Goal: Transaction & Acquisition: Book appointment/travel/reservation

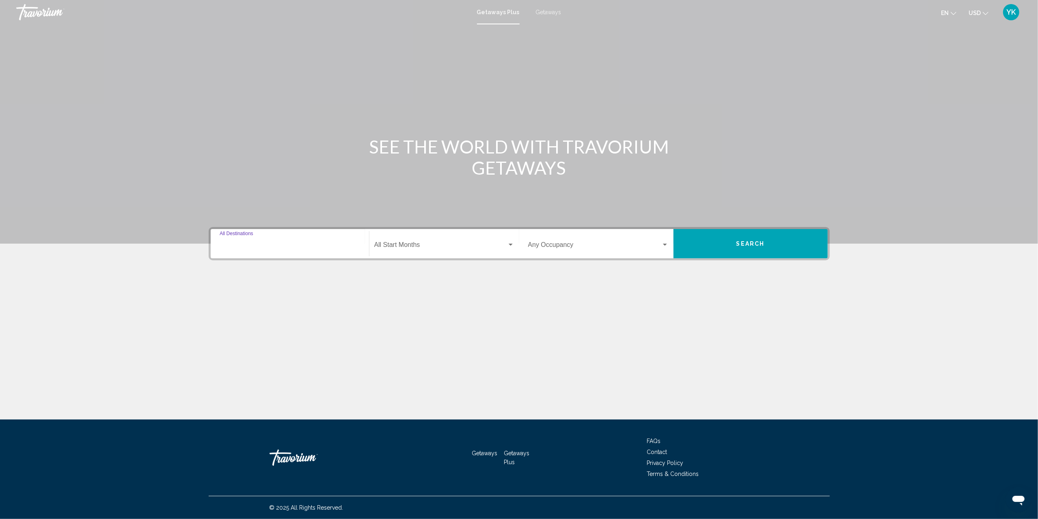
click at [276, 243] on input "Destination All Destinations" at bounding box center [290, 246] width 141 height 7
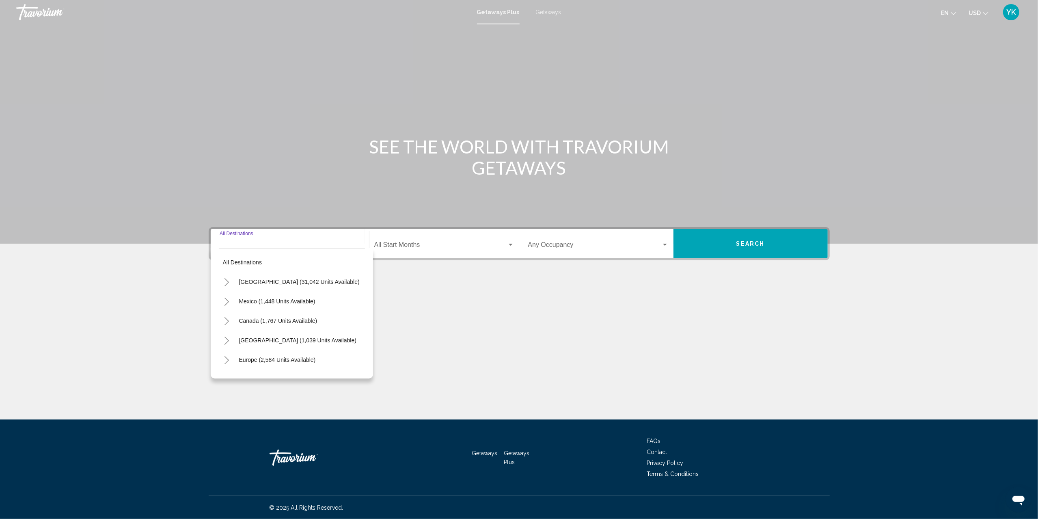
click at [264, 243] on input "Destination All Destinations" at bounding box center [290, 246] width 141 height 7
click at [226, 283] on icon "Toggle United States (31,042 units available)" at bounding box center [227, 282] width 6 height 8
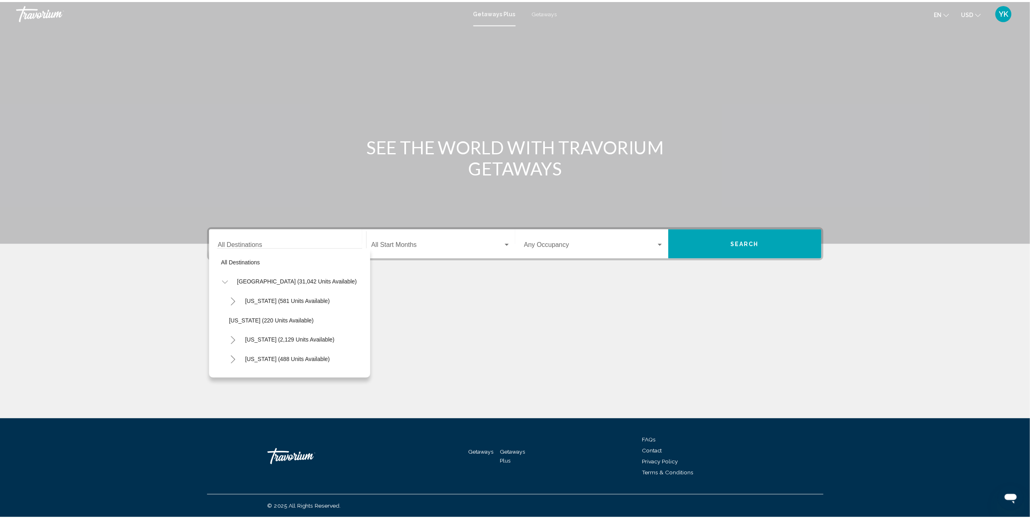
scroll to position [54, 0]
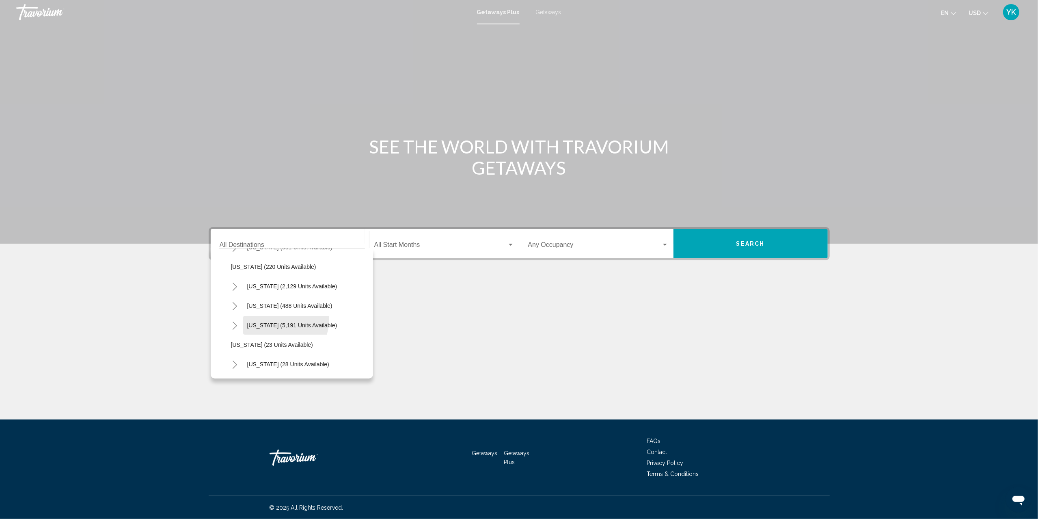
click at [281, 319] on button "Florida (5,191 units available)" at bounding box center [292, 325] width 98 height 19
type input "**********"
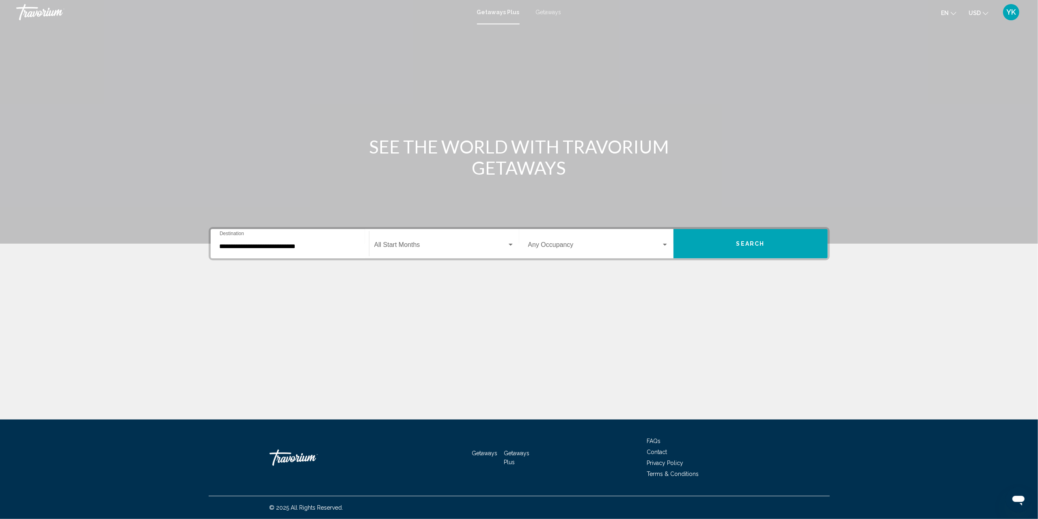
click at [446, 251] on div "Start Month All Start Months" at bounding box center [444, 244] width 140 height 26
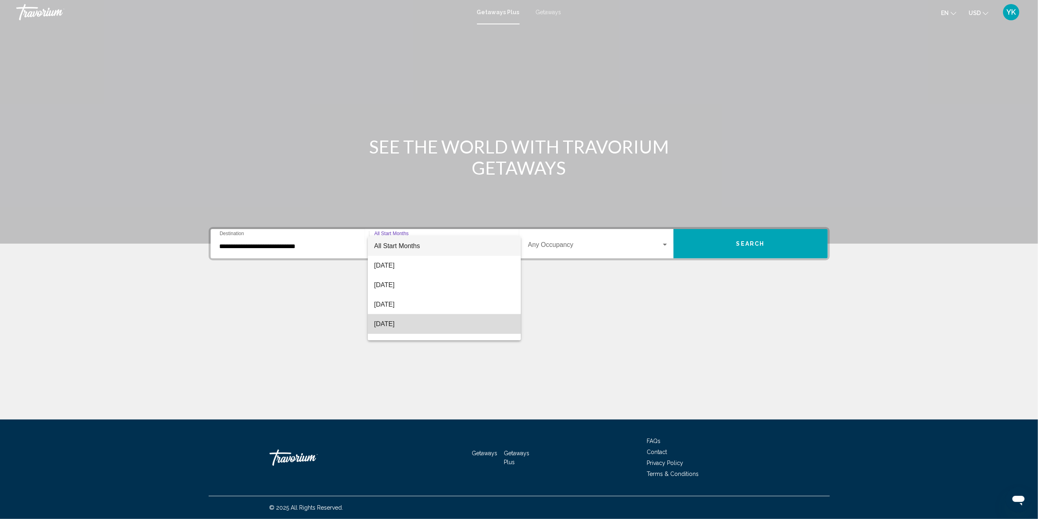
click at [448, 318] on span "[DATE]" at bounding box center [444, 323] width 140 height 19
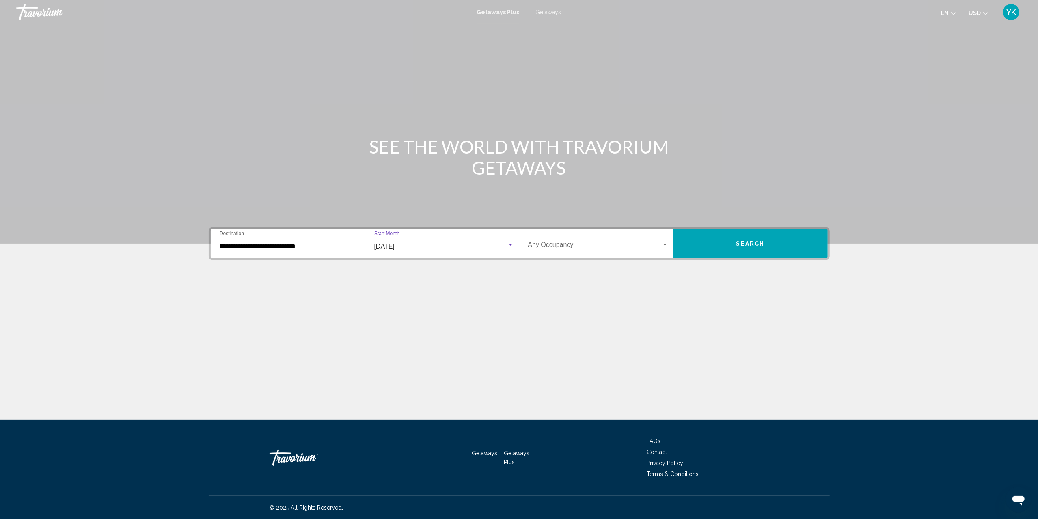
click at [556, 245] on span "Search widget" at bounding box center [594, 246] width 133 height 7
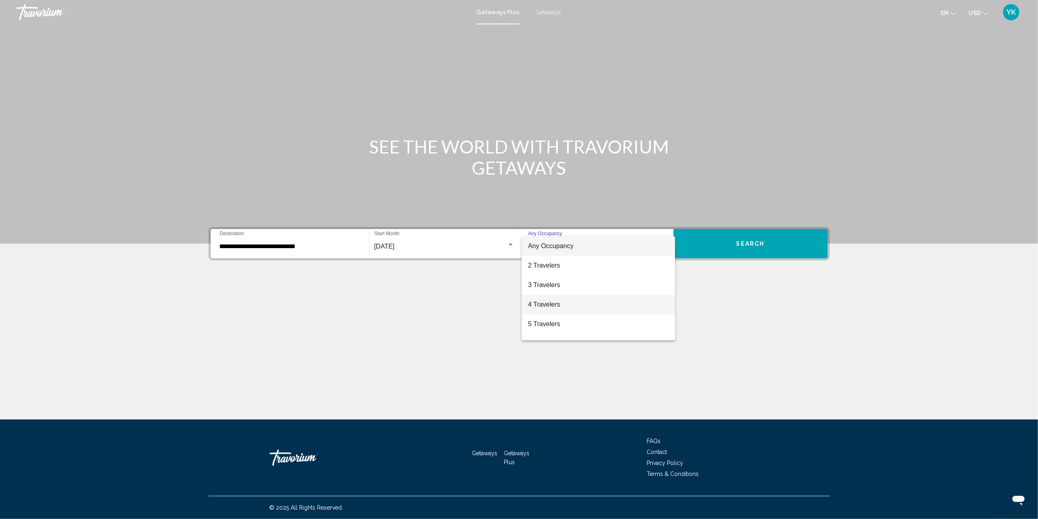
click at [557, 304] on span "4 Travelers" at bounding box center [598, 304] width 141 height 19
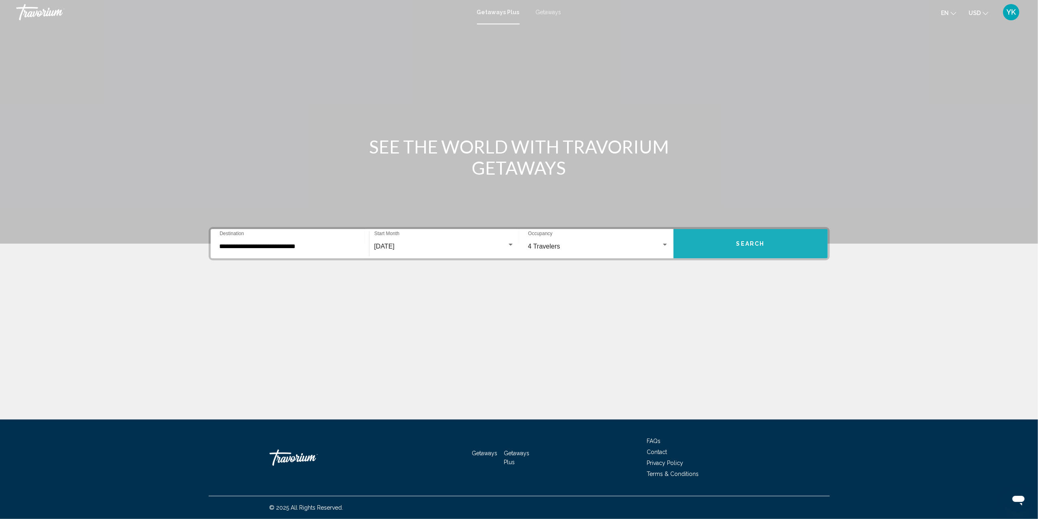
click at [770, 244] on button "Search" at bounding box center [751, 243] width 154 height 29
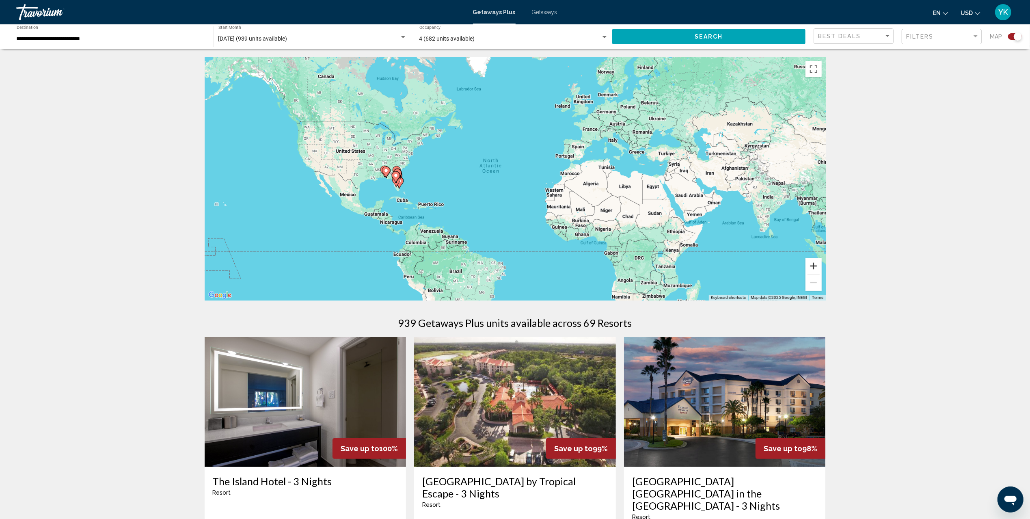
click at [808, 266] on button "Zoom in" at bounding box center [814, 266] width 16 height 16
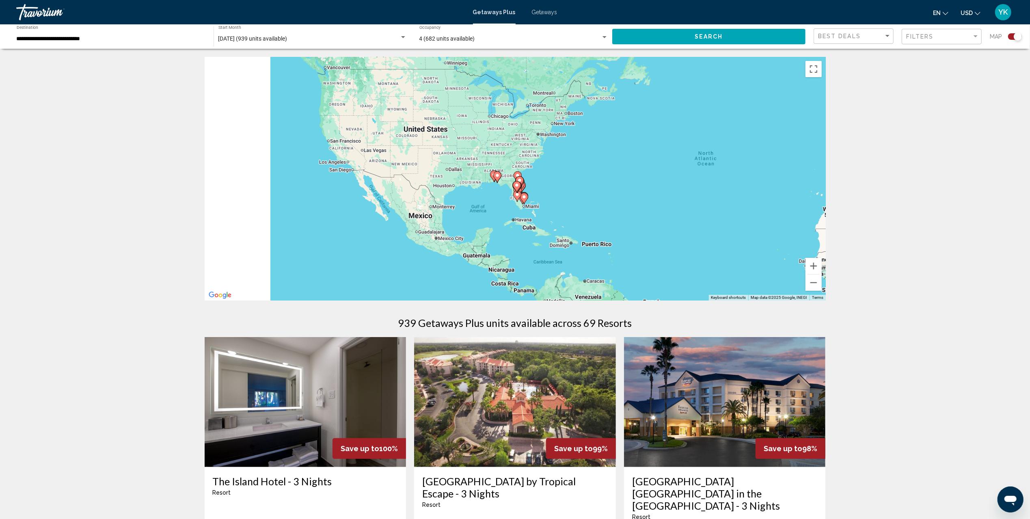
drag, startPoint x: 346, startPoint y: 192, endPoint x: 590, endPoint y: 199, distance: 243.7
click at [590, 199] on div "To activate drag with keyboard, press Alt + Enter. Once in keyboard drag state,…" at bounding box center [515, 179] width 621 height 244
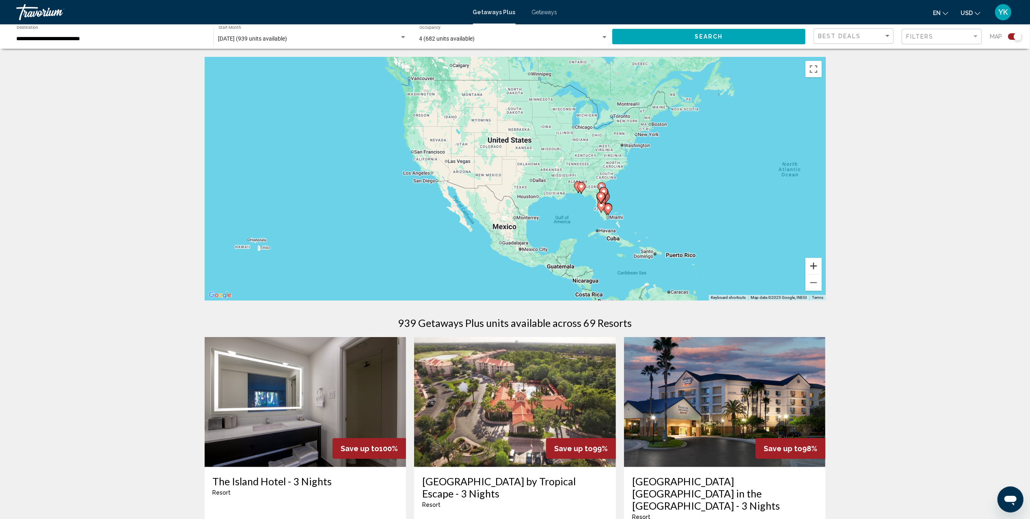
click at [813, 266] on button "Zoom in" at bounding box center [814, 266] width 16 height 16
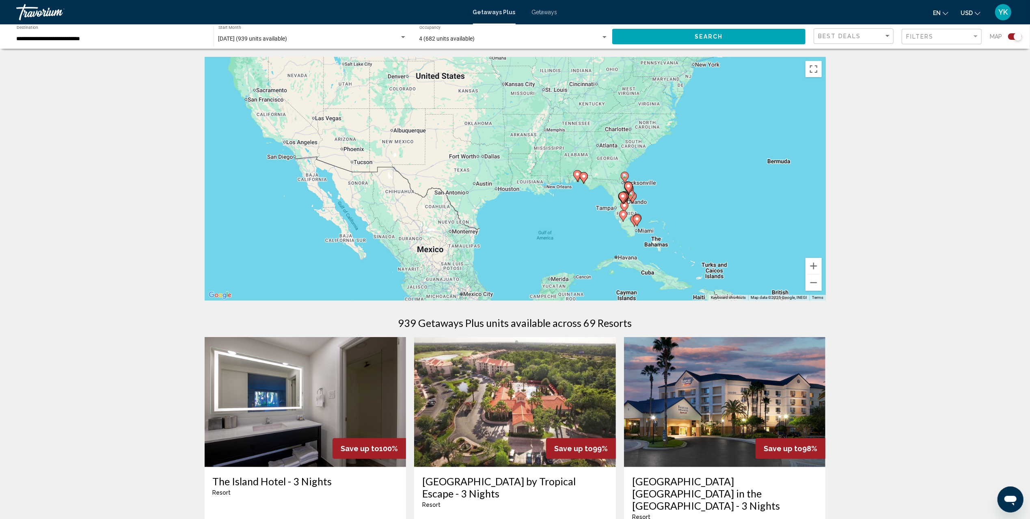
drag, startPoint x: 658, startPoint y: 231, endPoint x: 634, endPoint y: 219, distance: 27.6
click at [634, 219] on g "Main content" at bounding box center [637, 220] width 8 height 11
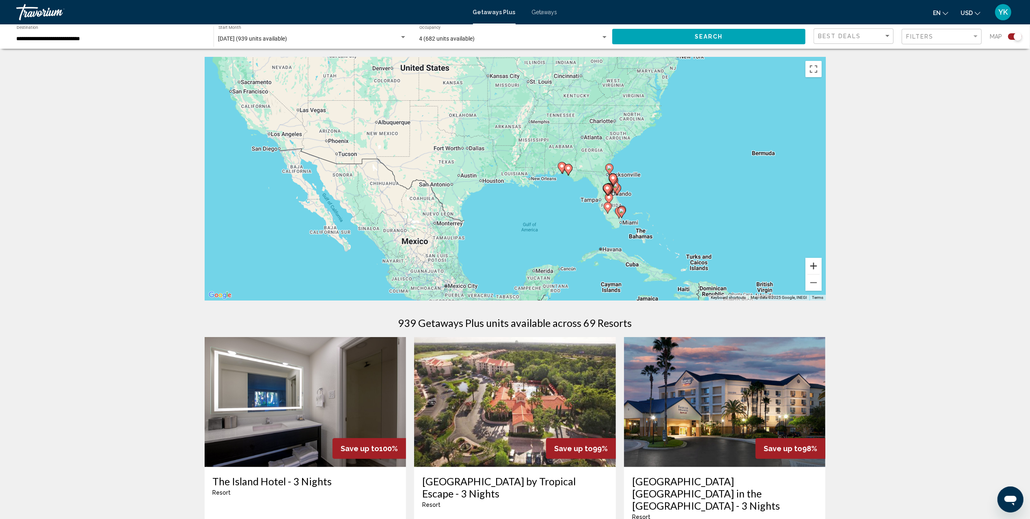
click at [815, 268] on button "Zoom in" at bounding box center [814, 266] width 16 height 16
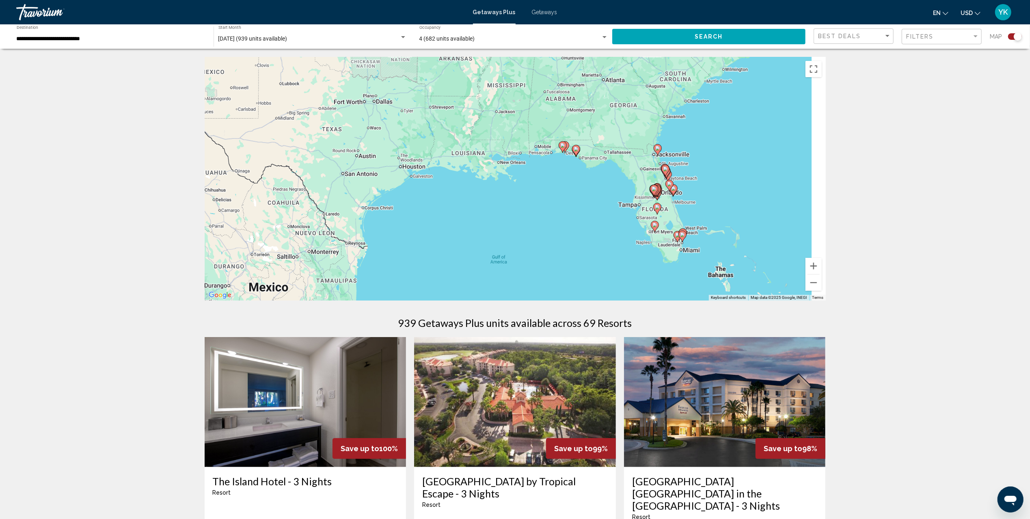
drag, startPoint x: 681, startPoint y: 205, endPoint x: 551, endPoint y: 154, distance: 139.4
click at [569, 158] on div "To activate drag with keyboard, press Alt + Enter. Once in keyboard drag state,…" at bounding box center [515, 179] width 621 height 244
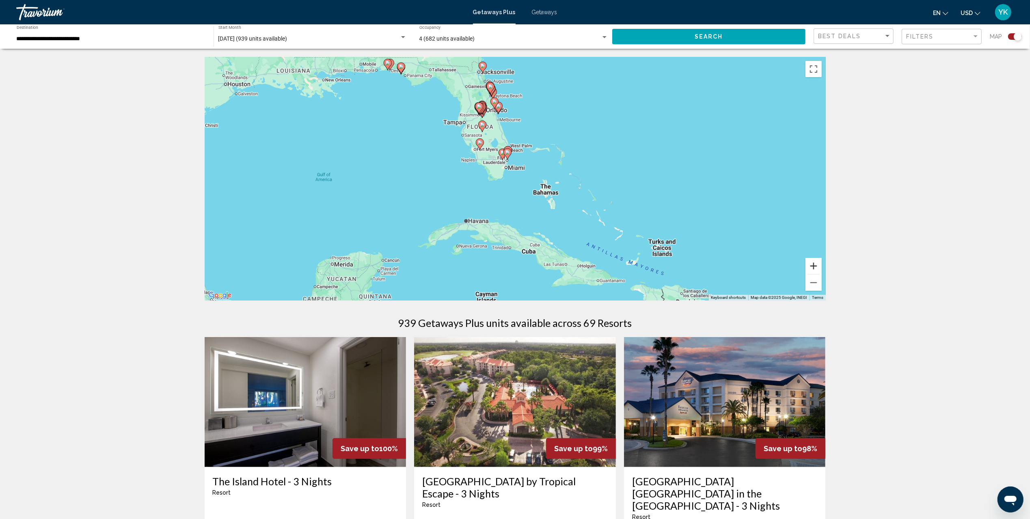
click at [812, 262] on button "Zoom in" at bounding box center [814, 266] width 16 height 16
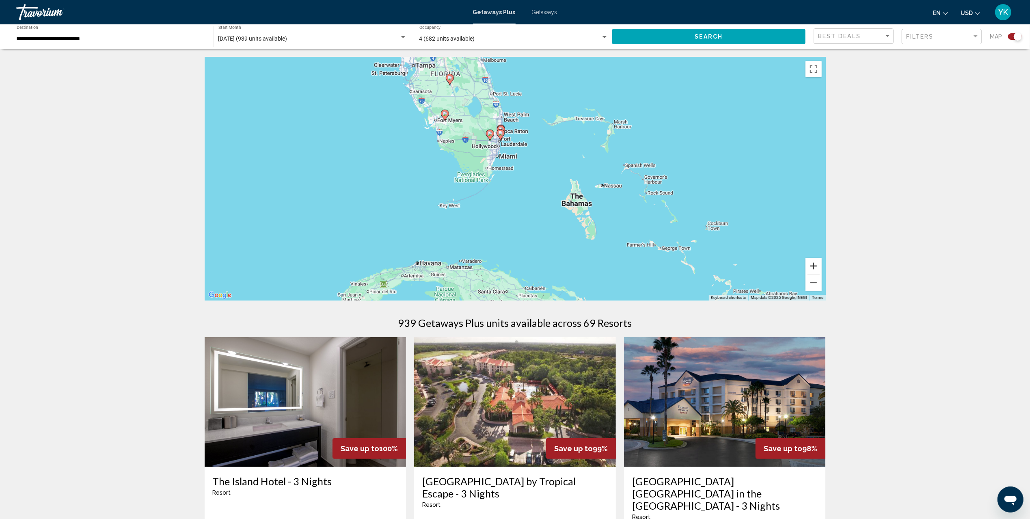
click at [812, 262] on button "Zoom in" at bounding box center [814, 266] width 16 height 16
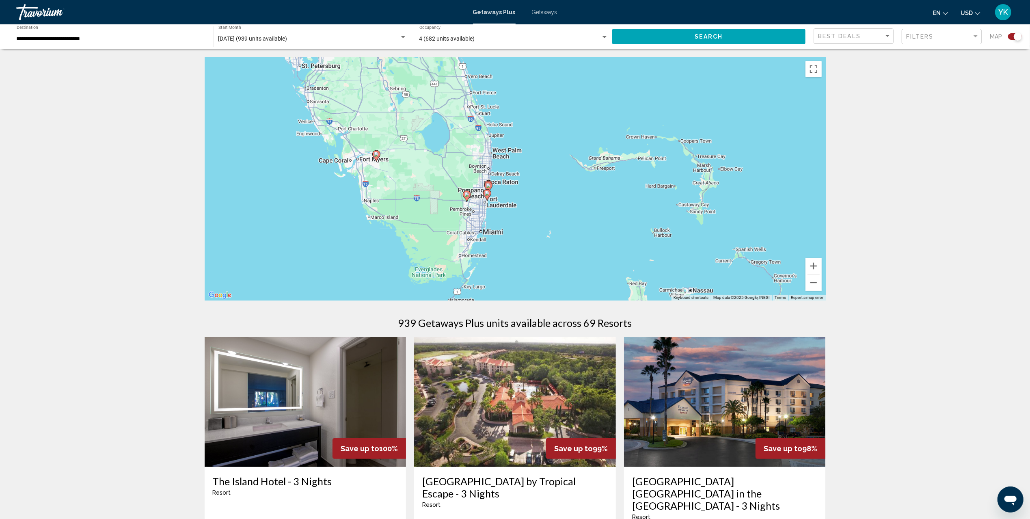
drag, startPoint x: 506, startPoint y: 76, endPoint x: 507, endPoint y: 175, distance: 98.3
click at [507, 175] on div "To activate drag with keyboard, press Alt + Enter. Once in keyboard drag state,…" at bounding box center [515, 179] width 621 height 244
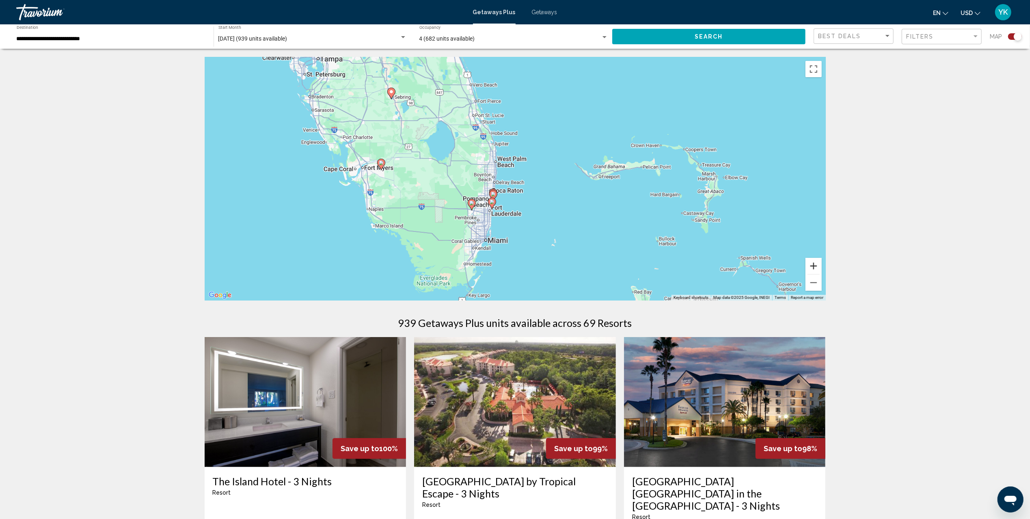
click at [813, 264] on button "Zoom in" at bounding box center [814, 266] width 16 height 16
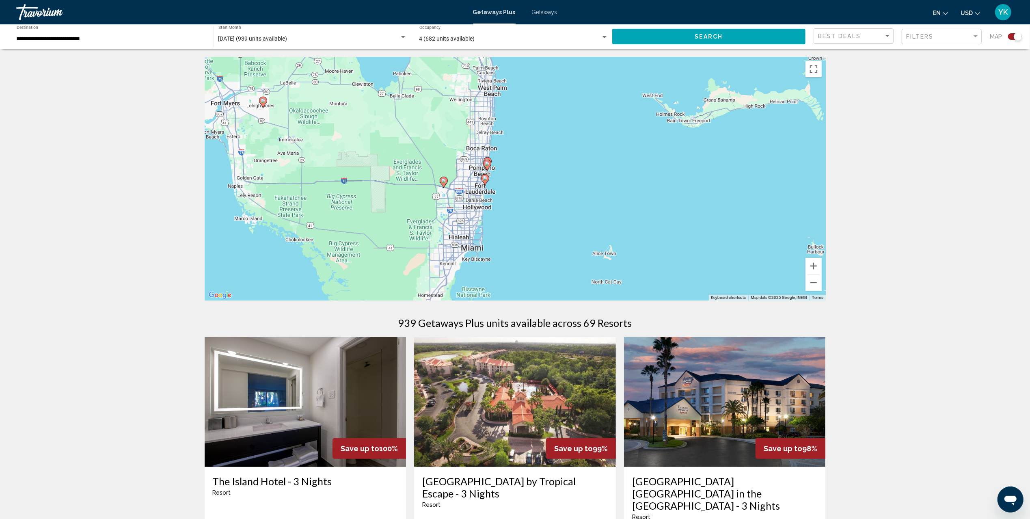
drag, startPoint x: 562, startPoint y: 240, endPoint x: 590, endPoint y: 148, distance: 96.7
click at [590, 148] on div "To activate drag with keyboard, press Alt + Enter. Once in keyboard drag state,…" at bounding box center [515, 179] width 621 height 244
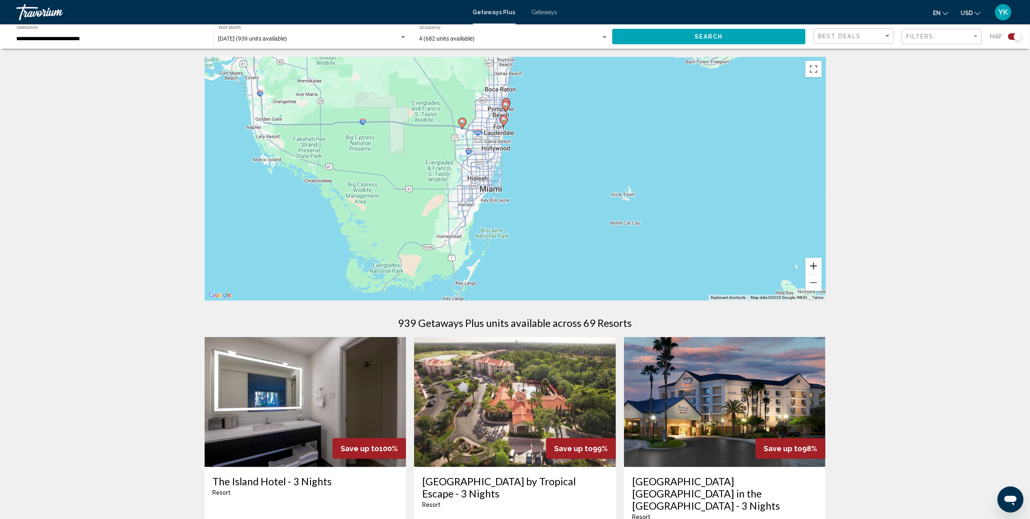
click at [812, 268] on button "Zoom in" at bounding box center [814, 266] width 16 height 16
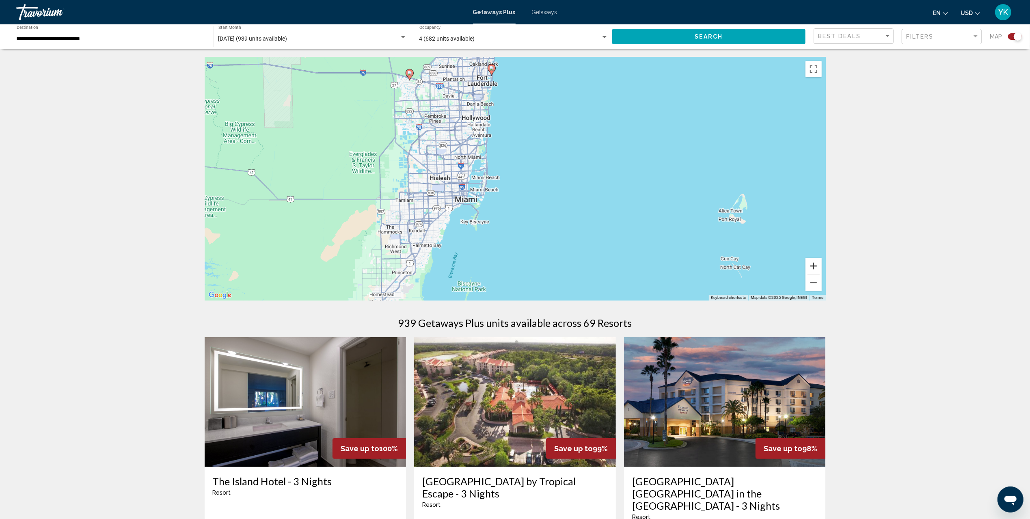
click at [812, 268] on button "Zoom in" at bounding box center [814, 266] width 16 height 16
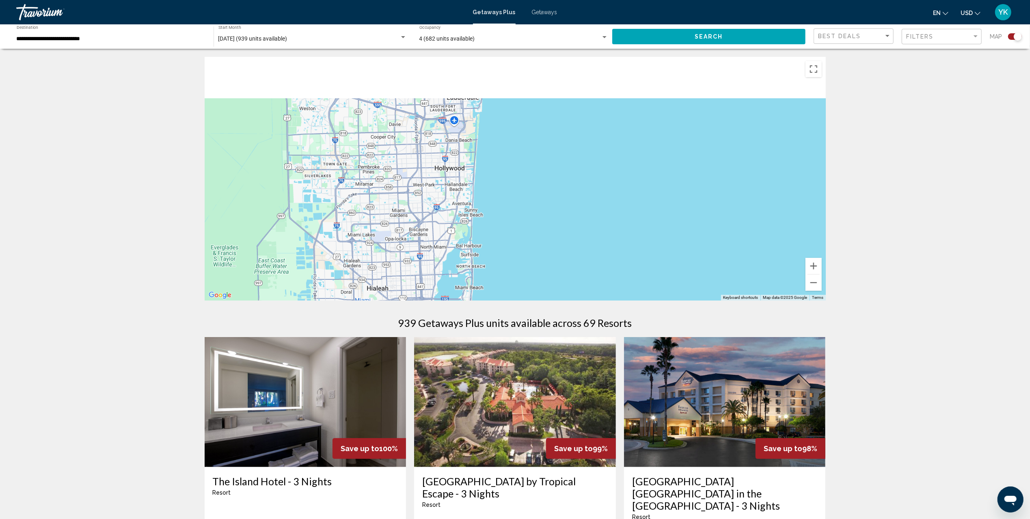
drag, startPoint x: 484, startPoint y: 123, endPoint x: 497, endPoint y: 280, distance: 157.7
click at [497, 280] on div "Main content" at bounding box center [515, 179] width 621 height 244
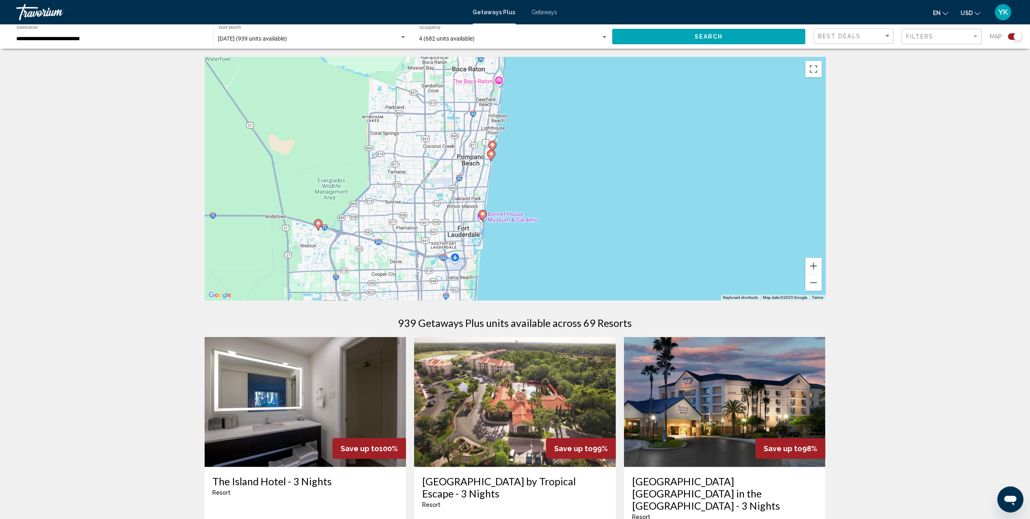
drag, startPoint x: 506, startPoint y: 142, endPoint x: 507, endPoint y: 215, distance: 73.5
click at [507, 215] on div "To activate drag with keyboard, press Alt + Enter. Once in keyboard drag state,…" at bounding box center [515, 179] width 621 height 244
click at [489, 155] on image "Main content" at bounding box center [491, 153] width 5 height 5
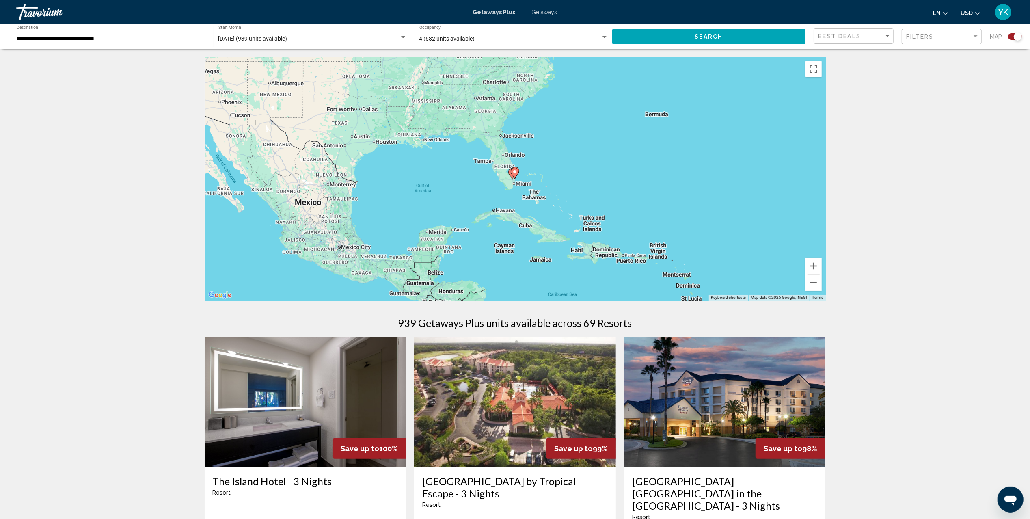
click at [514, 174] on icon "Main content" at bounding box center [514, 173] width 7 height 11
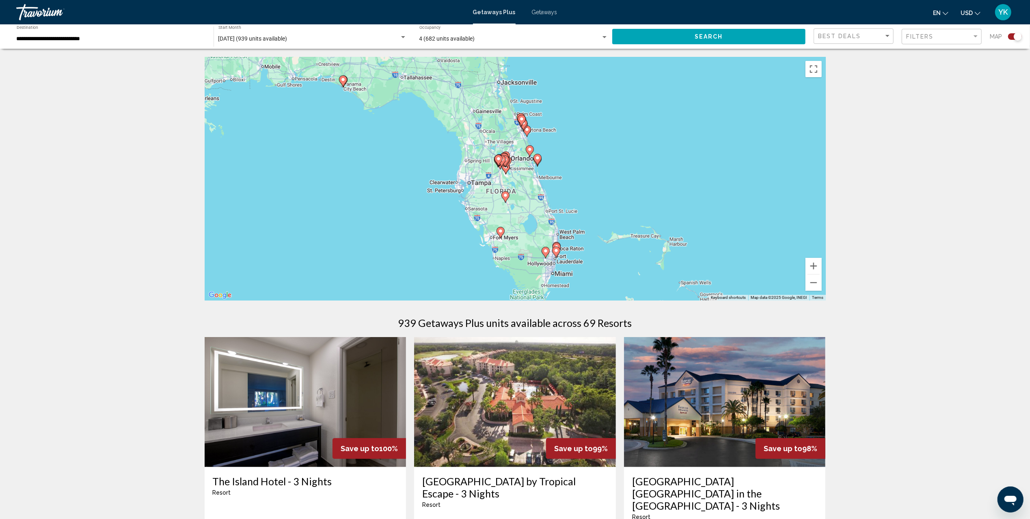
drag, startPoint x: 472, startPoint y: 163, endPoint x: 514, endPoint y: 244, distance: 91.9
click at [514, 244] on div "To activate drag with keyboard, press Alt + Enter. Once in keyboard drag state,…" at bounding box center [515, 179] width 621 height 244
click at [506, 197] on image "Main content" at bounding box center [505, 197] width 5 height 5
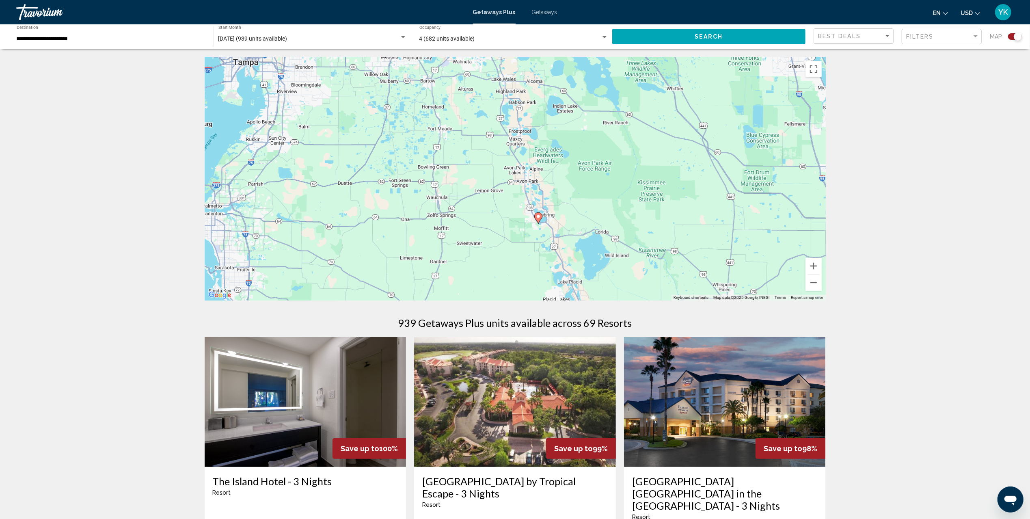
drag, startPoint x: 512, startPoint y: 142, endPoint x: 535, endPoint y: 188, distance: 51.8
click at [535, 188] on div "To navigate, press the arrow keys. To activate drag with keyboard, press Alt + …" at bounding box center [515, 179] width 621 height 244
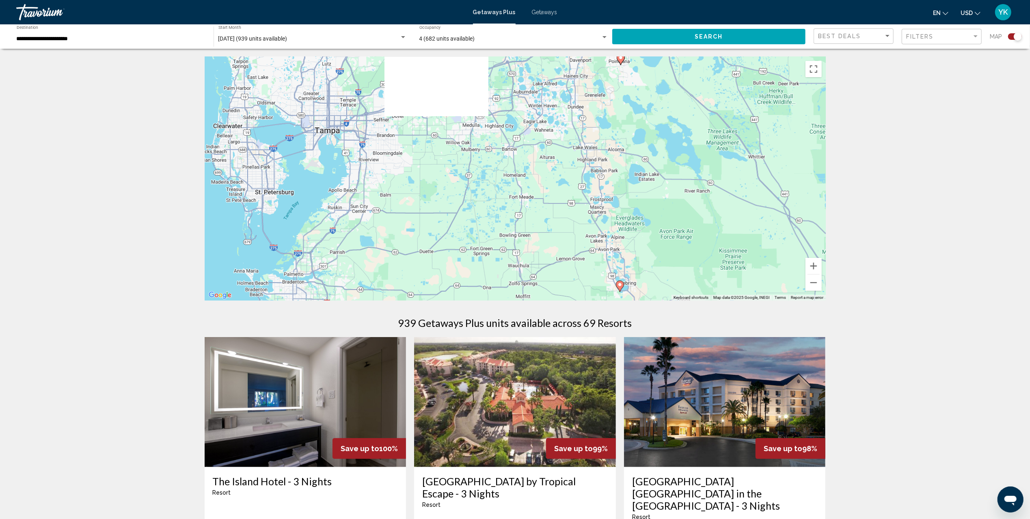
drag, startPoint x: 405, startPoint y: 168, endPoint x: 523, endPoint y: 275, distance: 159.9
click at [522, 273] on div "To navigate, press the arrow keys. To activate drag with keyboard, press Alt + …" at bounding box center [515, 179] width 621 height 244
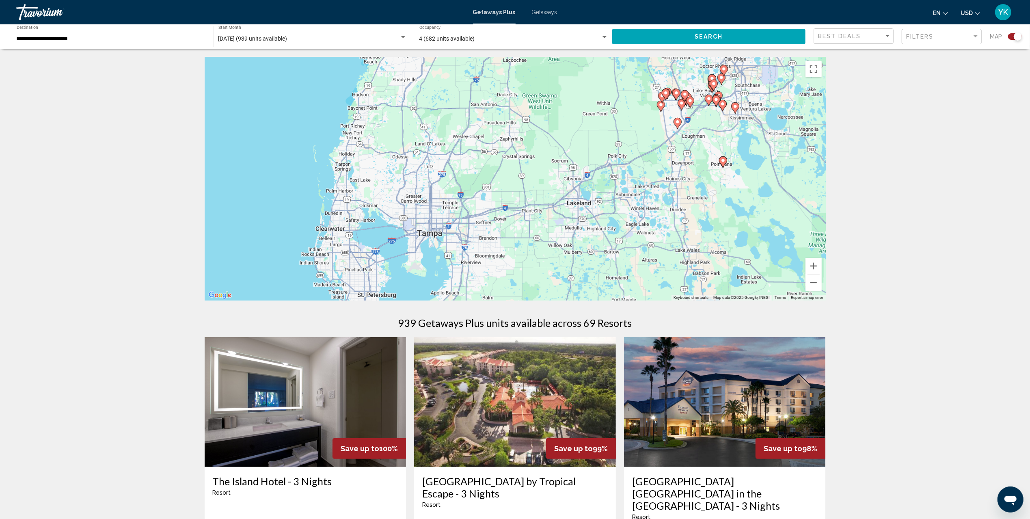
drag, startPoint x: 521, startPoint y: 221, endPoint x: 529, endPoint y: 144, distance: 78.0
click at [529, 144] on div "To navigate, press the arrow keys. To activate drag with keyboard, press Alt + …" at bounding box center [515, 179] width 621 height 244
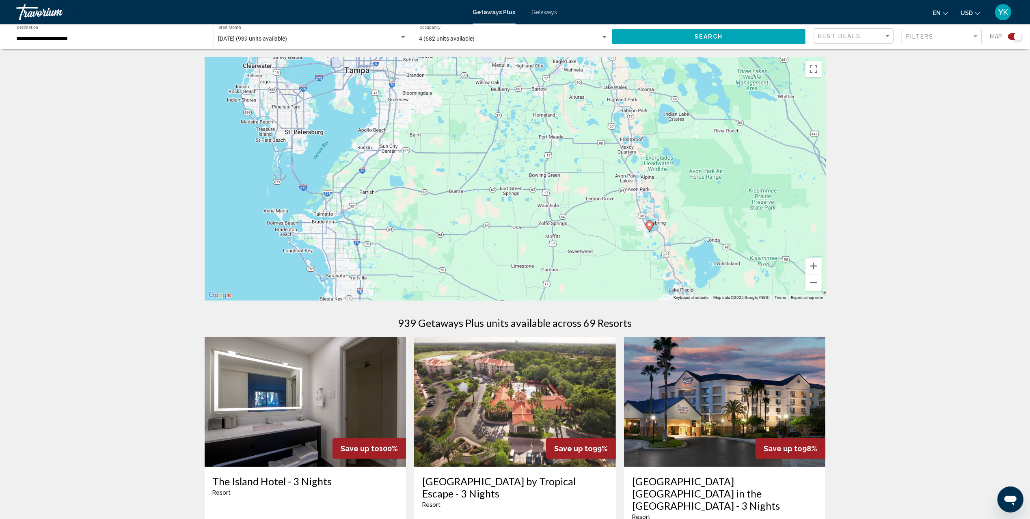
drag, startPoint x: 526, startPoint y: 163, endPoint x: 428, endPoint y: 220, distance: 113.2
click at [428, 220] on div "To navigate, press the arrow keys. To activate drag with keyboard, press Alt + …" at bounding box center [515, 179] width 621 height 244
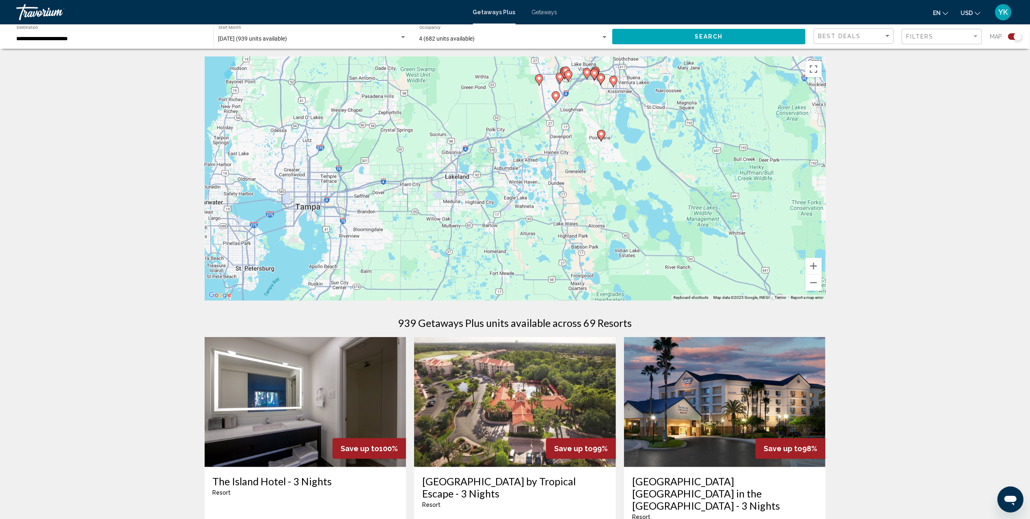
drag, startPoint x: 463, startPoint y: 121, endPoint x: 474, endPoint y: 233, distance: 112.7
click at [474, 232] on div "To navigate, press the arrow keys. To activate drag with keyboard, press Alt + …" at bounding box center [515, 179] width 621 height 244
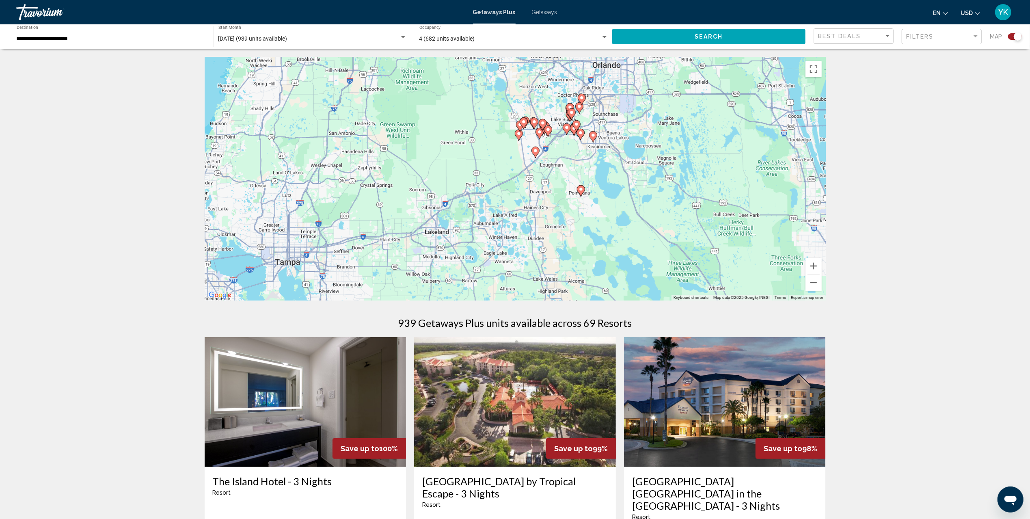
drag, startPoint x: 630, startPoint y: 186, endPoint x: 545, endPoint y: 254, distance: 109.2
click at [546, 254] on div "To navigate, press the arrow keys. To activate drag with keyboard, press Alt + …" at bounding box center [515, 179] width 621 height 244
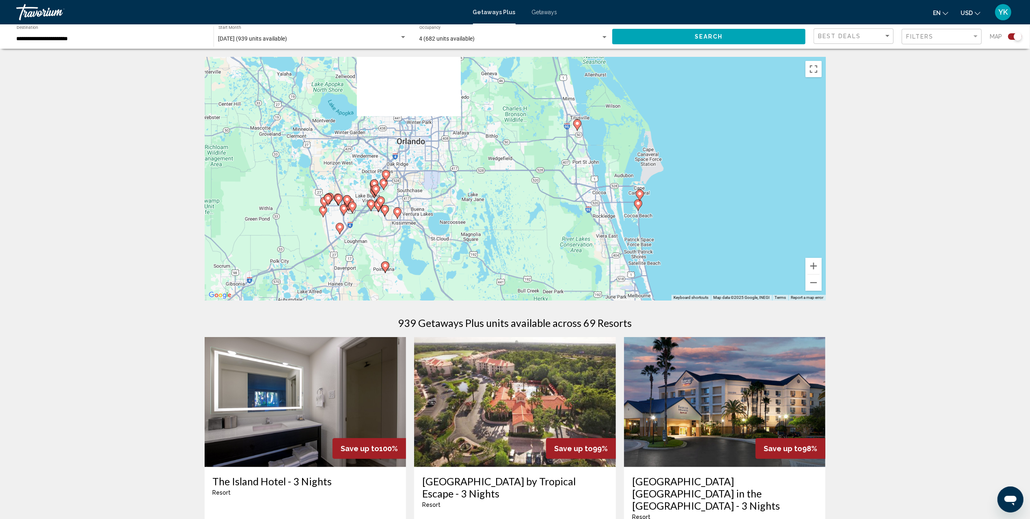
drag, startPoint x: 663, startPoint y: 208, endPoint x: 553, endPoint y: 211, distance: 109.7
click at [553, 211] on div "To navigate, press the arrow keys. To activate drag with keyboard, press Alt + …" at bounding box center [515, 179] width 621 height 244
click at [815, 268] on button "Zoom in" at bounding box center [814, 266] width 16 height 16
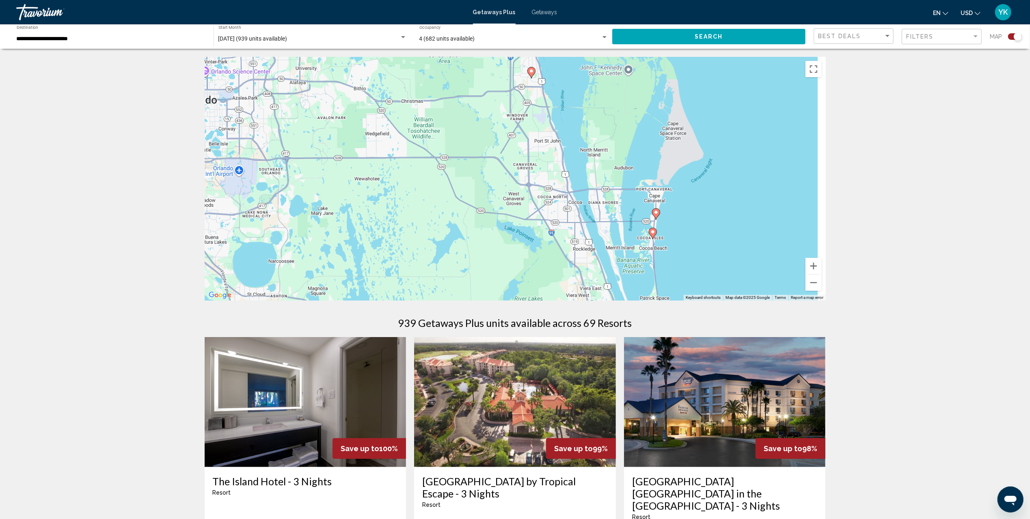
drag, startPoint x: 699, startPoint y: 218, endPoint x: 594, endPoint y: 213, distance: 105.7
click at [594, 213] on div "To navigate, press the arrow keys. To activate drag with keyboard, press Alt + …" at bounding box center [515, 179] width 621 height 244
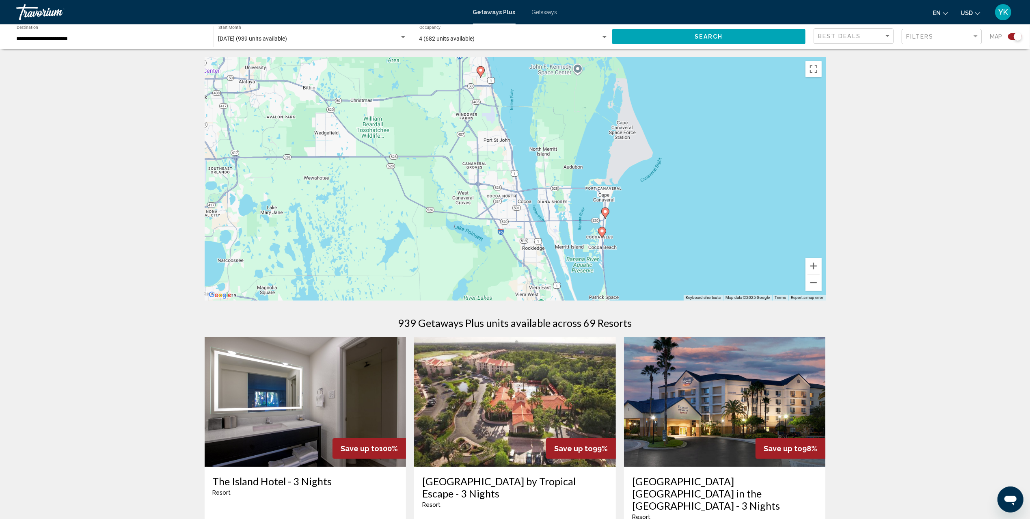
click at [603, 231] on image "Main content" at bounding box center [602, 231] width 5 height 5
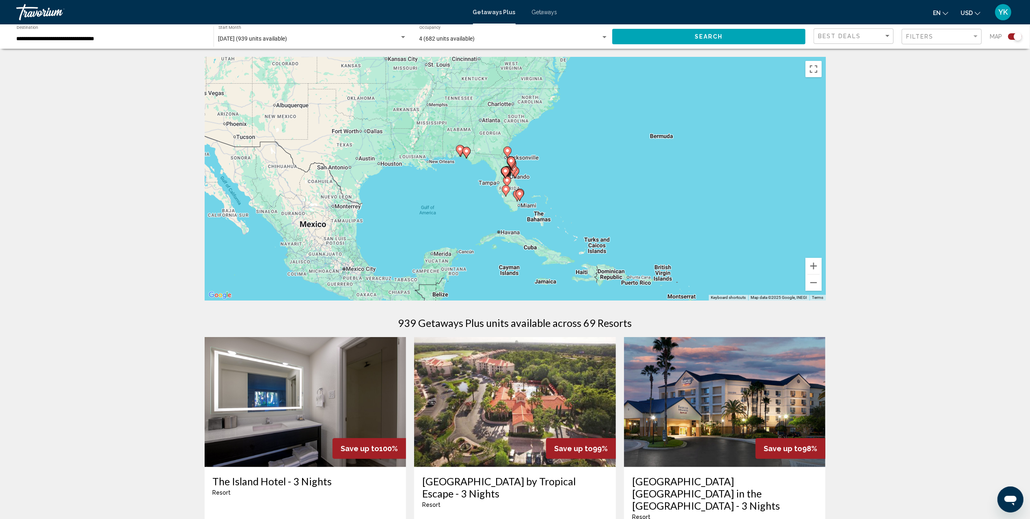
click at [519, 196] on image "Main content" at bounding box center [519, 193] width 5 height 5
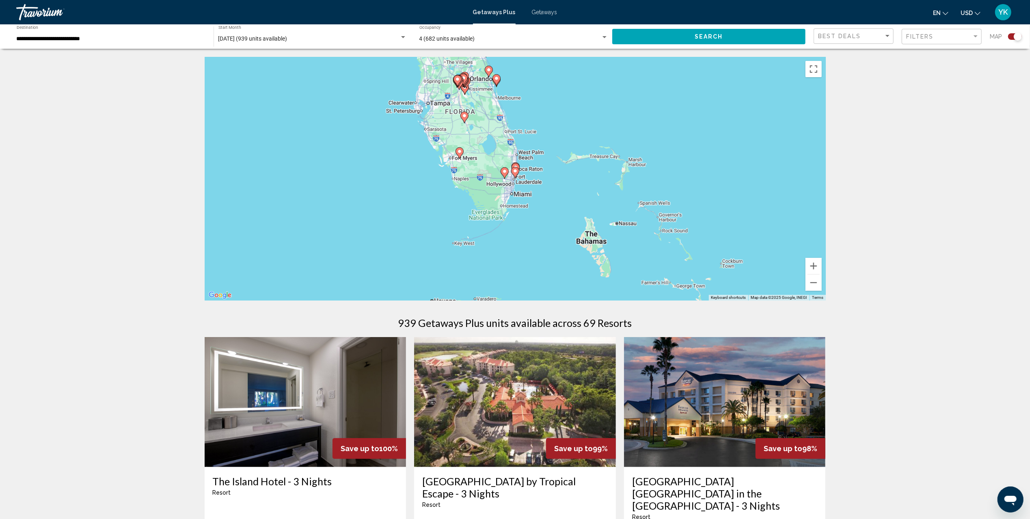
click at [513, 174] on gmp-advanced-marker "Main content" at bounding box center [515, 173] width 8 height 12
type input "**********"
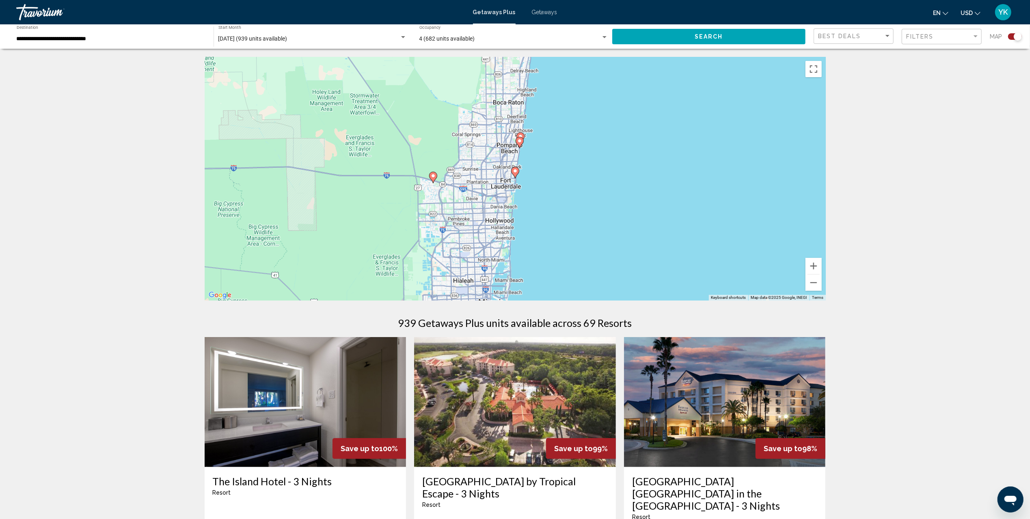
click at [515, 173] on image "Main content" at bounding box center [515, 171] width 5 height 5
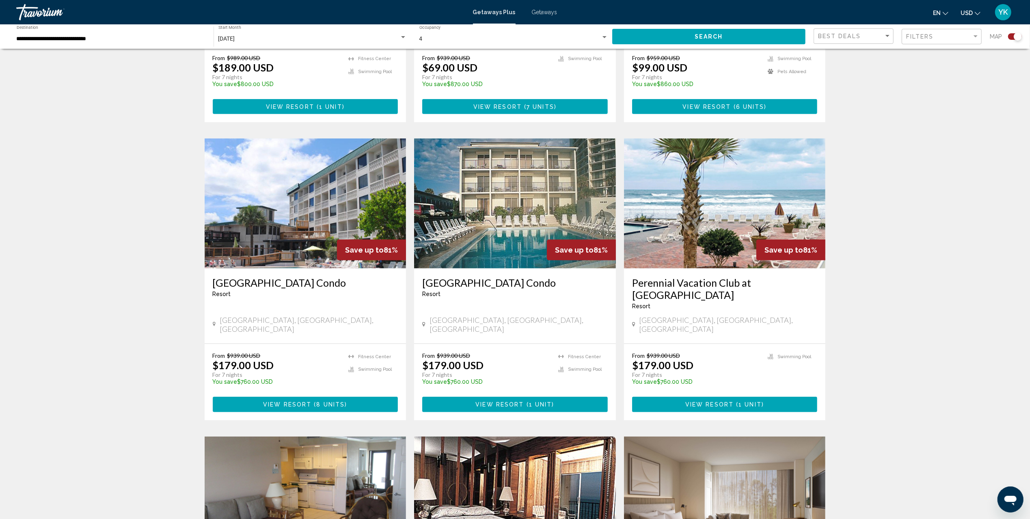
scroll to position [650, 0]
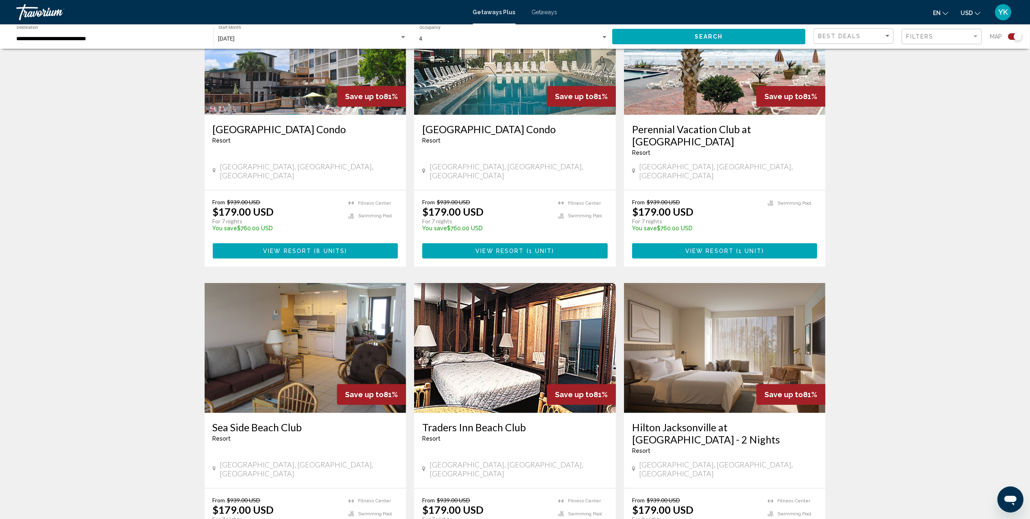
click at [309, 317] on img "Main content" at bounding box center [306, 348] width 202 height 130
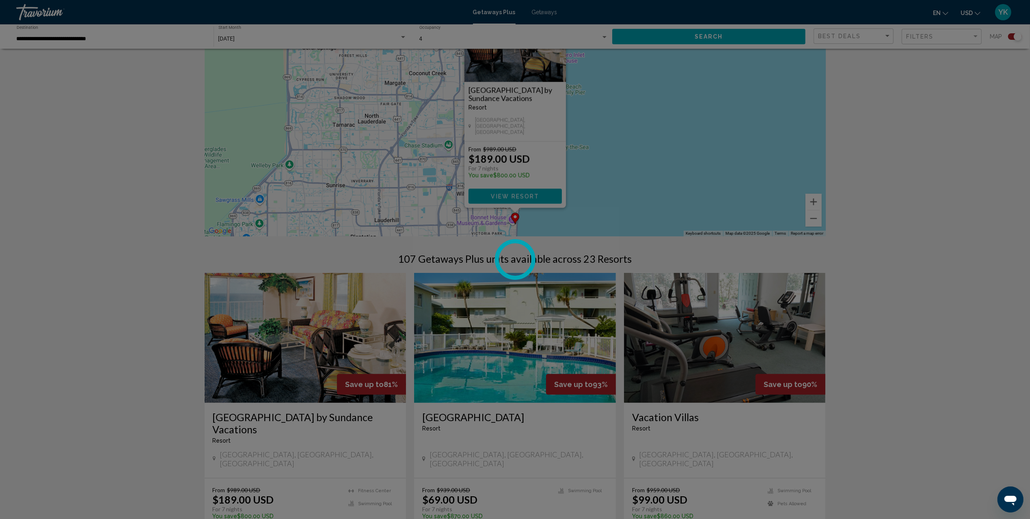
scroll to position [0, 0]
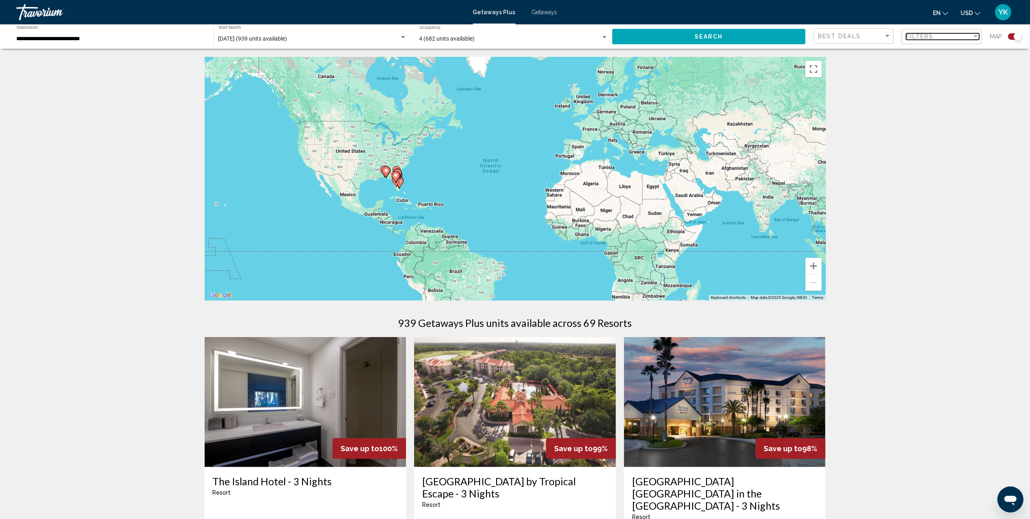
click at [975, 36] on div "Filter" at bounding box center [976, 36] width 4 height 2
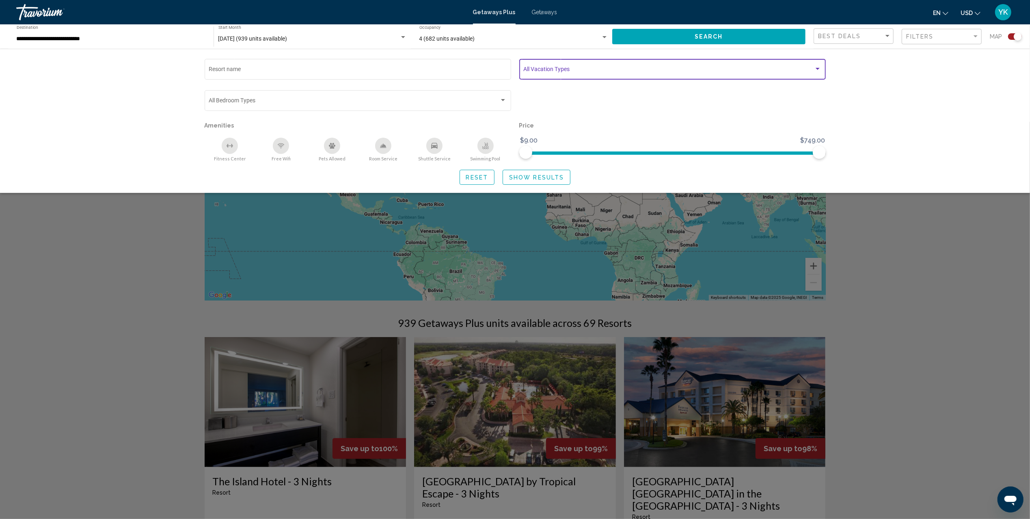
click at [543, 71] on span "Search widget" at bounding box center [668, 70] width 291 height 6
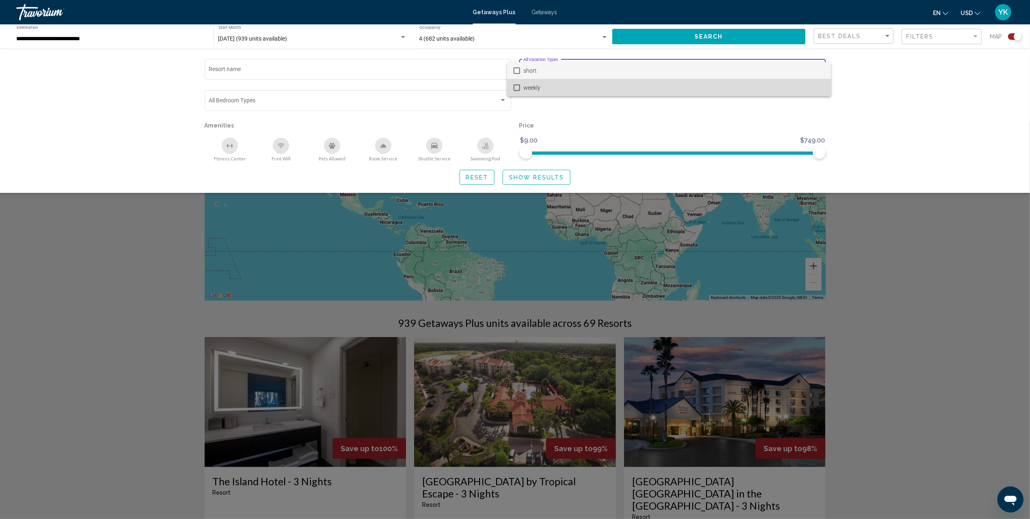
click at [546, 87] on span "weekly" at bounding box center [673, 87] width 301 height 17
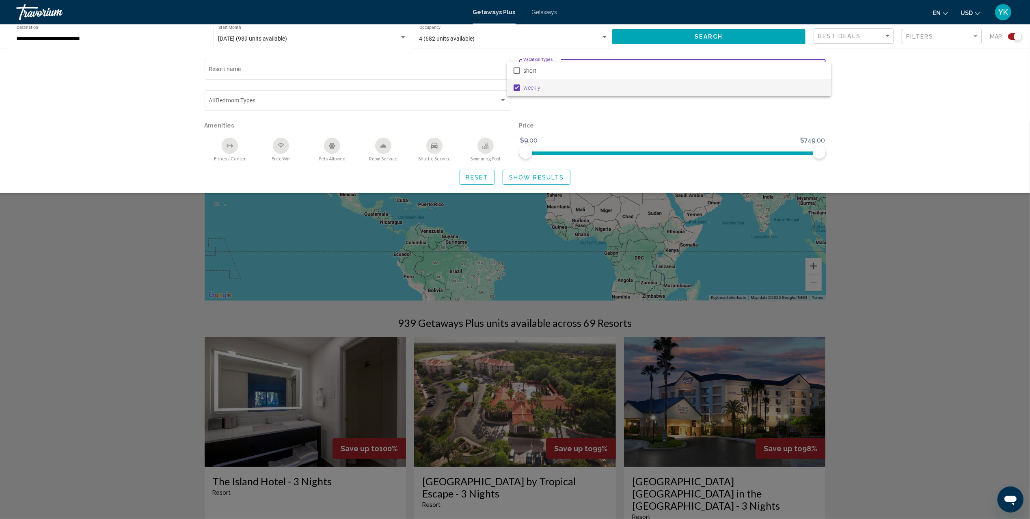
click at [897, 119] on div at bounding box center [515, 259] width 1030 height 519
click at [540, 173] on button "Show Results" at bounding box center [537, 177] width 68 height 15
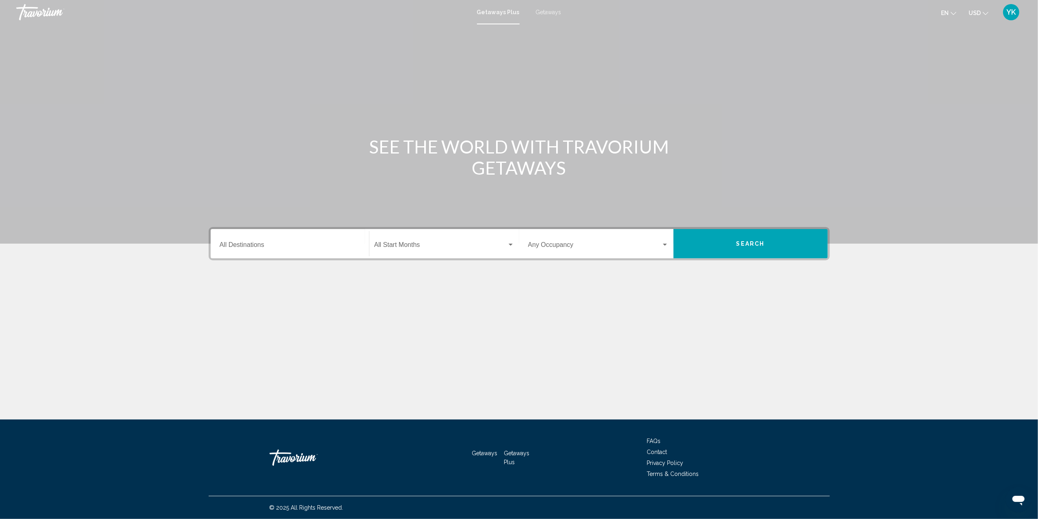
click at [283, 241] on div "Destination All Destinations" at bounding box center [290, 244] width 141 height 26
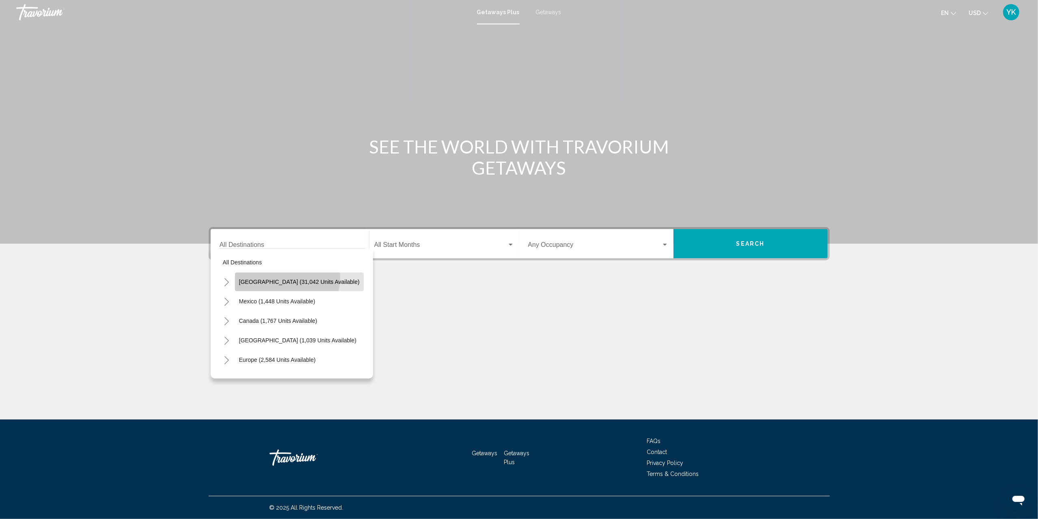
click at [279, 277] on button "[GEOGRAPHIC_DATA] (31,042 units available)" at bounding box center [299, 281] width 129 height 19
type input "**********"
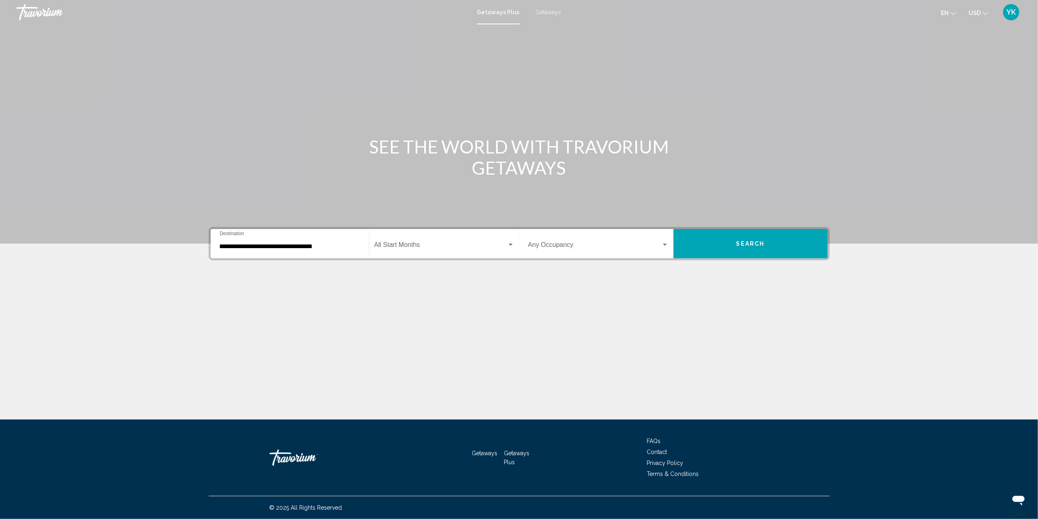
click at [430, 235] on div "Start Month All Start Months" at bounding box center [444, 244] width 140 height 26
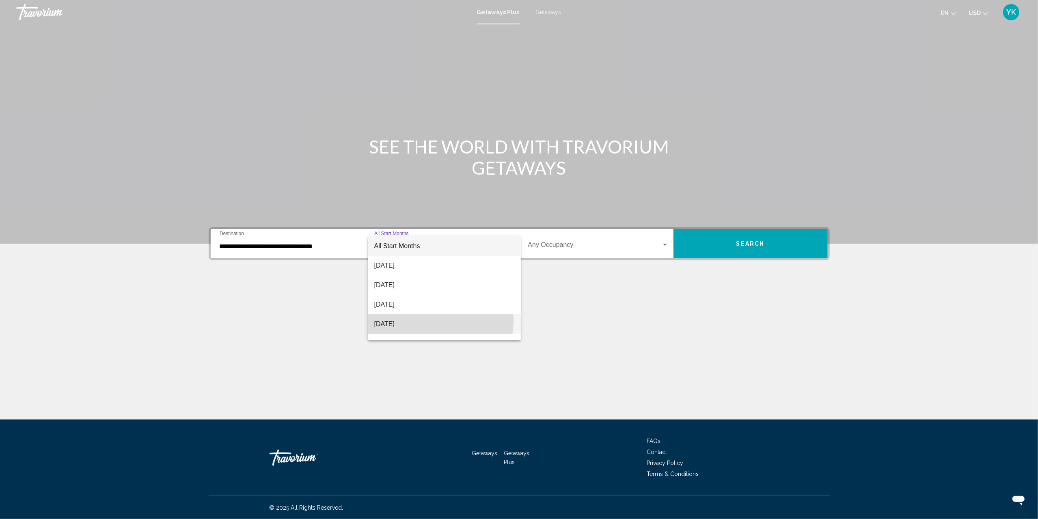
click at [426, 320] on span "[DATE]" at bounding box center [444, 323] width 140 height 19
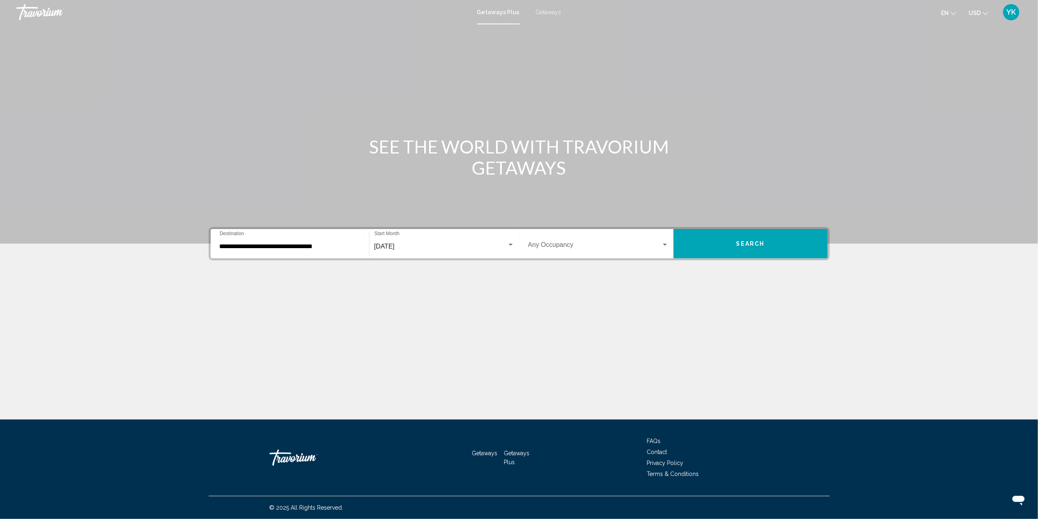
click at [577, 241] on div "Occupancy Any Occupancy" at bounding box center [598, 244] width 141 height 26
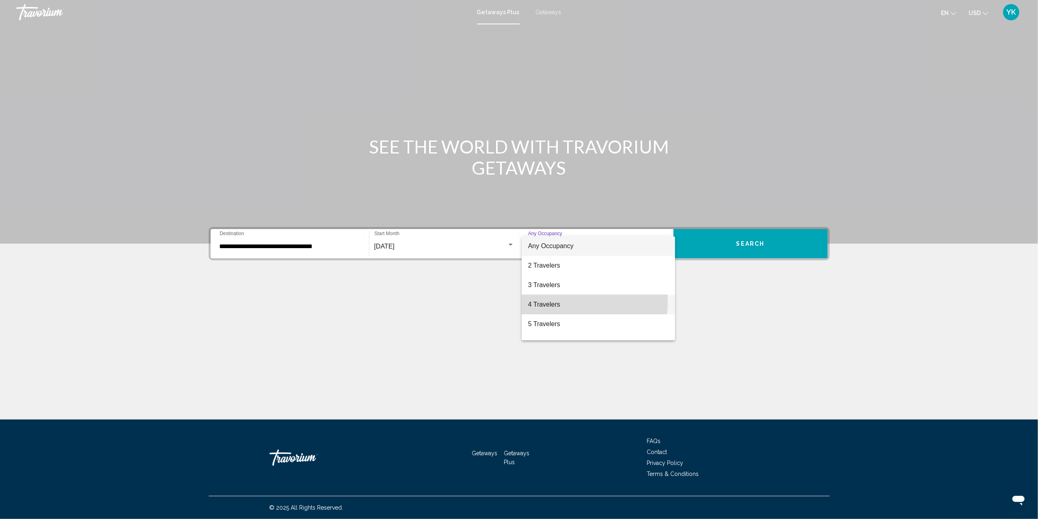
click at [568, 301] on span "4 Travelers" at bounding box center [598, 304] width 141 height 19
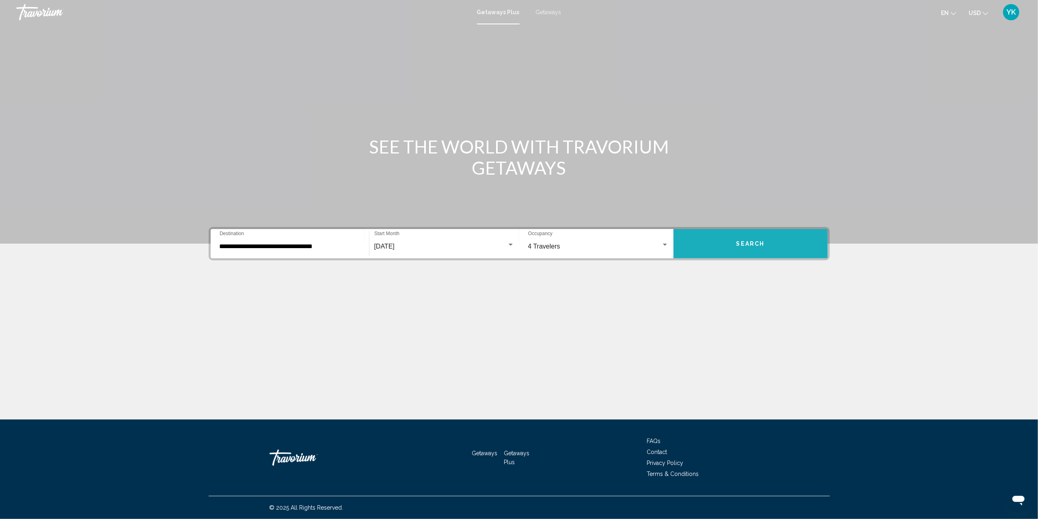
click at [746, 238] on button "Search" at bounding box center [751, 243] width 154 height 29
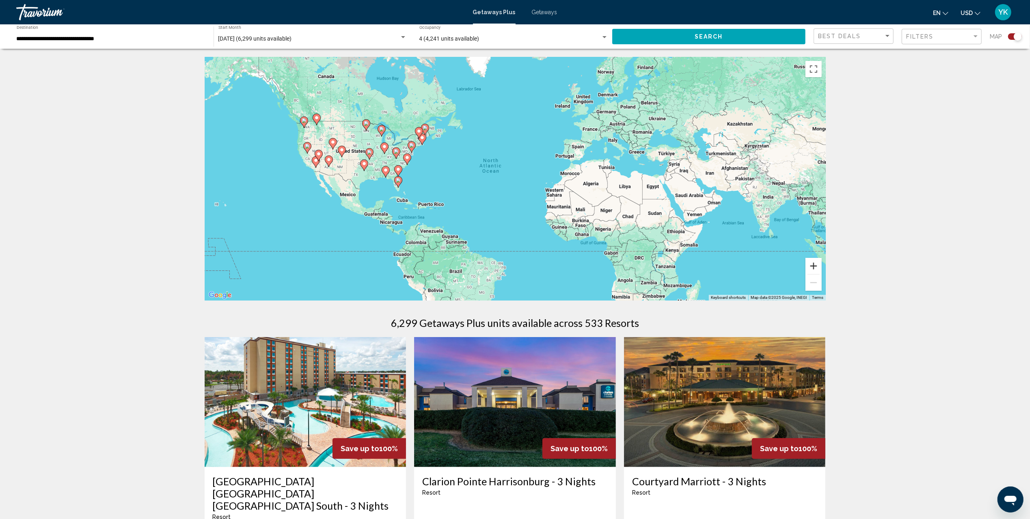
click at [811, 262] on button "Zoom in" at bounding box center [814, 266] width 16 height 16
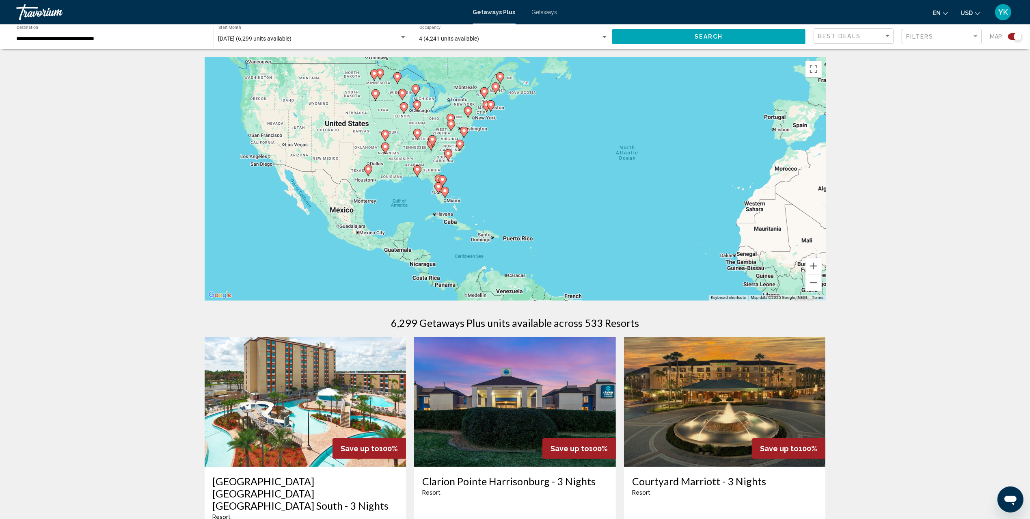
drag, startPoint x: 460, startPoint y: 208, endPoint x: 640, endPoint y: 212, distance: 180.8
click at [636, 210] on div "To activate drag with keyboard, press Alt + Enter. Once in keyboard drag state,…" at bounding box center [515, 179] width 621 height 244
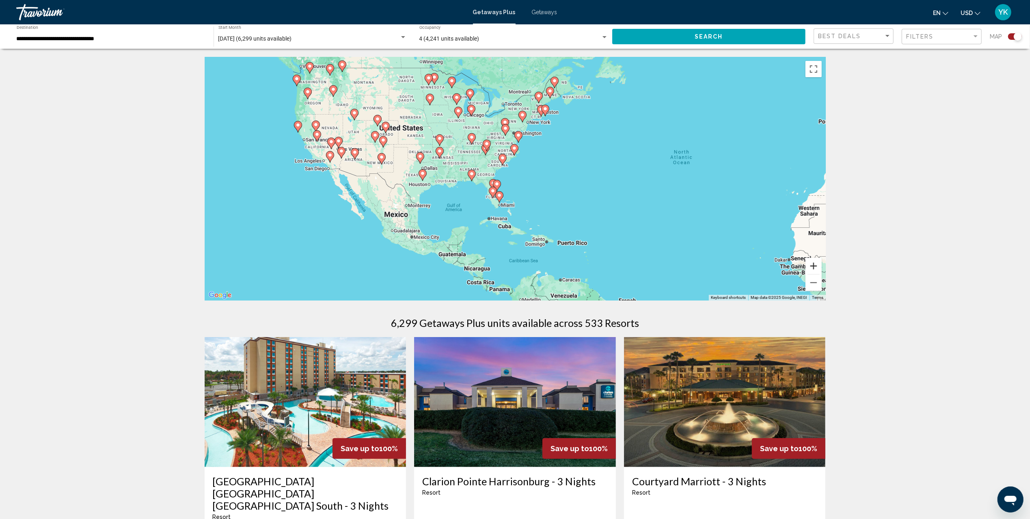
click at [811, 270] on button "Zoom in" at bounding box center [814, 266] width 16 height 16
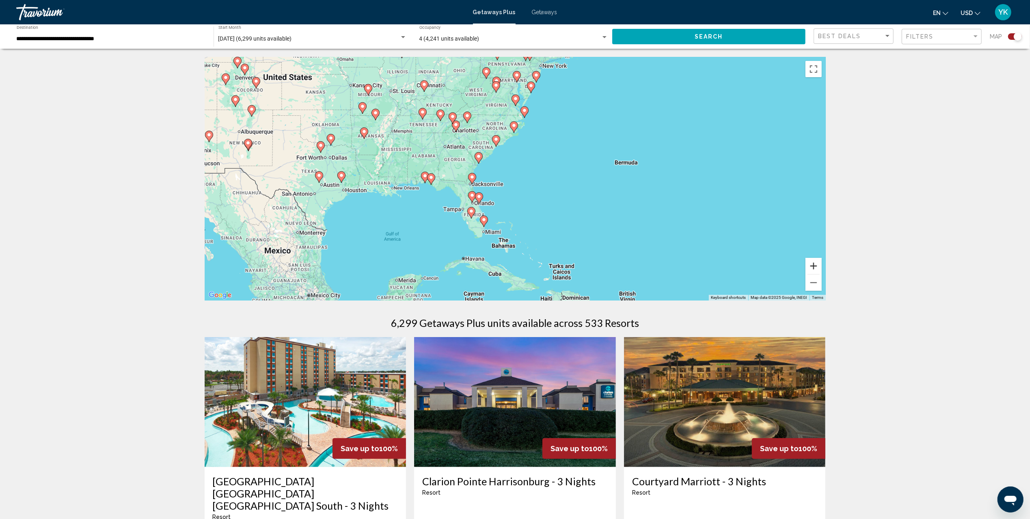
click at [811, 270] on button "Zoom in" at bounding box center [814, 266] width 16 height 16
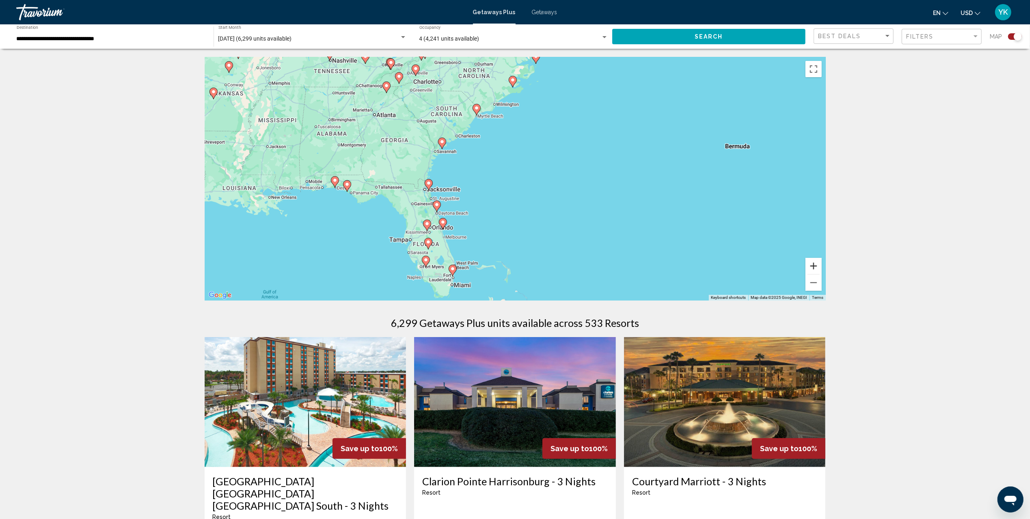
click at [811, 270] on button "Zoom in" at bounding box center [814, 266] width 16 height 16
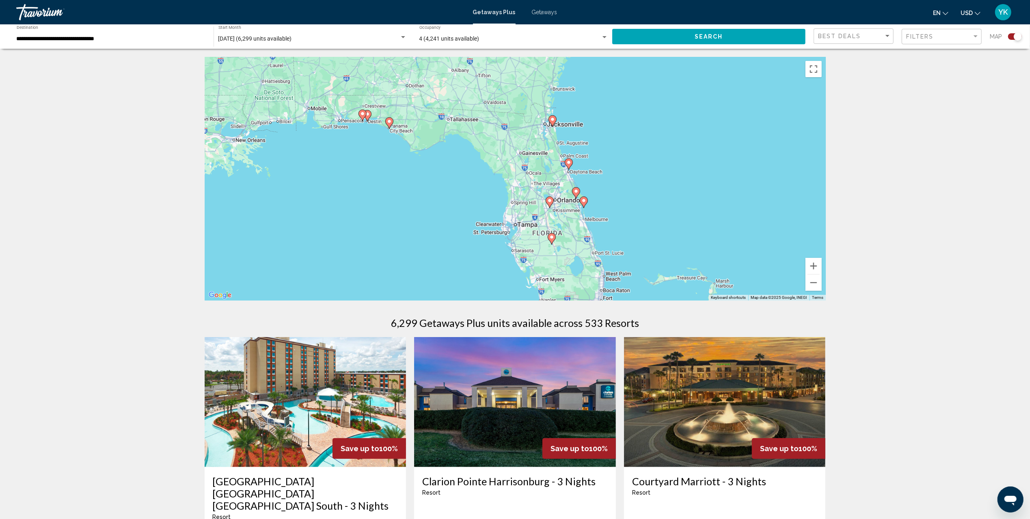
drag, startPoint x: 493, startPoint y: 231, endPoint x: 706, endPoint y: 151, distance: 227.1
click at [706, 151] on div "To activate drag with keyboard, press Alt + Enter. Once in keyboard drag state,…" at bounding box center [515, 179] width 621 height 244
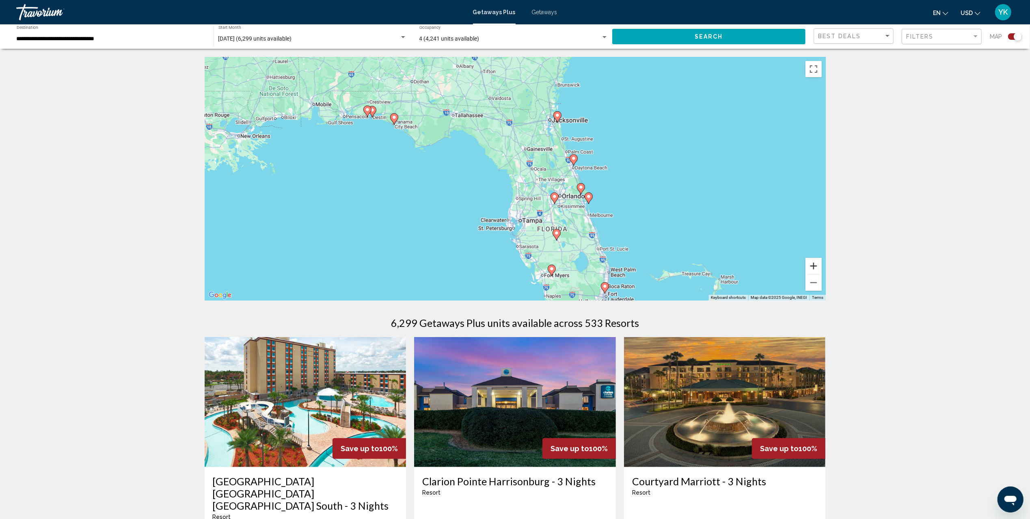
click at [811, 264] on button "Zoom in" at bounding box center [814, 266] width 16 height 16
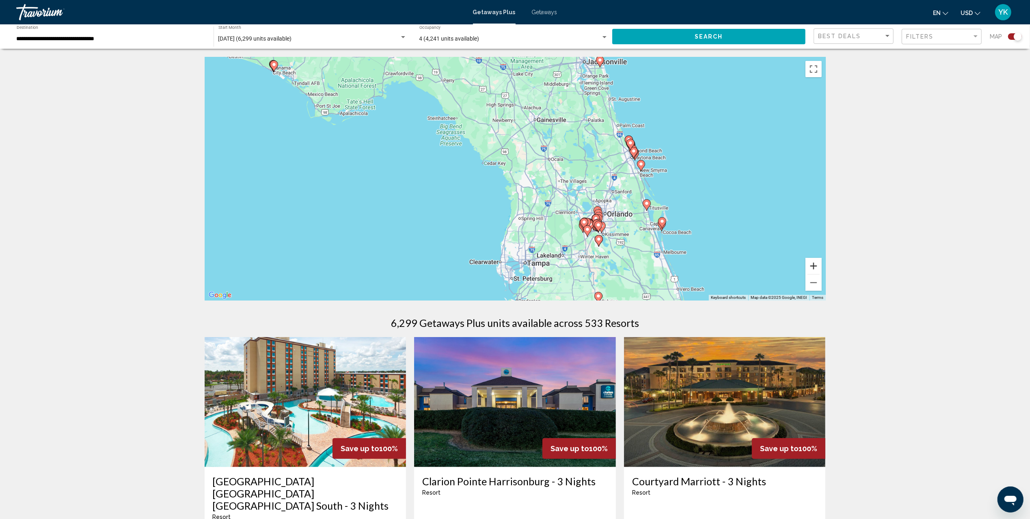
click at [811, 264] on button "Zoom in" at bounding box center [814, 266] width 16 height 16
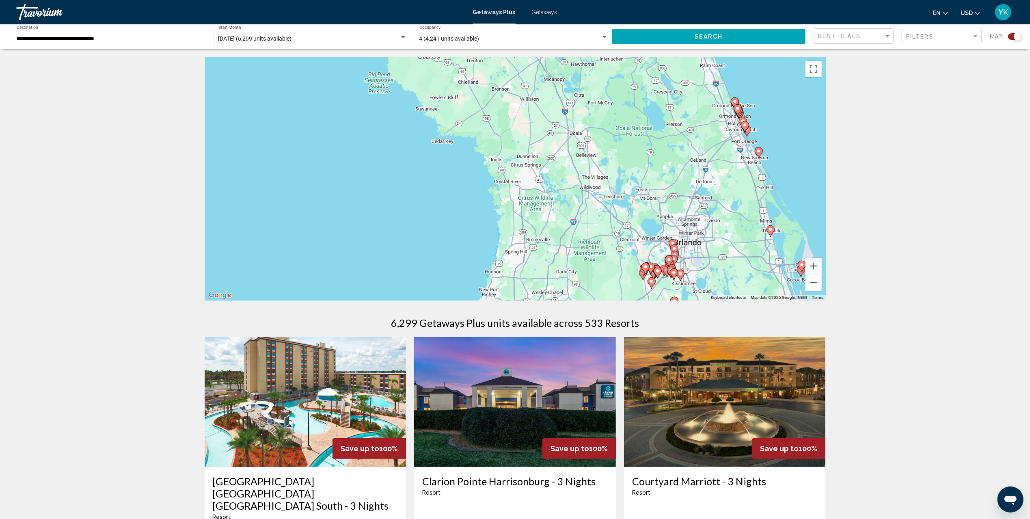
drag, startPoint x: 688, startPoint y: 249, endPoint x: 642, endPoint y: 163, distance: 97.5
click at [647, 174] on div "To activate drag with keyboard, press Alt + Enter. Once in keyboard drag state,…" at bounding box center [515, 179] width 621 height 244
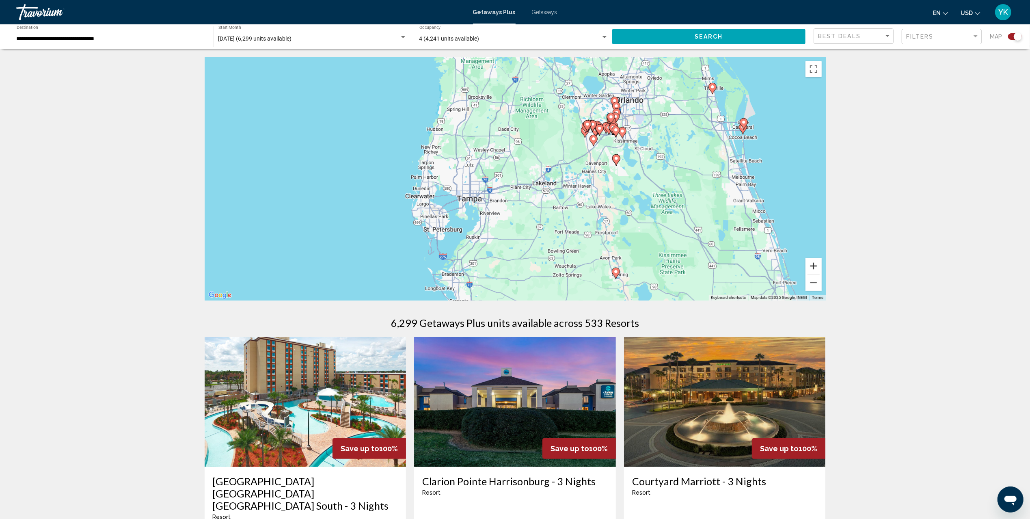
click at [814, 266] on button "Zoom in" at bounding box center [814, 266] width 16 height 16
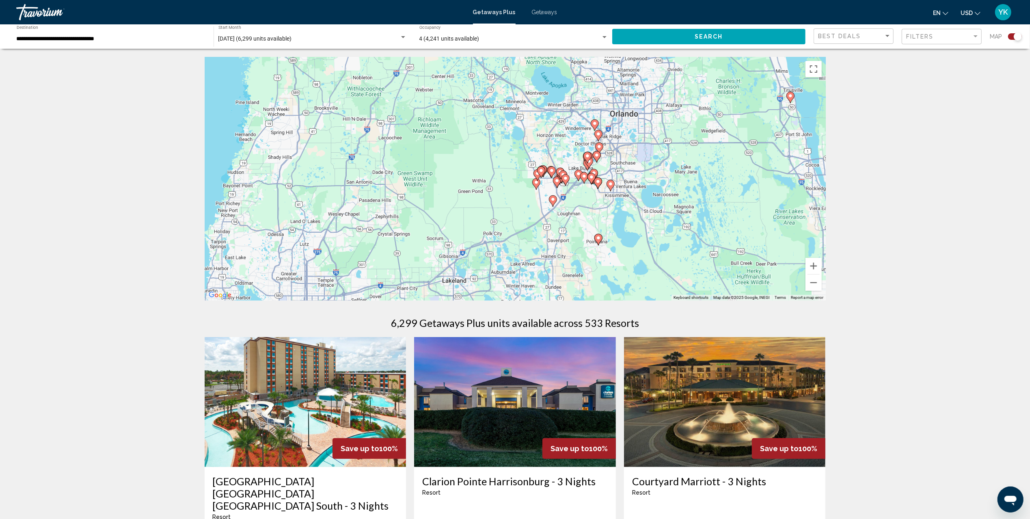
drag, startPoint x: 746, startPoint y: 127, endPoint x: 621, endPoint y: 225, distance: 158.8
click at [621, 225] on div "To activate drag with keyboard, press Alt + Enter. Once in keyboard drag state,…" at bounding box center [515, 179] width 621 height 244
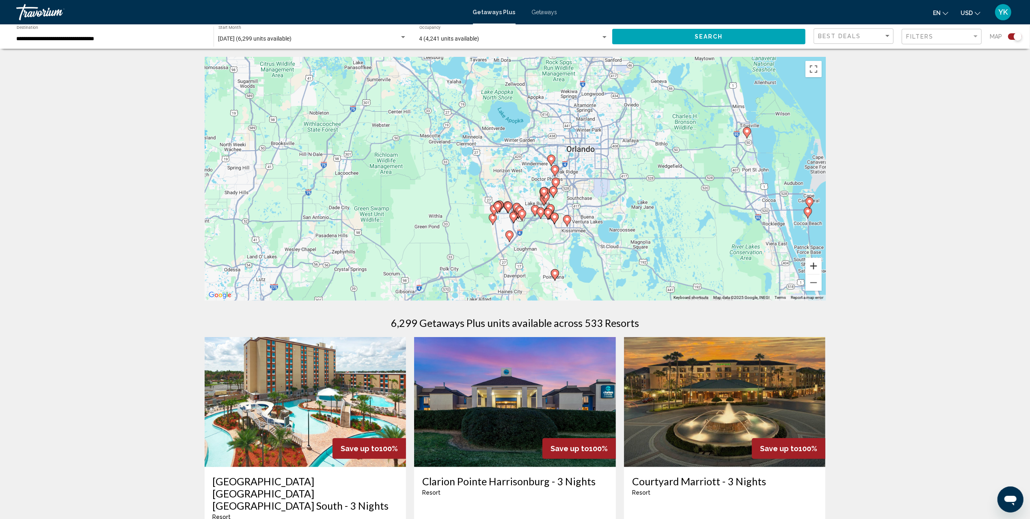
click at [818, 264] on button "Zoom in" at bounding box center [814, 266] width 16 height 16
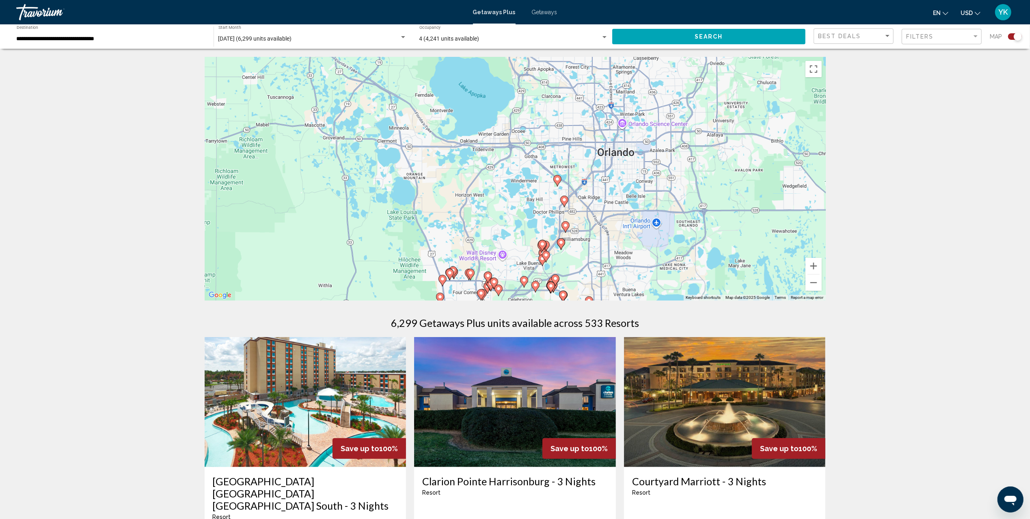
drag, startPoint x: 686, startPoint y: 171, endPoint x: 653, endPoint y: 205, distance: 46.8
click at [654, 205] on div "To activate drag with keyboard, press Alt + Enter. Once in keyboard drag state,…" at bounding box center [515, 179] width 621 height 244
click at [811, 264] on button "Zoom in" at bounding box center [814, 266] width 16 height 16
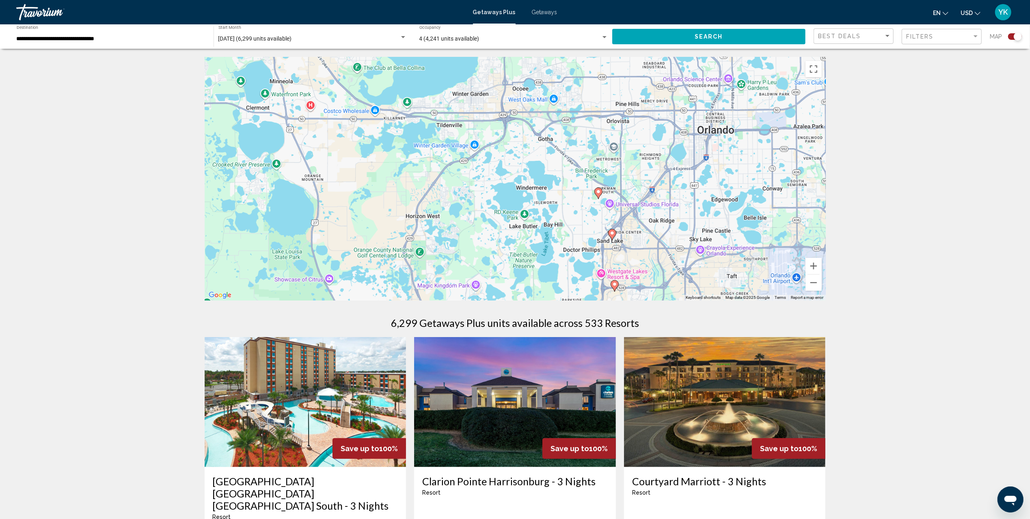
click at [597, 195] on icon "Main content" at bounding box center [598, 193] width 7 height 11
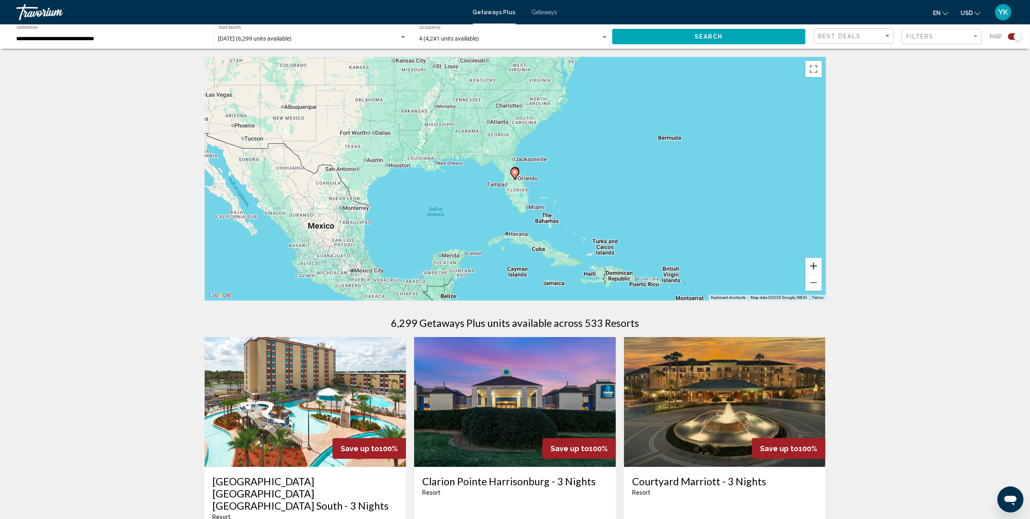
click at [816, 267] on button "Zoom in" at bounding box center [814, 266] width 16 height 16
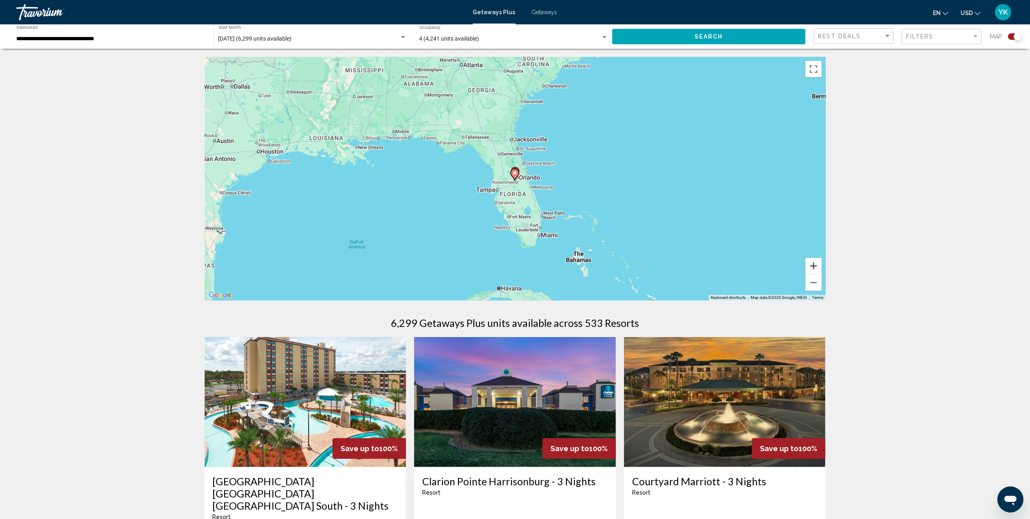
click at [816, 267] on button "Zoom in" at bounding box center [814, 266] width 16 height 16
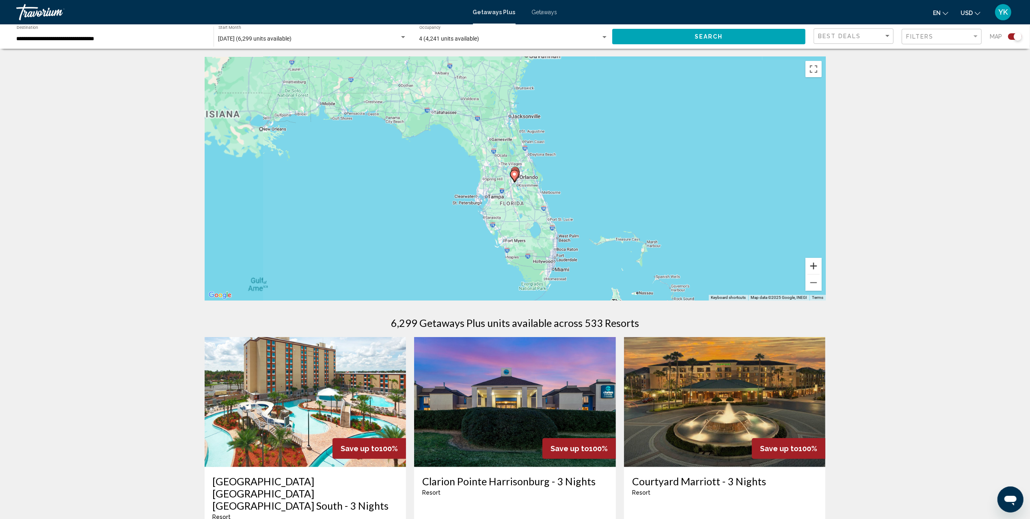
click at [816, 267] on button "Zoom in" at bounding box center [814, 266] width 16 height 16
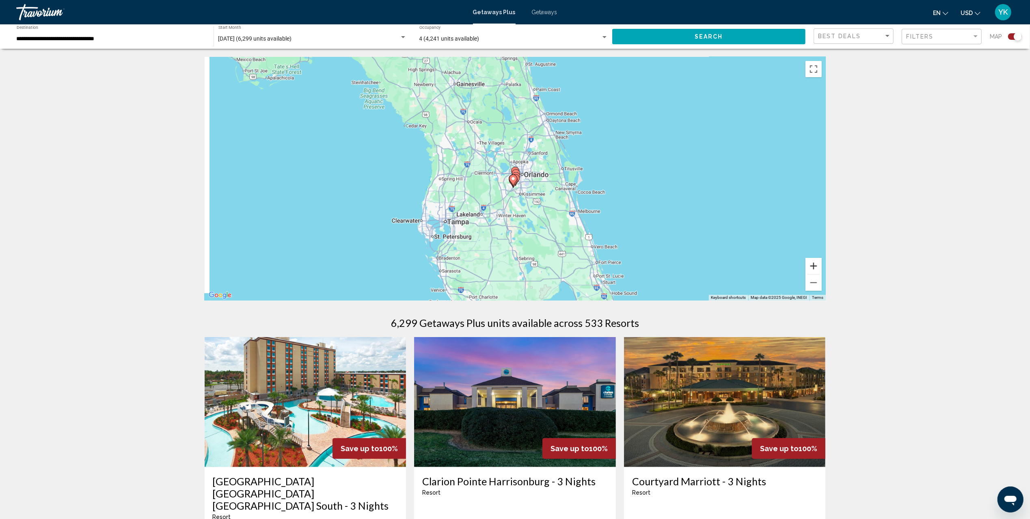
click at [816, 267] on button "Zoom in" at bounding box center [814, 266] width 16 height 16
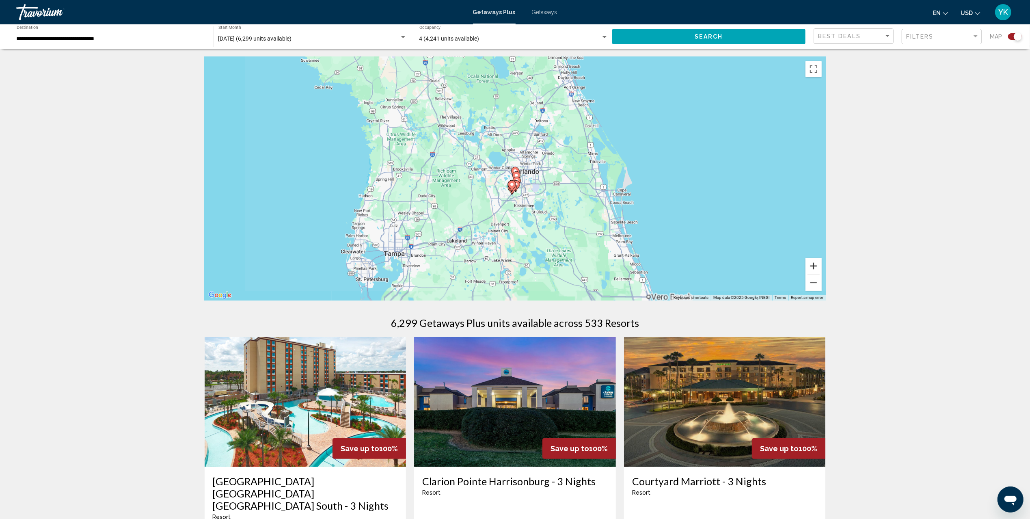
click at [816, 267] on button "Zoom in" at bounding box center [814, 266] width 16 height 16
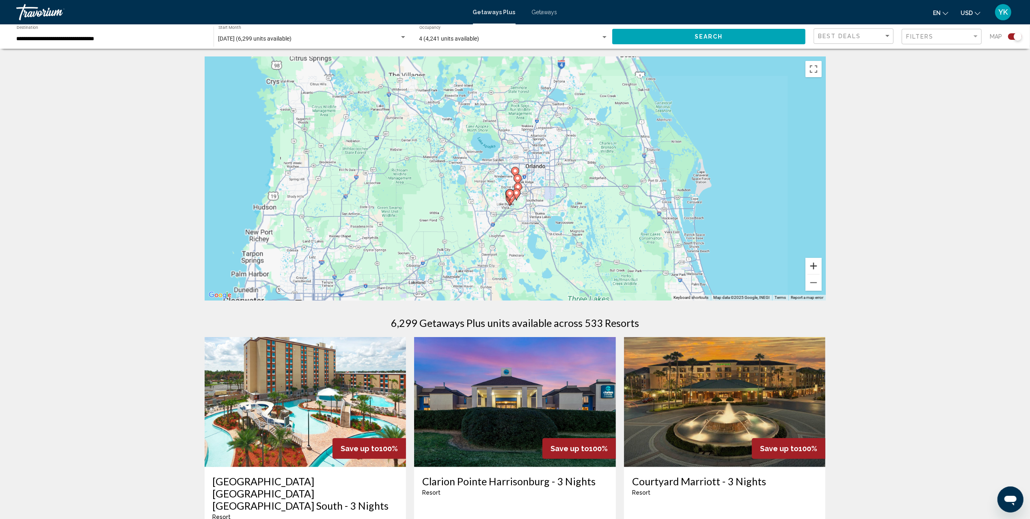
click at [816, 267] on button "Zoom in" at bounding box center [814, 266] width 16 height 16
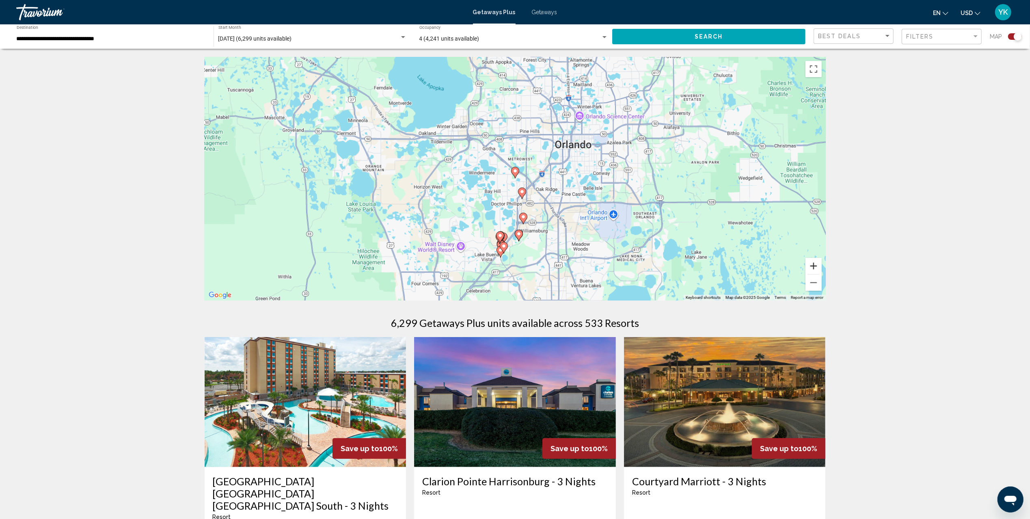
click at [816, 267] on button "Zoom in" at bounding box center [814, 266] width 16 height 16
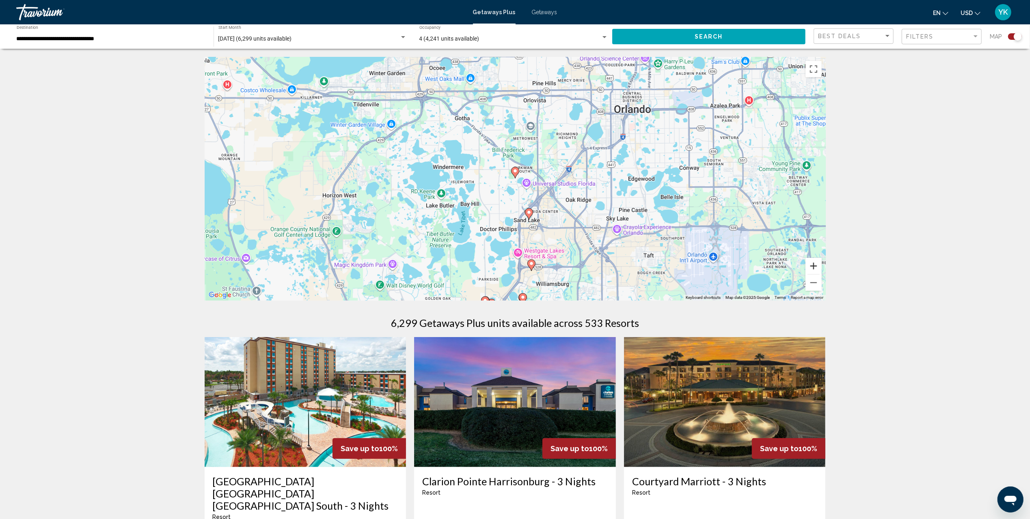
click at [816, 267] on button "Zoom in" at bounding box center [814, 266] width 16 height 16
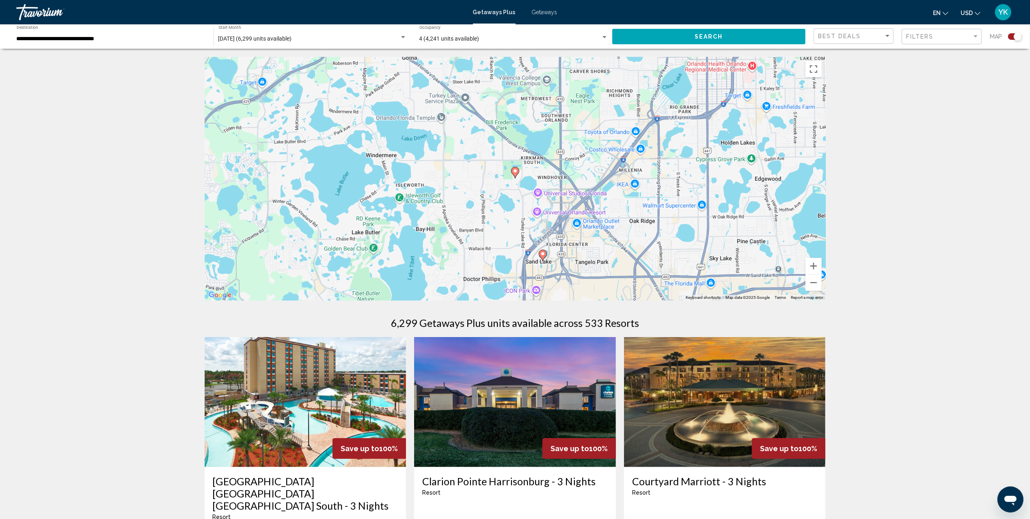
click at [516, 173] on image "Main content" at bounding box center [515, 171] width 5 height 5
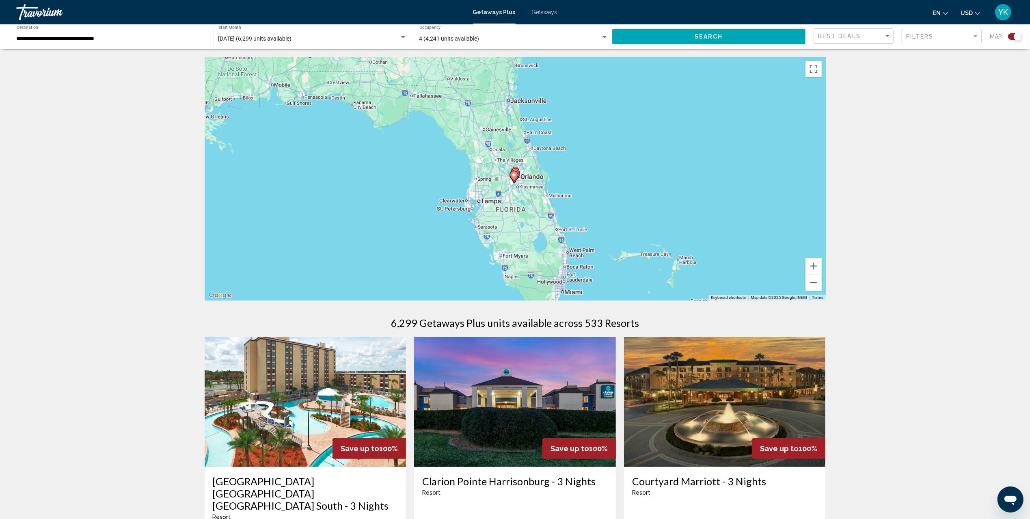
click at [516, 173] on image "Main content" at bounding box center [514, 175] width 5 height 5
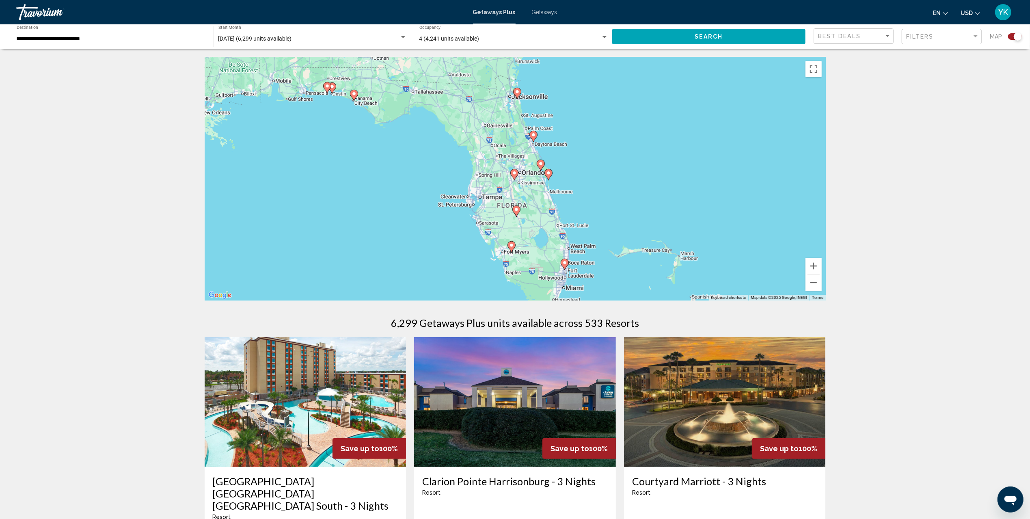
click at [516, 173] on image "Main content" at bounding box center [514, 173] width 5 height 5
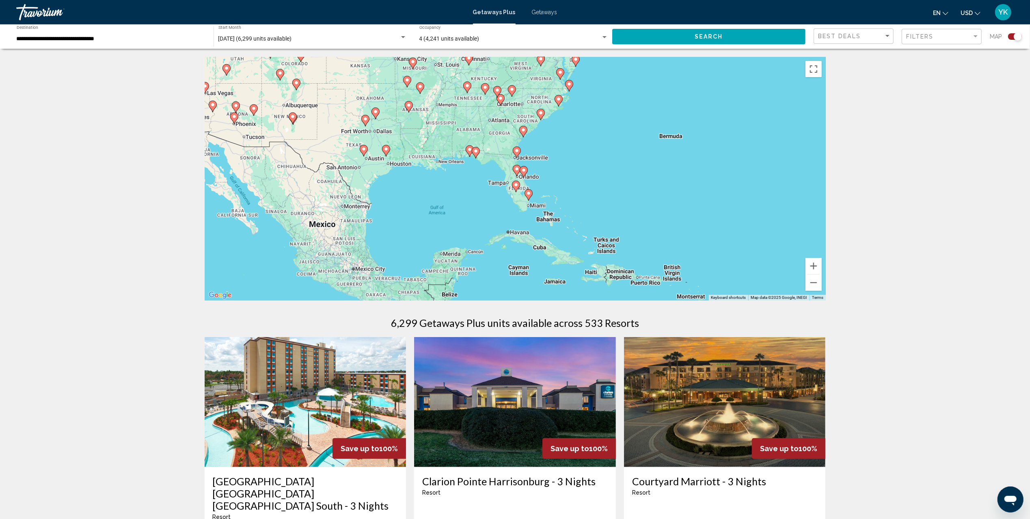
click at [516, 170] on image "Main content" at bounding box center [517, 169] width 5 height 5
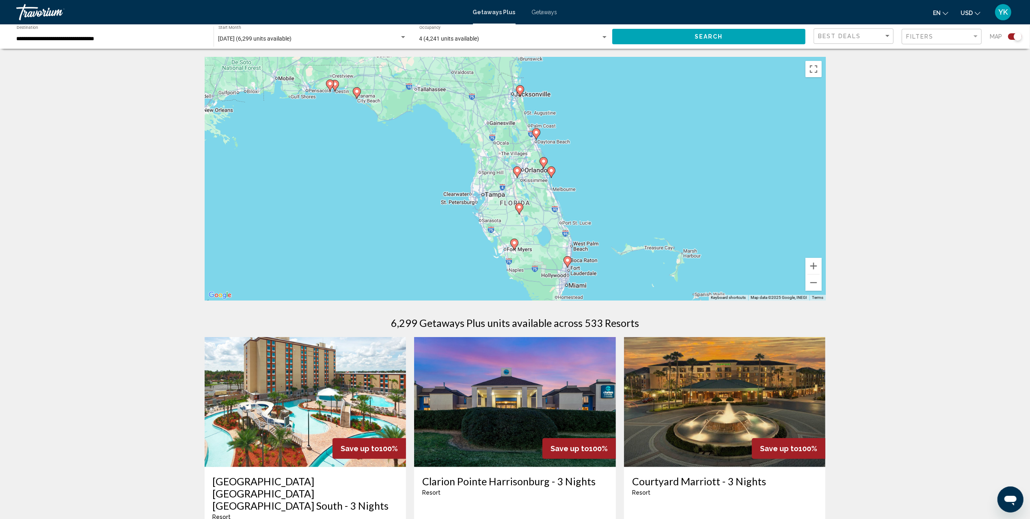
click at [518, 171] on image "Main content" at bounding box center [517, 170] width 5 height 5
type input "**********"
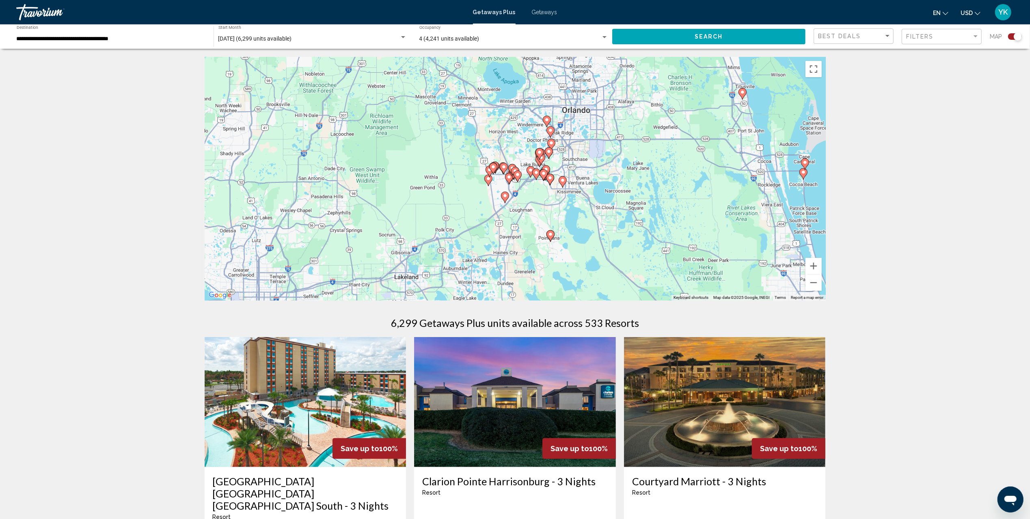
click at [546, 121] on image "Main content" at bounding box center [547, 119] width 5 height 5
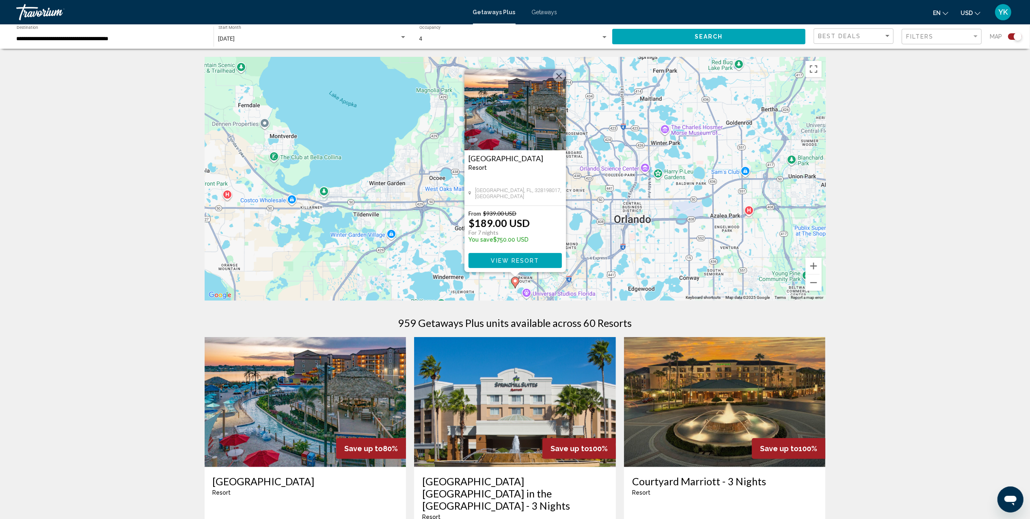
click at [538, 259] on span "View Resort" at bounding box center [515, 260] width 48 height 6
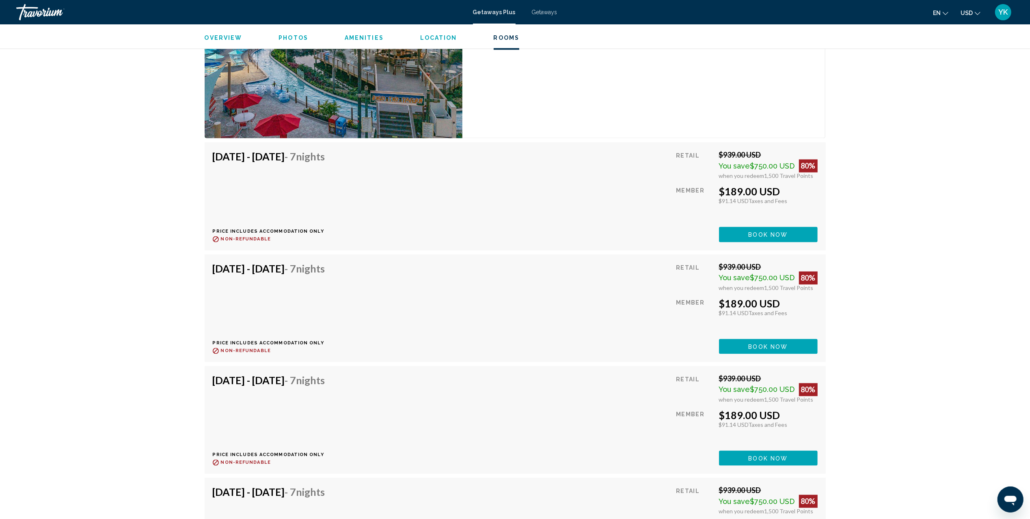
scroll to position [1337, 0]
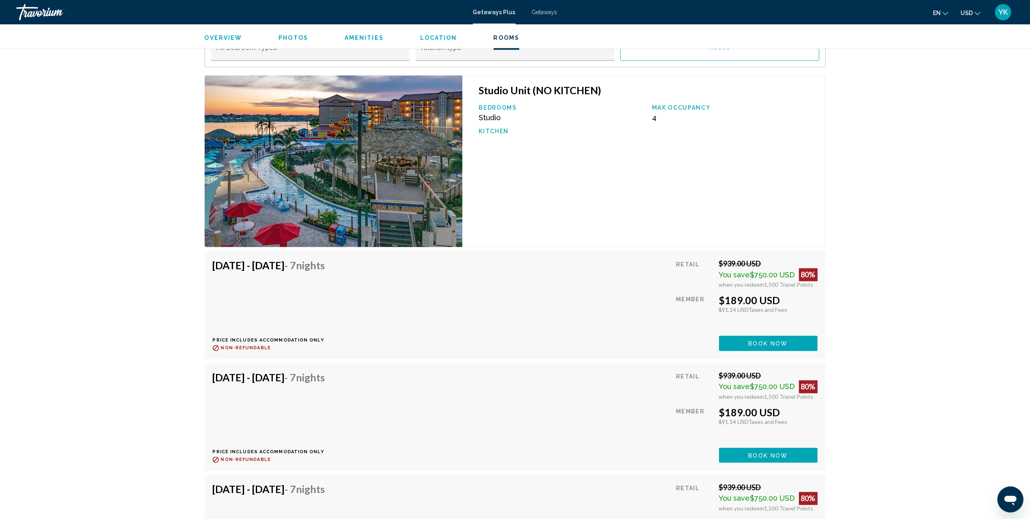
click at [545, 12] on span "Getaways" at bounding box center [545, 12] width 26 height 6
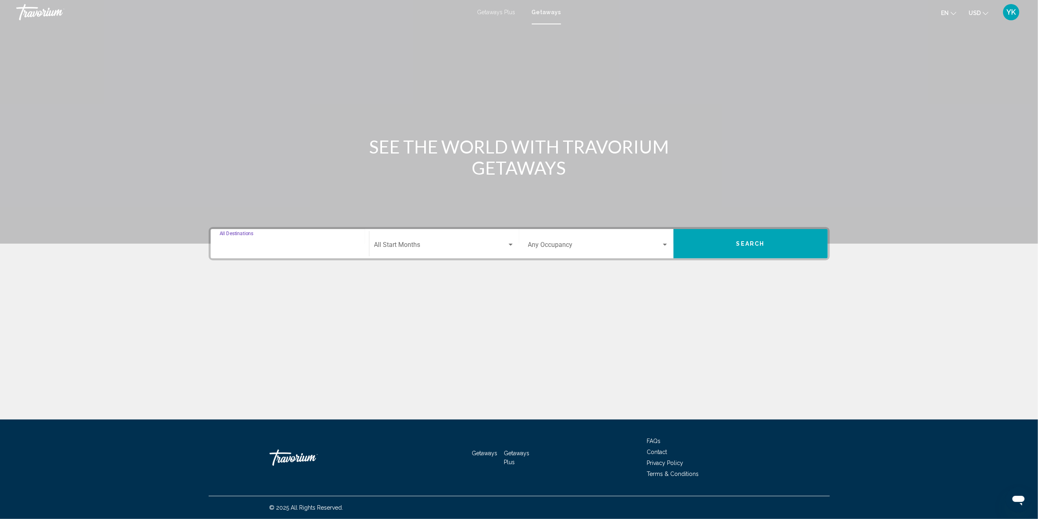
click at [310, 248] on input "Destination All Destinations" at bounding box center [290, 246] width 141 height 7
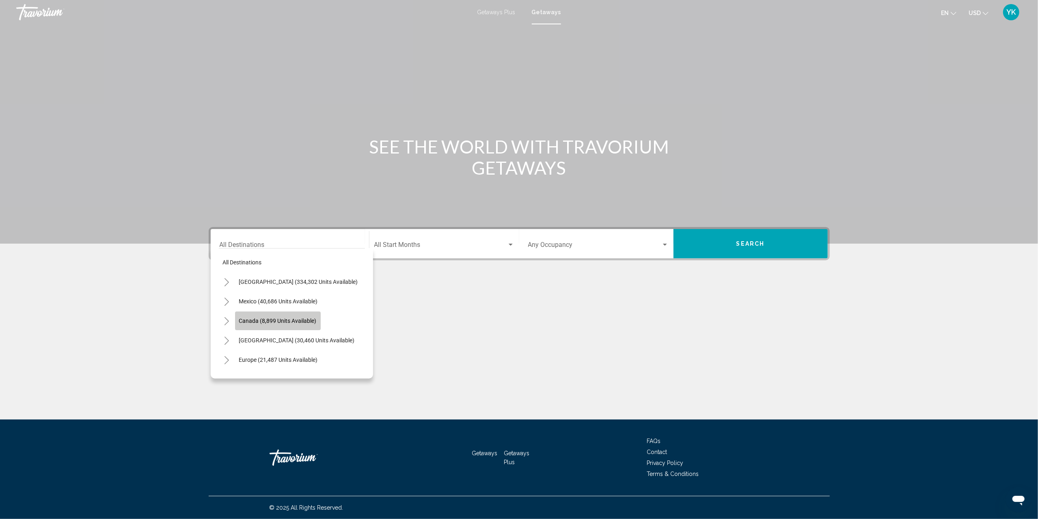
click at [301, 320] on span "Canada (8,899 units available)" at bounding box center [278, 321] width 78 height 6
type input "**********"
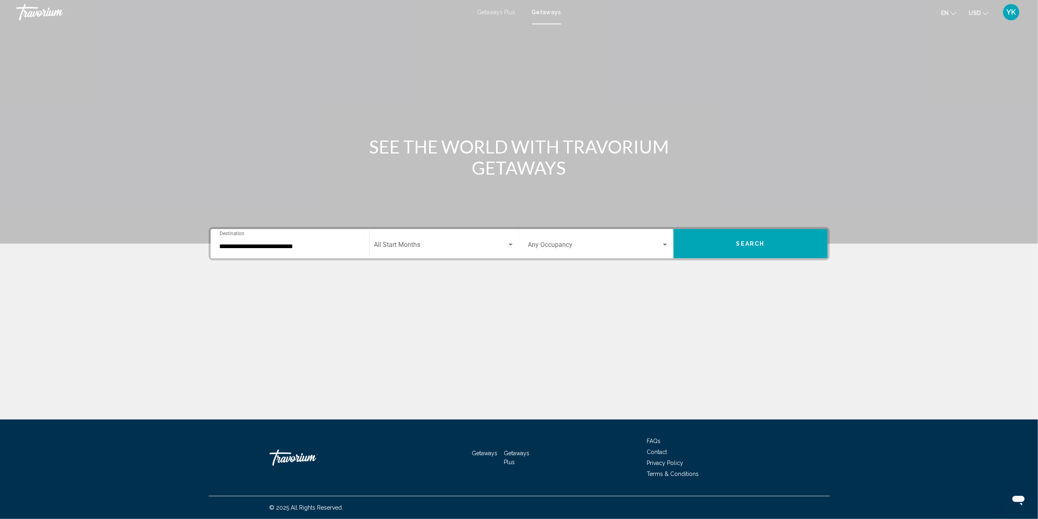
click at [443, 251] on div "Start Month All Start Months" at bounding box center [444, 244] width 140 height 26
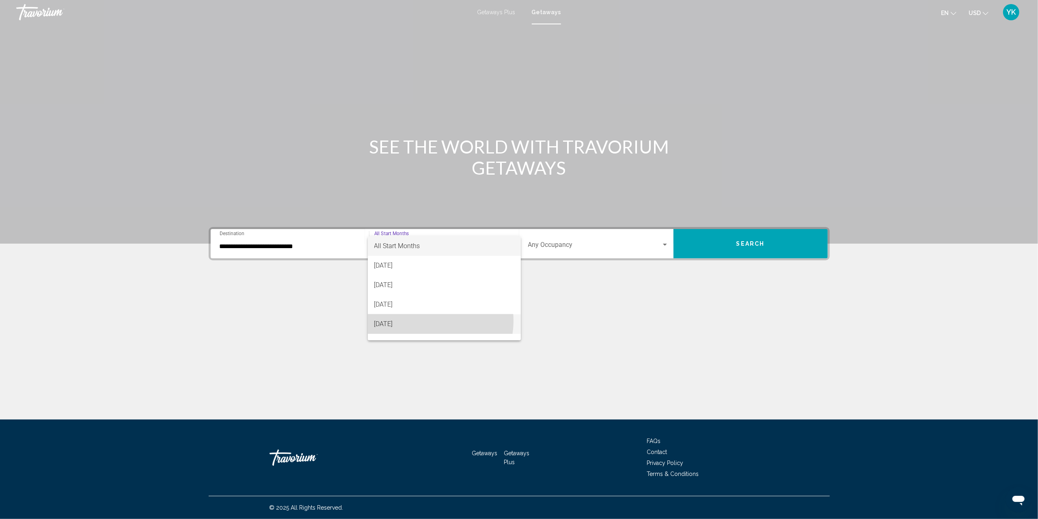
click at [430, 321] on span "[DATE]" at bounding box center [444, 323] width 140 height 19
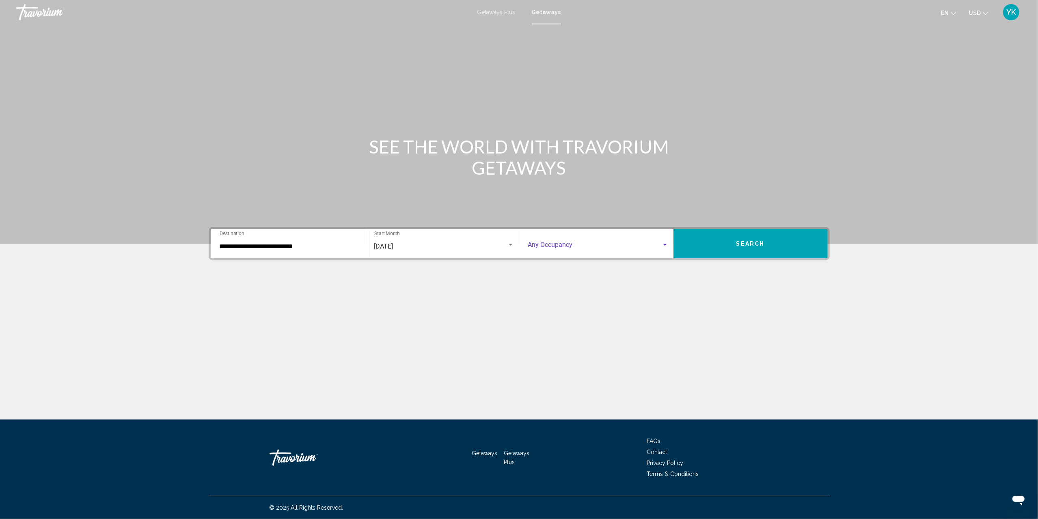
click at [564, 245] on span "Search widget" at bounding box center [594, 246] width 133 height 7
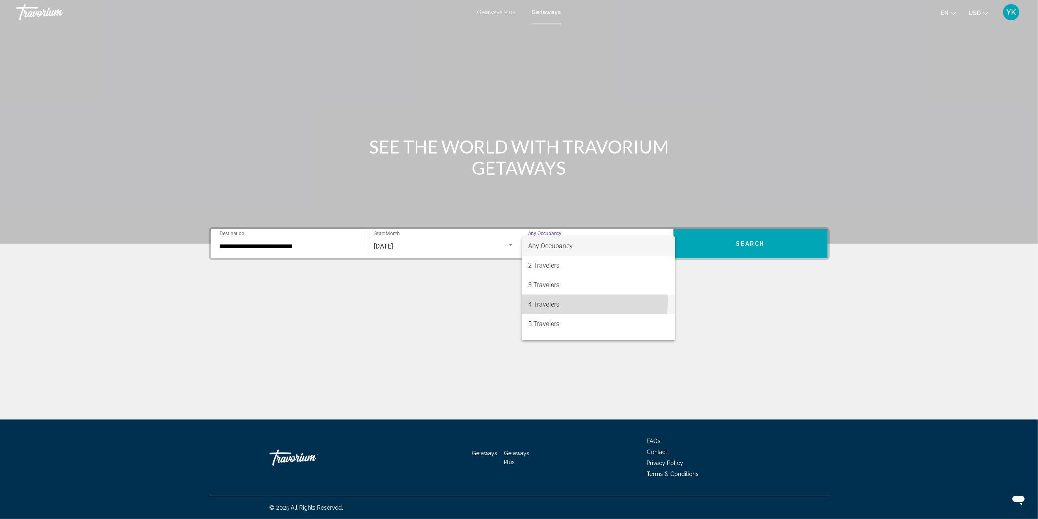
click at [556, 301] on span "4 Travelers" at bounding box center [598, 304] width 141 height 19
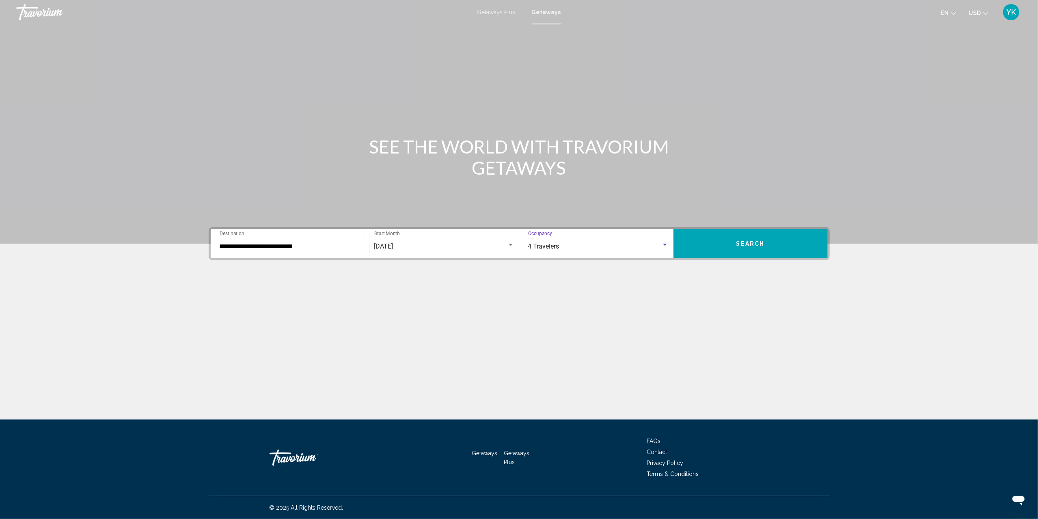
click at [777, 240] on button "Search" at bounding box center [751, 243] width 154 height 29
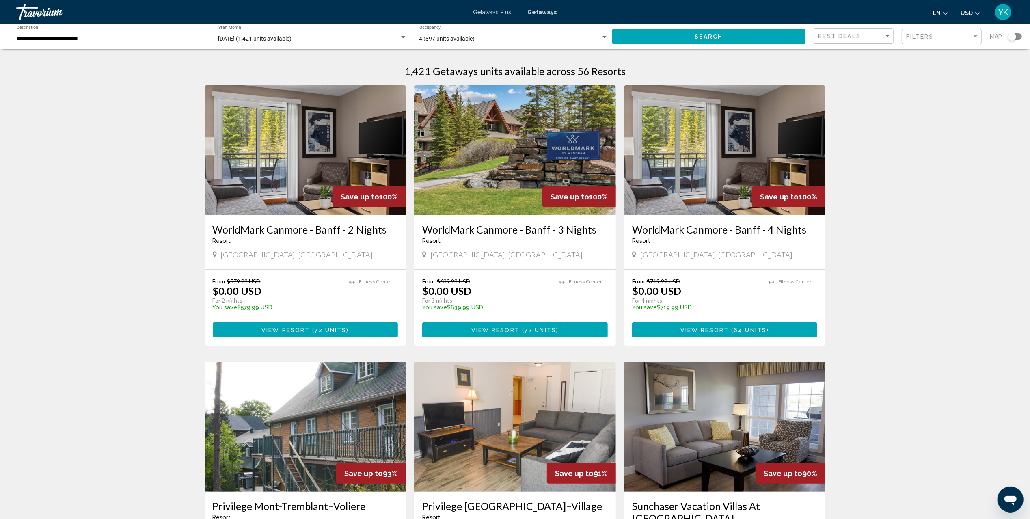
click at [1019, 33] on div "Search widget" at bounding box center [1015, 36] width 14 height 6
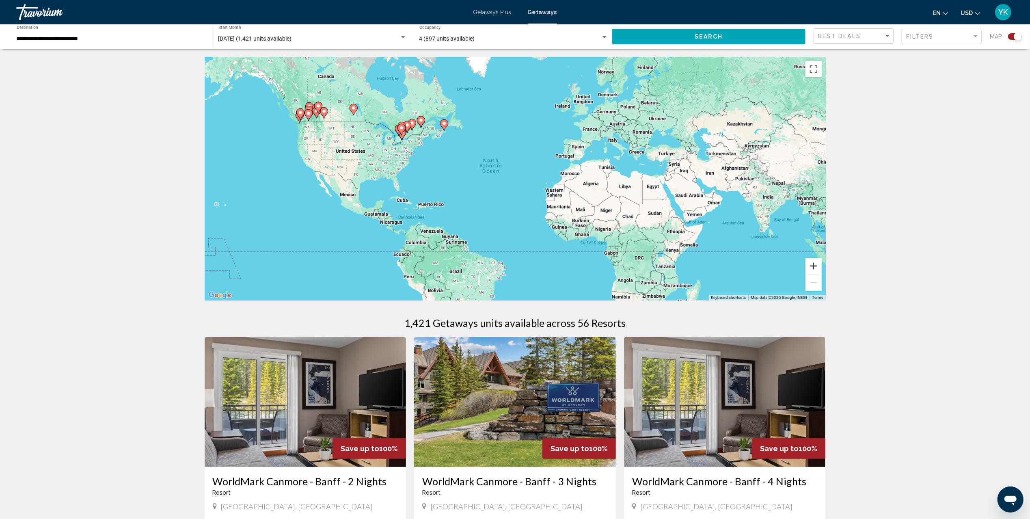
click at [817, 265] on button "Zoom in" at bounding box center [814, 266] width 16 height 16
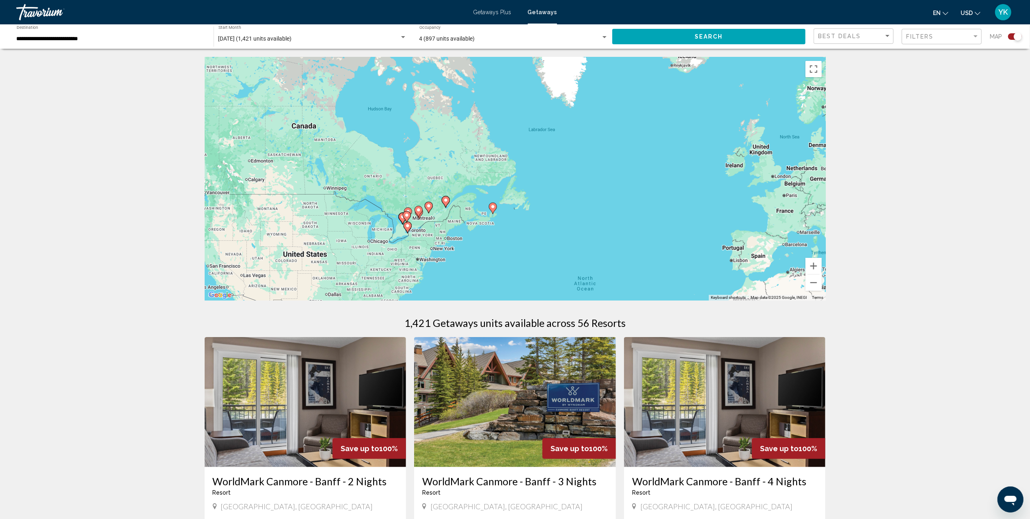
drag, startPoint x: 400, startPoint y: 97, endPoint x: 556, endPoint y: 236, distance: 209.1
click at [528, 228] on div "To activate drag with keyboard, press Alt + Enter. Once in keyboard drag state,…" at bounding box center [515, 179] width 621 height 244
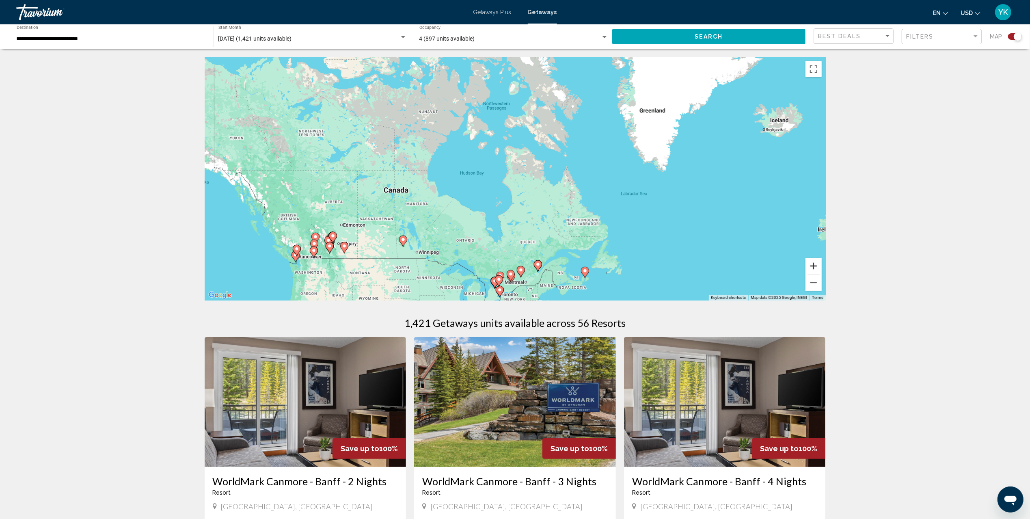
click at [809, 266] on button "Zoom in" at bounding box center [814, 266] width 16 height 16
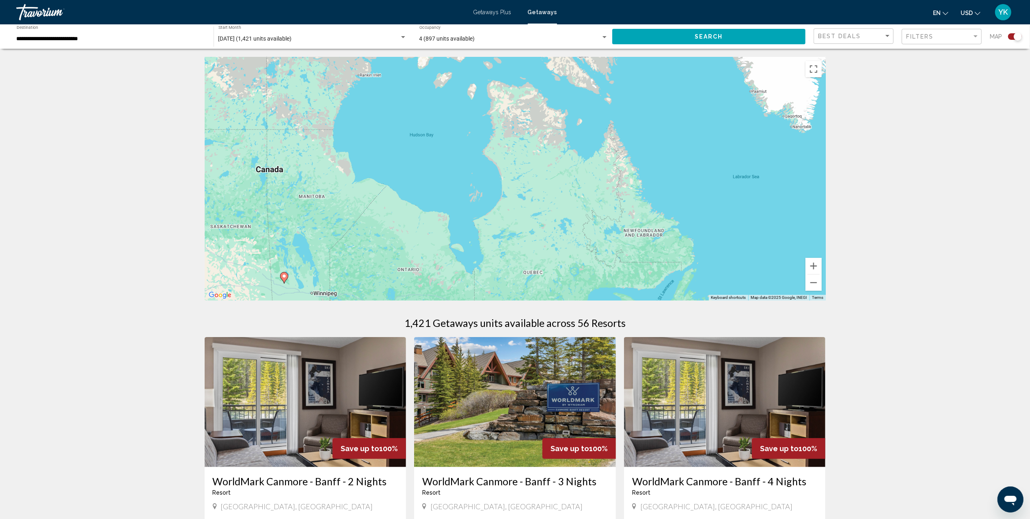
drag, startPoint x: 558, startPoint y: 253, endPoint x: 561, endPoint y: 84, distance: 169.0
click at [561, 99] on div "To activate drag with keyboard, press Alt + Enter. Once in keyboard drag state,…" at bounding box center [515, 179] width 621 height 244
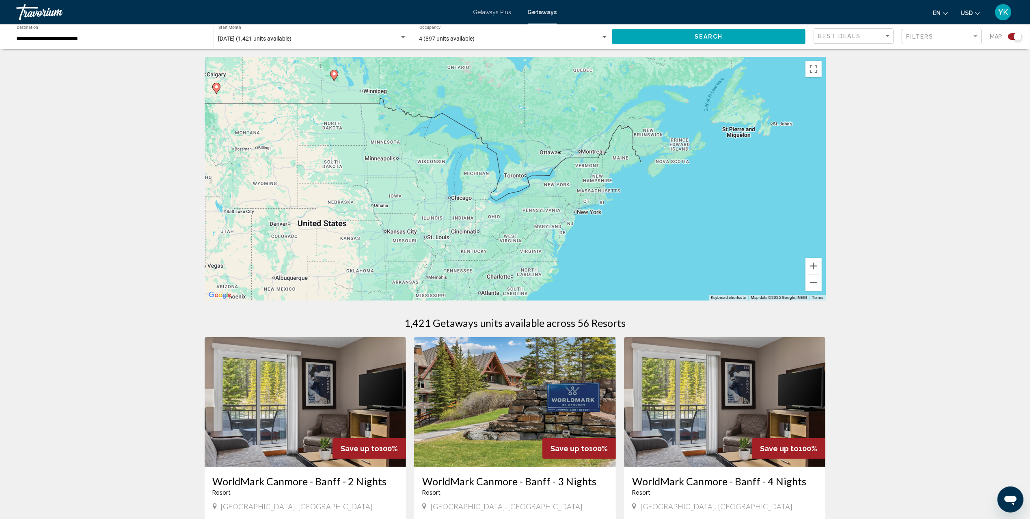
drag, startPoint x: 556, startPoint y: 104, endPoint x: 576, endPoint y: 263, distance: 160.0
click at [576, 263] on div "To activate drag with keyboard, press Alt + Enter. Once in keyboard drag state,…" at bounding box center [515, 179] width 621 height 244
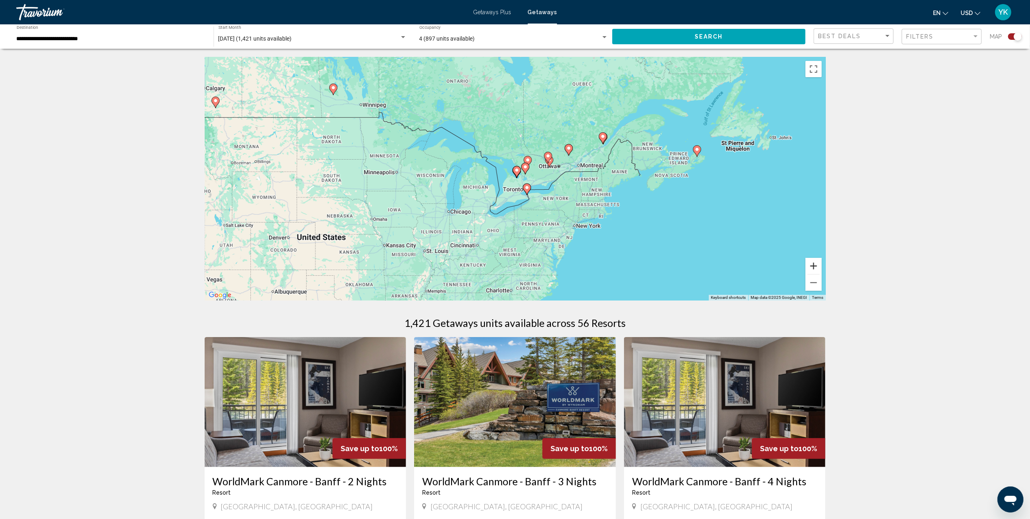
click at [811, 264] on button "Zoom in" at bounding box center [814, 266] width 16 height 16
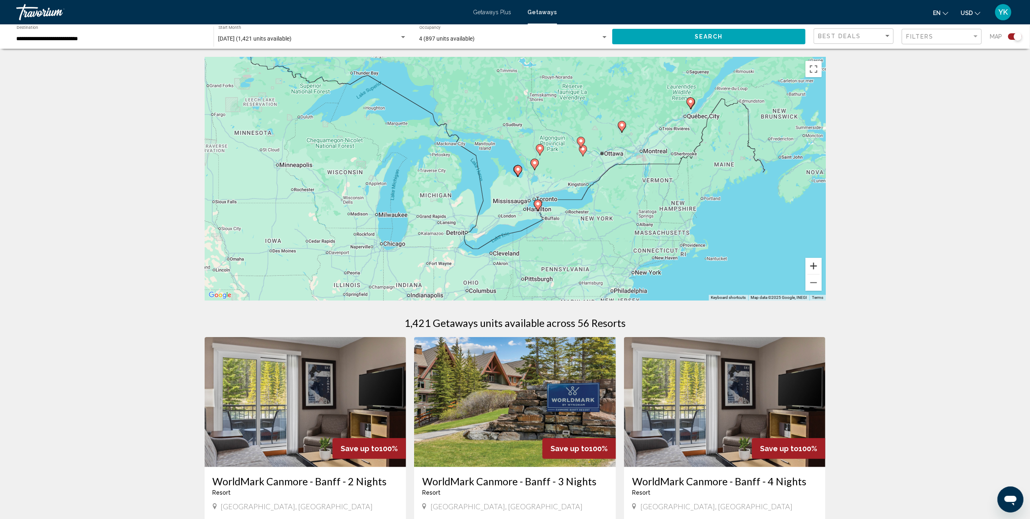
click at [812, 264] on button "Zoom in" at bounding box center [814, 266] width 16 height 16
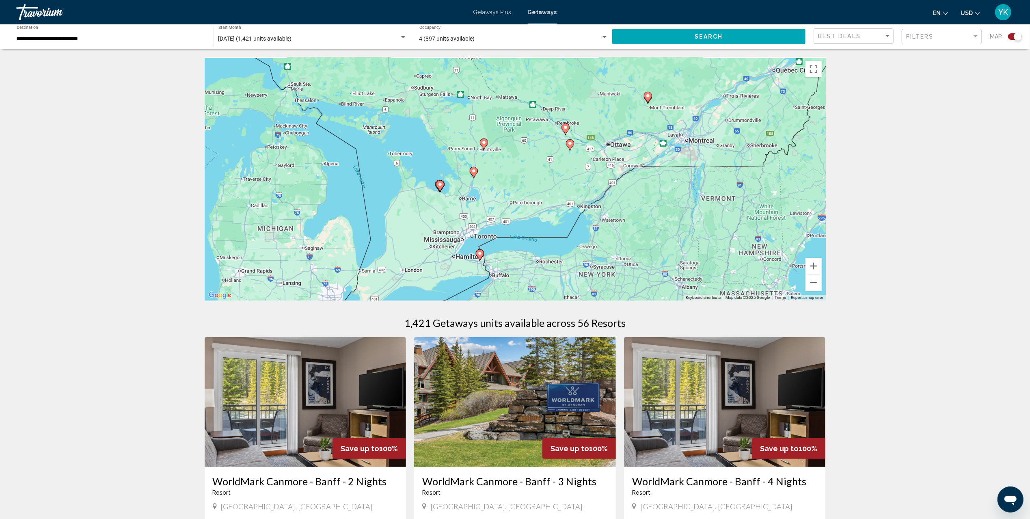
drag, startPoint x: 595, startPoint y: 173, endPoint x: 515, endPoint y: 189, distance: 81.6
click at [515, 189] on div "To activate drag with keyboard, press Alt + Enter. Once in keyboard drag state,…" at bounding box center [515, 179] width 621 height 244
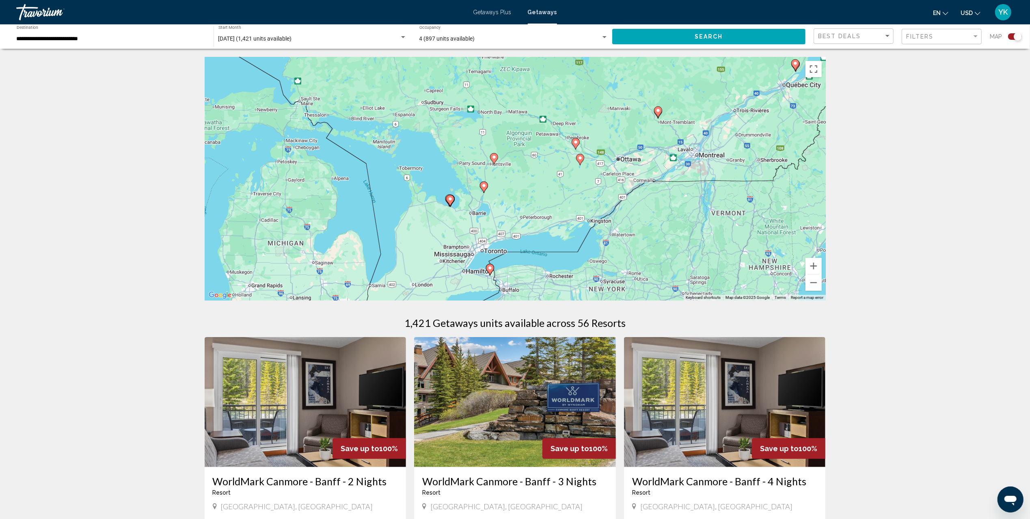
drag, startPoint x: 653, startPoint y: 140, endPoint x: 677, endPoint y: 168, distance: 36.6
click at [677, 168] on div "To activate drag with keyboard, press Alt + Enter. Once in keyboard drag state,…" at bounding box center [515, 179] width 621 height 244
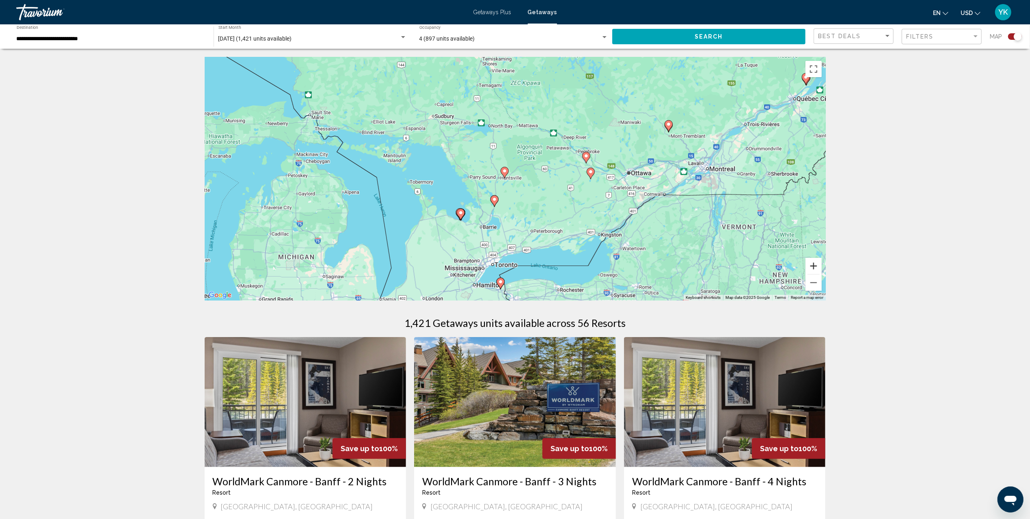
click at [811, 265] on button "Zoom in" at bounding box center [814, 266] width 16 height 16
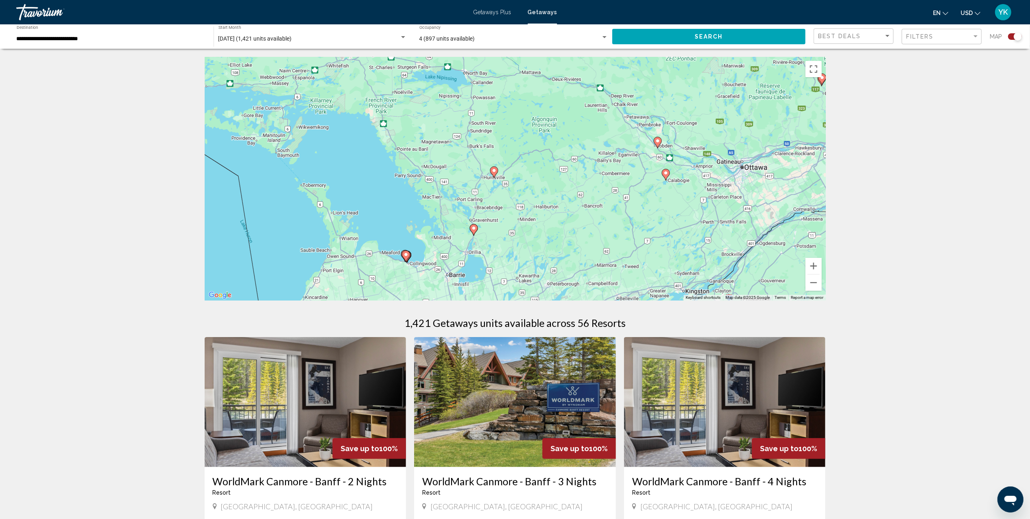
click at [665, 172] on image "Main content" at bounding box center [666, 173] width 5 height 5
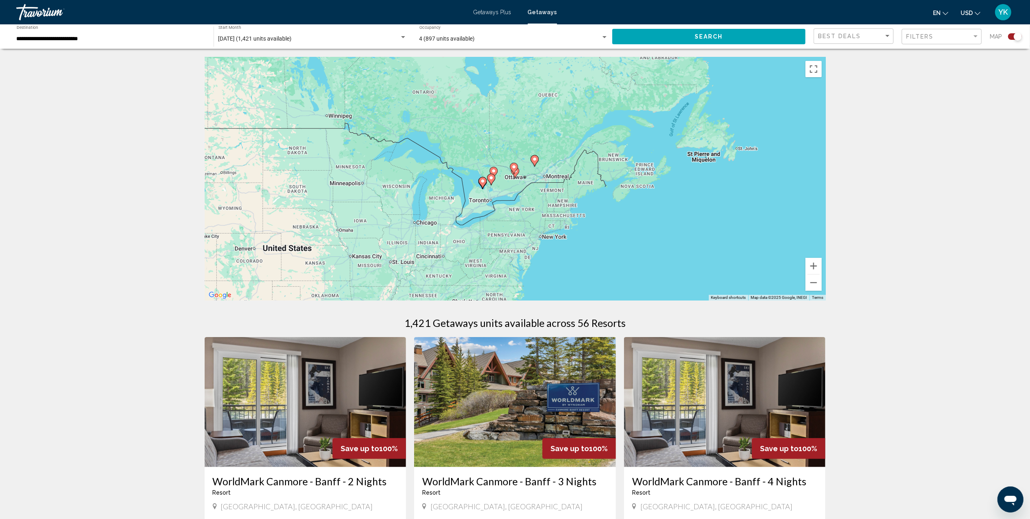
click at [514, 171] on icon "Main content" at bounding box center [513, 168] width 7 height 11
type input "**********"
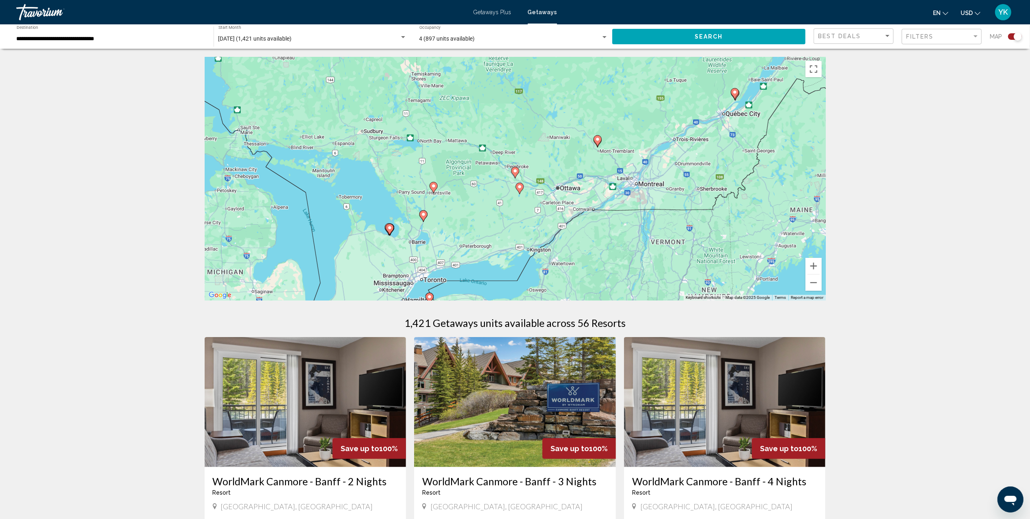
click at [519, 187] on image "Main content" at bounding box center [519, 186] width 5 height 5
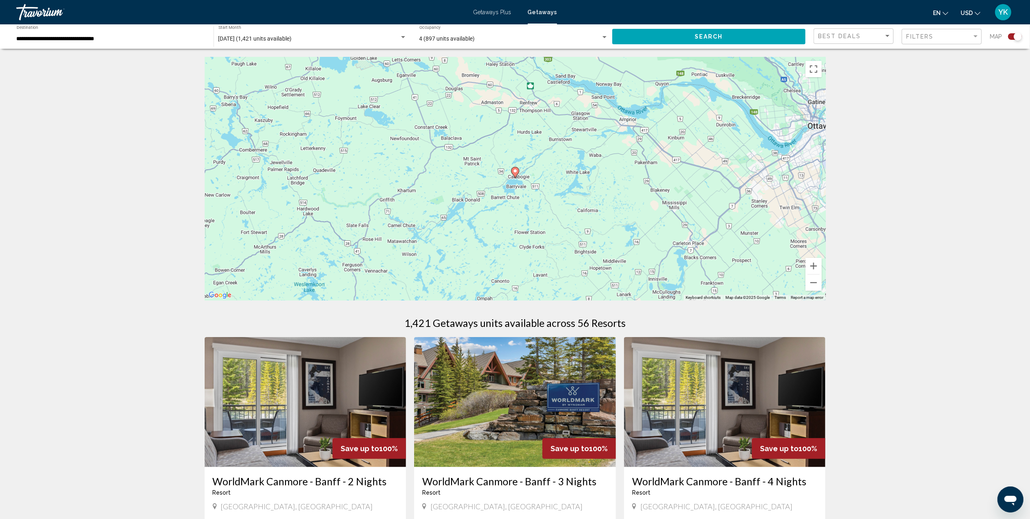
click at [515, 173] on image "Main content" at bounding box center [515, 171] width 5 height 5
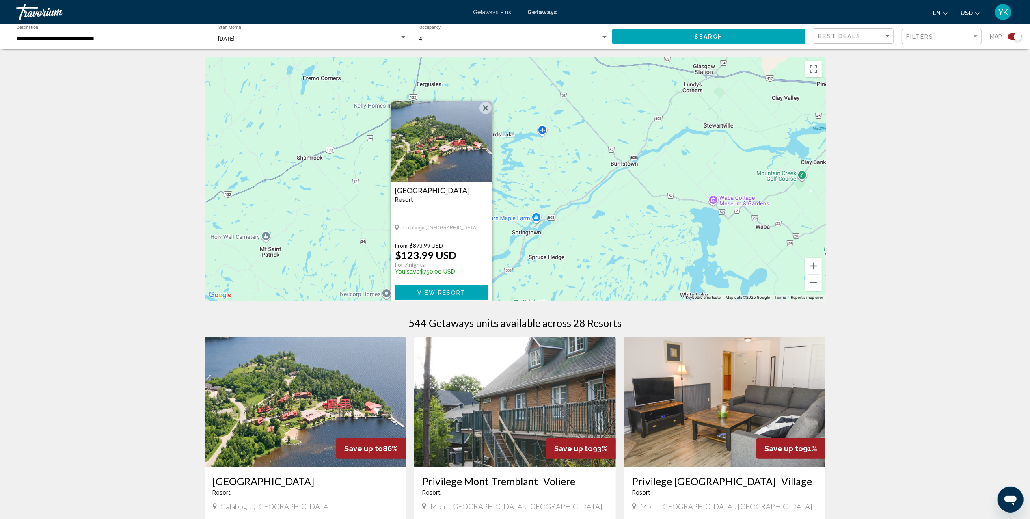
drag, startPoint x: 740, startPoint y: 171, endPoint x: 657, endPoint y: 213, distance: 93.2
click at [657, 213] on div "To activate drag with keyboard, press Alt + Enter. Once in keyboard drag state,…" at bounding box center [515, 179] width 621 height 244
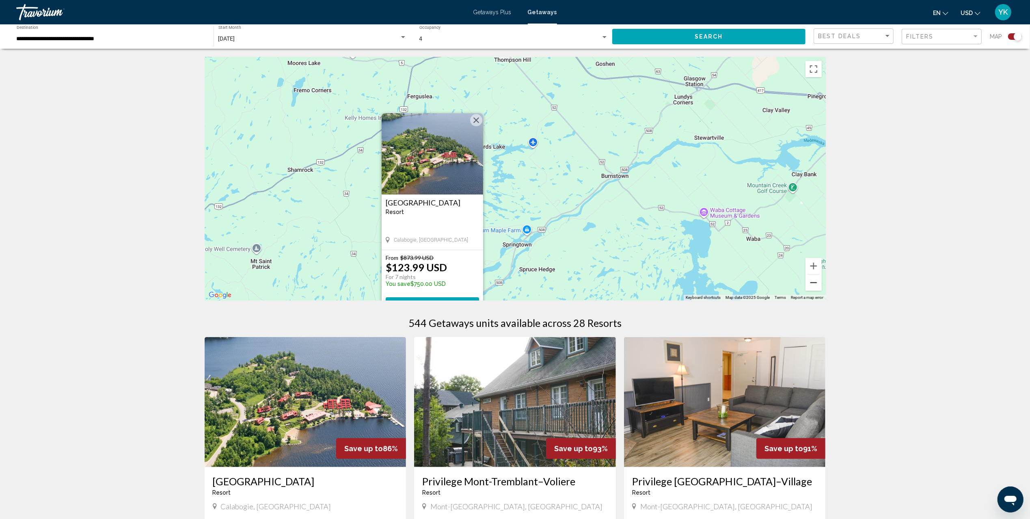
click at [810, 280] on button "Zoom out" at bounding box center [814, 283] width 16 height 16
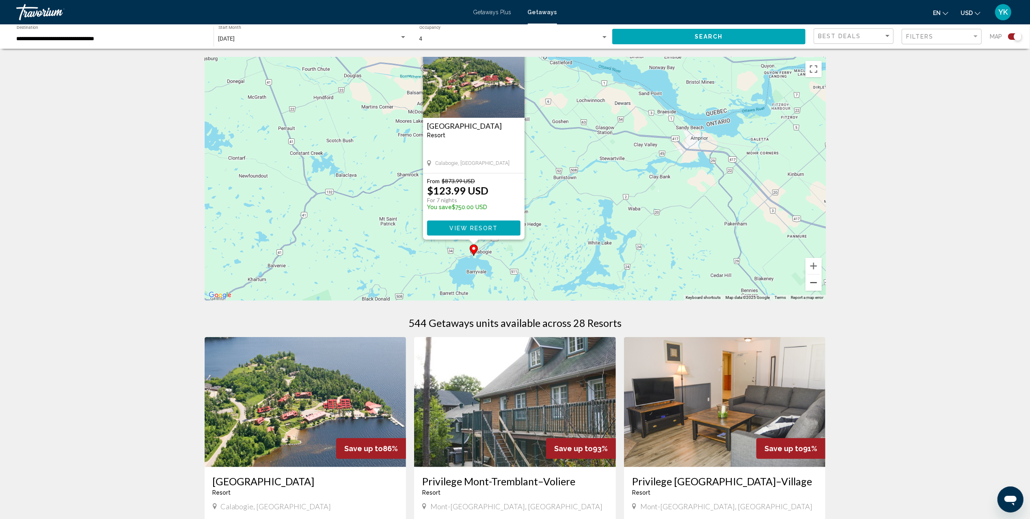
click at [810, 280] on button "Zoom out" at bounding box center [814, 283] width 16 height 16
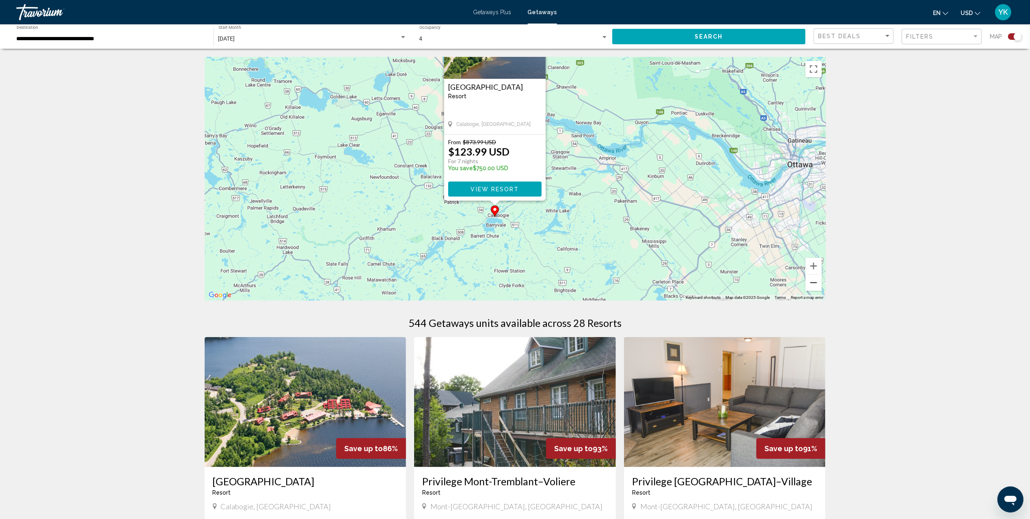
click at [810, 280] on button "Zoom out" at bounding box center [814, 283] width 16 height 16
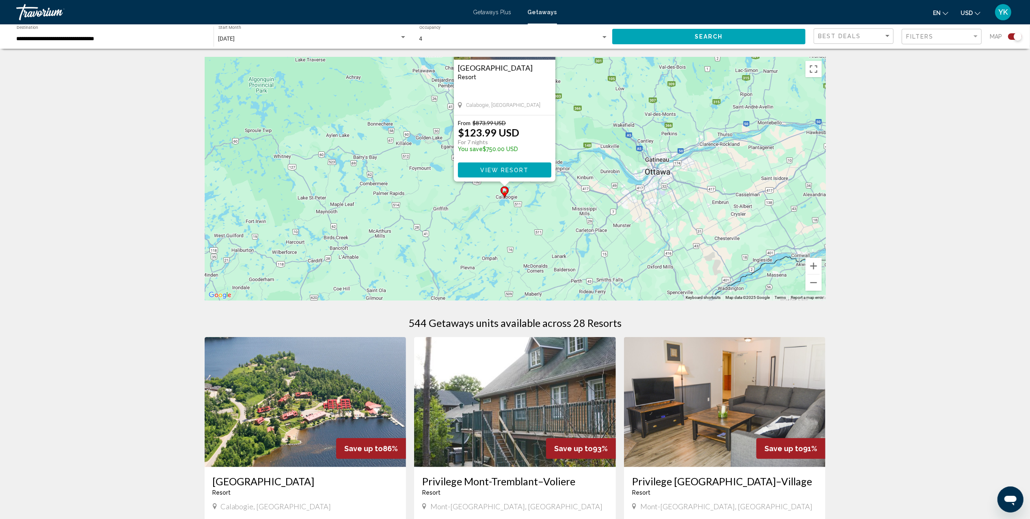
click at [598, 205] on div "To activate drag with keyboard, press Alt + Enter. Once in keyboard drag state,…" at bounding box center [515, 179] width 621 height 244
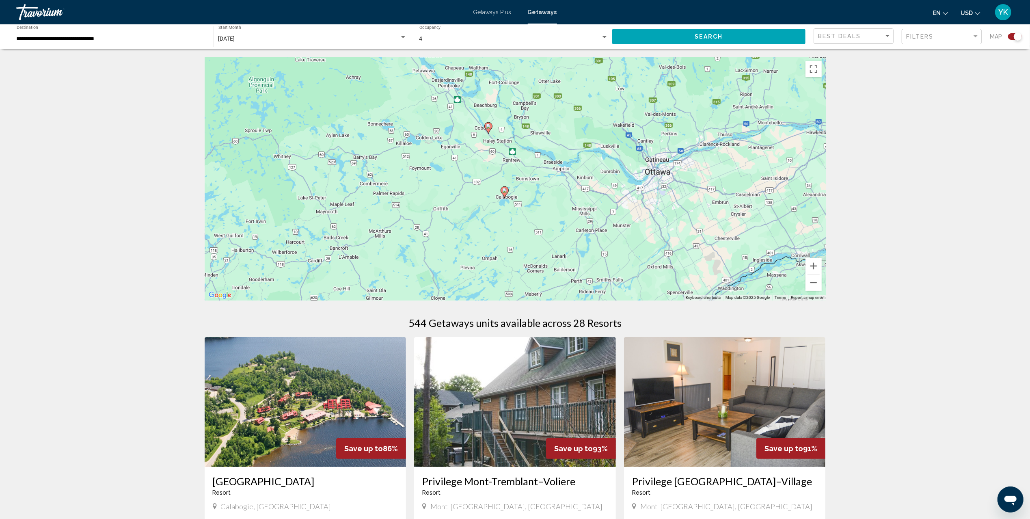
click at [488, 129] on icon "Main content" at bounding box center [487, 128] width 7 height 11
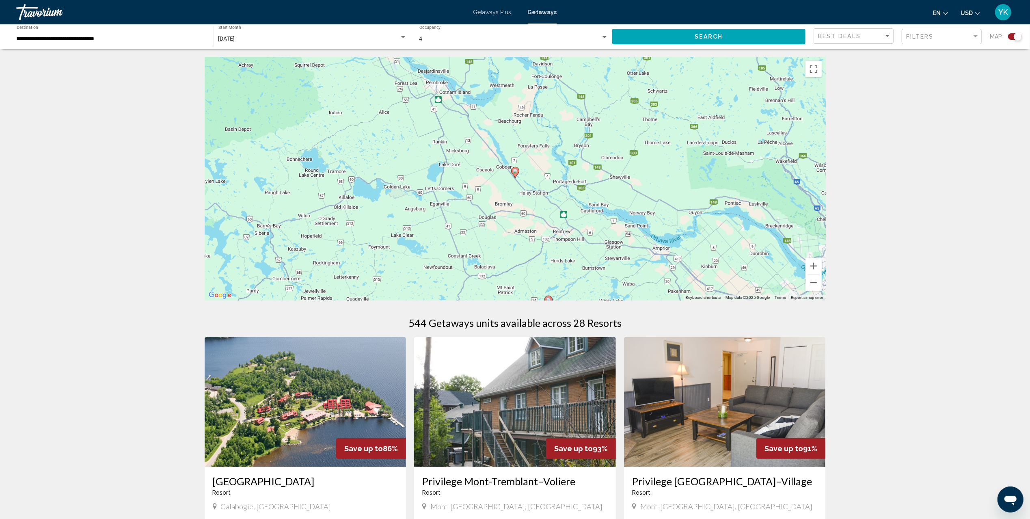
click at [514, 173] on image "Main content" at bounding box center [515, 171] width 5 height 5
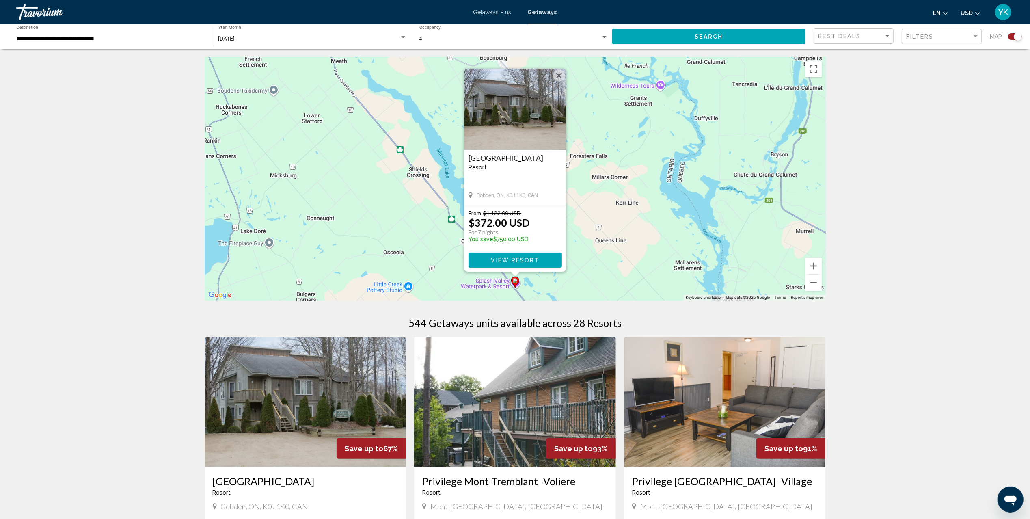
click at [516, 257] on span "View Resort" at bounding box center [515, 260] width 48 height 6
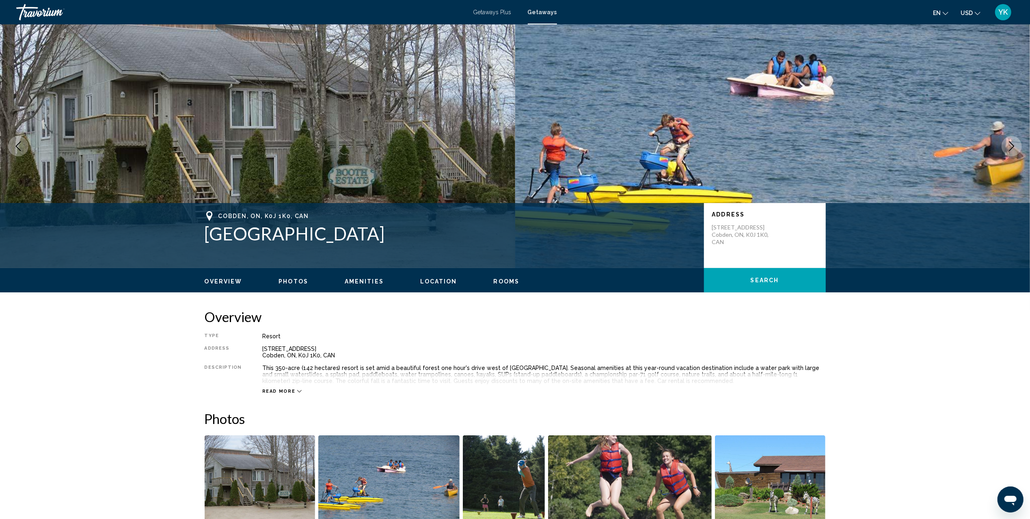
click at [538, 11] on span "Getaways" at bounding box center [542, 12] width 29 height 6
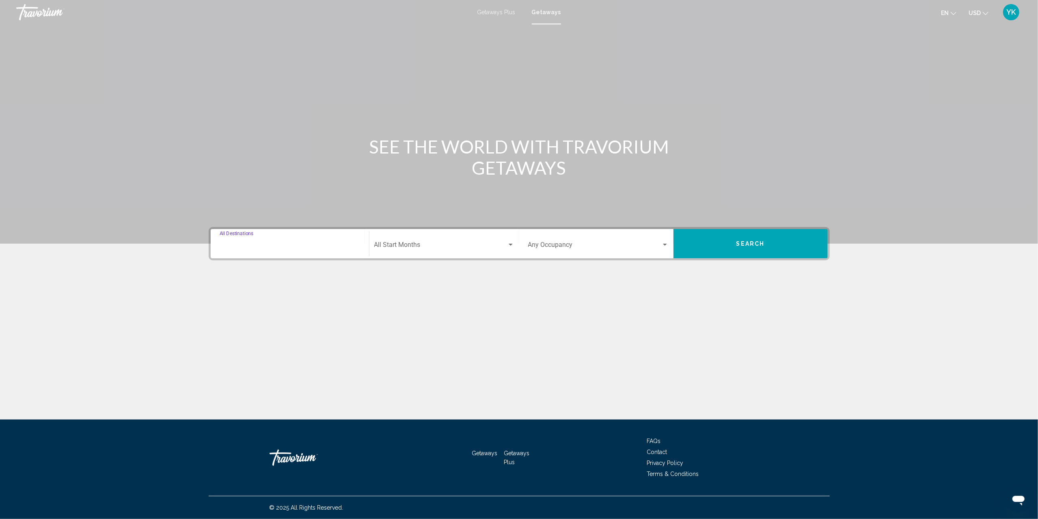
click at [275, 243] on input "Destination All Destinations" at bounding box center [290, 246] width 141 height 7
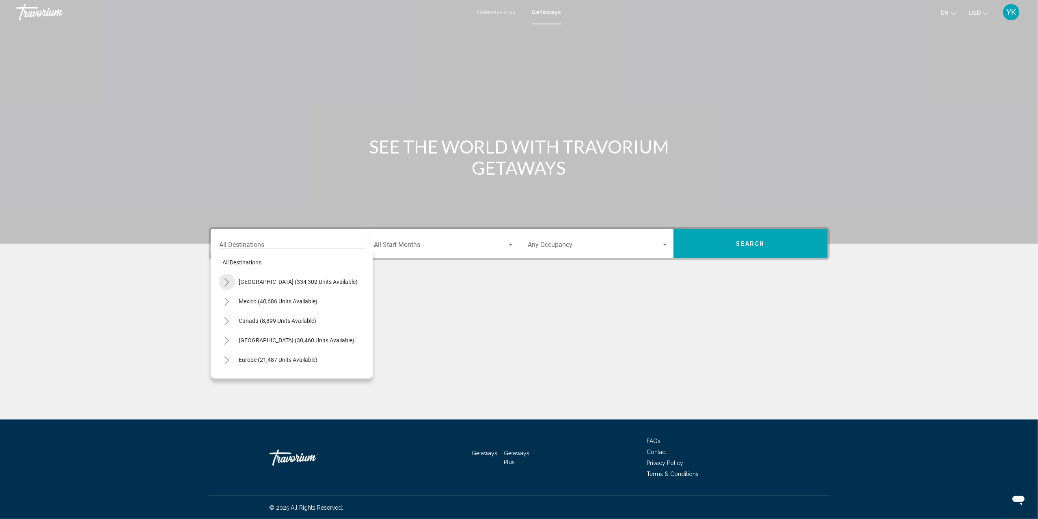
click at [225, 281] on icon "Toggle United States (334,302 units available)" at bounding box center [227, 282] width 6 height 8
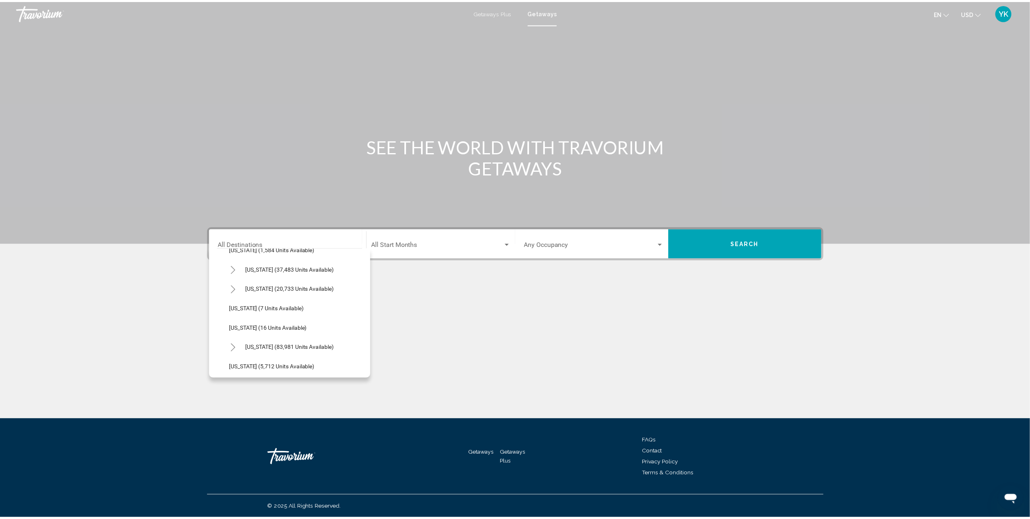
scroll to position [108, 0]
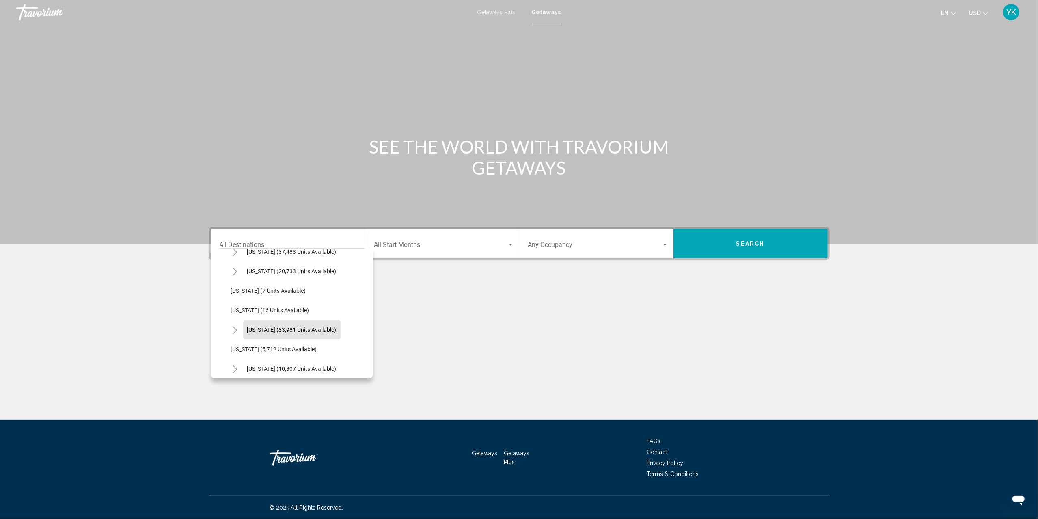
click at [281, 327] on span "[US_STATE] (83,981 units available)" at bounding box center [291, 330] width 89 height 6
type input "**********"
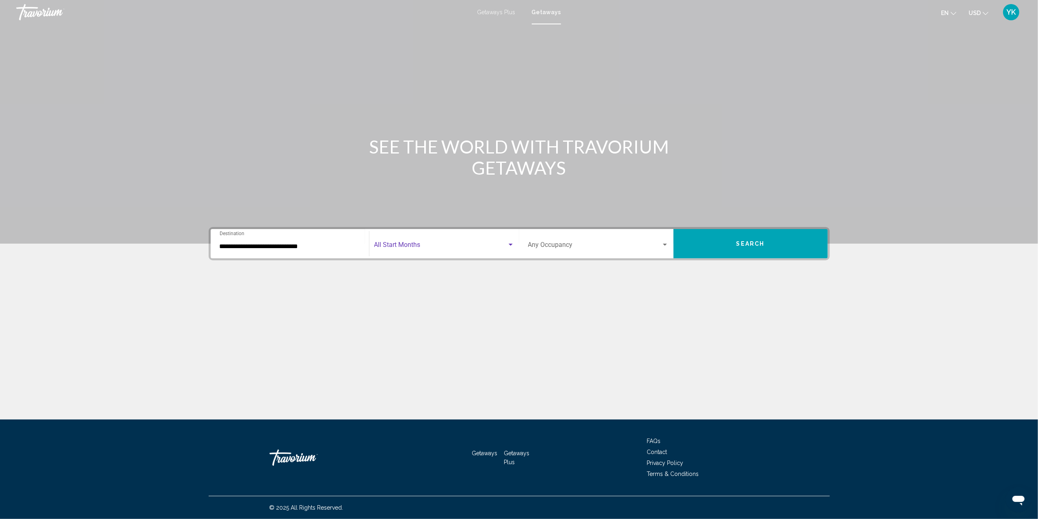
click at [431, 247] on span "Search widget" at bounding box center [440, 246] width 133 height 7
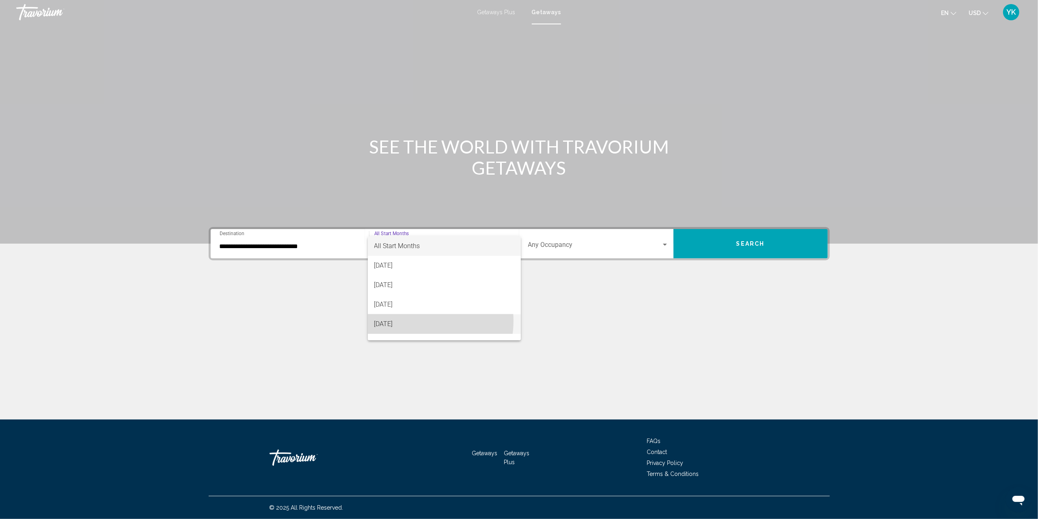
click at [414, 321] on span "[DATE]" at bounding box center [444, 323] width 140 height 19
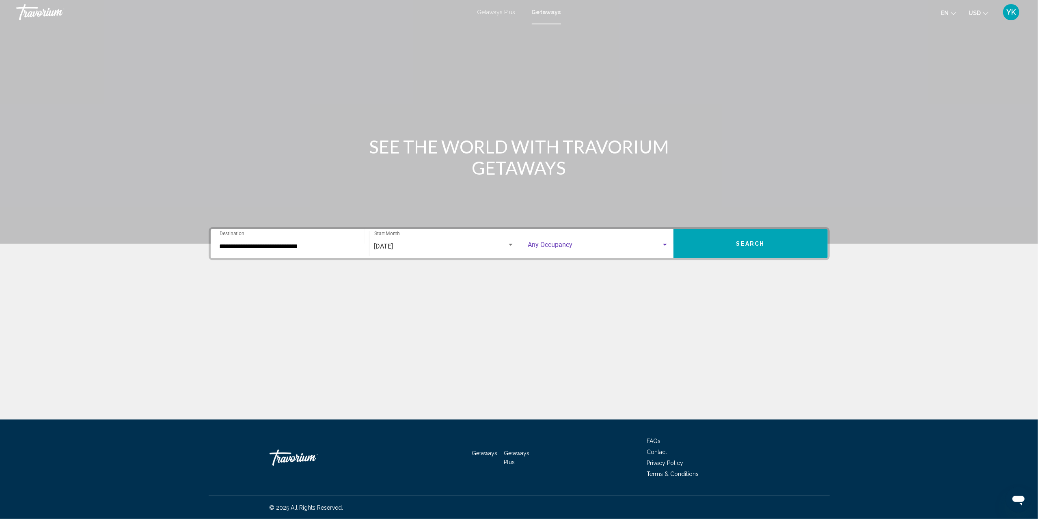
click at [571, 243] on span "Search widget" at bounding box center [594, 246] width 133 height 7
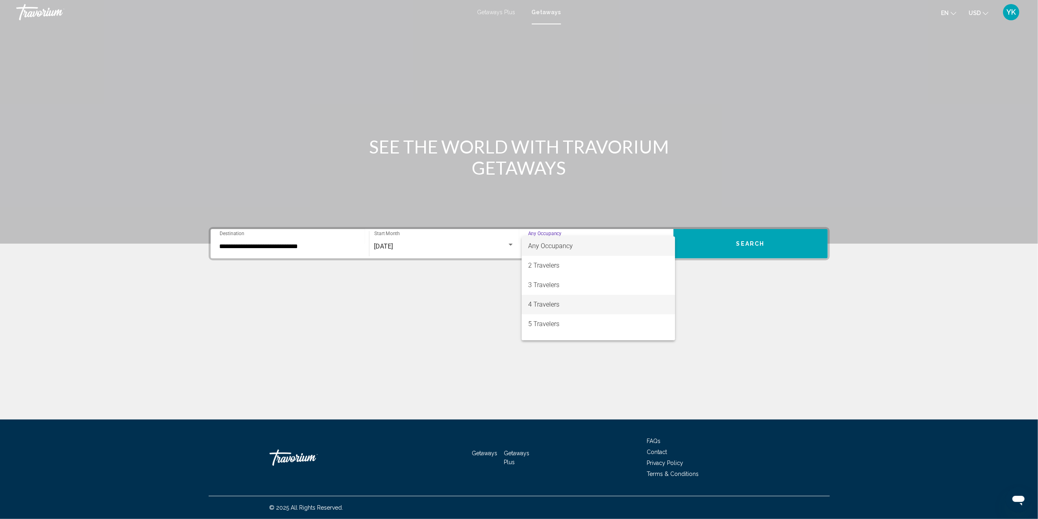
click at [575, 301] on span "4 Travelers" at bounding box center [598, 304] width 141 height 19
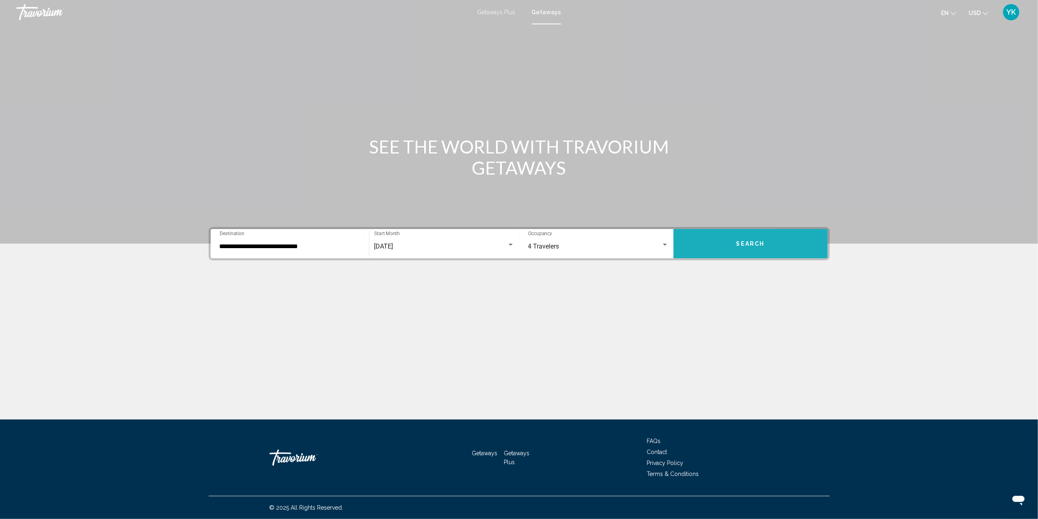
click at [790, 242] on button "Search" at bounding box center [751, 243] width 154 height 29
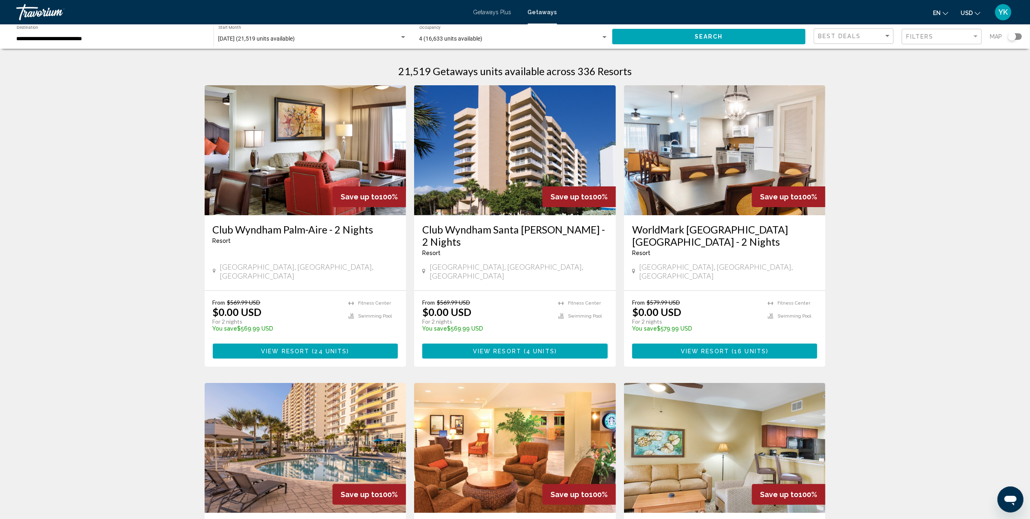
click at [1017, 35] on div "Search widget" at bounding box center [1015, 36] width 14 height 6
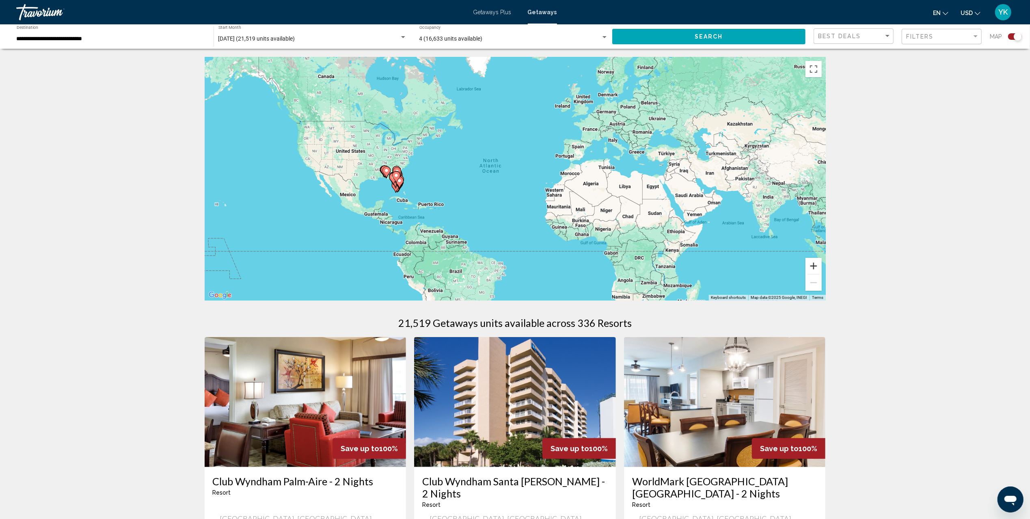
click at [807, 266] on button "Zoom in" at bounding box center [814, 266] width 16 height 16
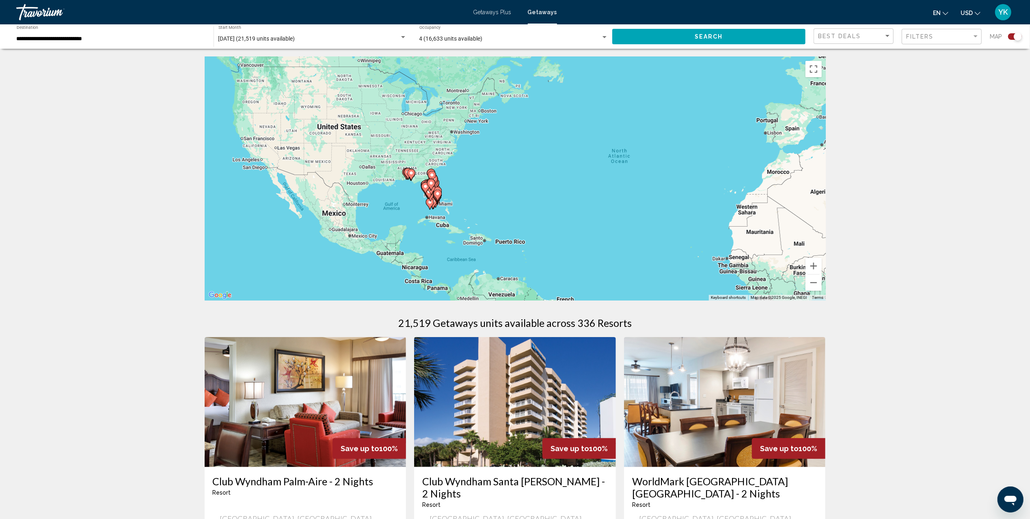
drag, startPoint x: 335, startPoint y: 173, endPoint x: 489, endPoint y: 203, distance: 157.2
click at [496, 179] on div "To activate drag with keyboard, press Alt + Enter. Once in keyboard drag state,…" at bounding box center [515, 179] width 621 height 244
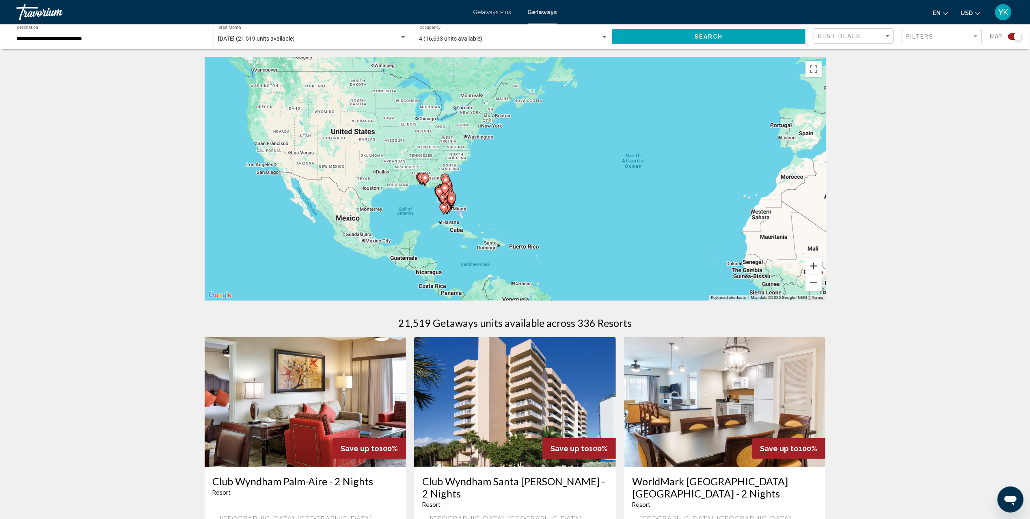
click at [809, 265] on button "Zoom in" at bounding box center [814, 266] width 16 height 16
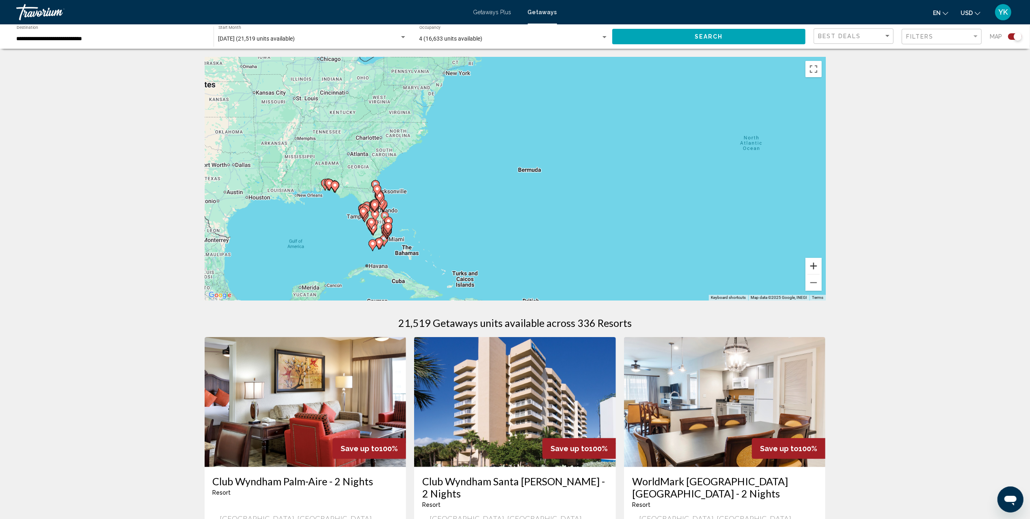
click at [809, 265] on button "Zoom in" at bounding box center [814, 266] width 16 height 16
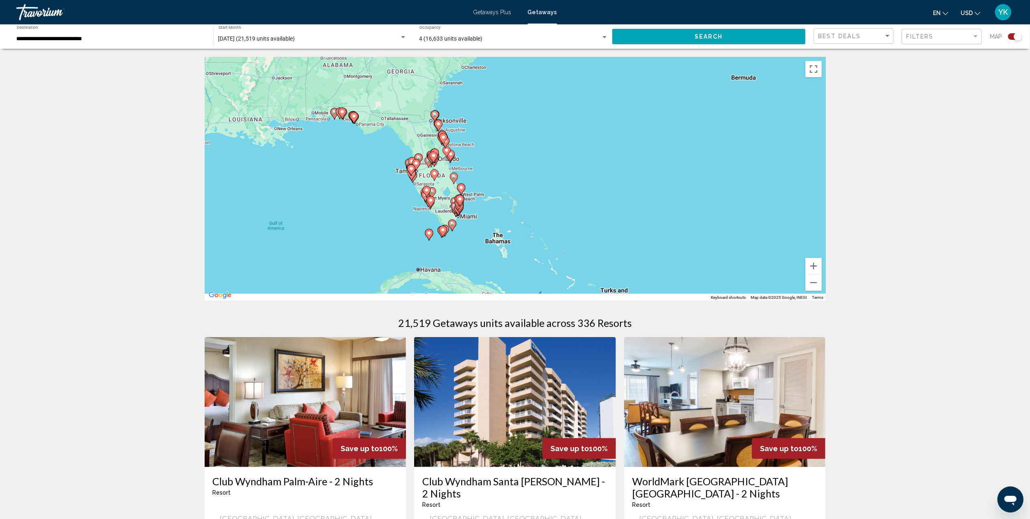
drag, startPoint x: 326, startPoint y: 213, endPoint x: 540, endPoint y: 119, distance: 233.8
click at [539, 119] on div "To activate drag with keyboard, press Alt + Enter. Once in keyboard drag state,…" at bounding box center [515, 179] width 621 height 244
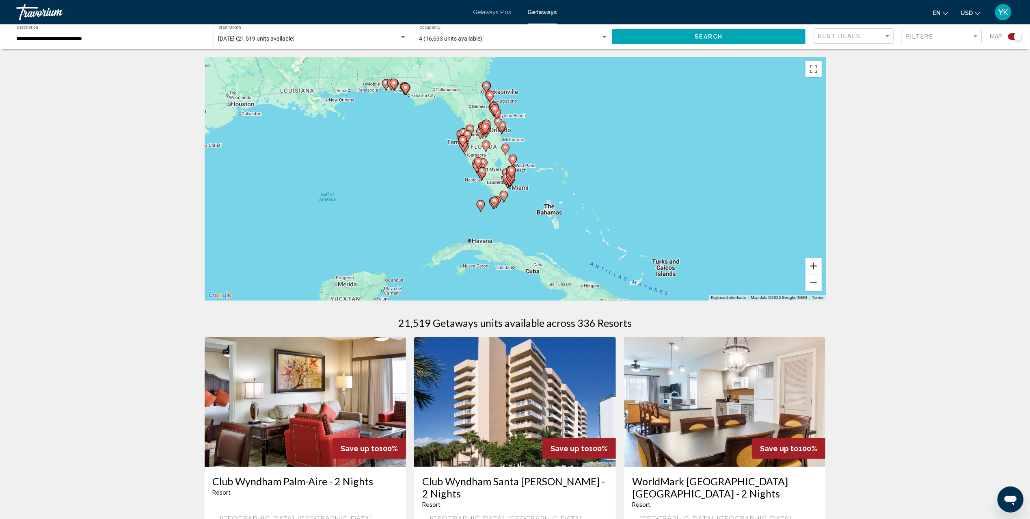
click at [808, 265] on button "Zoom in" at bounding box center [814, 266] width 16 height 16
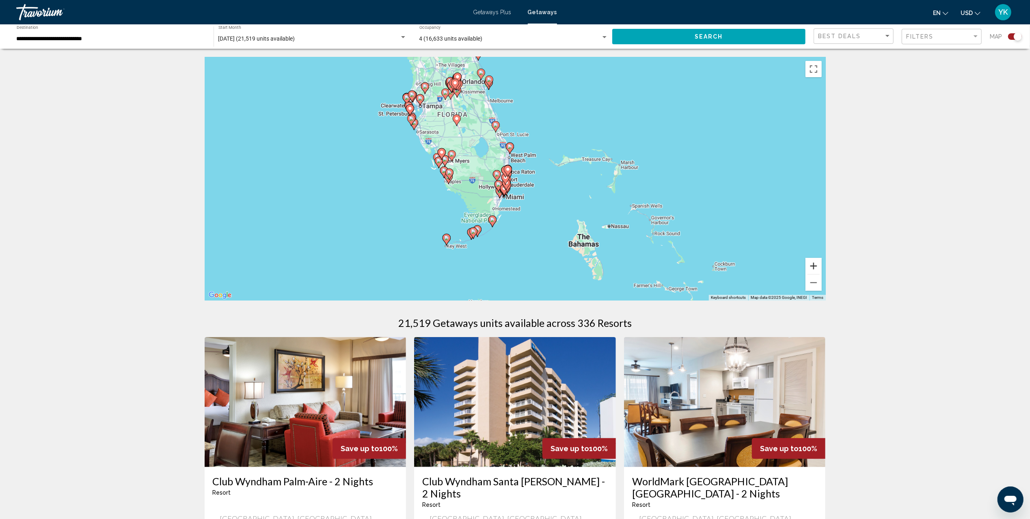
click at [808, 265] on button "Zoom in" at bounding box center [814, 266] width 16 height 16
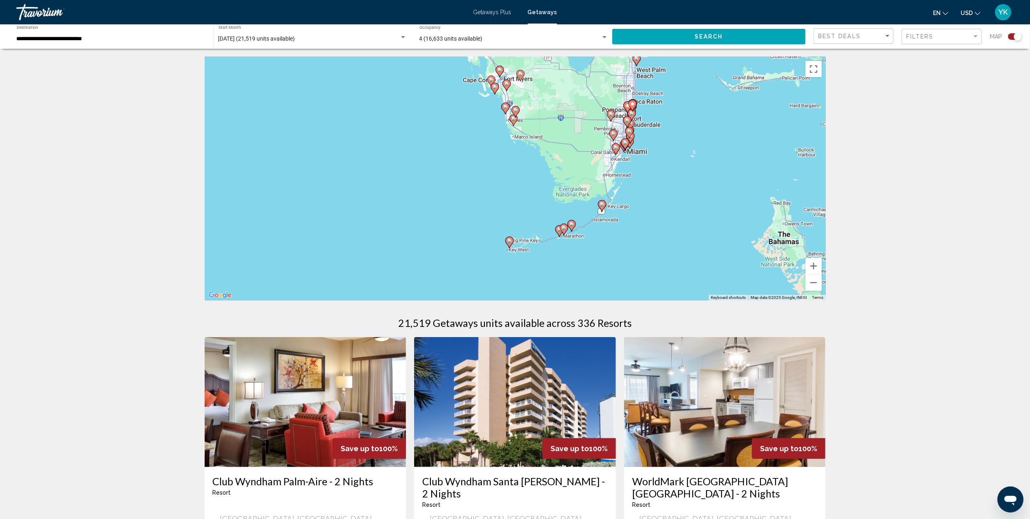
drag, startPoint x: 554, startPoint y: 220, endPoint x: 688, endPoint y: 154, distance: 149.5
click at [688, 154] on div "To activate drag with keyboard, press Alt + Enter. Once in keyboard drag state,…" at bounding box center [515, 179] width 621 height 244
click at [810, 262] on button "Zoom in" at bounding box center [814, 266] width 16 height 16
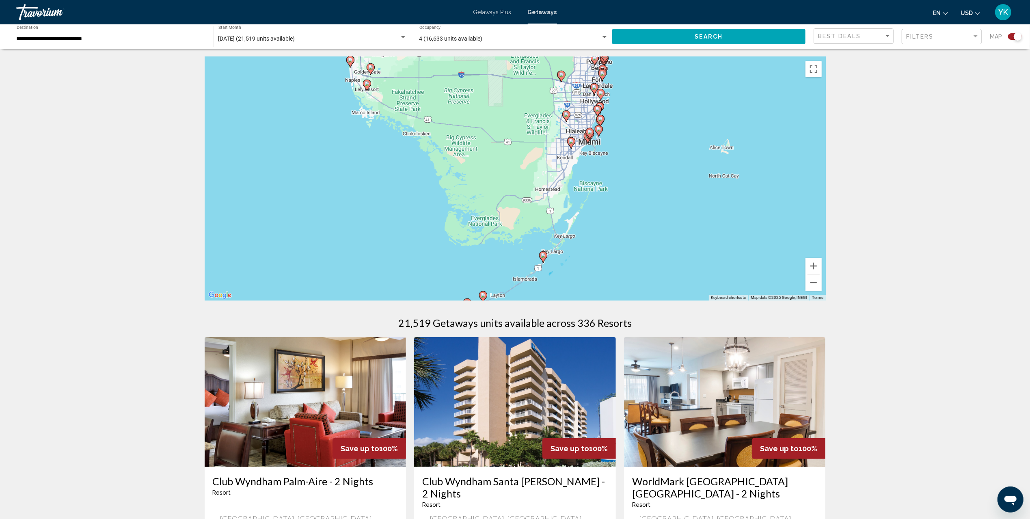
drag, startPoint x: 678, startPoint y: 162, endPoint x: 530, endPoint y: 179, distance: 148.8
click at [530, 179] on div "To activate drag with keyboard, press Alt + Enter. Once in keyboard drag state,…" at bounding box center [515, 179] width 621 height 244
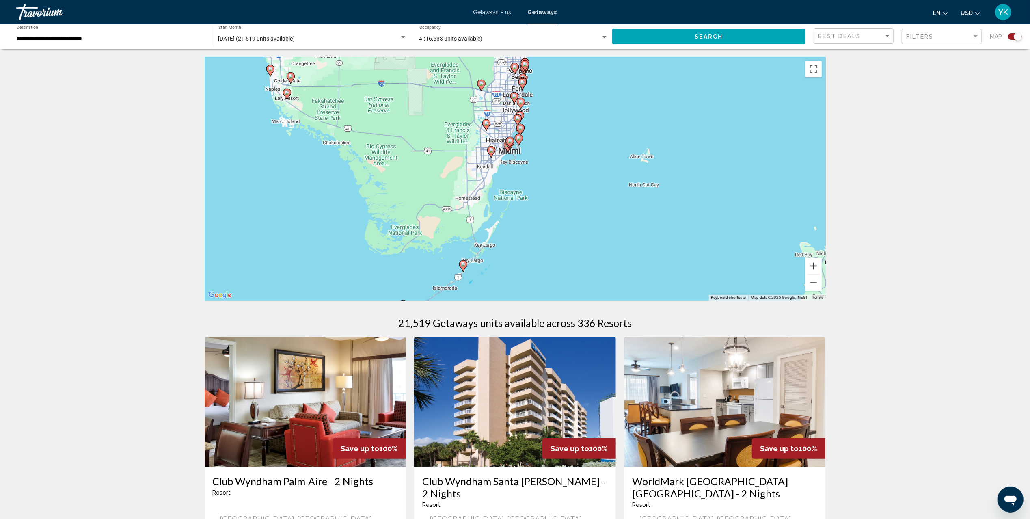
click at [816, 267] on button "Zoom in" at bounding box center [814, 266] width 16 height 16
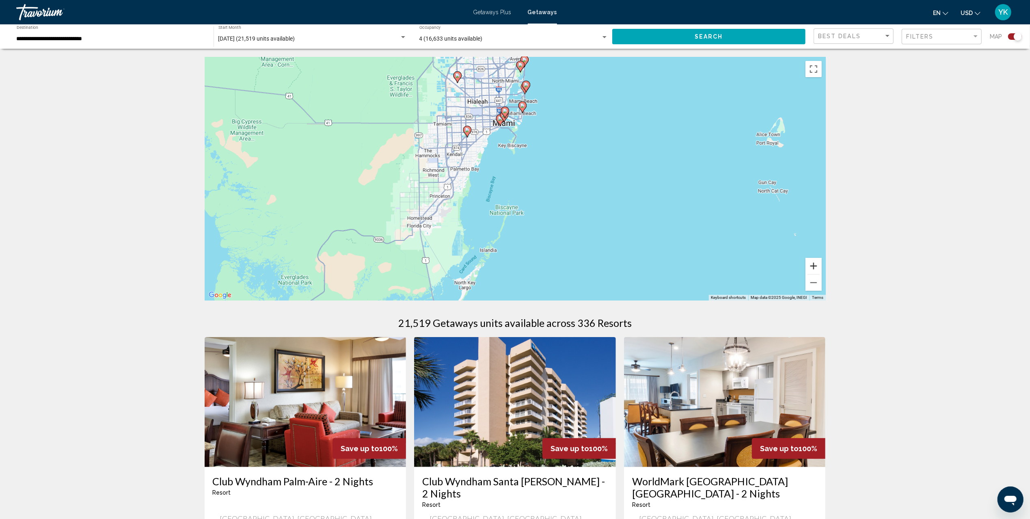
click at [816, 267] on button "Zoom in" at bounding box center [814, 266] width 16 height 16
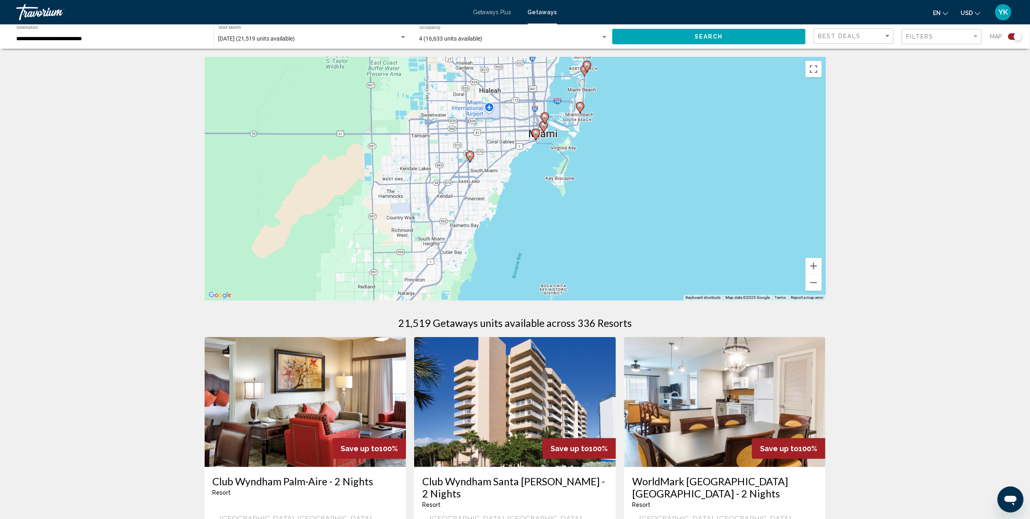
drag, startPoint x: 488, startPoint y: 97, endPoint x: 590, endPoint y: 210, distance: 152.7
click at [590, 209] on div "To activate drag with keyboard, press Alt + Enter. Once in keyboard drag state,…" at bounding box center [515, 179] width 621 height 244
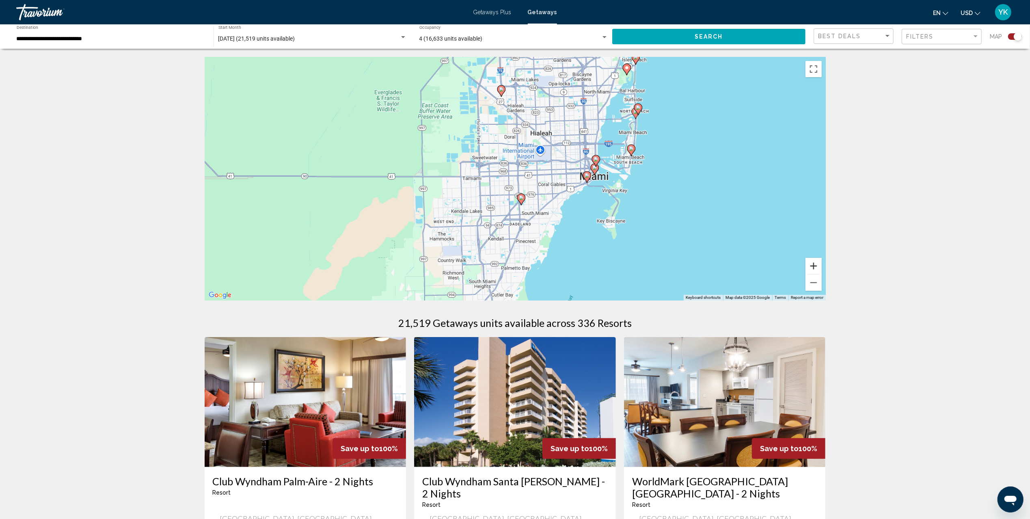
click at [816, 269] on button "Zoom in" at bounding box center [814, 266] width 16 height 16
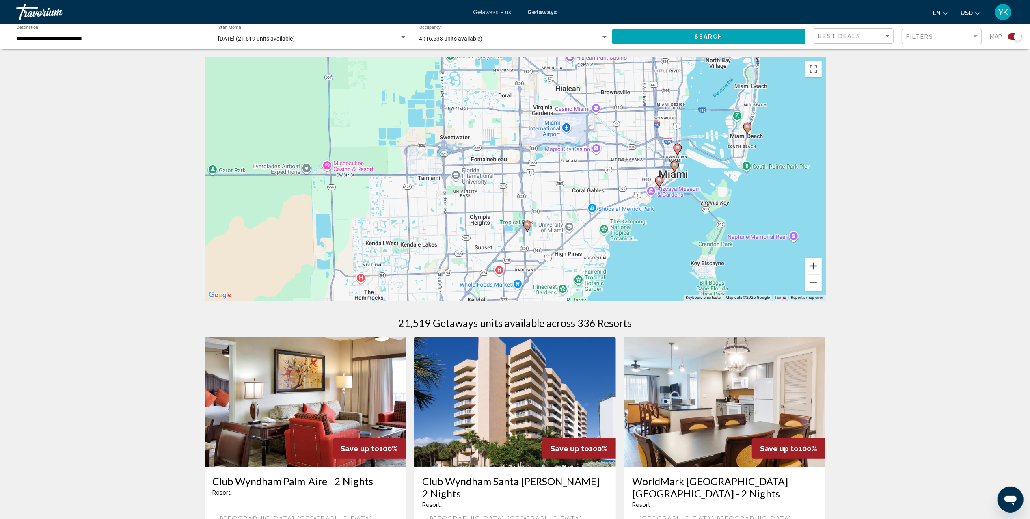
click at [816, 269] on button "Zoom in" at bounding box center [814, 266] width 16 height 16
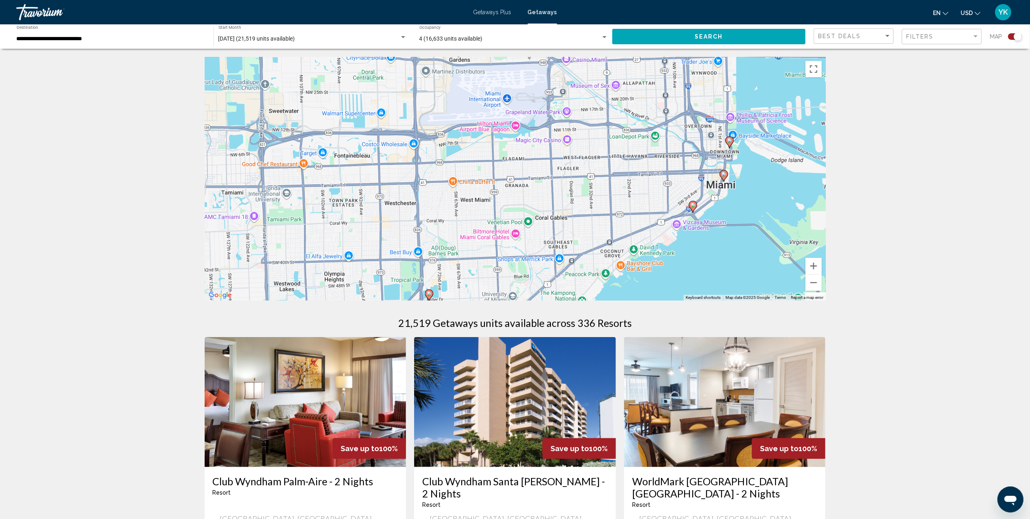
drag, startPoint x: 753, startPoint y: 223, endPoint x: 636, endPoint y: 240, distance: 118.1
click at [636, 240] on div "To activate drag with keyboard, press Alt + Enter. Once in keyboard drag state,…" at bounding box center [515, 179] width 621 height 244
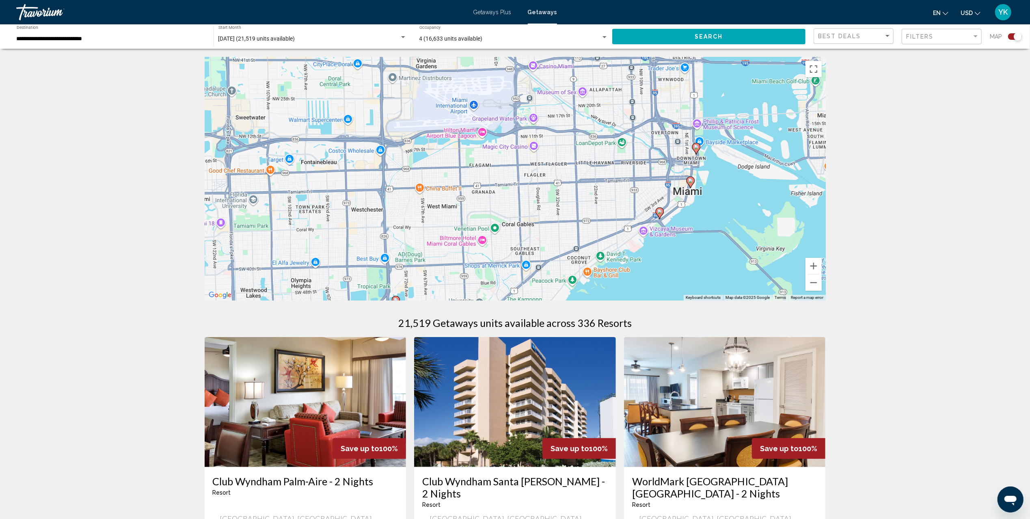
click at [658, 214] on image "Main content" at bounding box center [659, 211] width 5 height 5
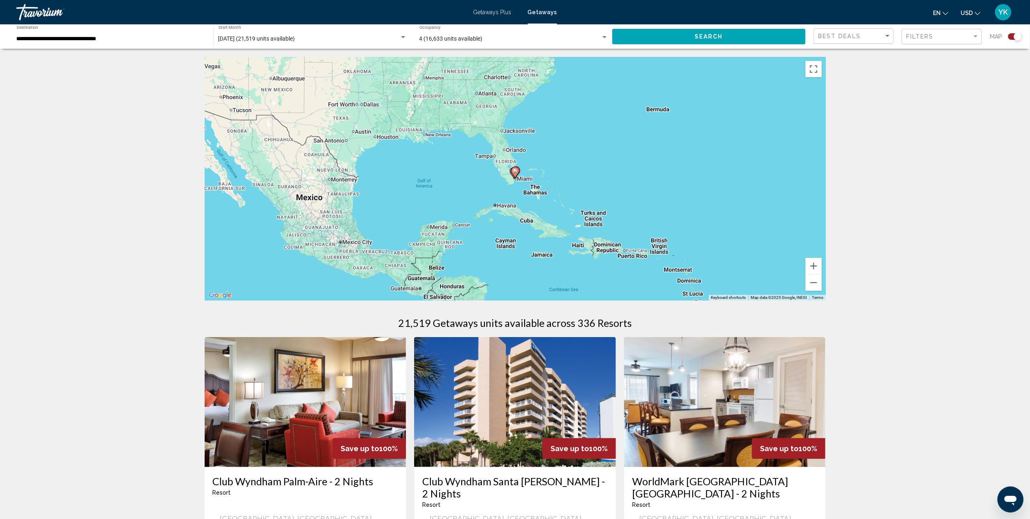
click at [515, 175] on icon "Main content" at bounding box center [514, 172] width 7 height 11
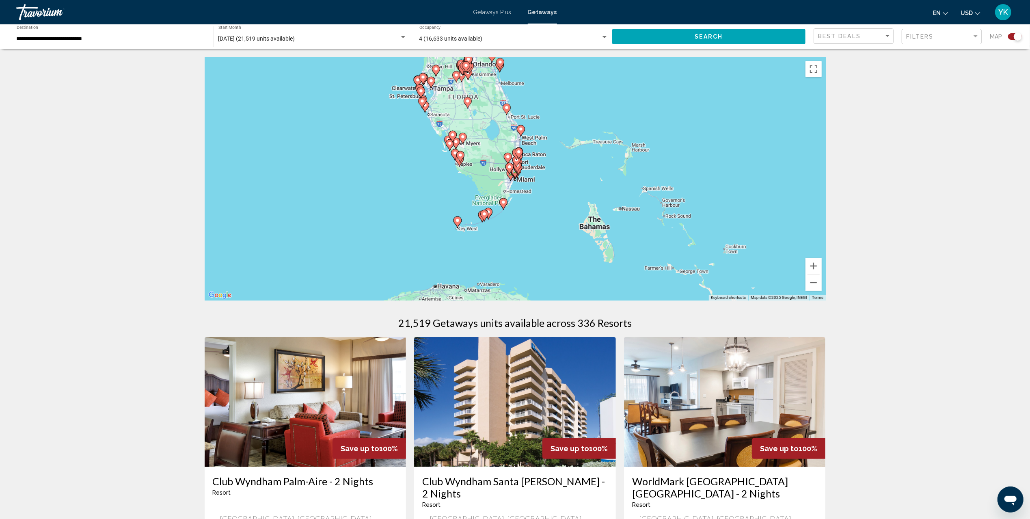
click at [514, 173] on gmp-advanced-marker "Main content" at bounding box center [518, 169] width 8 height 12
type input "**********"
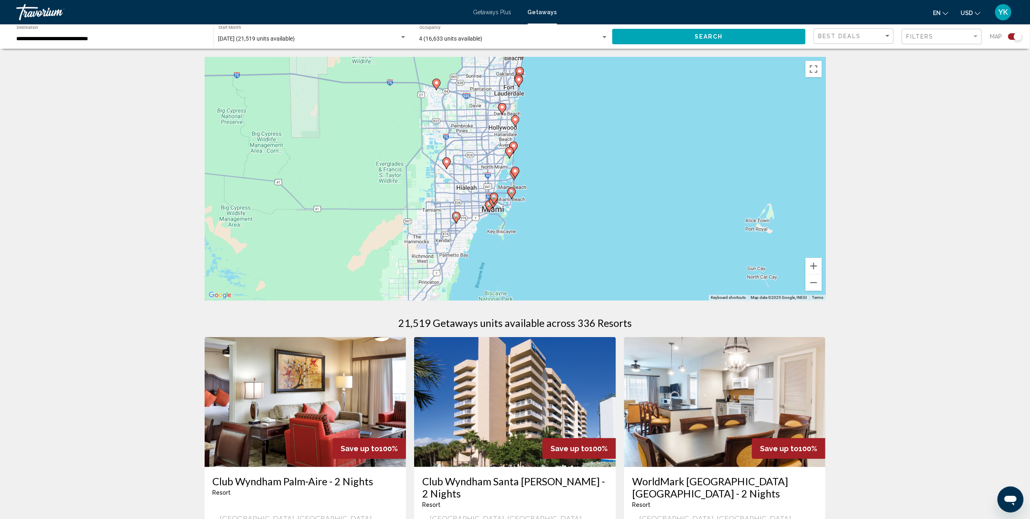
click at [512, 192] on image "Main content" at bounding box center [511, 191] width 5 height 5
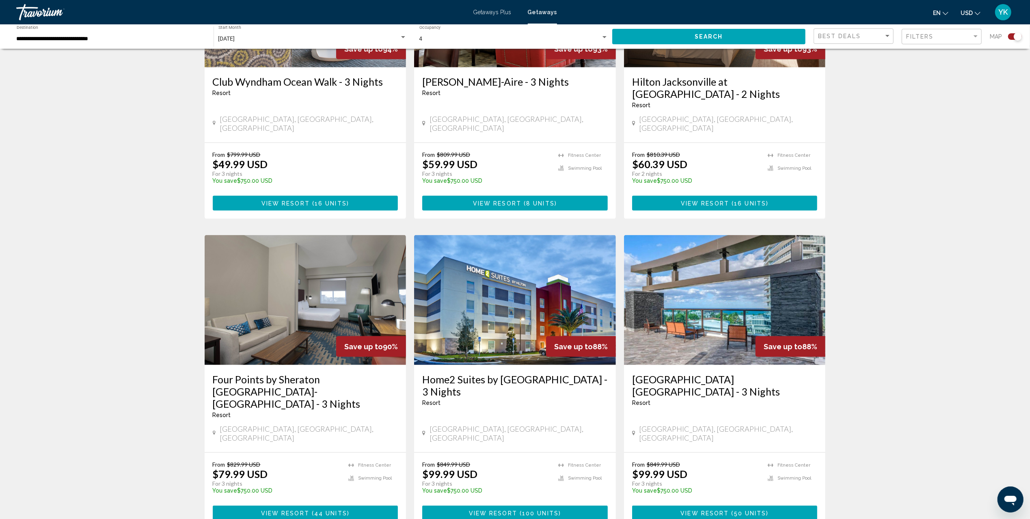
scroll to position [973, 0]
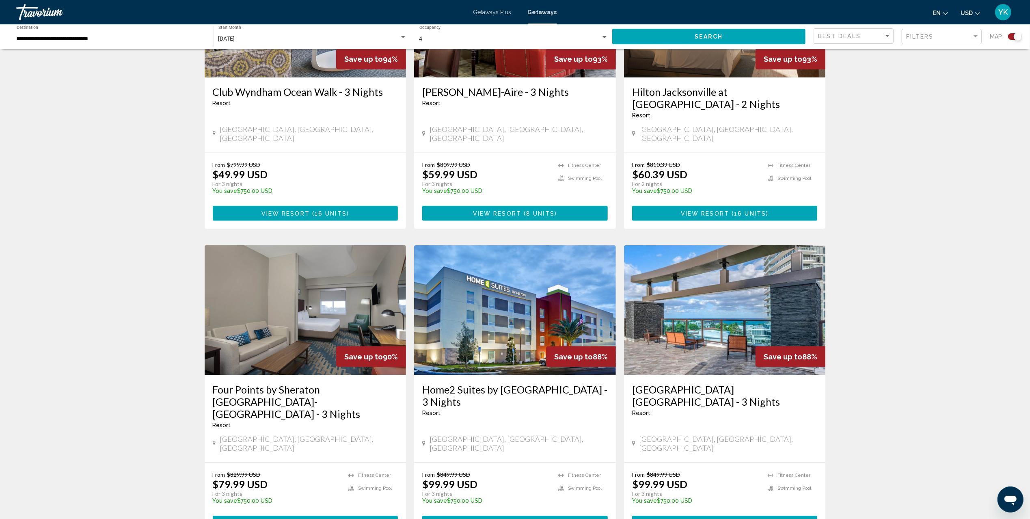
click at [249, 383] on h3 "Four Points by Sheraton [GEOGRAPHIC_DATA]-[GEOGRAPHIC_DATA] - 3 Nights" at bounding box center [306, 401] width 186 height 37
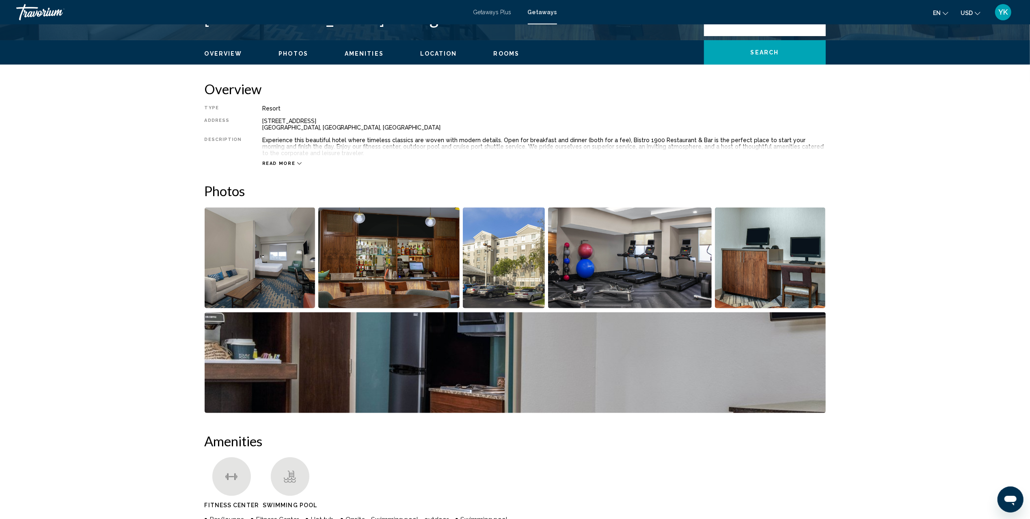
scroll to position [270, 0]
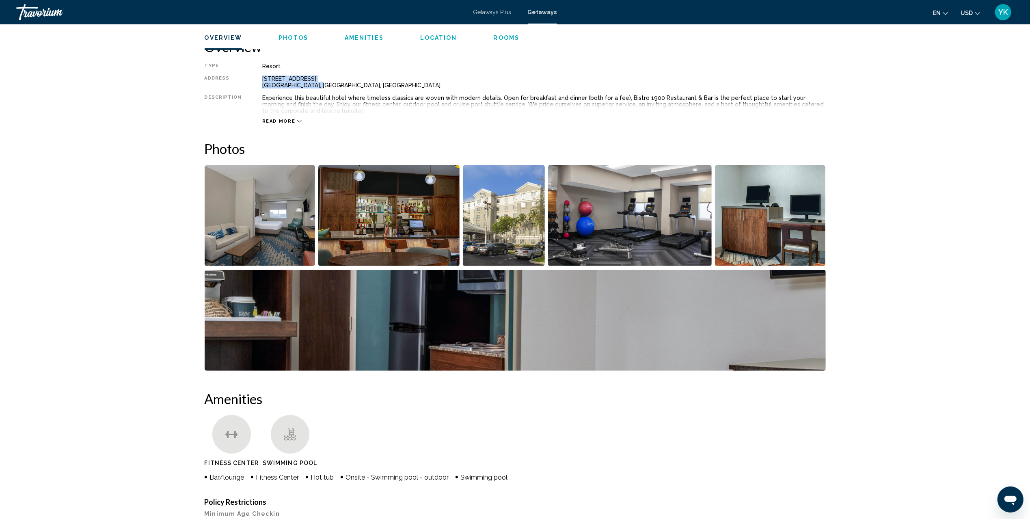
drag, startPoint x: 260, startPoint y: 78, endPoint x: 322, endPoint y: 83, distance: 62.4
click at [322, 83] on div "[STREET_ADDRESS]" at bounding box center [544, 82] width 564 height 13
copy div "[STREET_ADDRESS]"
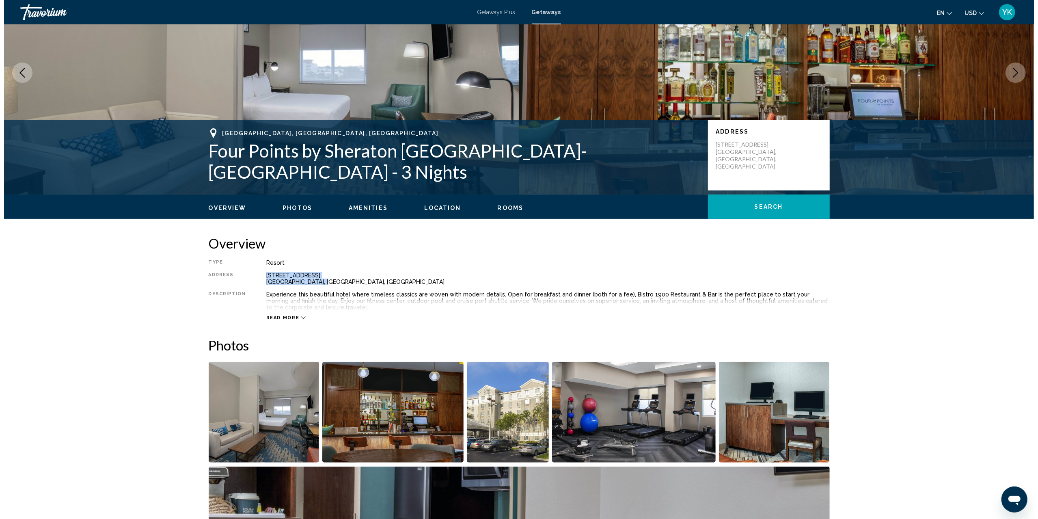
scroll to position [0, 0]
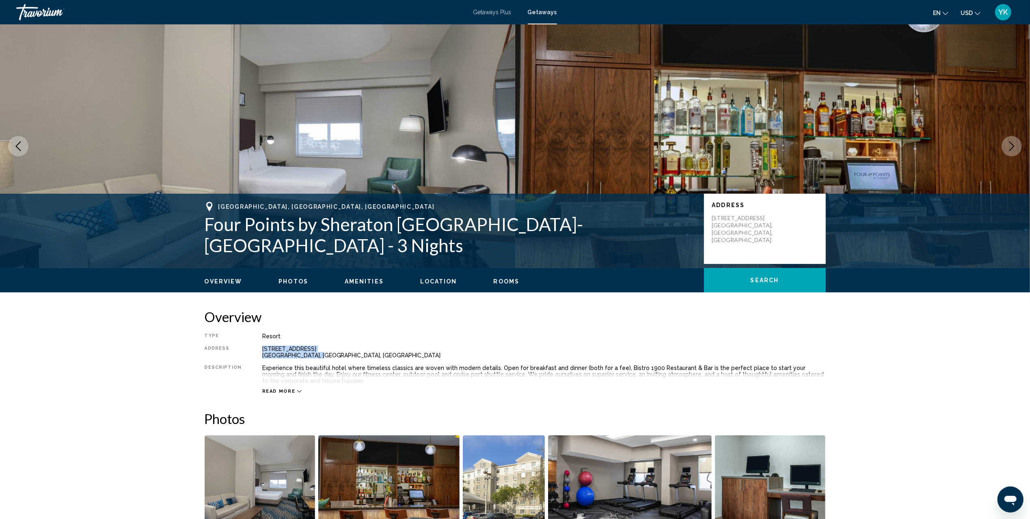
click at [545, 15] on span "Getaways" at bounding box center [542, 12] width 29 height 6
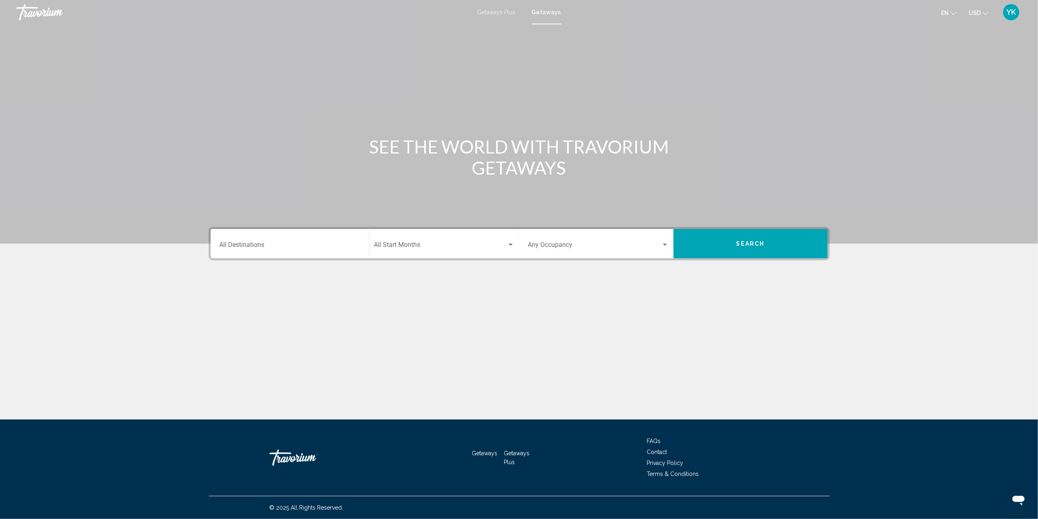
click at [291, 251] on div "Destination All Destinations" at bounding box center [290, 244] width 141 height 26
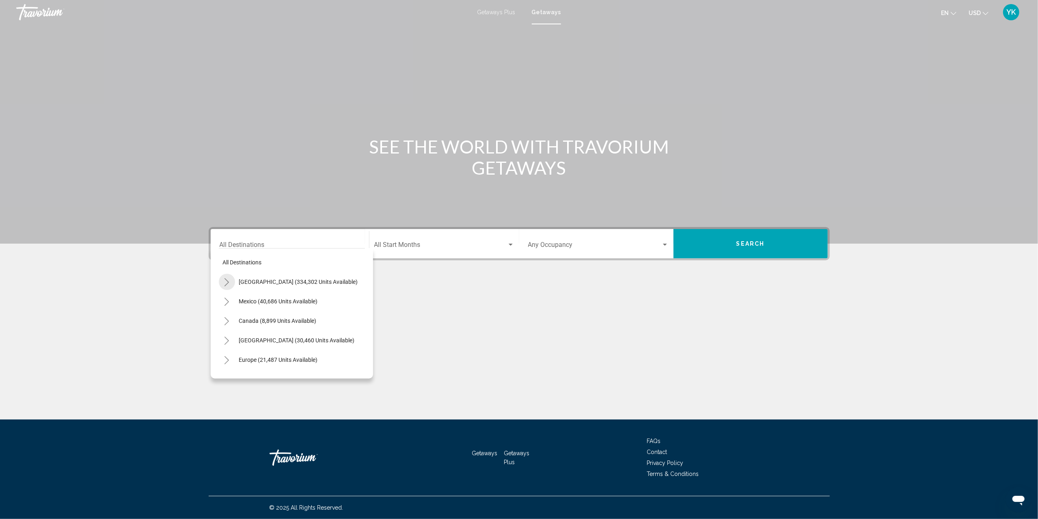
click at [231, 282] on button "Toggle United States (334,302 units available)" at bounding box center [227, 282] width 16 height 16
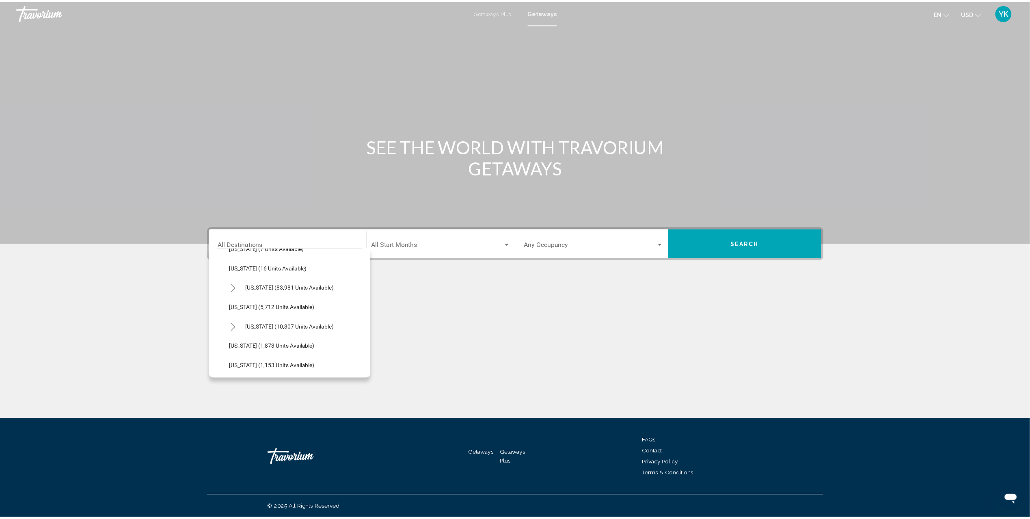
scroll to position [162, 0]
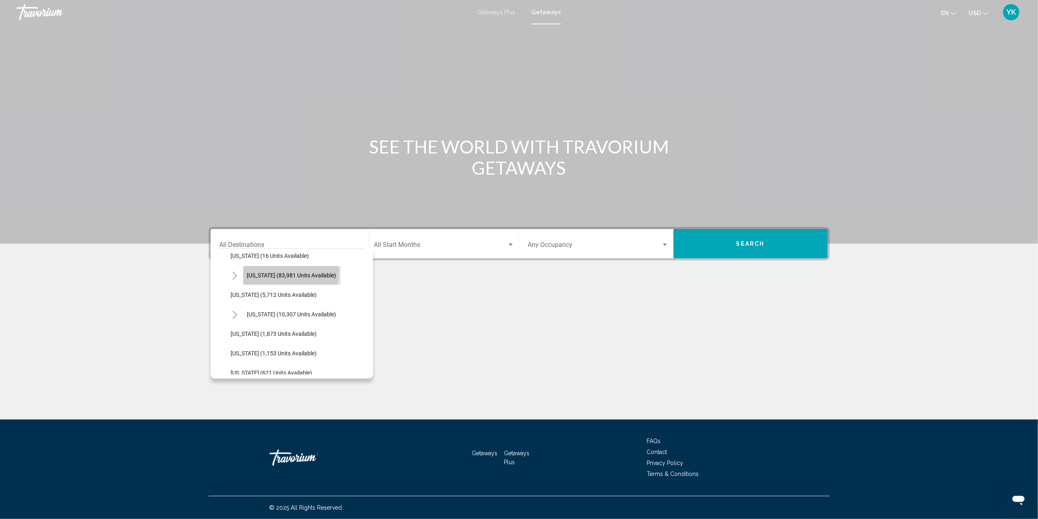
click at [290, 272] on span "[US_STATE] (83,981 units available)" at bounding box center [291, 275] width 89 height 6
type input "**********"
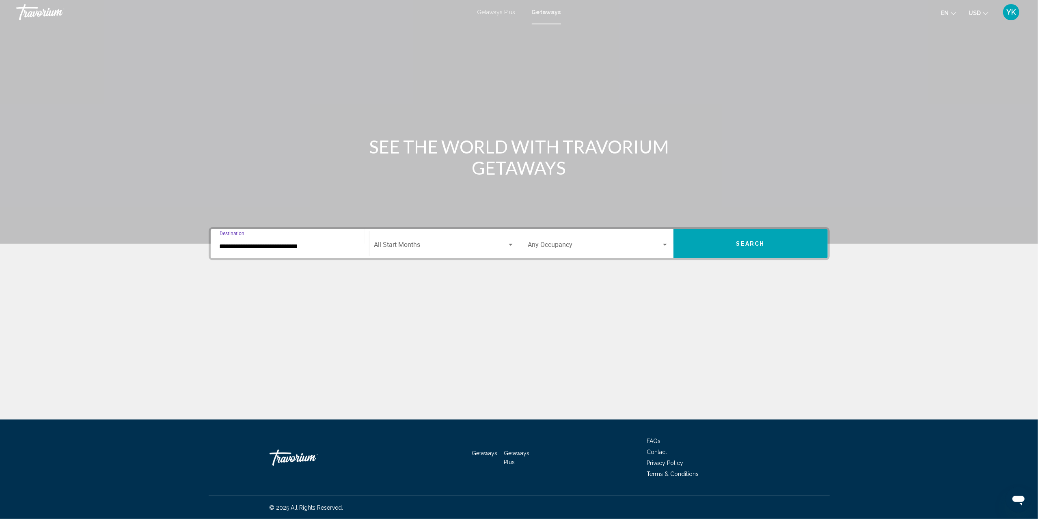
click at [421, 243] on span "Search widget" at bounding box center [440, 246] width 133 height 7
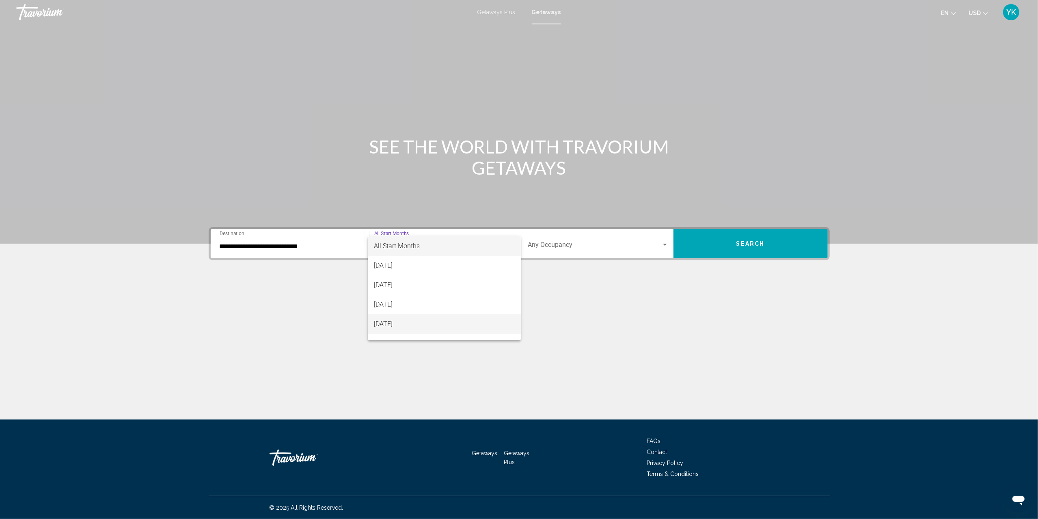
click at [425, 320] on span "[DATE]" at bounding box center [444, 323] width 140 height 19
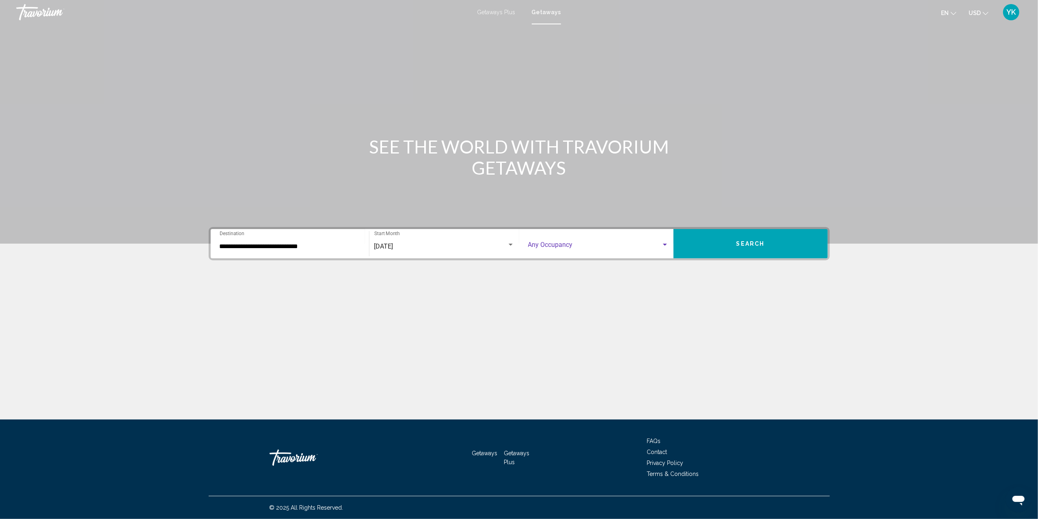
click at [546, 243] on span "Search widget" at bounding box center [594, 246] width 133 height 7
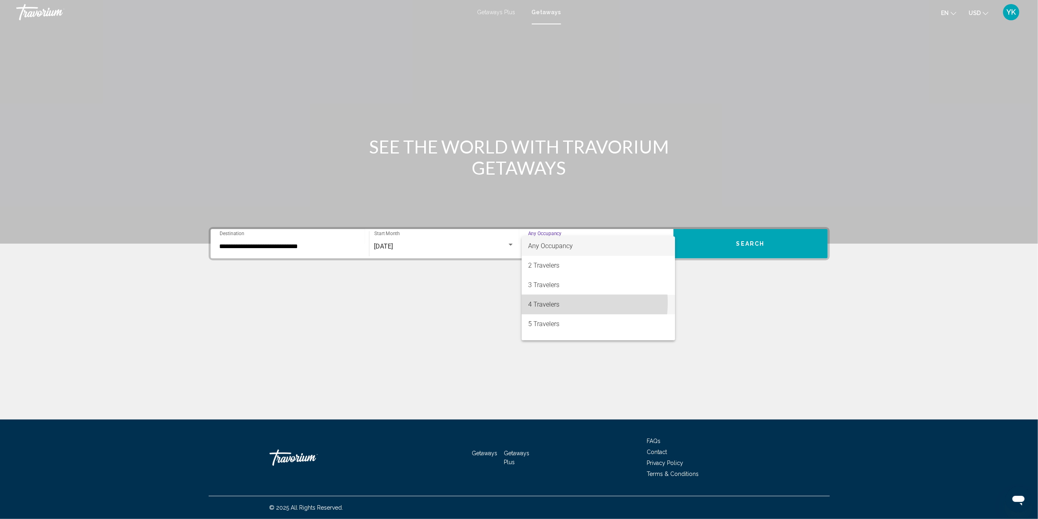
click at [564, 303] on span "4 Travelers" at bounding box center [598, 304] width 141 height 19
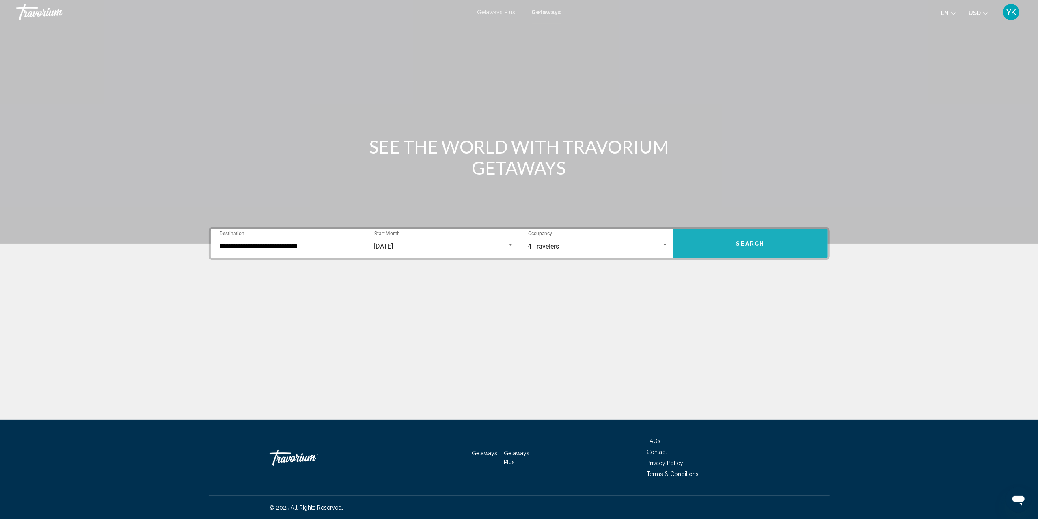
click at [753, 244] on span "Search" at bounding box center [751, 244] width 28 height 6
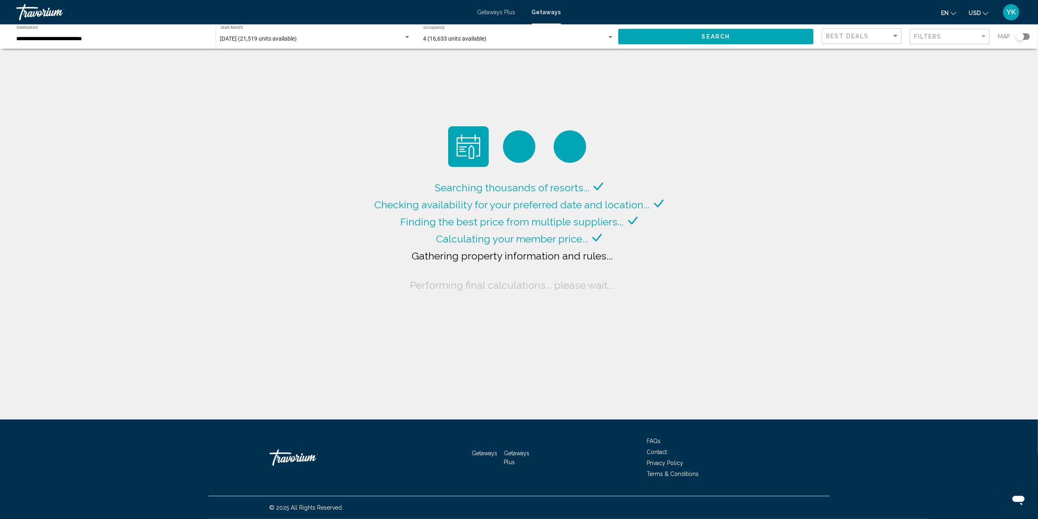
click at [1027, 38] on div "Search widget" at bounding box center [1023, 36] width 14 height 6
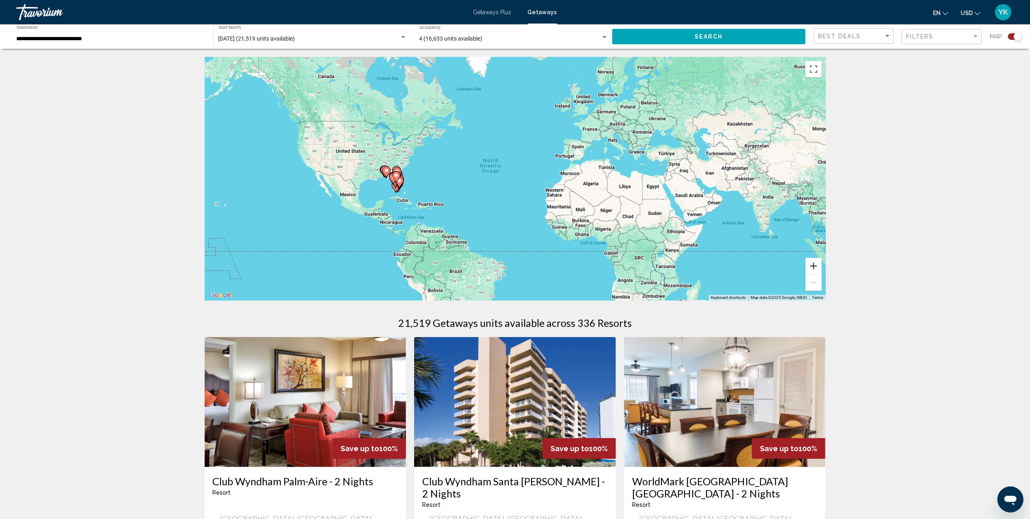
click at [817, 265] on button "Zoom in" at bounding box center [814, 266] width 16 height 16
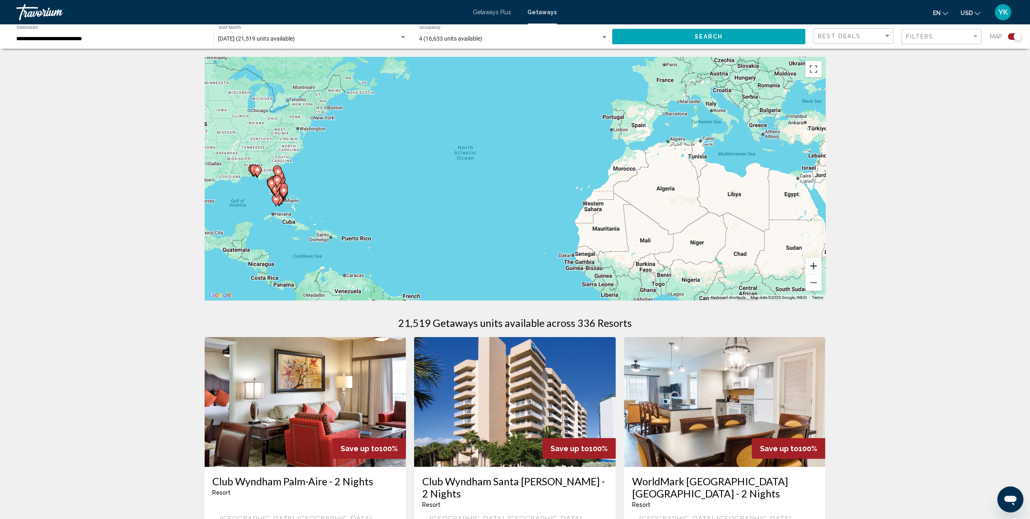
click at [817, 265] on button "Zoom in" at bounding box center [814, 266] width 16 height 16
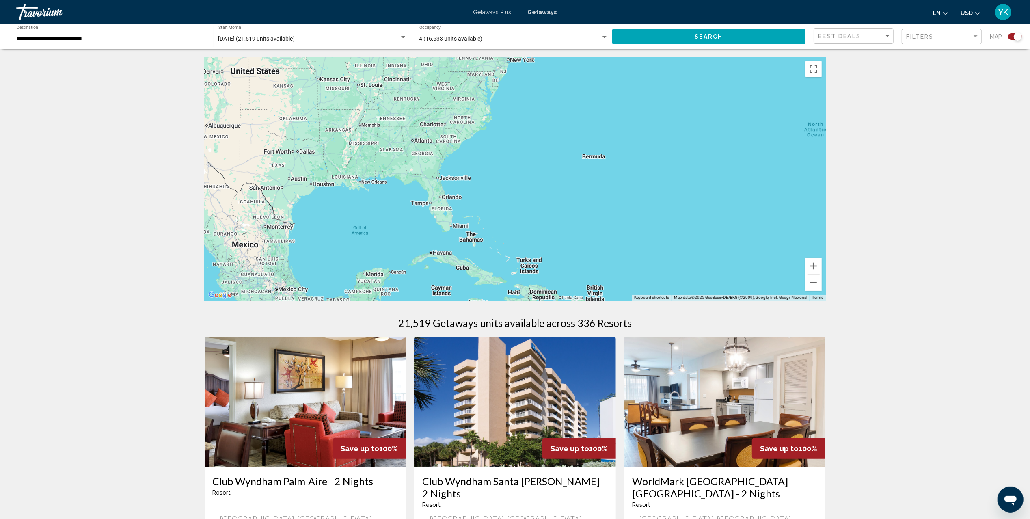
drag, startPoint x: 331, startPoint y: 233, endPoint x: 693, endPoint y: 244, distance: 362.4
click at [692, 241] on div "Main content" at bounding box center [515, 179] width 621 height 244
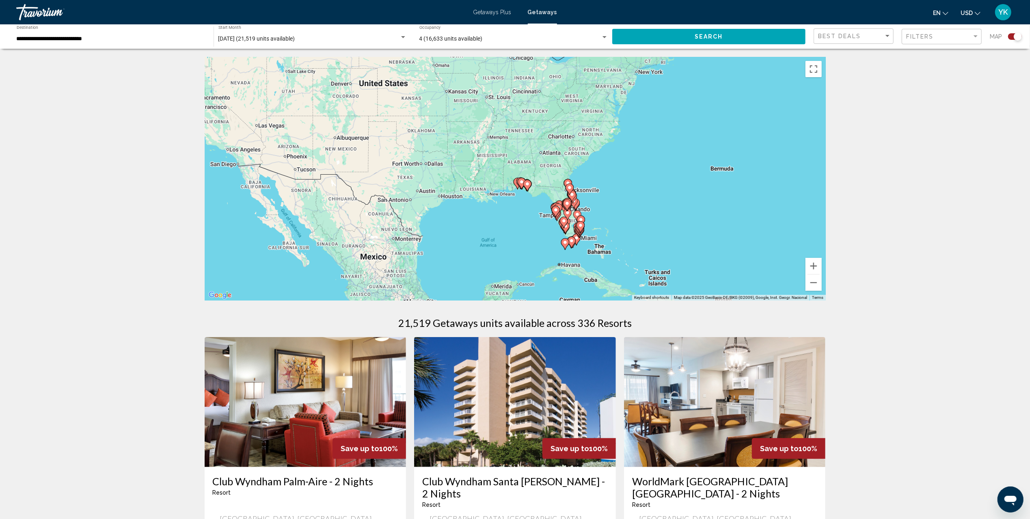
drag, startPoint x: 595, startPoint y: 231, endPoint x: 678, endPoint y: 241, distance: 83.4
click at [678, 241] on div "To activate drag with keyboard, press Alt + Enter. Once in keyboard drag state,…" at bounding box center [515, 179] width 621 height 244
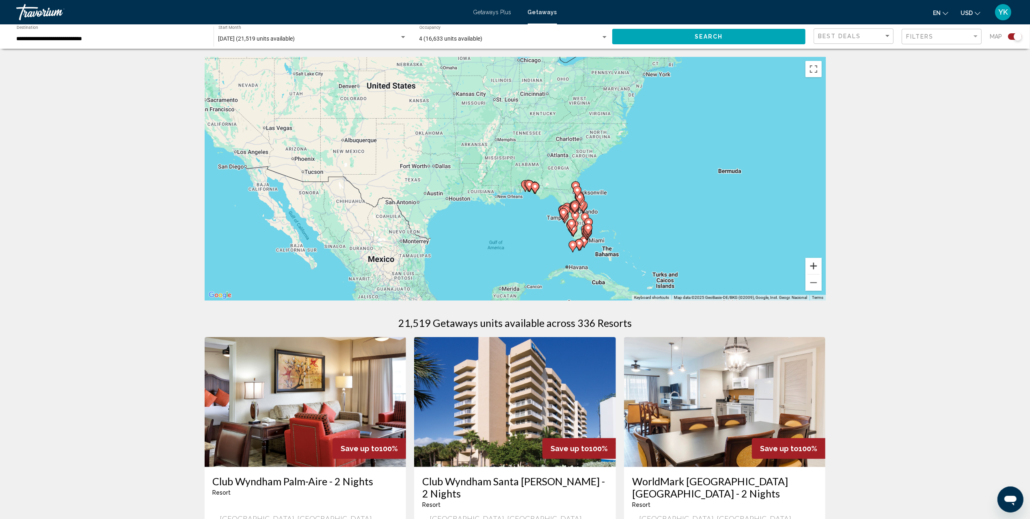
click at [813, 266] on button "Zoom in" at bounding box center [814, 266] width 16 height 16
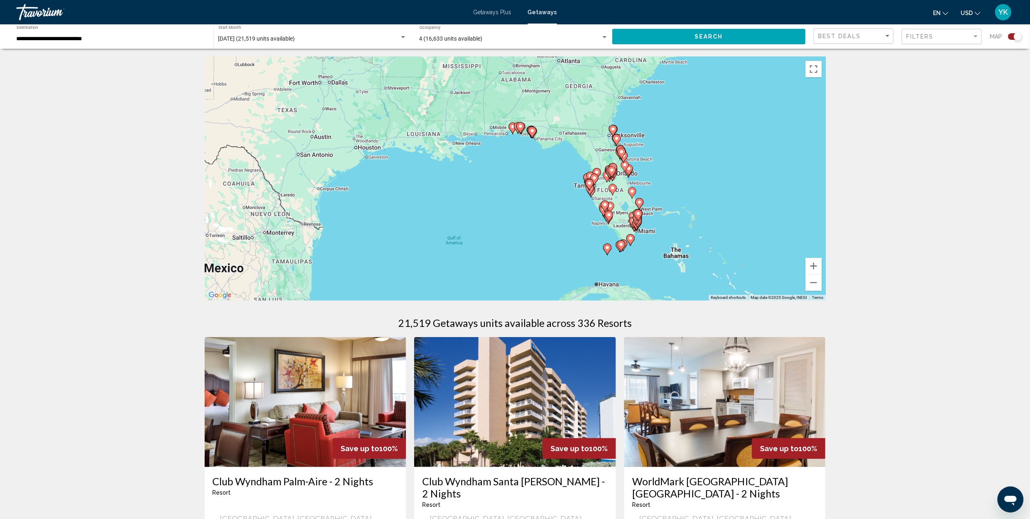
drag, startPoint x: 695, startPoint y: 245, endPoint x: 671, endPoint y: 171, distance: 78.1
click at [671, 171] on div "To activate drag with keyboard, press Alt + Enter. Once in keyboard drag state,…" at bounding box center [515, 179] width 621 height 244
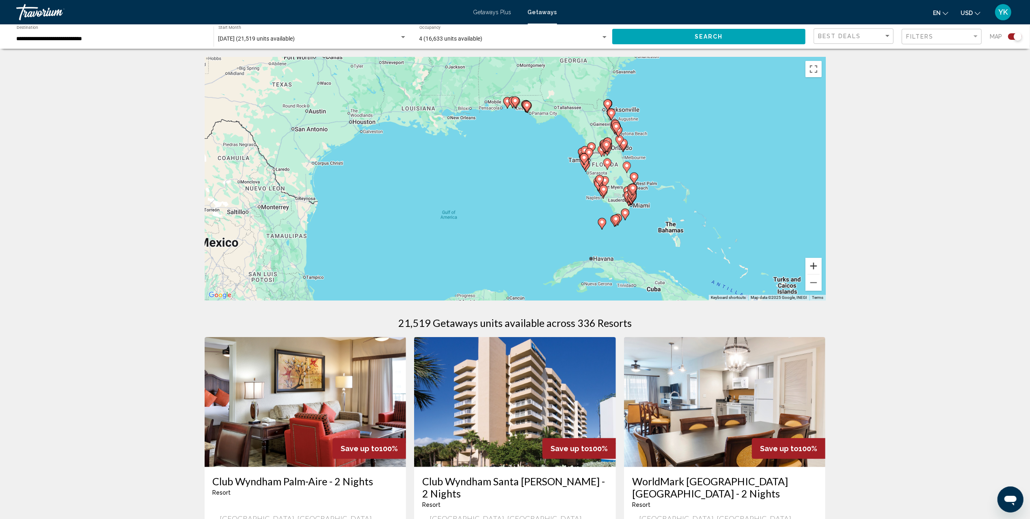
click at [814, 265] on button "Zoom in" at bounding box center [814, 266] width 16 height 16
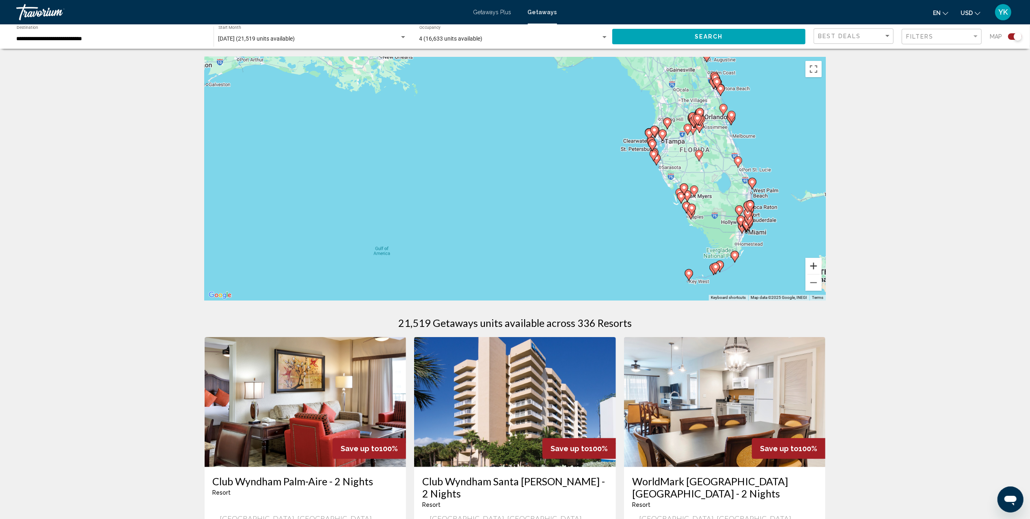
click at [814, 265] on button "Zoom in" at bounding box center [814, 266] width 16 height 16
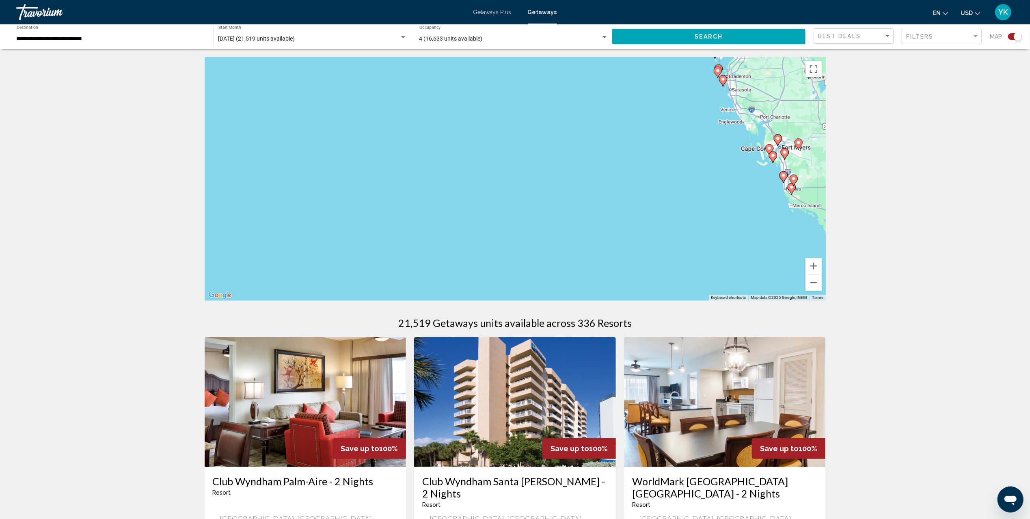
drag, startPoint x: 638, startPoint y: 206, endPoint x: 497, endPoint y: 121, distance: 164.7
click at [510, 123] on div "To activate drag with keyboard, press Alt + Enter. Once in keyboard drag state,…" at bounding box center [515, 179] width 621 height 244
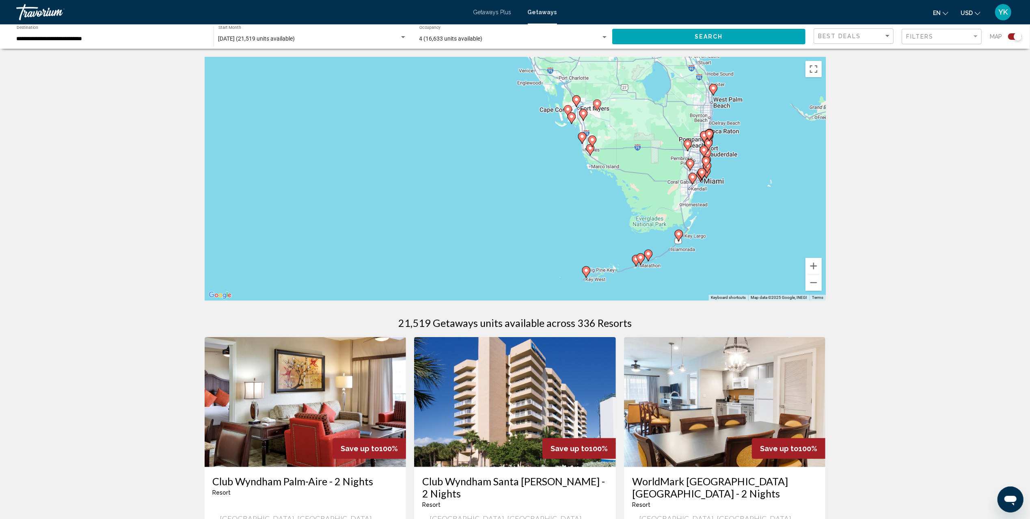
drag, startPoint x: 663, startPoint y: 120, endPoint x: 652, endPoint y: 174, distance: 55.1
click at [652, 174] on div "To activate drag with keyboard, press Alt + Enter. Once in keyboard drag state,…" at bounding box center [515, 179] width 621 height 244
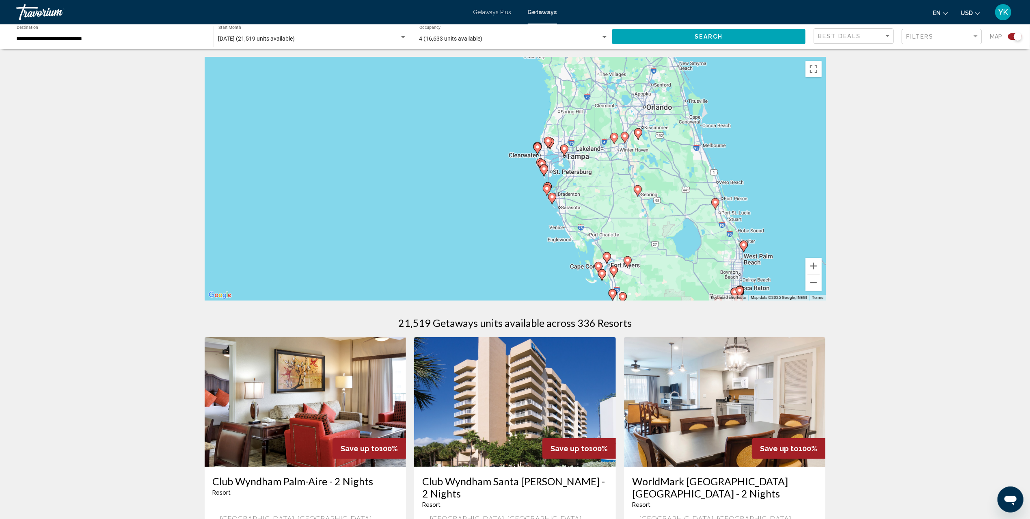
drag, startPoint x: 551, startPoint y: 115, endPoint x: 586, endPoint y: 244, distance: 134.2
click at [586, 244] on div "To activate drag with keyboard, press Alt + Enter. Once in keyboard drag state,…" at bounding box center [515, 179] width 621 height 244
click at [816, 265] on button "Zoom in" at bounding box center [814, 266] width 16 height 16
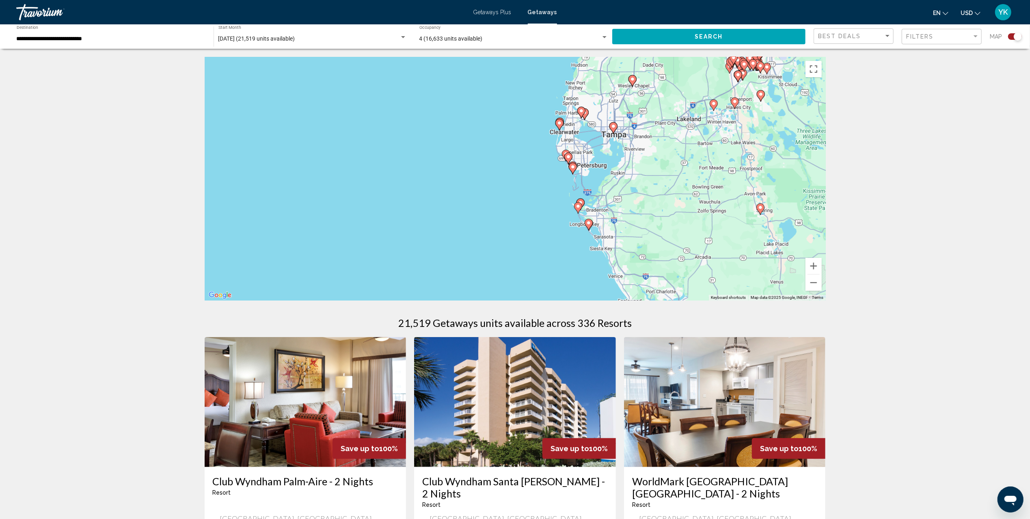
click at [822, 272] on div "To activate drag with keyboard, press Alt + Enter. Once in keyboard drag state,…" at bounding box center [515, 179] width 621 height 244
click at [816, 269] on button "Zoom in" at bounding box center [814, 266] width 16 height 16
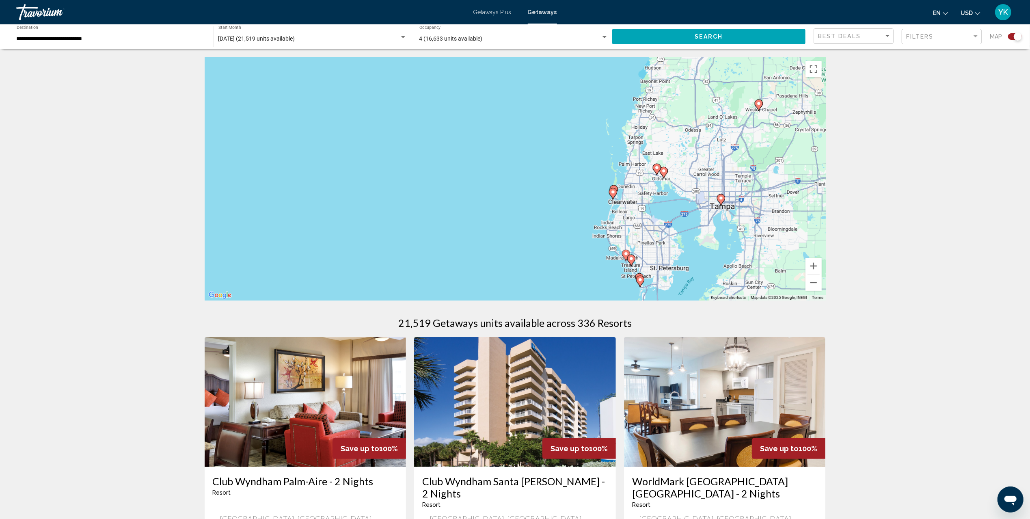
drag, startPoint x: 654, startPoint y: 89, endPoint x: 663, endPoint y: 207, distance: 118.1
click at [663, 207] on div "To activate drag with keyboard, press Alt + Enter. Once in keyboard drag state,…" at bounding box center [515, 179] width 621 height 244
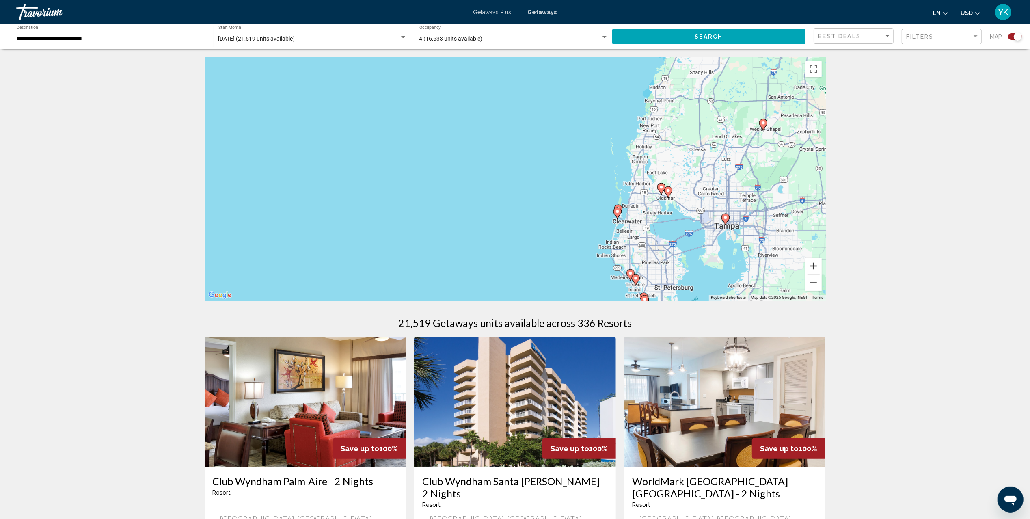
click at [813, 263] on button "Zoom in" at bounding box center [814, 266] width 16 height 16
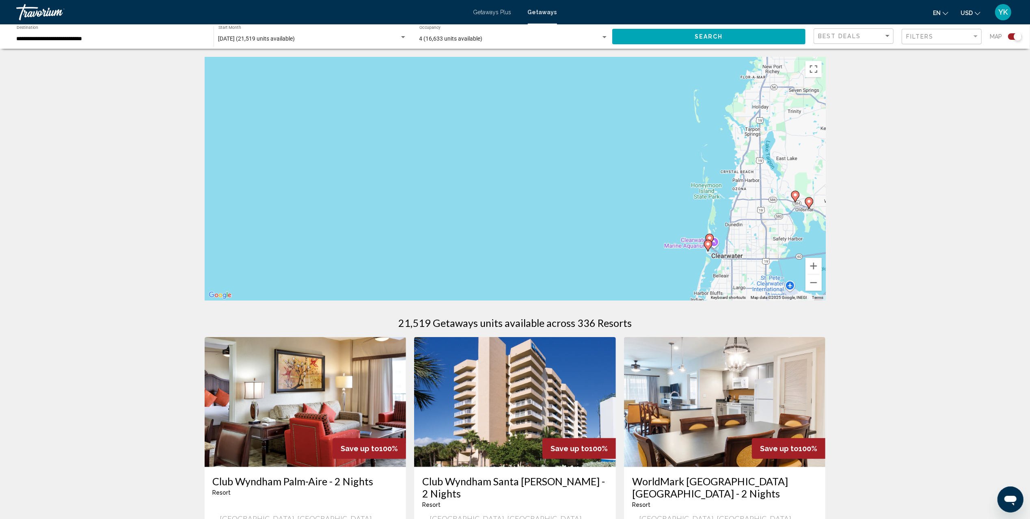
drag, startPoint x: 735, startPoint y: 249, endPoint x: 655, endPoint y: 201, distance: 92.9
click at [656, 201] on div "To activate drag with keyboard, press Alt + Enter. Once in keyboard drag state,…" at bounding box center [515, 179] width 621 height 244
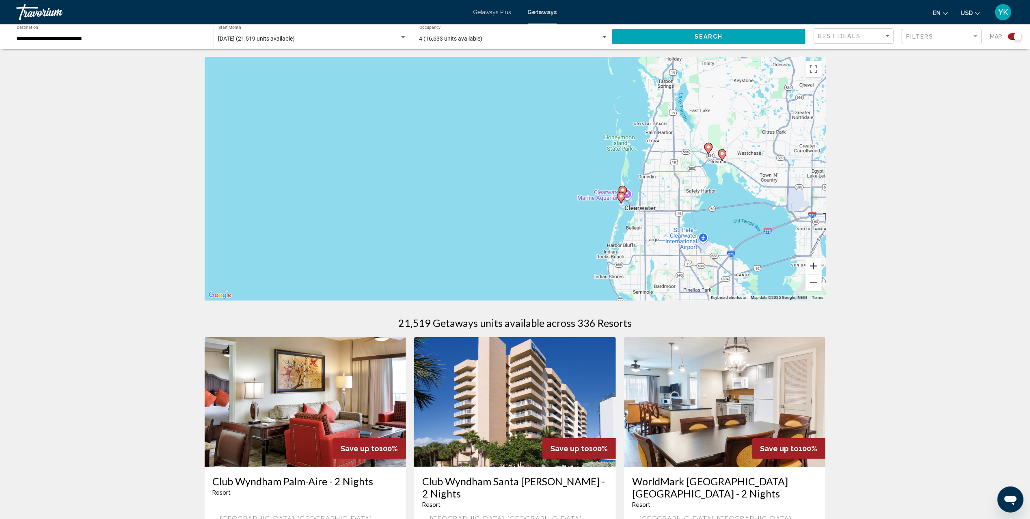
click at [817, 266] on button "Zoom in" at bounding box center [814, 266] width 16 height 16
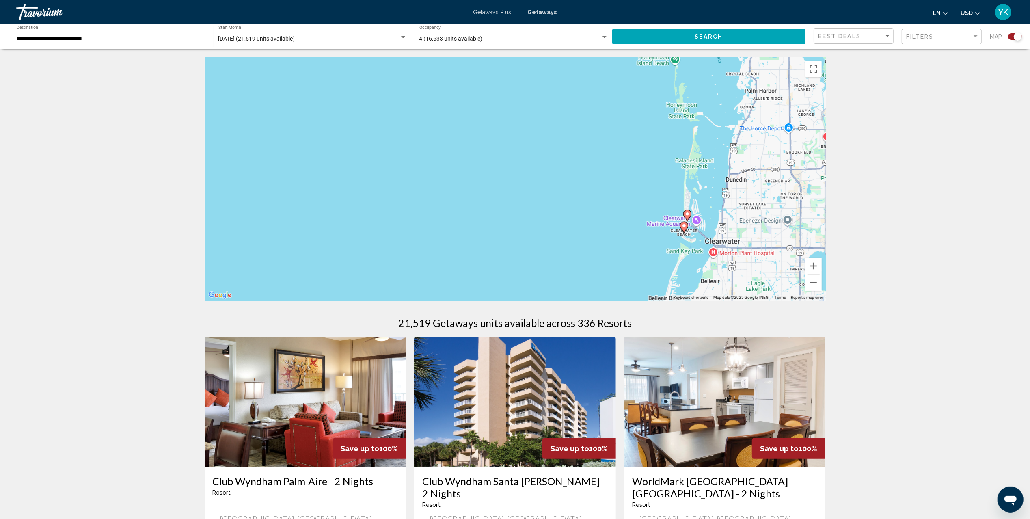
drag, startPoint x: 752, startPoint y: 225, endPoint x: 703, endPoint y: 231, distance: 49.2
click at [707, 230] on div "To activate drag with keyboard, press Alt + Enter. Once in keyboard drag state,…" at bounding box center [515, 179] width 621 height 244
click at [819, 266] on button "Zoom in" at bounding box center [814, 266] width 16 height 16
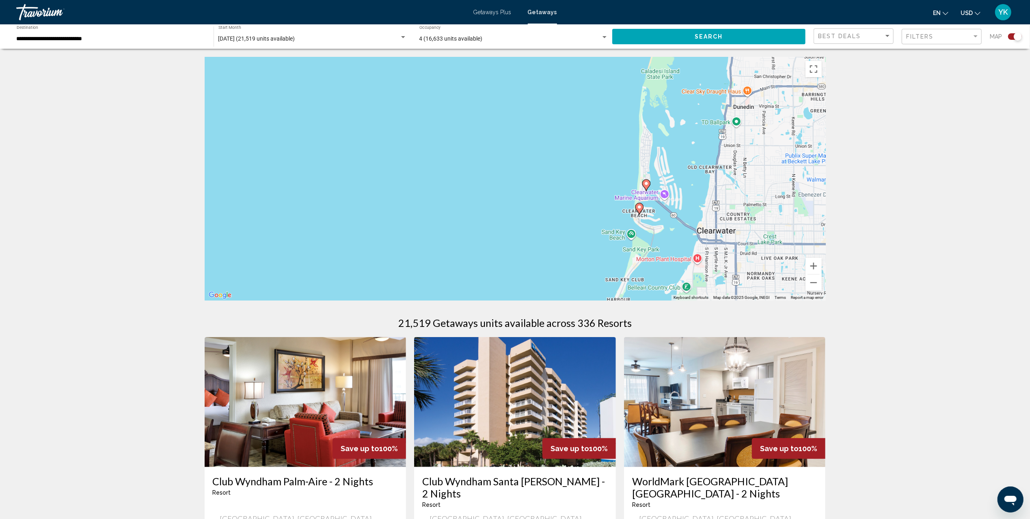
drag, startPoint x: 713, startPoint y: 242, endPoint x: 474, endPoint y: 159, distance: 253.7
click at [487, 163] on div "To activate drag with keyboard, press Alt + Enter. Once in keyboard drag state,…" at bounding box center [515, 179] width 621 height 244
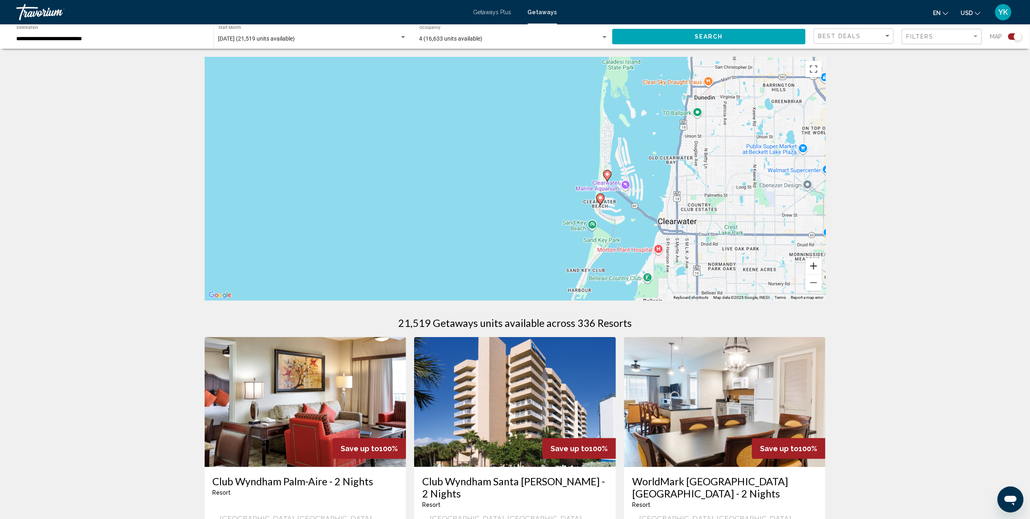
click at [816, 267] on button "Zoom in" at bounding box center [814, 266] width 16 height 16
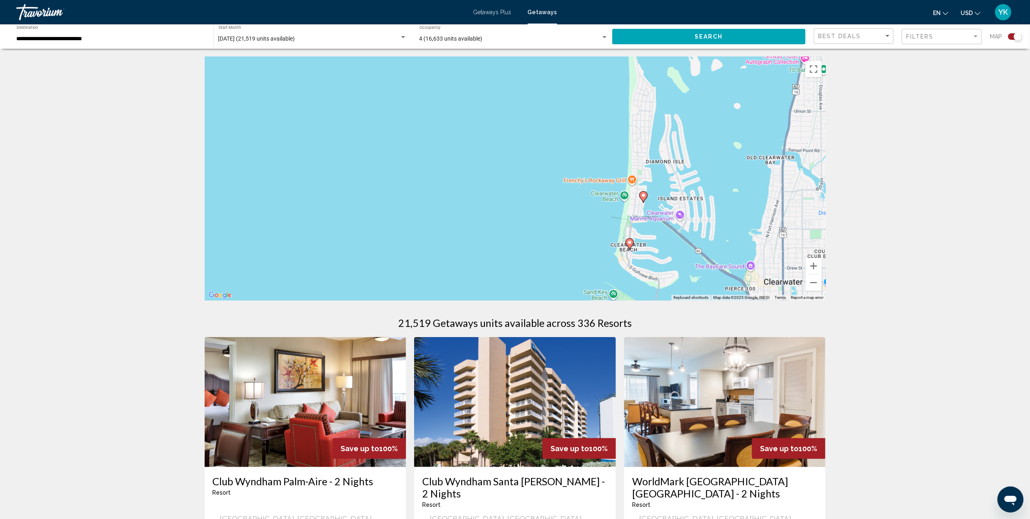
drag, startPoint x: 716, startPoint y: 221, endPoint x: 659, endPoint y: 239, distance: 59.6
click at [659, 239] on div "To activate drag with keyboard, press Alt + Enter. Once in keyboard drag state,…" at bounding box center [515, 179] width 621 height 244
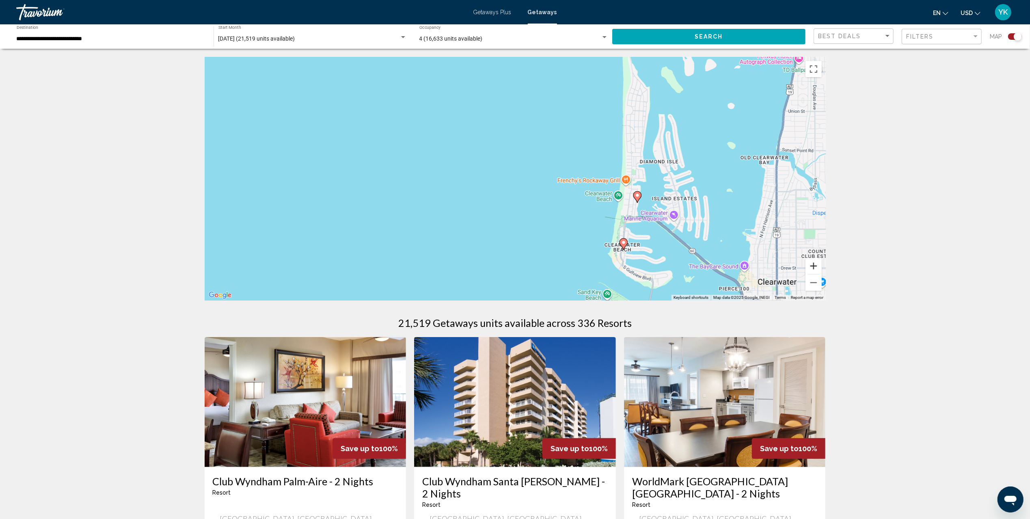
click at [816, 266] on button "Zoom in" at bounding box center [814, 266] width 16 height 16
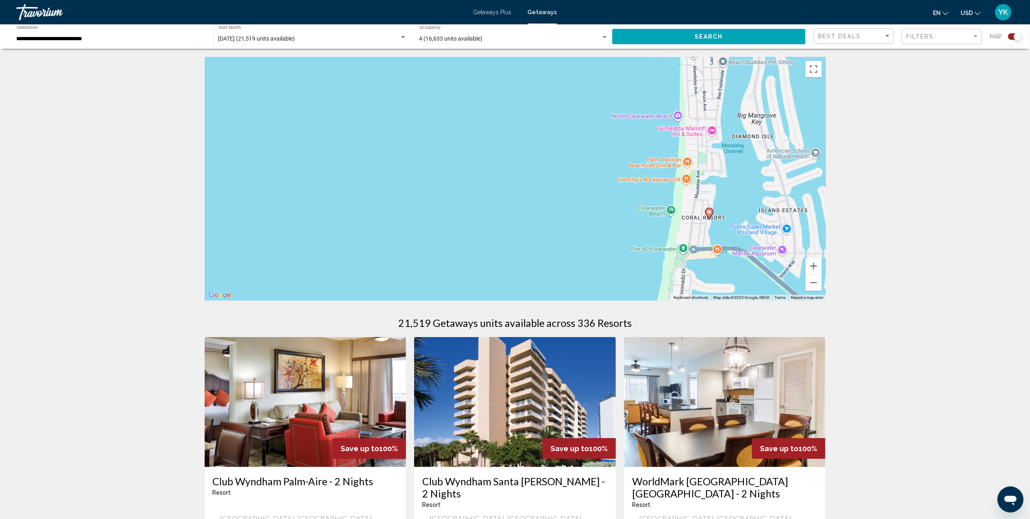
drag, startPoint x: 720, startPoint y: 249, endPoint x: 666, endPoint y: 240, distance: 54.3
click at [666, 240] on div "To activate drag with keyboard, press Alt + Enter. Once in keyboard drag state,…" at bounding box center [515, 179] width 621 height 244
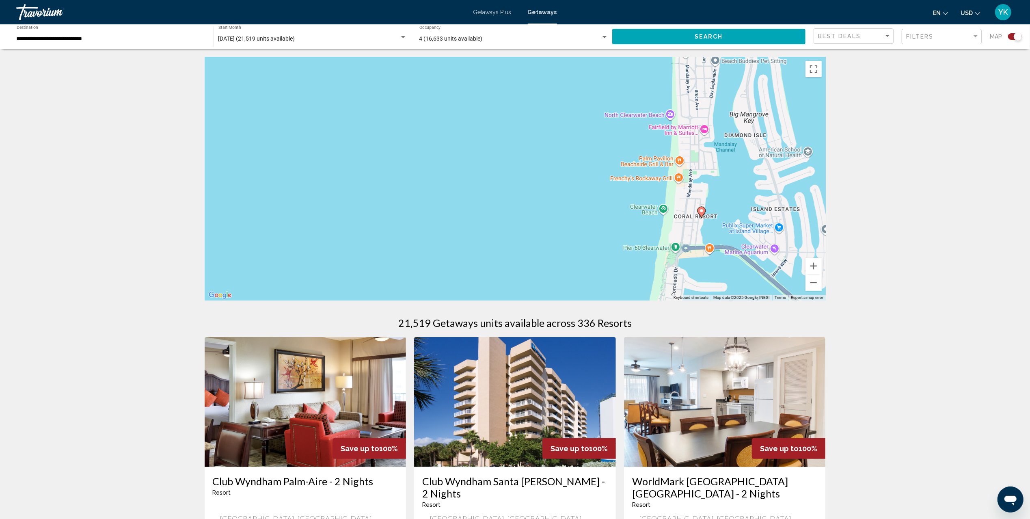
click at [701, 213] on image "Main content" at bounding box center [701, 210] width 5 height 5
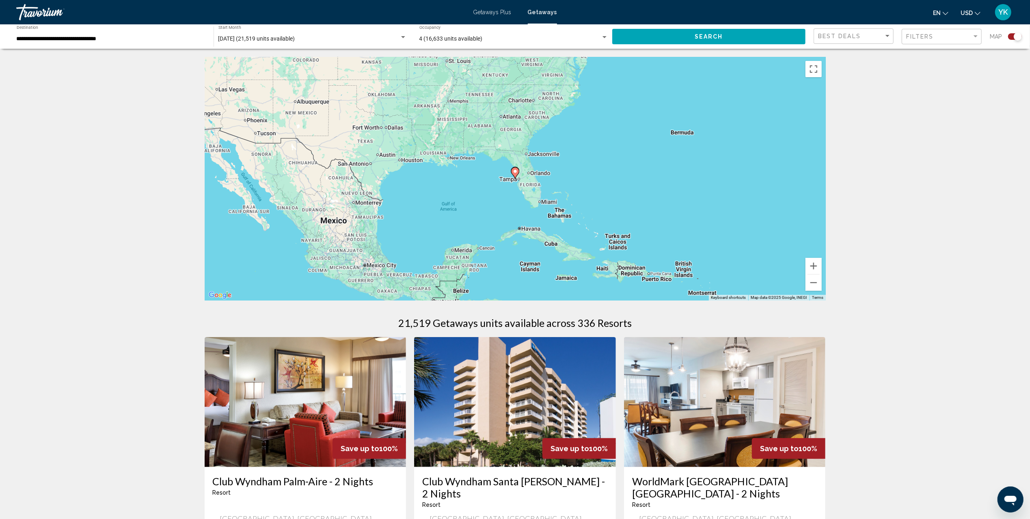
click at [514, 174] on icon "Main content" at bounding box center [514, 173] width 7 height 11
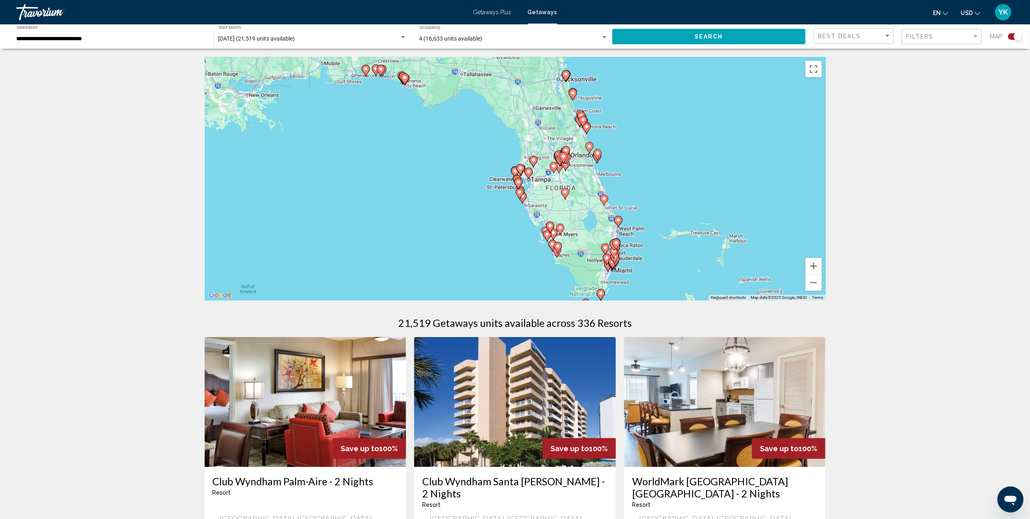
click at [513, 171] on icon "Main content" at bounding box center [514, 172] width 7 height 11
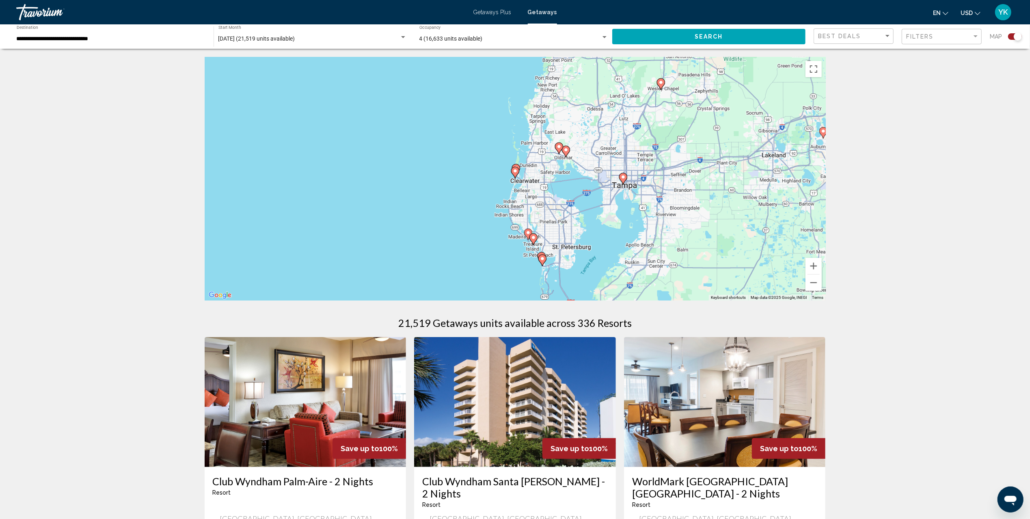
click at [515, 174] on icon "Main content" at bounding box center [514, 172] width 7 height 11
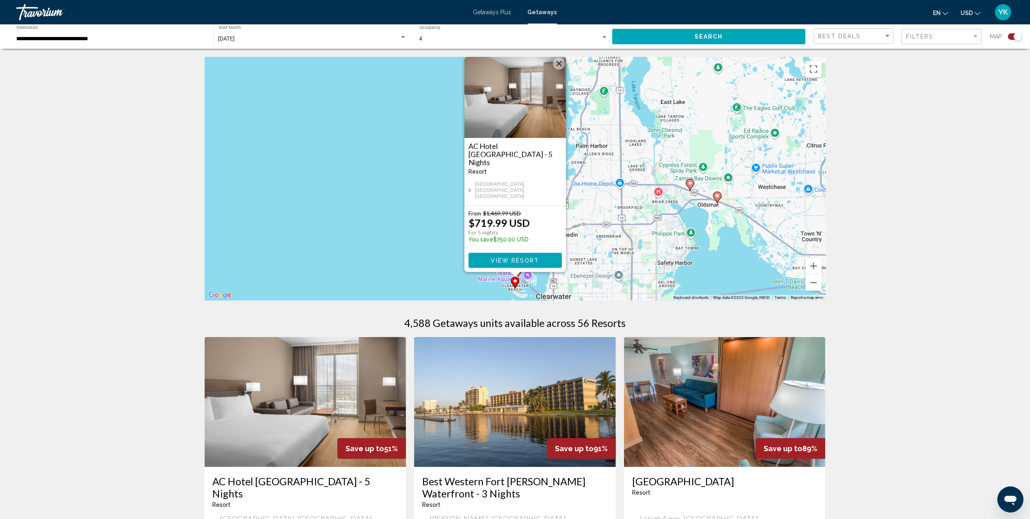
click at [556, 70] on button "Close" at bounding box center [559, 64] width 12 height 12
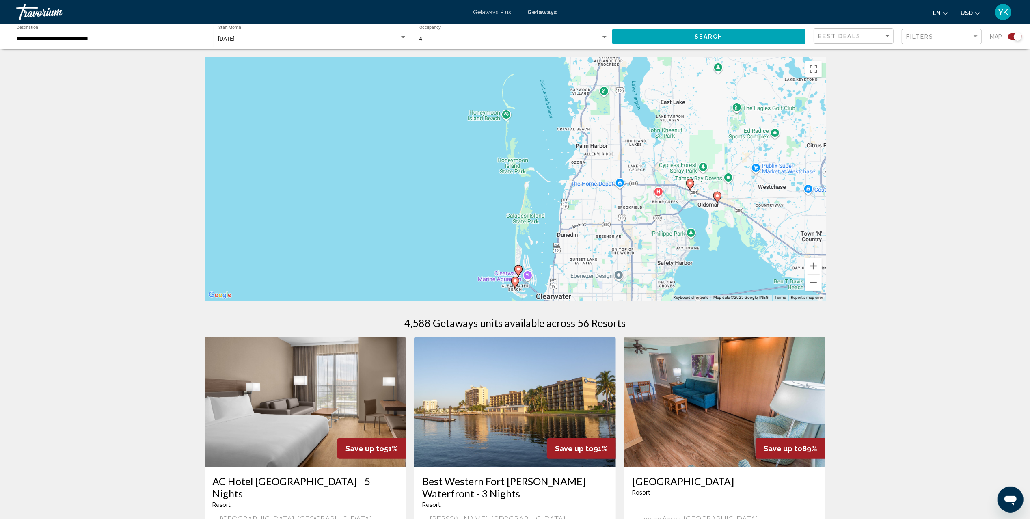
click at [519, 270] on image "Main content" at bounding box center [518, 269] width 5 height 5
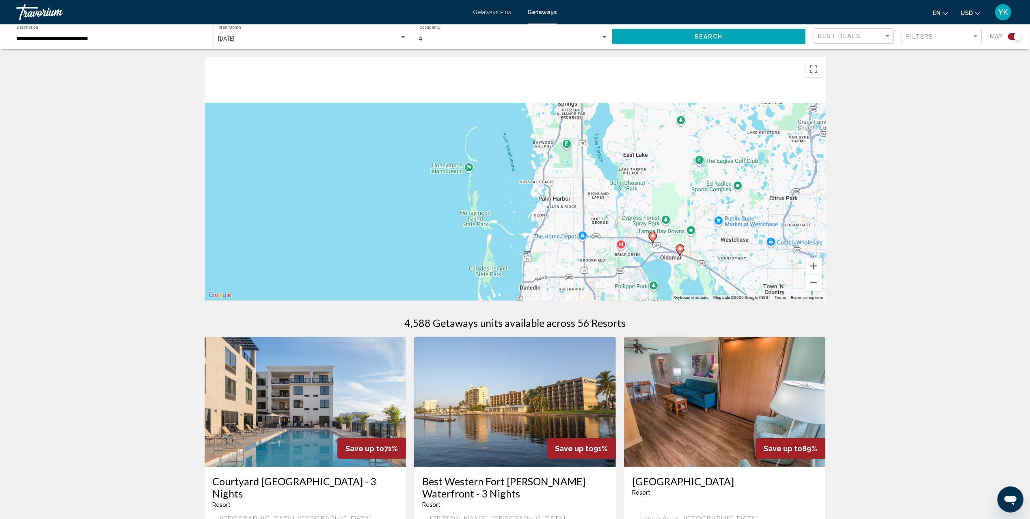
drag, startPoint x: 724, startPoint y: 181, endPoint x: 697, endPoint y: 308, distance: 129.5
drag, startPoint x: 915, startPoint y: 199, endPoint x: 893, endPoint y: 296, distance: 100.4
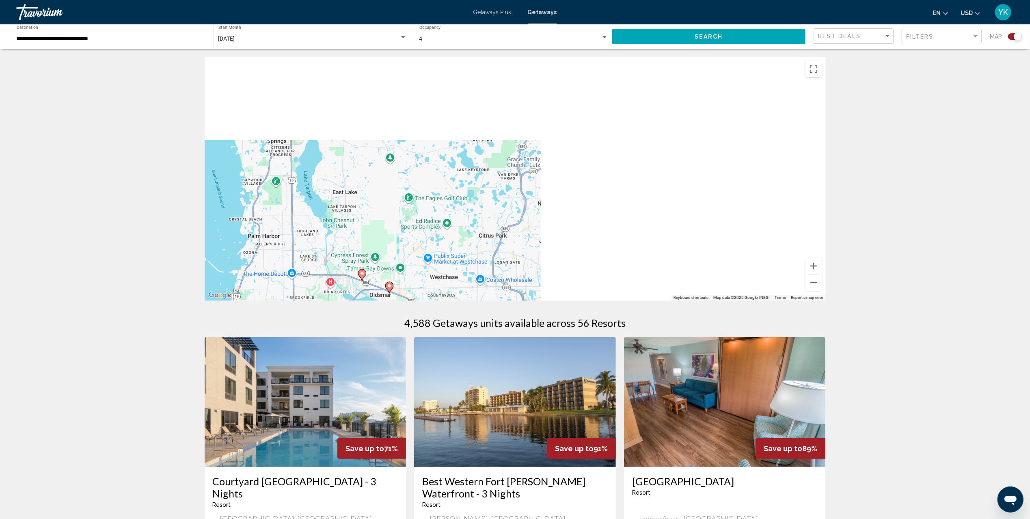
drag, startPoint x: 747, startPoint y: 162, endPoint x: 456, endPoint y: 201, distance: 293.3
click at [456, 201] on div "To activate drag with keyboard, press Alt + Enter. Once in keyboard drag state,…" at bounding box center [515, 179] width 621 height 244
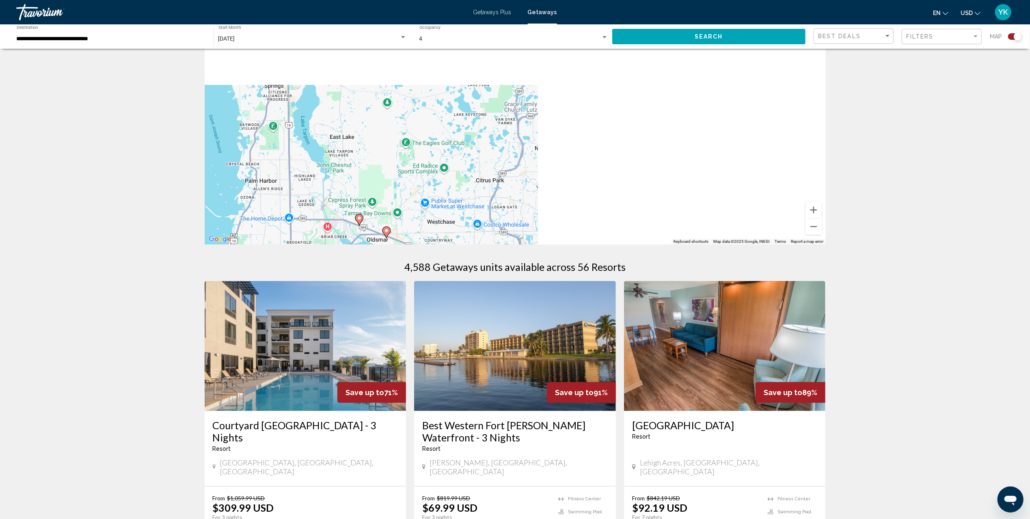
scroll to position [108, 0]
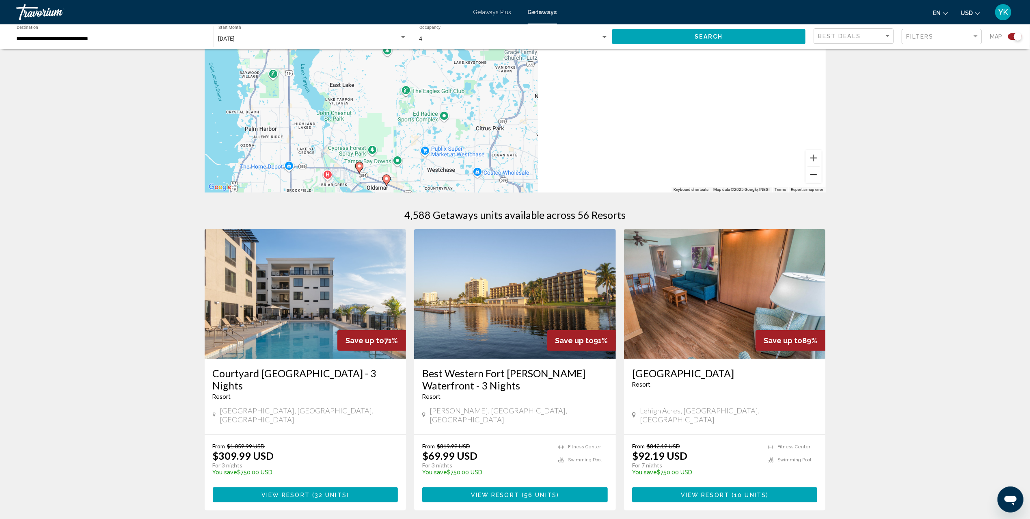
click at [815, 174] on button "Zoom out" at bounding box center [814, 175] width 16 height 16
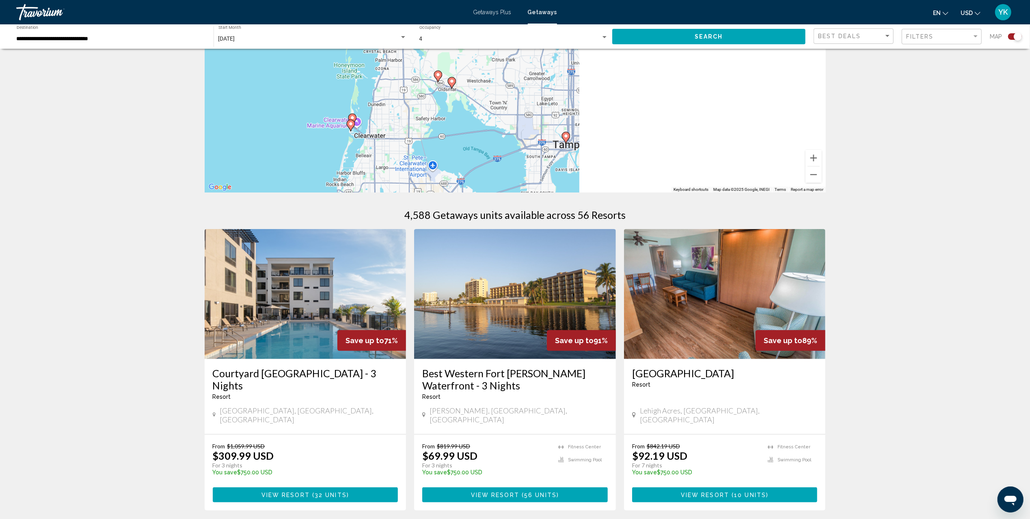
drag, startPoint x: 686, startPoint y: 132, endPoint x: 688, endPoint y: 84, distance: 48.4
click at [688, 84] on div "To activate drag with keyboard, press Alt + Enter. Once in keyboard drag state,…" at bounding box center [515, 71] width 621 height 244
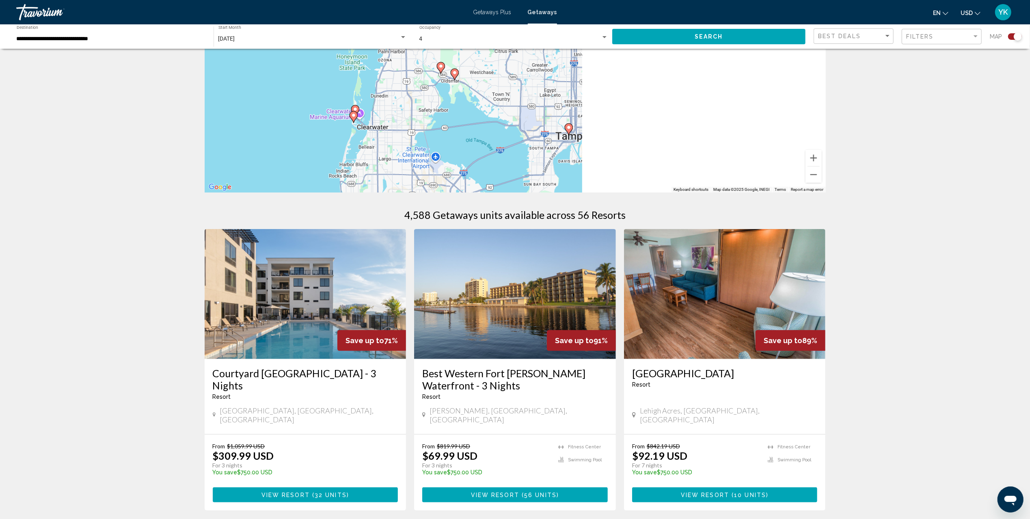
click at [569, 129] on image "Main content" at bounding box center [569, 127] width 5 height 5
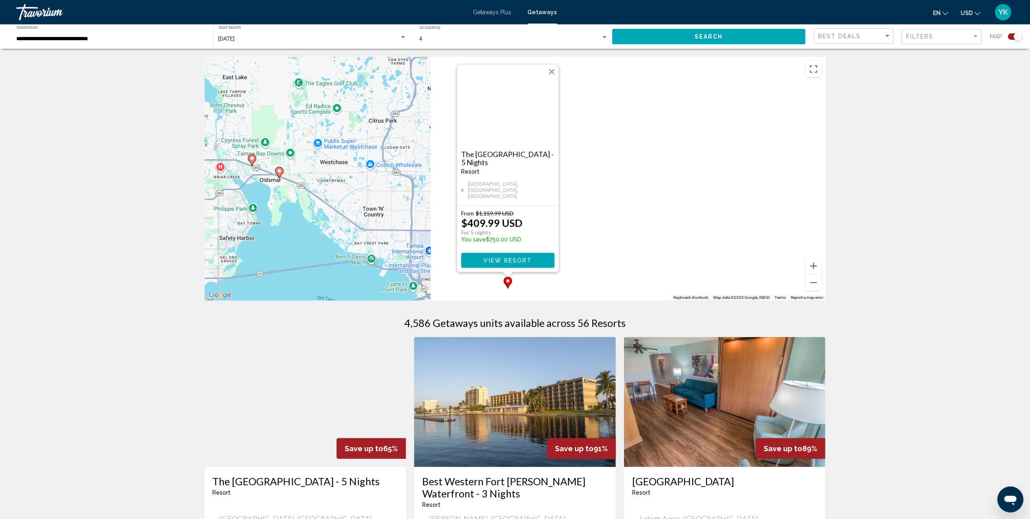
drag, startPoint x: 763, startPoint y: 156, endPoint x: 521, endPoint y: 118, distance: 245.1
click at [521, 118] on div "To activate drag with keyboard, press Alt + Enter. Once in keyboard drag state,…" at bounding box center [515, 179] width 621 height 244
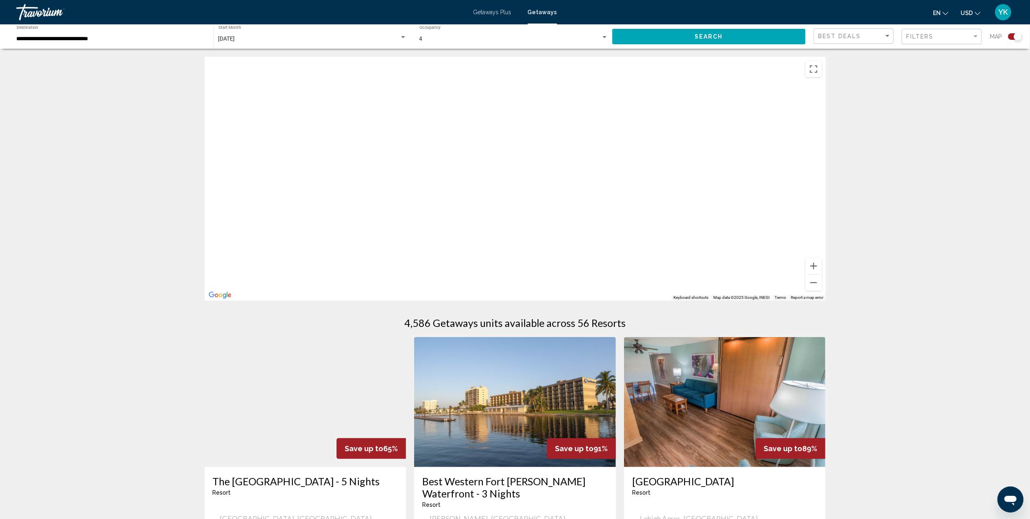
drag, startPoint x: 728, startPoint y: 199, endPoint x: 505, endPoint y: 147, distance: 228.5
click at [535, 148] on div "To activate drag with keyboard, press Alt + Enter. Once in keyboard drag state,…" at bounding box center [515, 179] width 621 height 244
drag, startPoint x: 668, startPoint y: 210, endPoint x: 489, endPoint y: 156, distance: 186.9
click at [507, 160] on div "Main content" at bounding box center [515, 179] width 621 height 244
drag, startPoint x: 723, startPoint y: 221, endPoint x: 397, endPoint y: 166, distance: 331.1
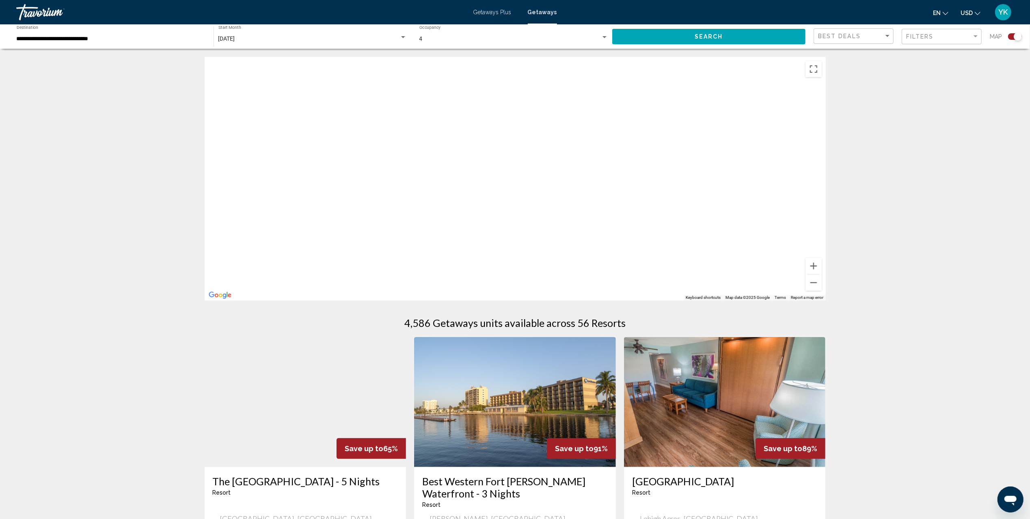
click at [538, 180] on div "Main content" at bounding box center [515, 179] width 621 height 244
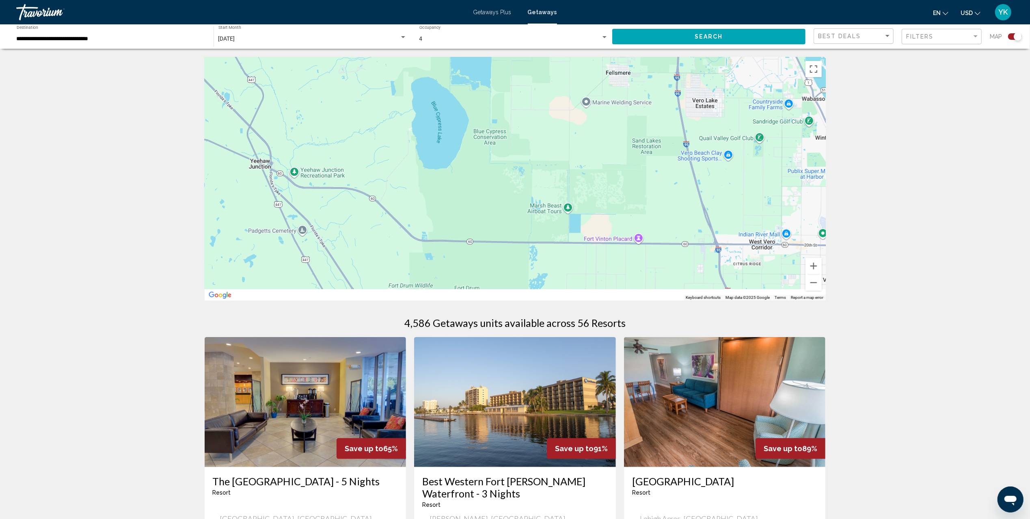
drag, startPoint x: 607, startPoint y: 194, endPoint x: 361, endPoint y: 176, distance: 246.3
click at [447, 179] on div "Main content" at bounding box center [515, 179] width 621 height 244
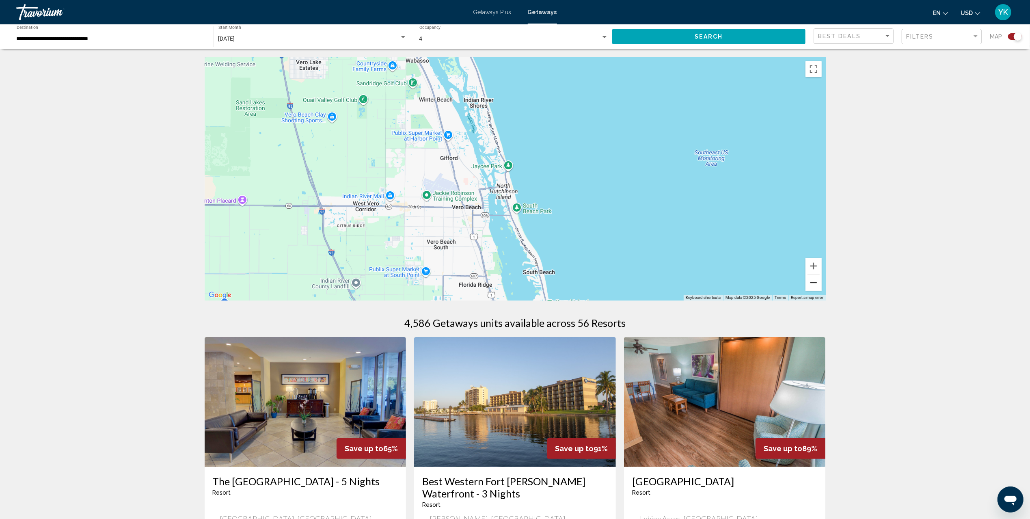
click at [810, 282] on button "Zoom out" at bounding box center [814, 283] width 16 height 16
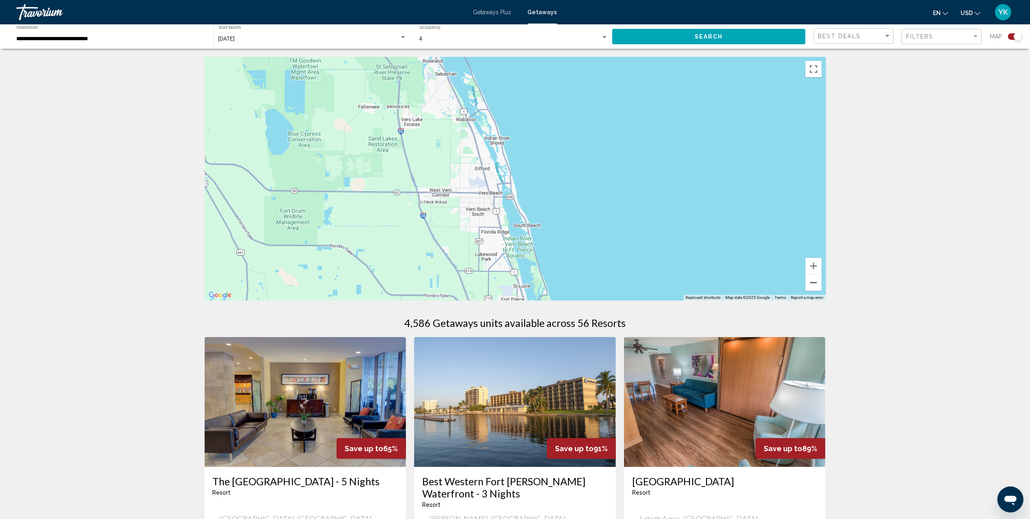
click at [810, 282] on button "Zoom out" at bounding box center [814, 283] width 16 height 16
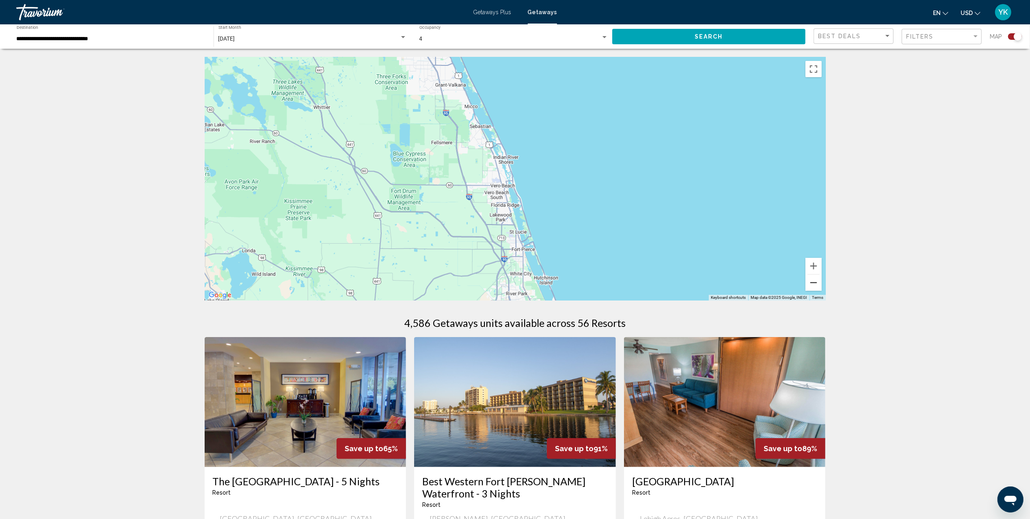
click at [810, 282] on button "Zoom out" at bounding box center [814, 283] width 16 height 16
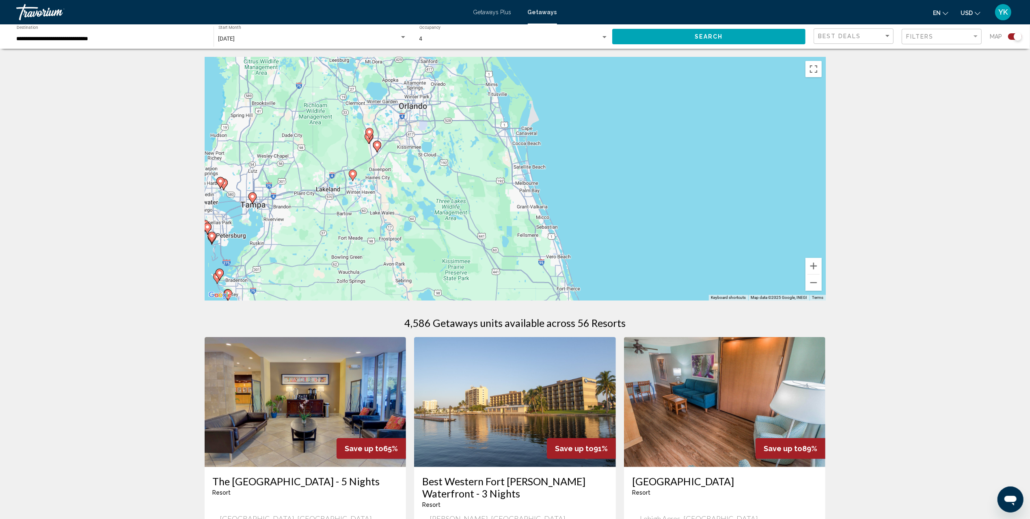
drag, startPoint x: 447, startPoint y: 195, endPoint x: 422, endPoint y: 174, distance: 32.9
click at [426, 178] on div "To activate drag with keyboard, press Alt + Enter. Once in keyboard drag state,…" at bounding box center [515, 179] width 621 height 244
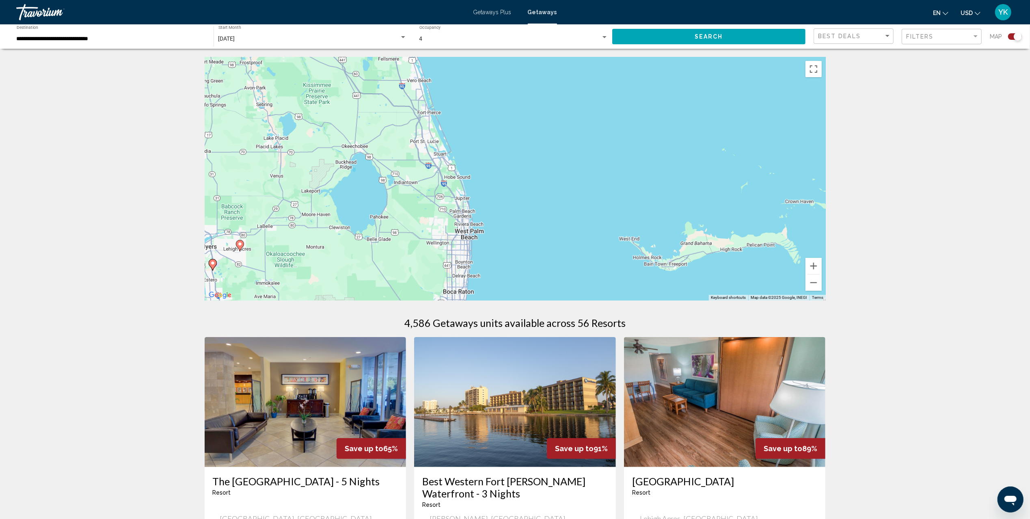
drag, startPoint x: 454, startPoint y: 246, endPoint x: 457, endPoint y: 171, distance: 75.2
click at [457, 189] on div "To activate drag with keyboard, press Alt + Enter. Once in keyboard drag state,…" at bounding box center [515, 179] width 621 height 244
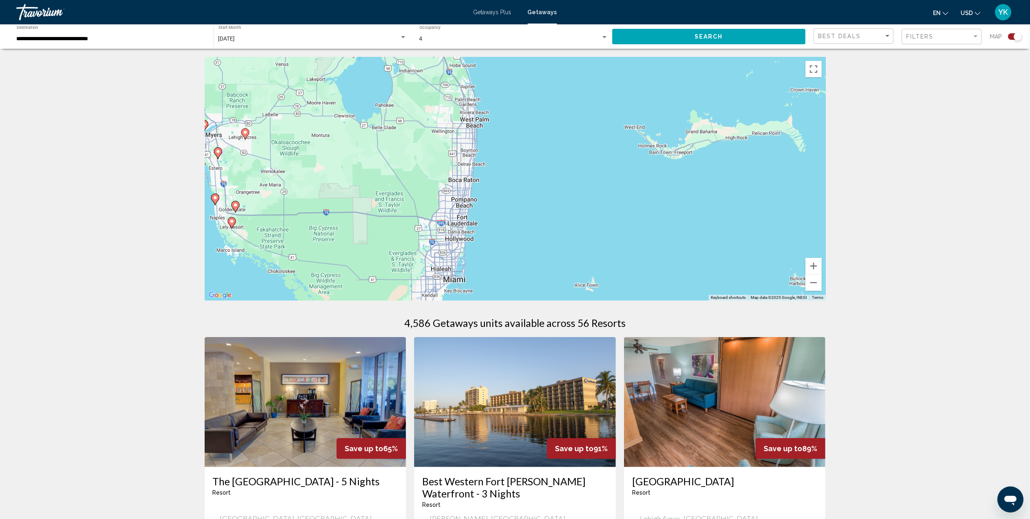
drag, startPoint x: 450, startPoint y: 230, endPoint x: 473, endPoint y: 154, distance: 79.7
click at [471, 159] on div "To activate drag with keyboard, press Alt + Enter. Once in keyboard drag state,…" at bounding box center [515, 179] width 621 height 244
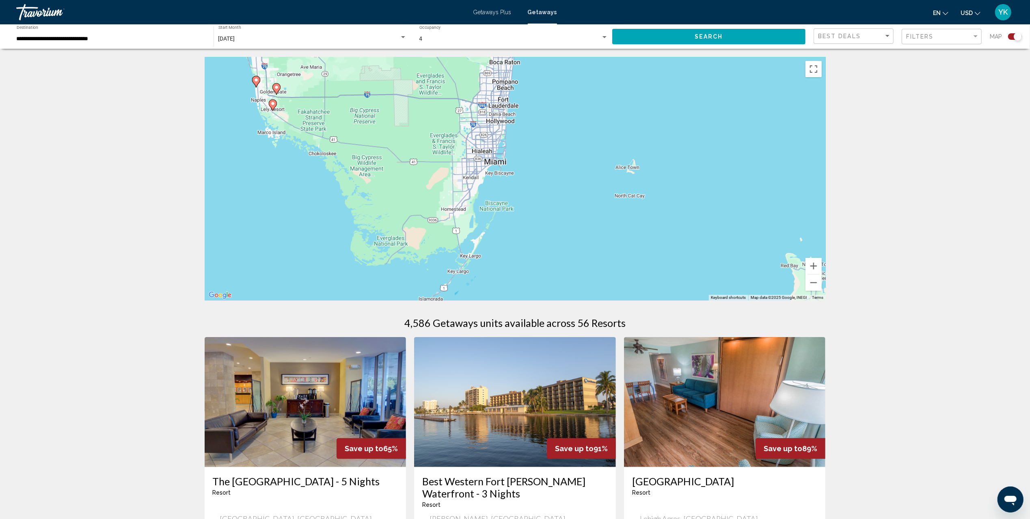
drag, startPoint x: 474, startPoint y: 153, endPoint x: 452, endPoint y: 249, distance: 98.0
click at [452, 246] on div "To activate drag with keyboard, press Alt + Enter. Once in keyboard drag state,…" at bounding box center [515, 179] width 621 height 244
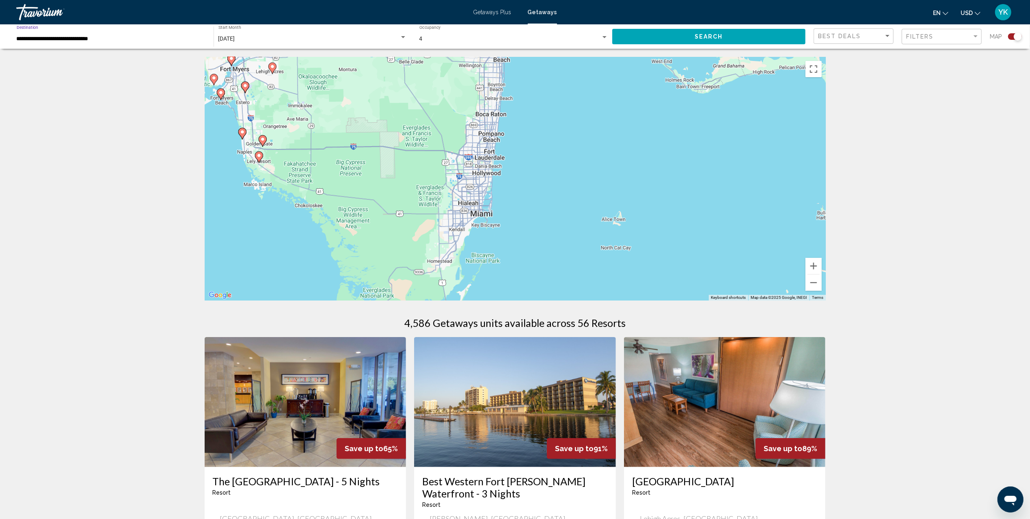
click at [120, 39] on input "**********" at bounding box center [111, 39] width 189 height 6
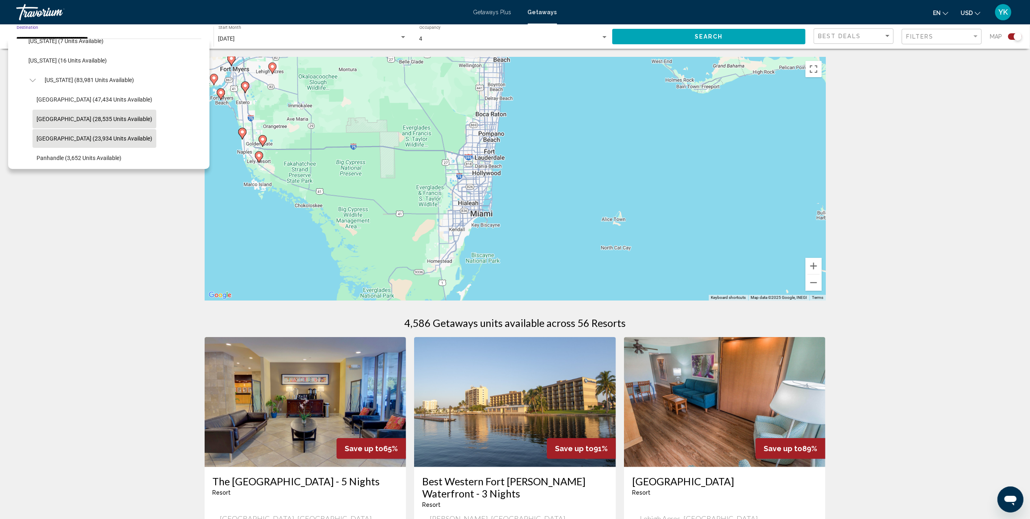
scroll to position [130, 0]
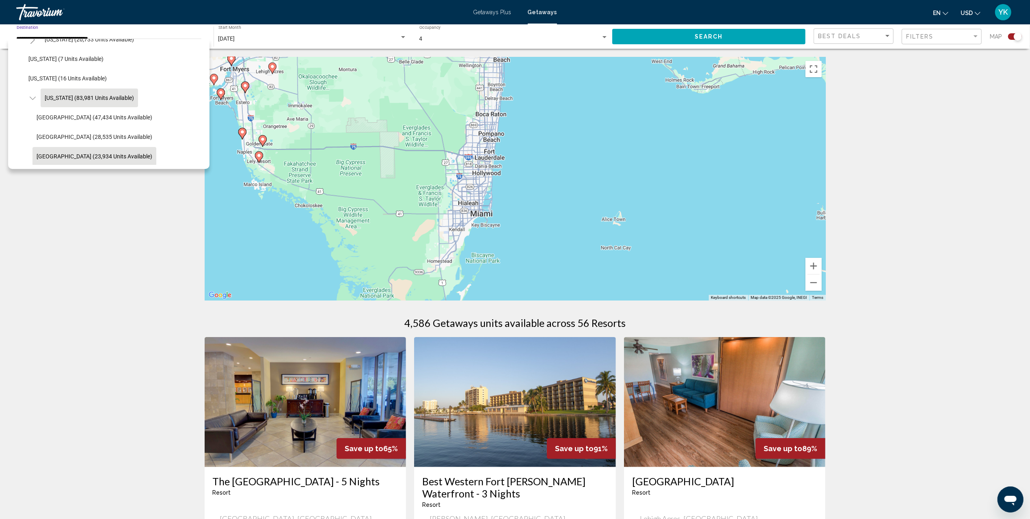
click at [111, 99] on span "[US_STATE] (83,981 units available)" at bounding box center [89, 98] width 89 height 6
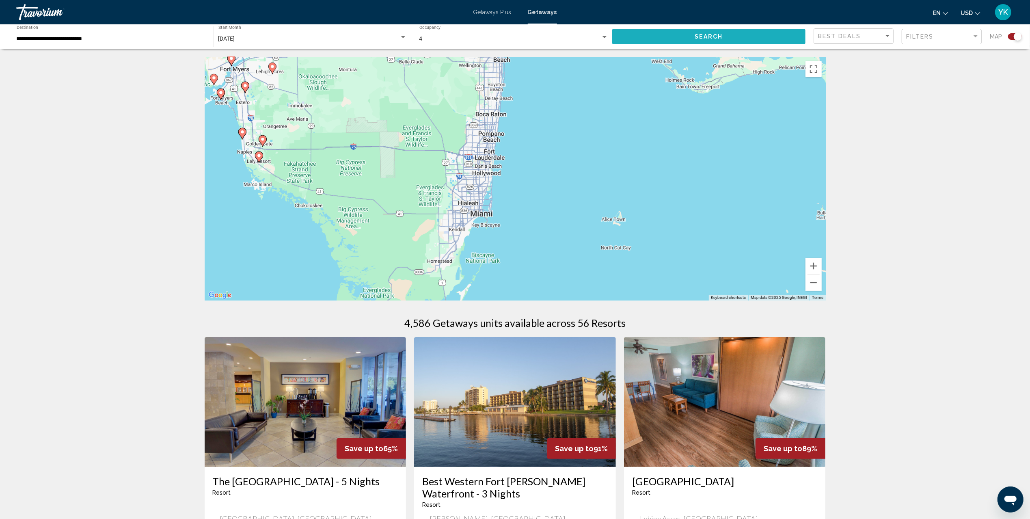
click at [698, 34] on span "Search" at bounding box center [709, 37] width 28 height 6
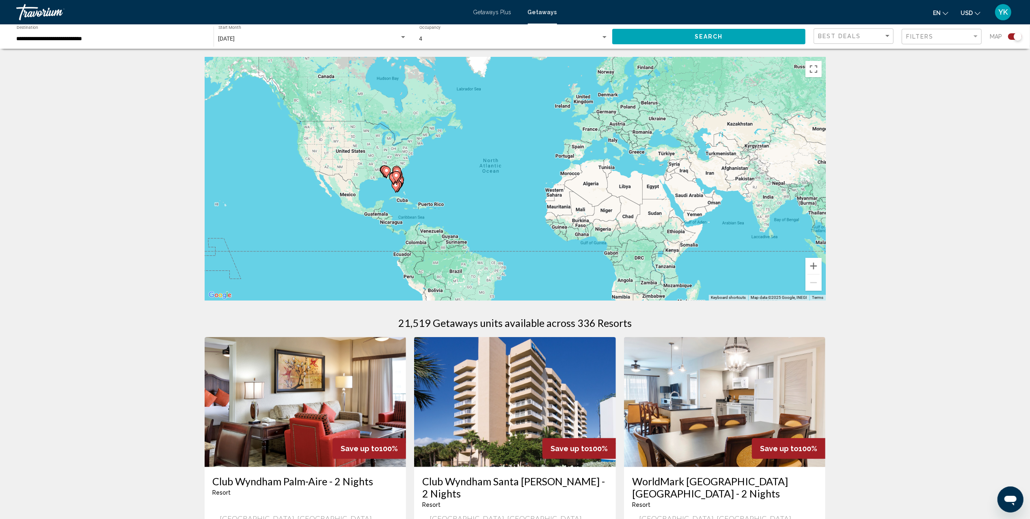
click at [404, 180] on icon "Main content" at bounding box center [400, 180] width 8 height 11
type input "**********"
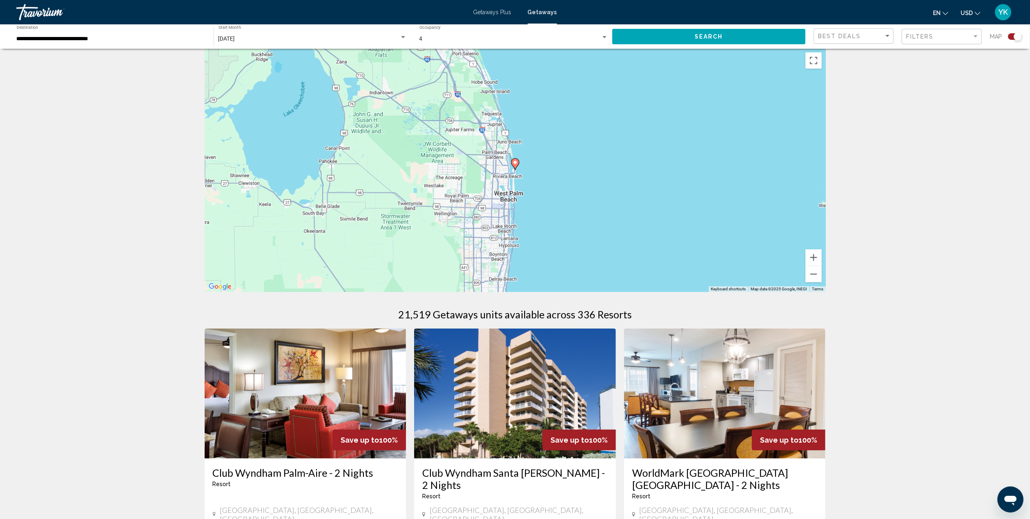
scroll to position [0, 0]
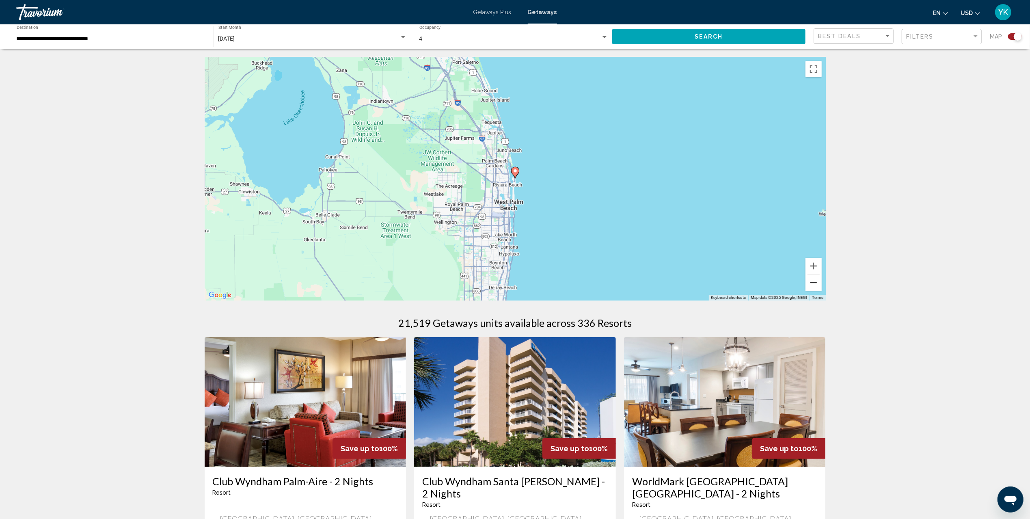
click at [811, 283] on button "Zoom out" at bounding box center [814, 283] width 16 height 16
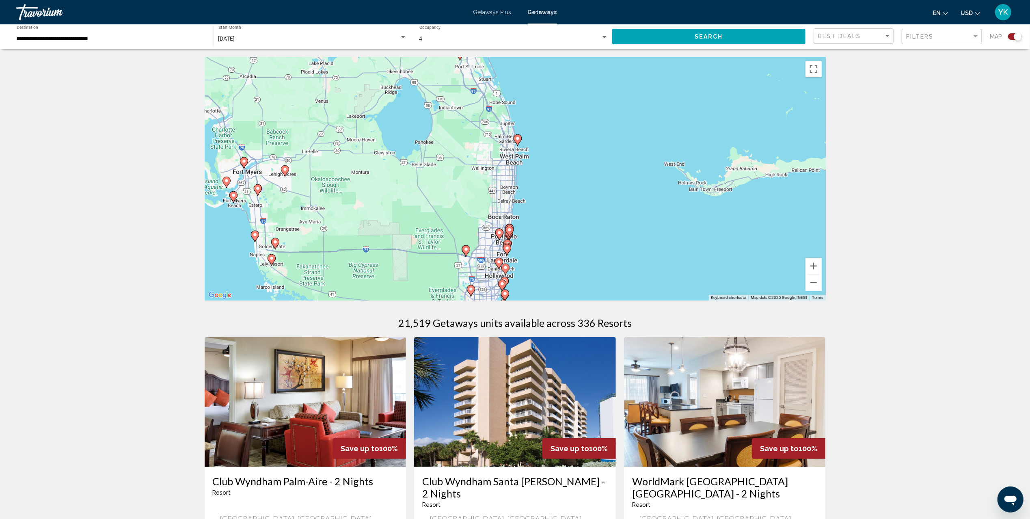
drag, startPoint x: 624, startPoint y: 257, endPoint x: 647, endPoint y: 138, distance: 120.8
click at [647, 138] on div "To activate drag with keyboard, press Alt + Enter. Once in keyboard drag state,…" at bounding box center [515, 179] width 621 height 244
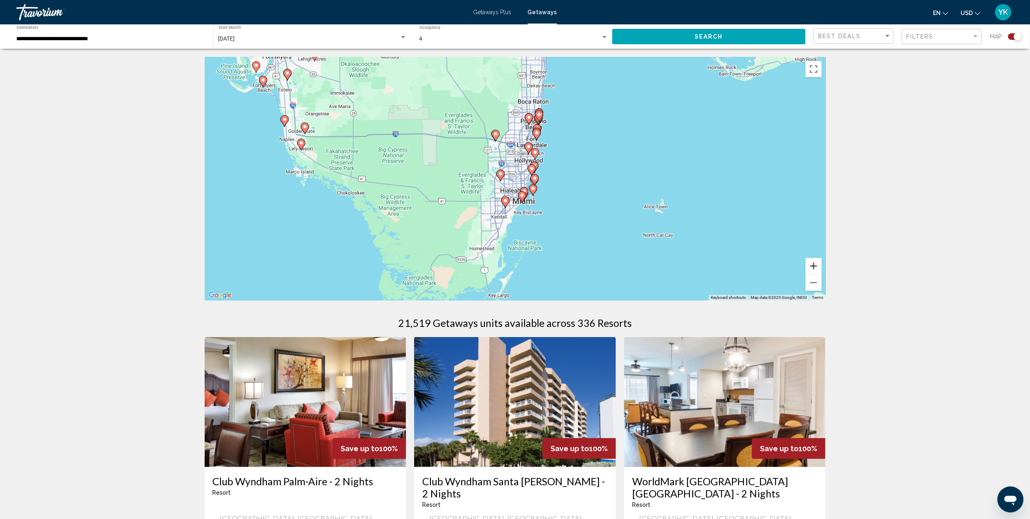
click at [814, 268] on button "Zoom in" at bounding box center [814, 266] width 16 height 16
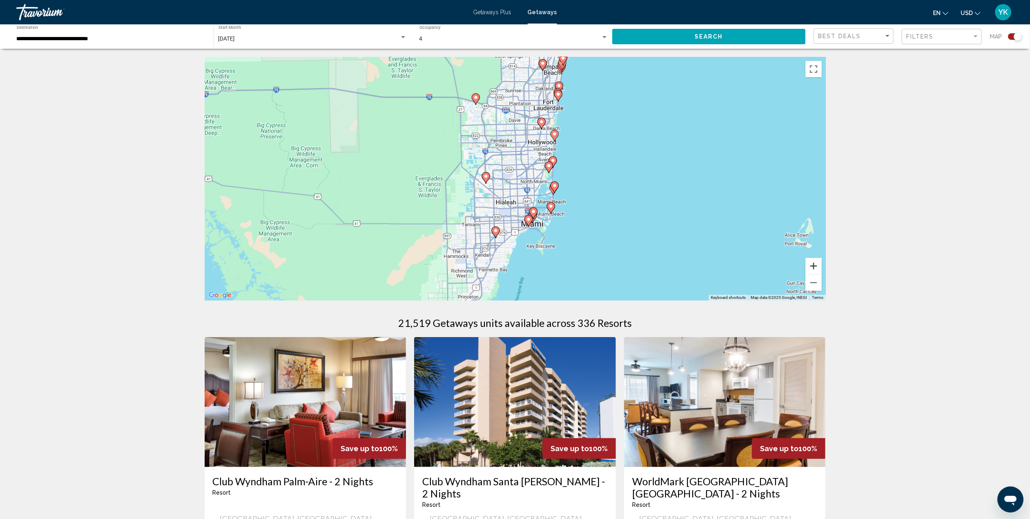
click at [811, 267] on button "Zoom in" at bounding box center [814, 266] width 16 height 16
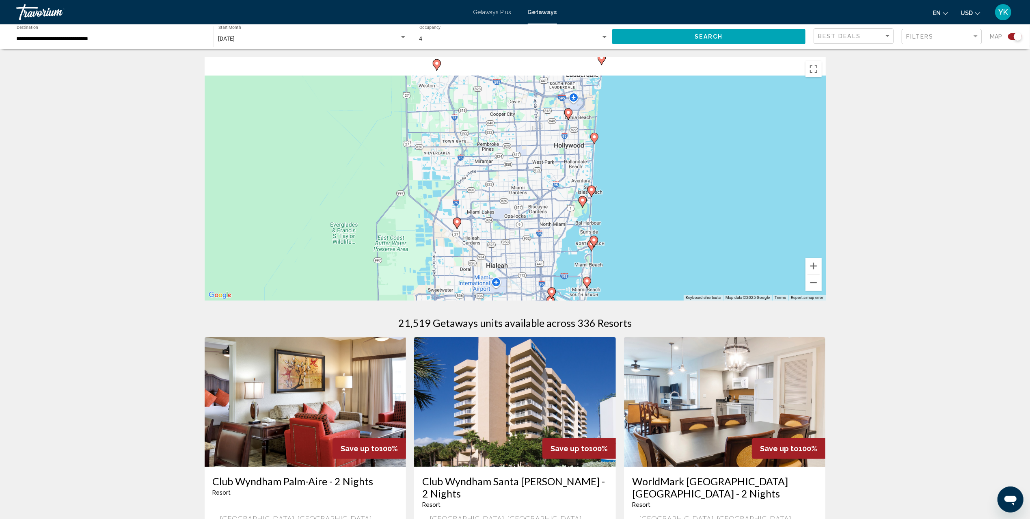
drag, startPoint x: 613, startPoint y: 132, endPoint x: 613, endPoint y: 203, distance: 71.9
click at [613, 203] on div "To activate drag with keyboard, press Alt + Enter. Once in keyboard drag state,…" at bounding box center [515, 179] width 621 height 244
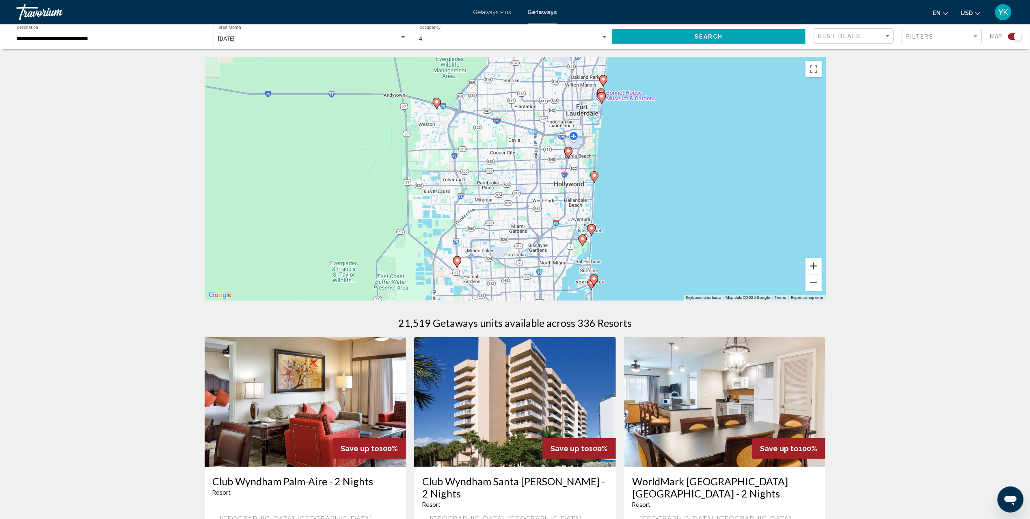
click at [815, 265] on button "Zoom in" at bounding box center [814, 266] width 16 height 16
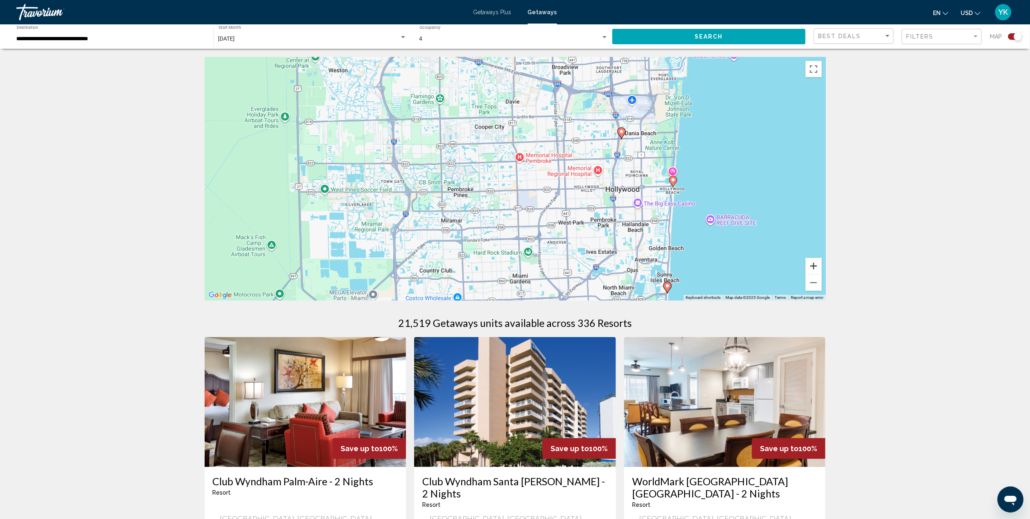
click at [815, 265] on button "Zoom in" at bounding box center [814, 266] width 16 height 16
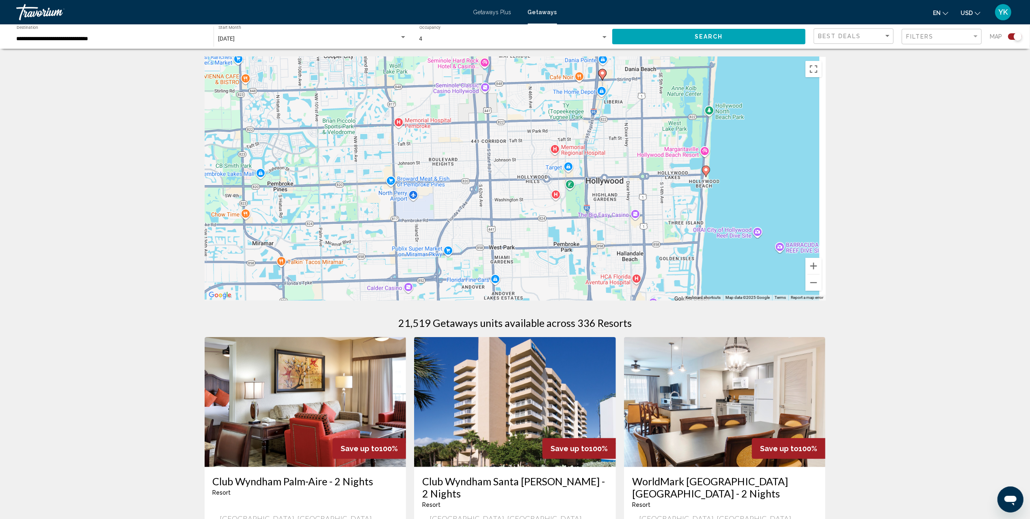
drag, startPoint x: 725, startPoint y: 246, endPoint x: 494, endPoint y: 213, distance: 233.9
click at [494, 213] on div "To activate drag with keyboard, press Alt + Enter. Once in keyboard drag state,…" at bounding box center [515, 179] width 621 height 244
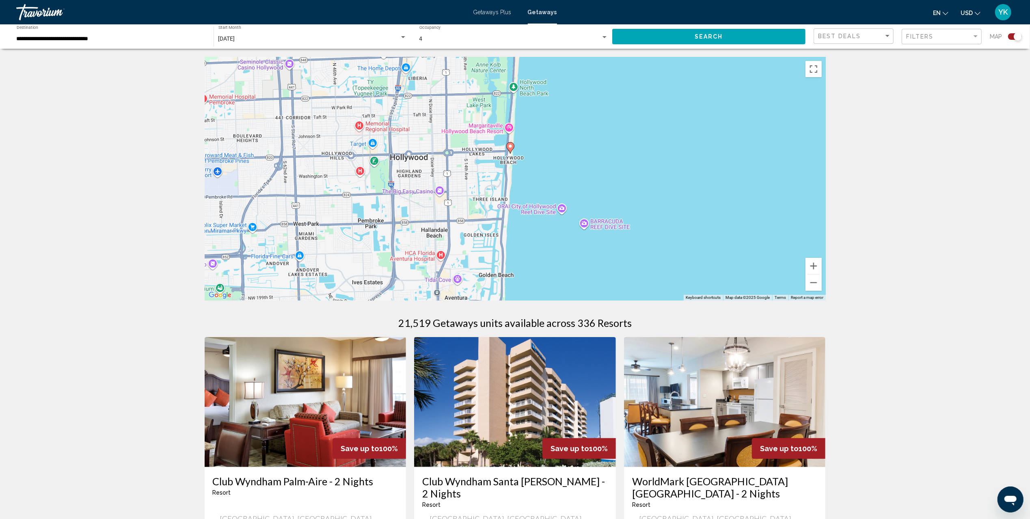
click at [510, 149] on icon "Main content" at bounding box center [509, 148] width 7 height 11
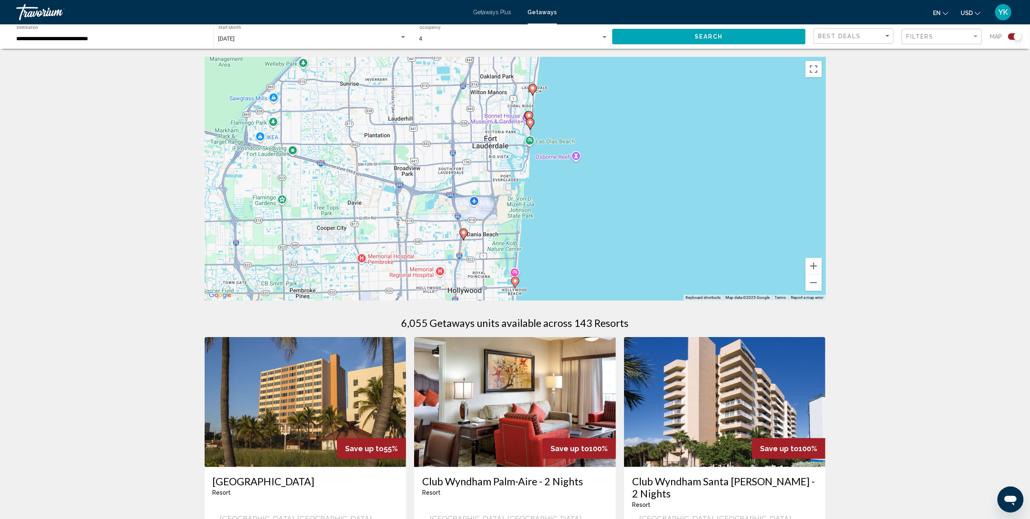
click at [515, 283] on image "Main content" at bounding box center [515, 281] width 5 height 5
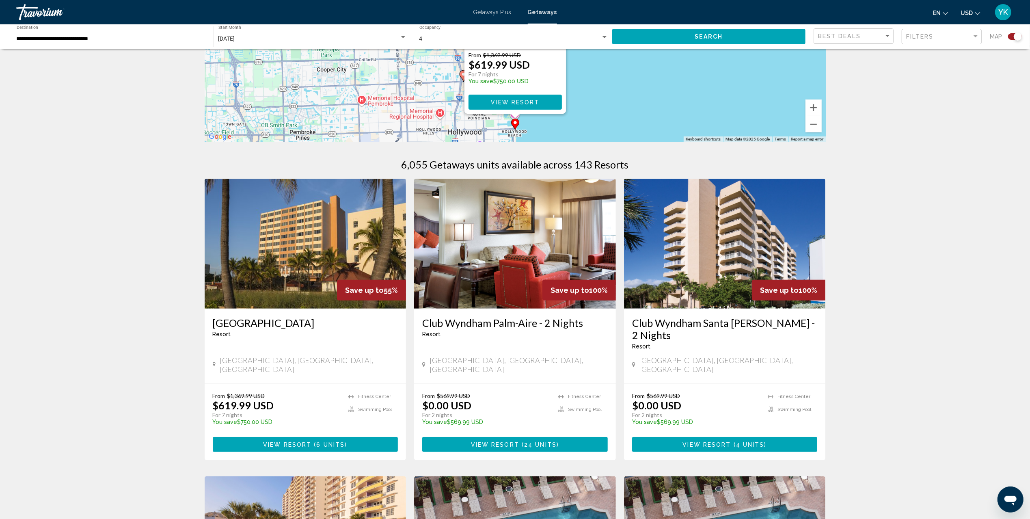
scroll to position [162, 0]
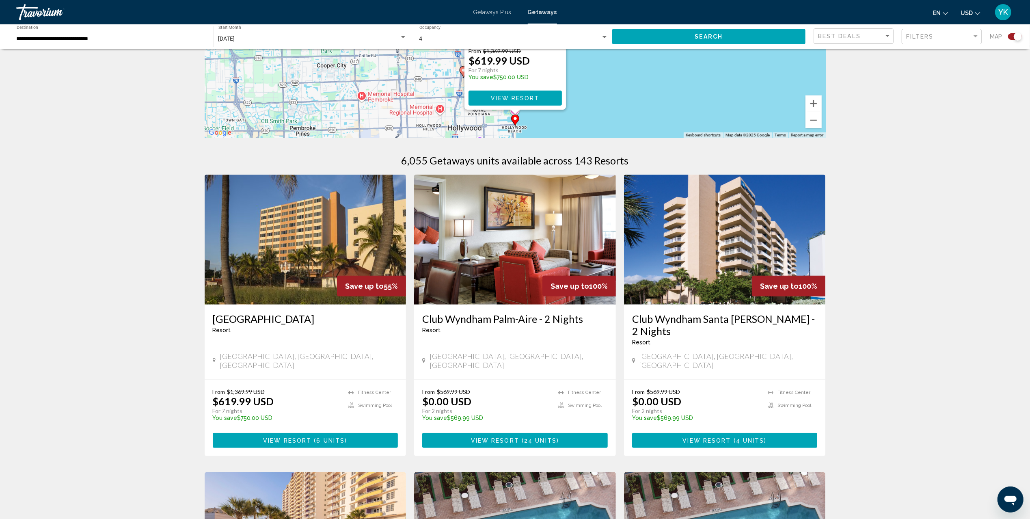
click at [737, 94] on div "To activate drag with keyboard, press Alt + Enter. Once in keyboard drag state,…" at bounding box center [515, 16] width 621 height 244
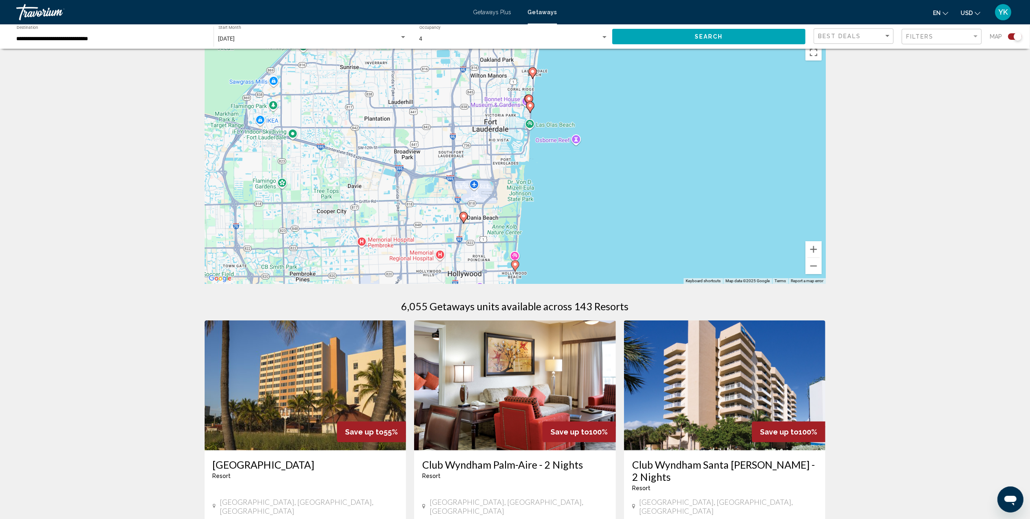
scroll to position [0, 0]
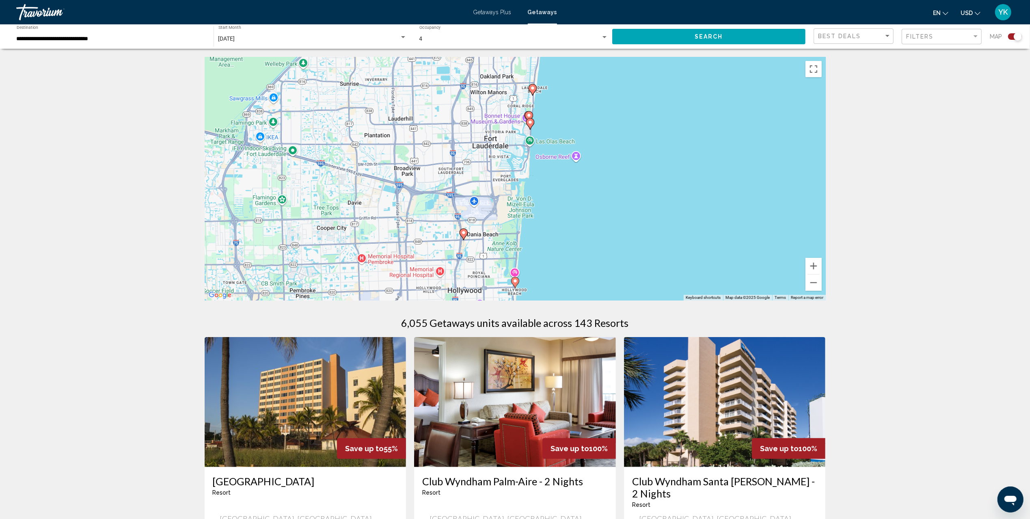
click at [533, 91] on icon "Main content" at bounding box center [532, 89] width 7 height 11
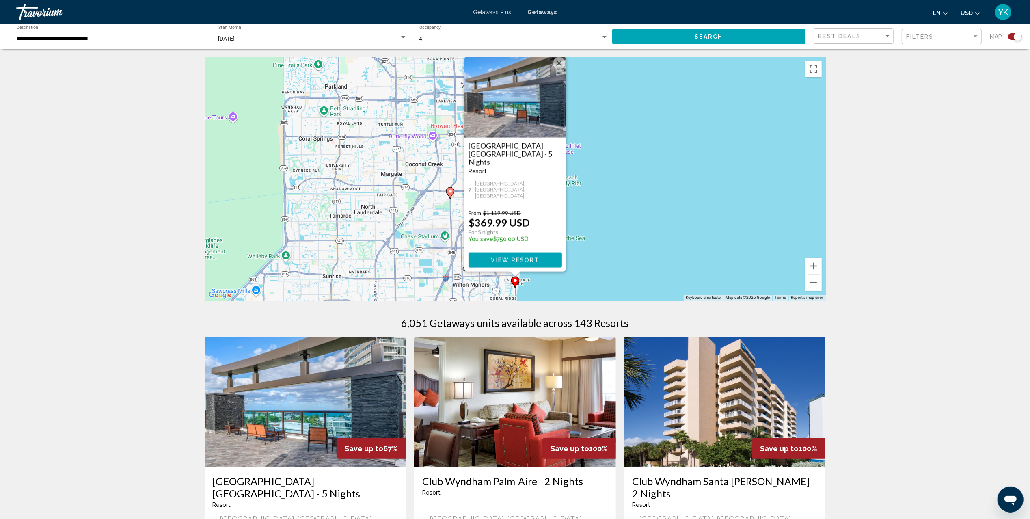
click at [556, 69] on button "Close" at bounding box center [559, 63] width 12 height 12
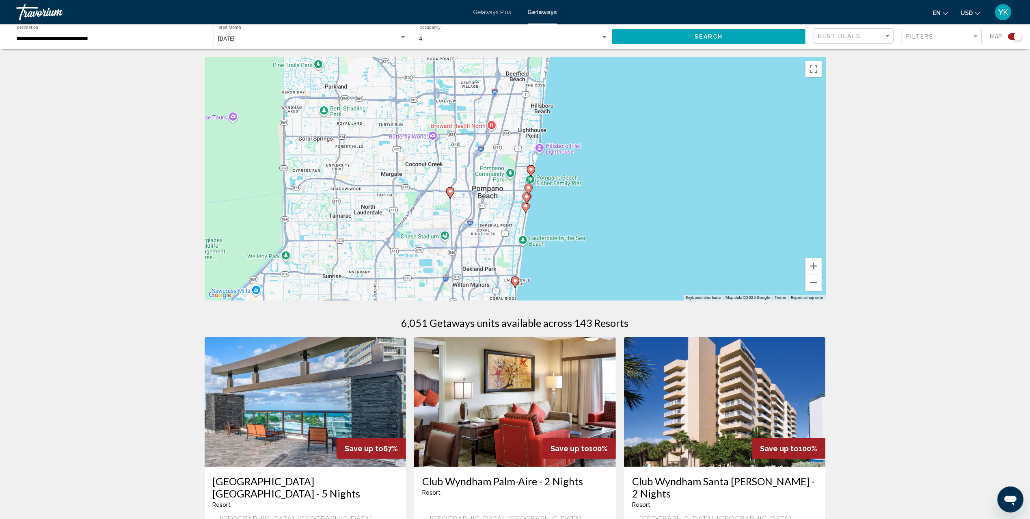
click at [530, 188] on image "Main content" at bounding box center [528, 187] width 5 height 5
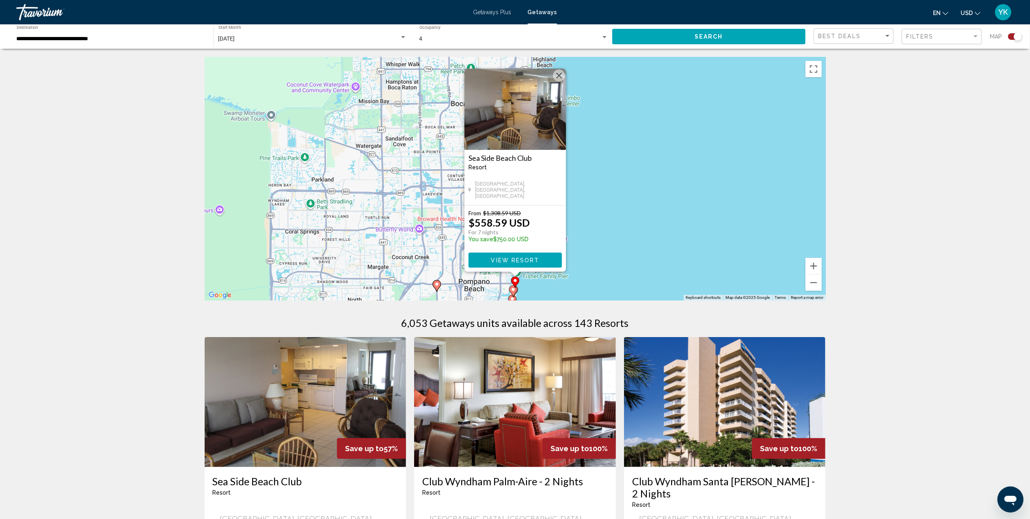
click at [562, 78] on button "Close" at bounding box center [559, 75] width 12 height 12
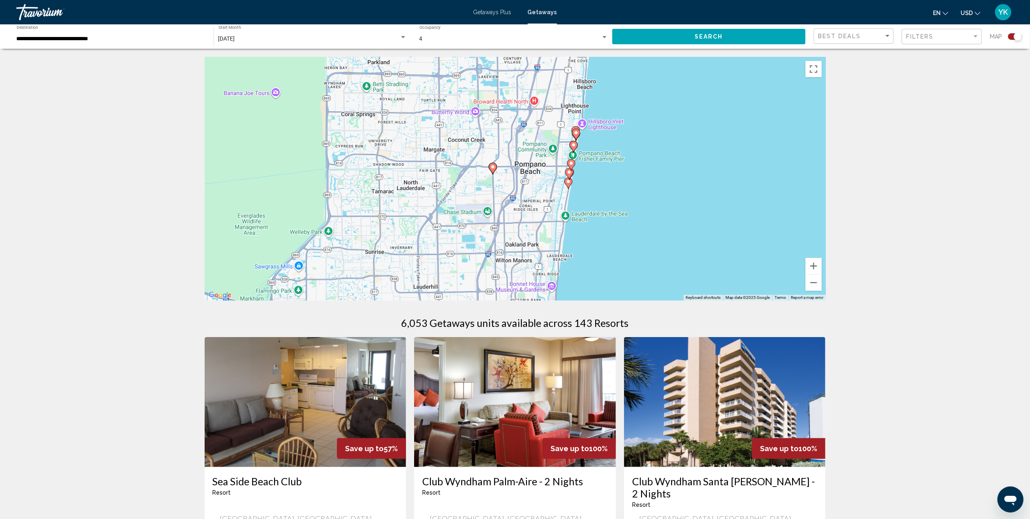
drag, startPoint x: 614, startPoint y: 229, endPoint x: 669, endPoint y: 112, distance: 129.7
click at [669, 112] on div "To activate drag with keyboard, press Alt + Enter. Once in keyboard drag state,…" at bounding box center [515, 179] width 621 height 244
click at [571, 175] on icon "Main content" at bounding box center [568, 174] width 7 height 11
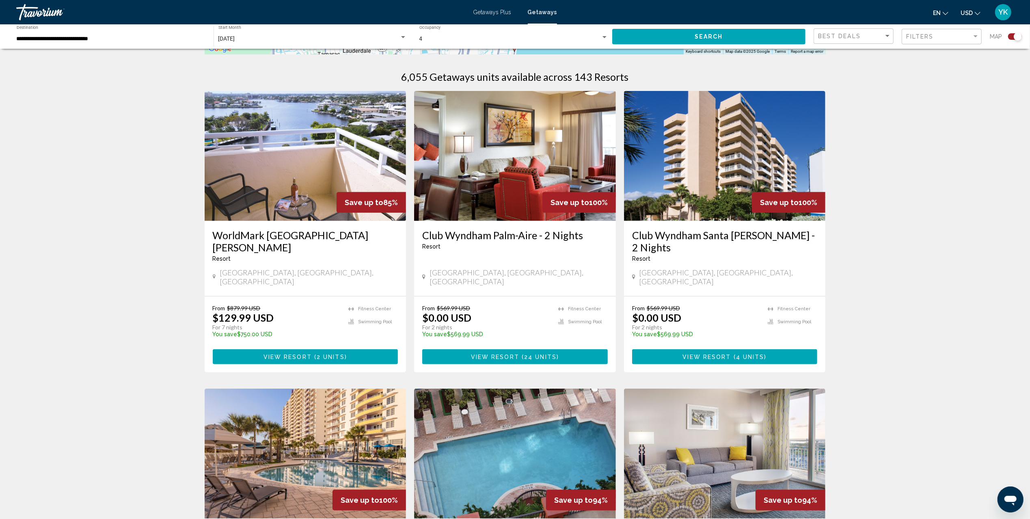
scroll to position [325, 0]
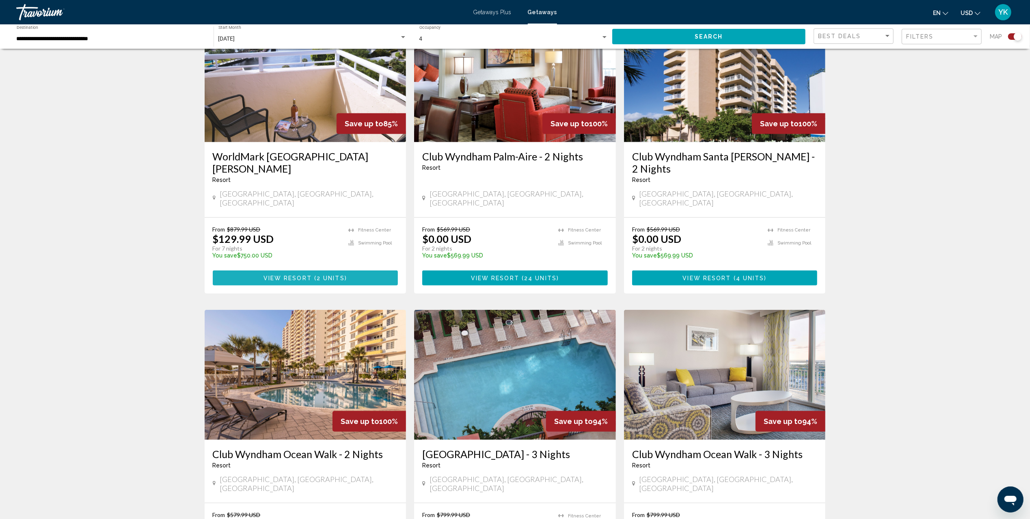
click at [318, 275] on span "2 units" at bounding box center [331, 278] width 28 height 6
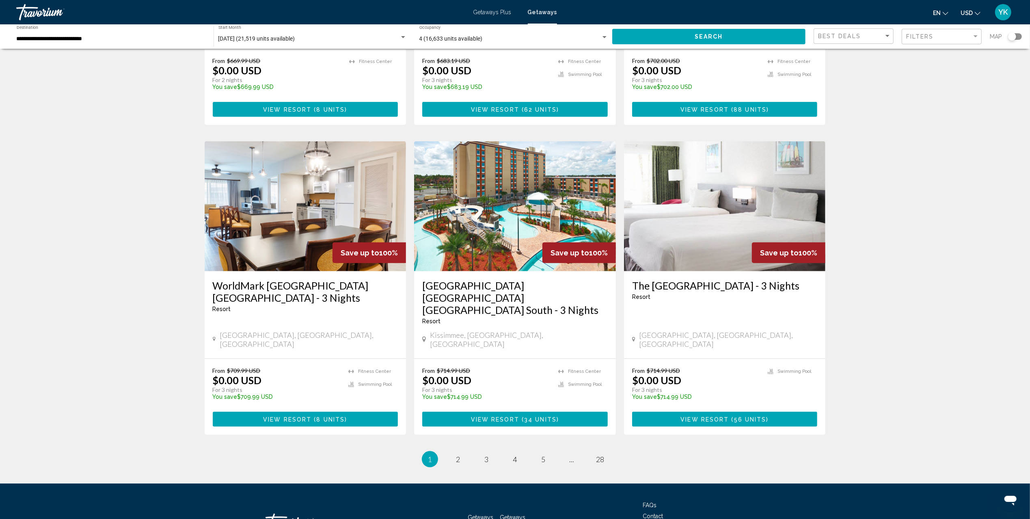
scroll to position [854, 0]
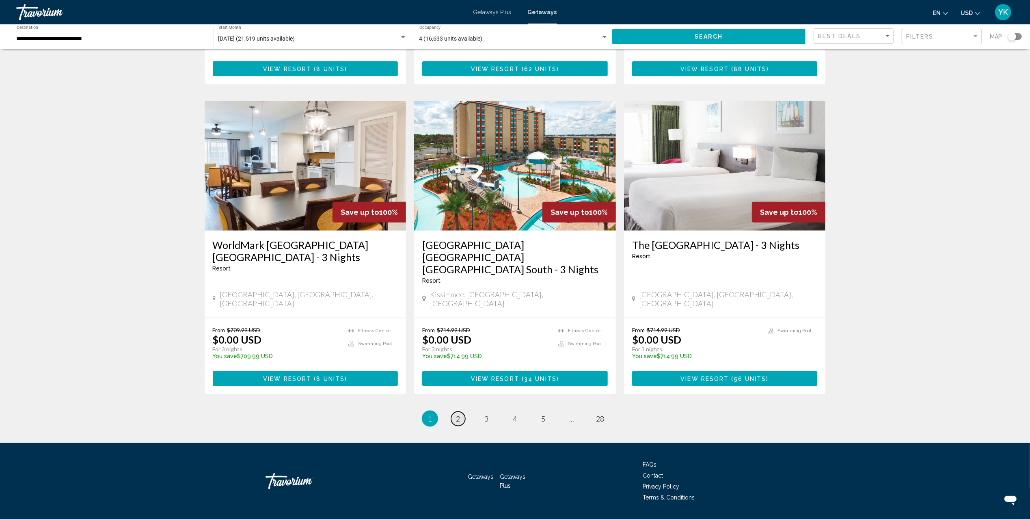
click at [461, 412] on link "page 2" at bounding box center [458, 419] width 14 height 14
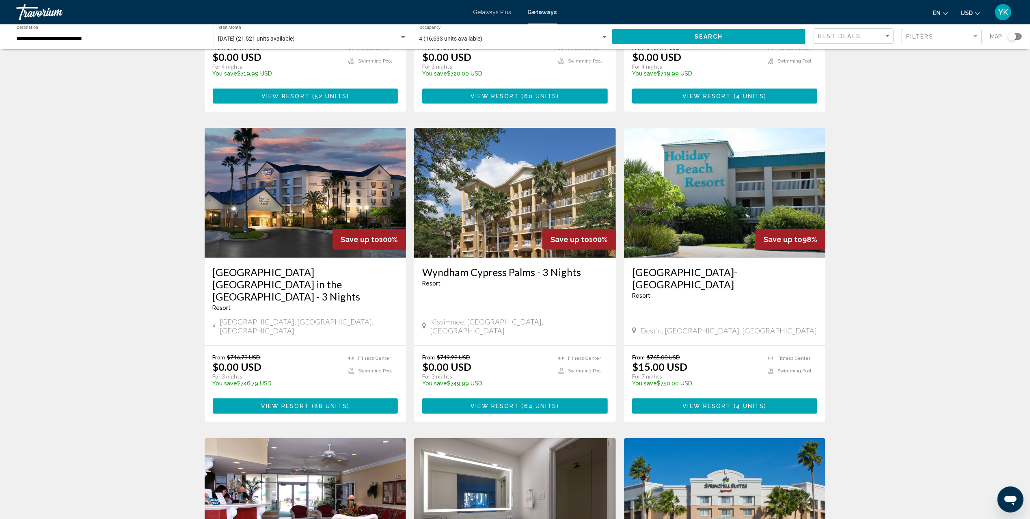
scroll to position [270, 0]
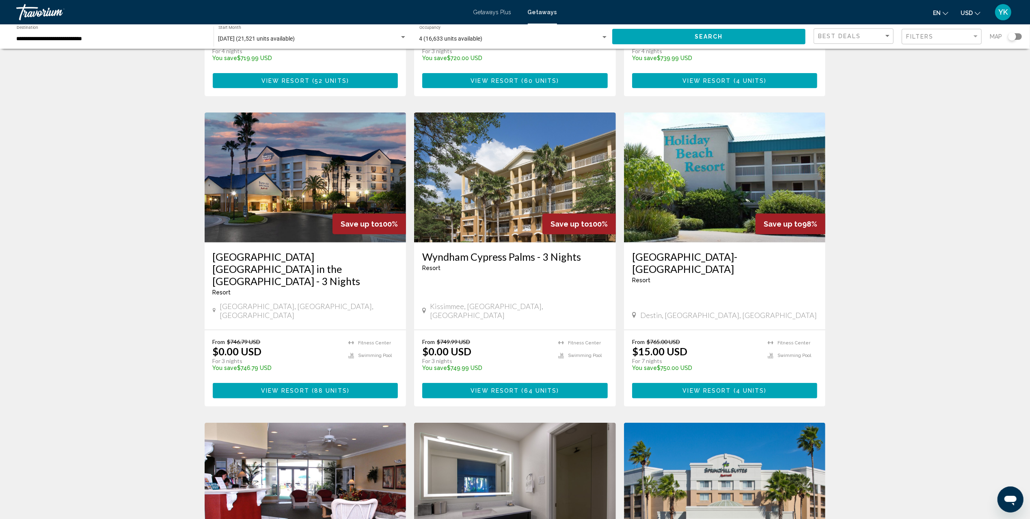
click at [742, 164] on img "Main content" at bounding box center [725, 177] width 202 height 130
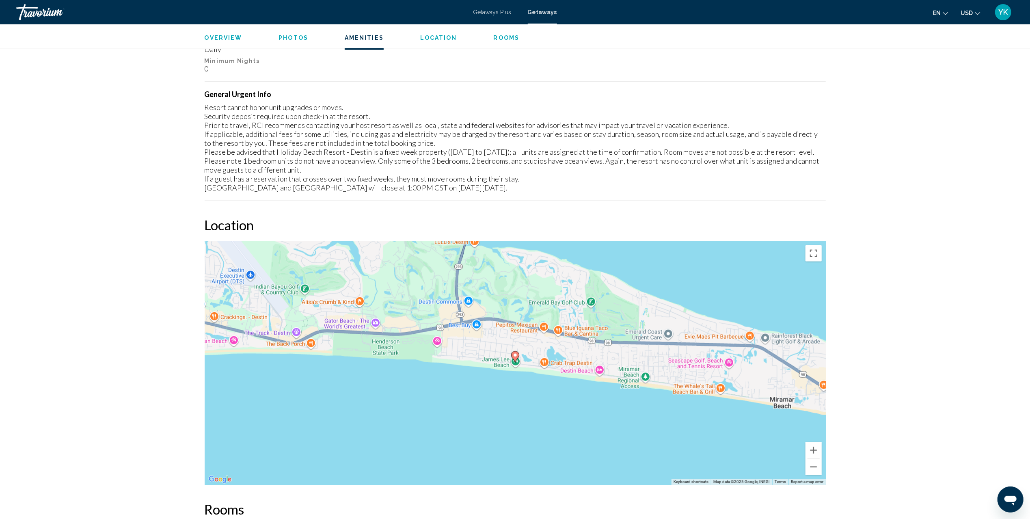
scroll to position [1029, 0]
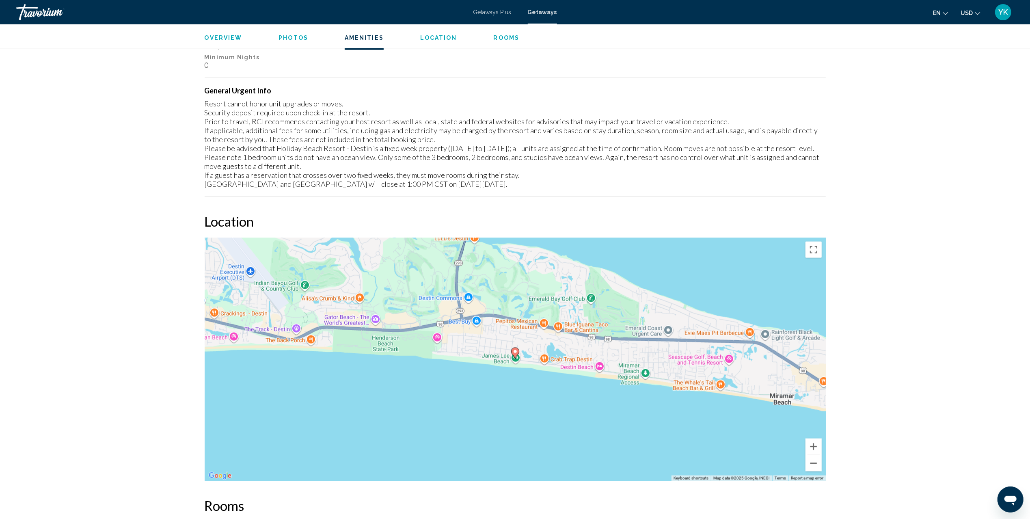
click at [816, 463] on button "Zoom out" at bounding box center [814, 463] width 16 height 16
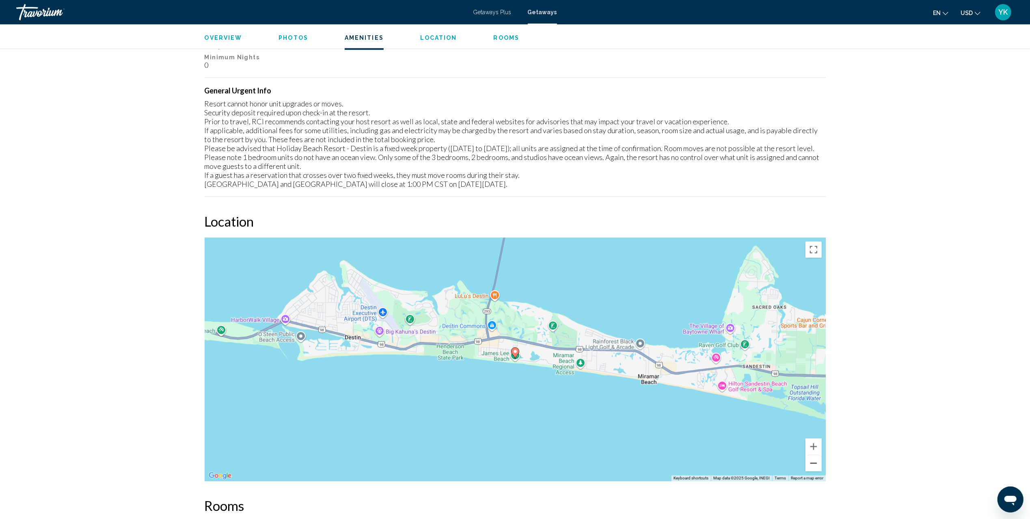
click at [816, 463] on button "Zoom out" at bounding box center [814, 463] width 16 height 16
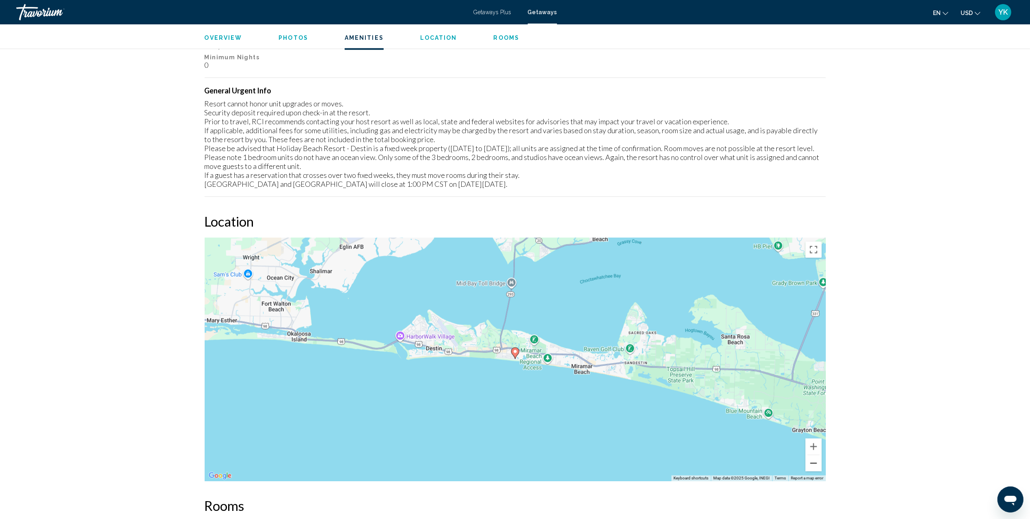
click at [816, 463] on button "Zoom out" at bounding box center [814, 463] width 16 height 16
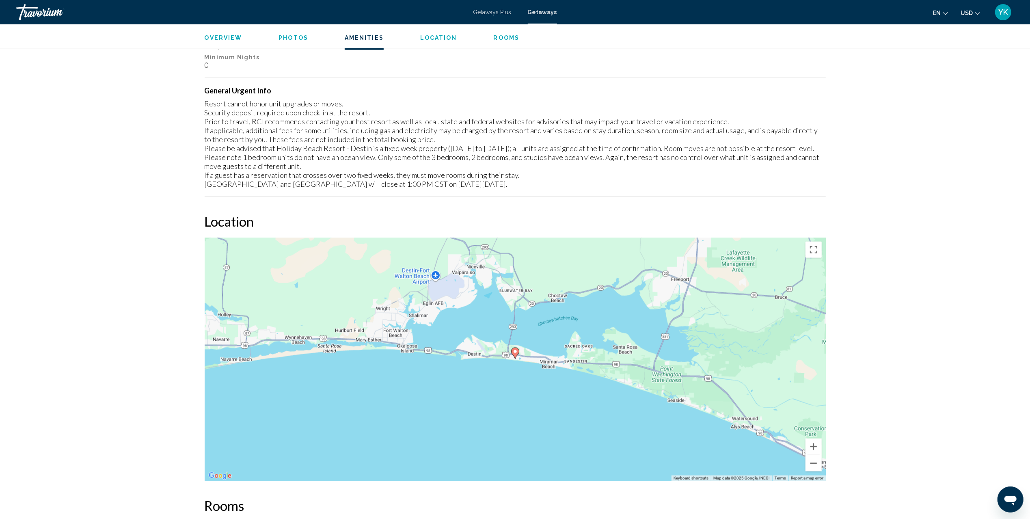
click at [816, 463] on button "Zoom out" at bounding box center [814, 463] width 16 height 16
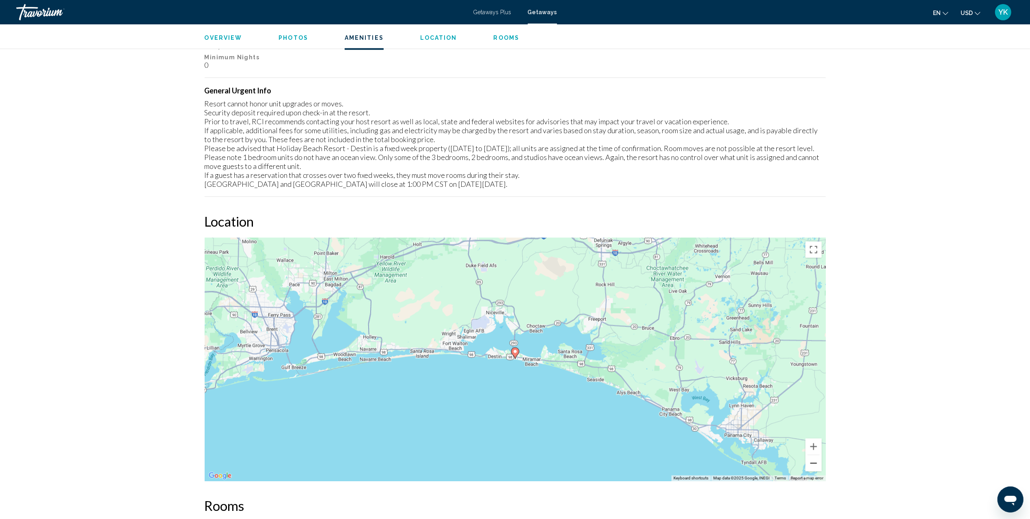
click at [816, 463] on button "Zoom out" at bounding box center [814, 463] width 16 height 16
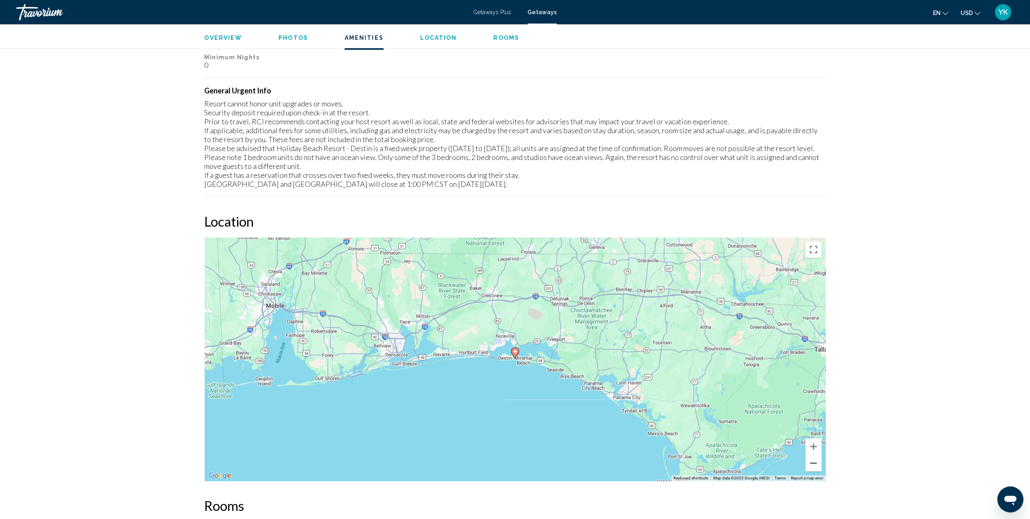
click at [816, 463] on button "Zoom out" at bounding box center [814, 463] width 16 height 16
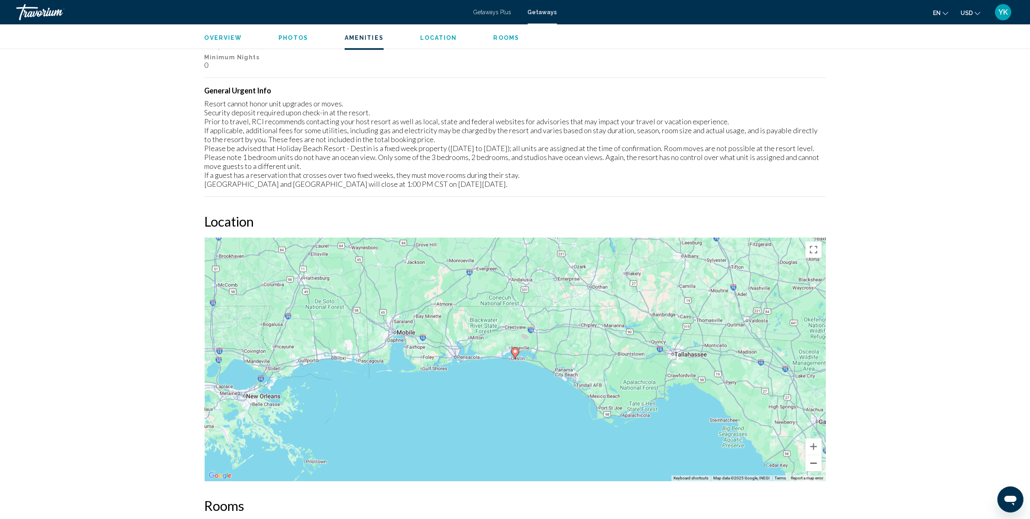
click at [816, 463] on button "Zoom out" at bounding box center [814, 463] width 16 height 16
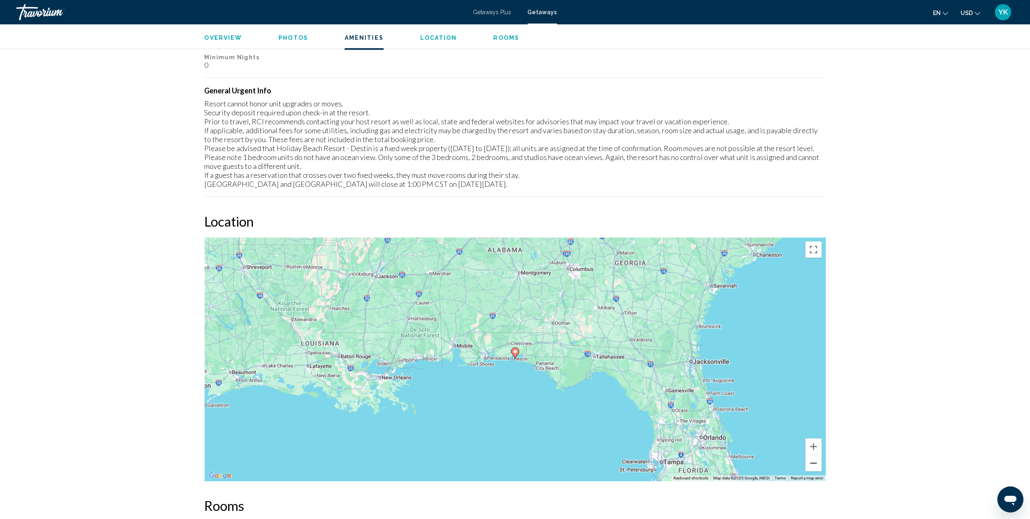
click at [816, 463] on button "Zoom out" at bounding box center [814, 463] width 16 height 16
